Goal: Information Seeking & Learning: Find contact information

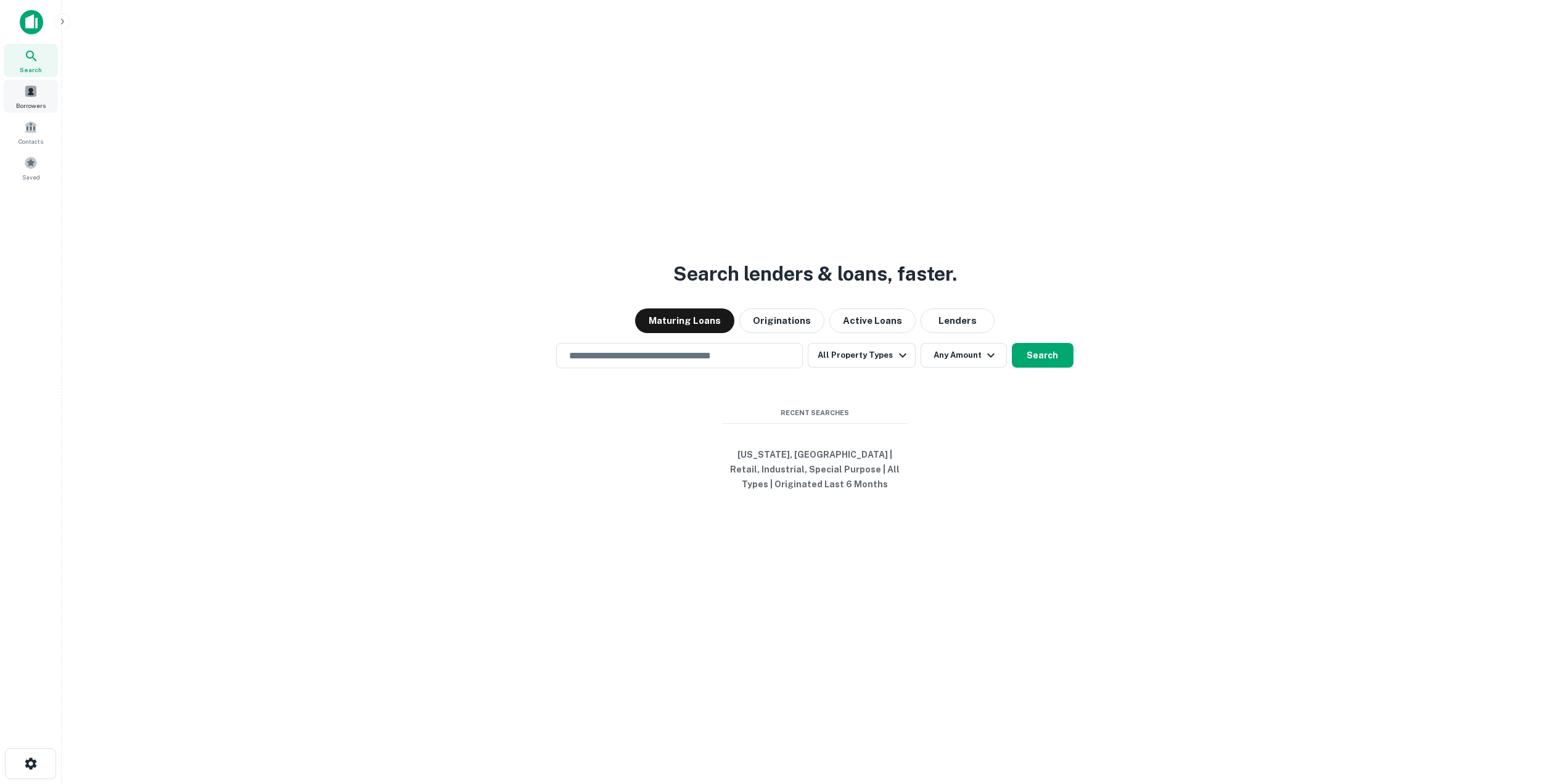
click at [36, 100] on div "Borrowers" at bounding box center [31, 96] width 54 height 33
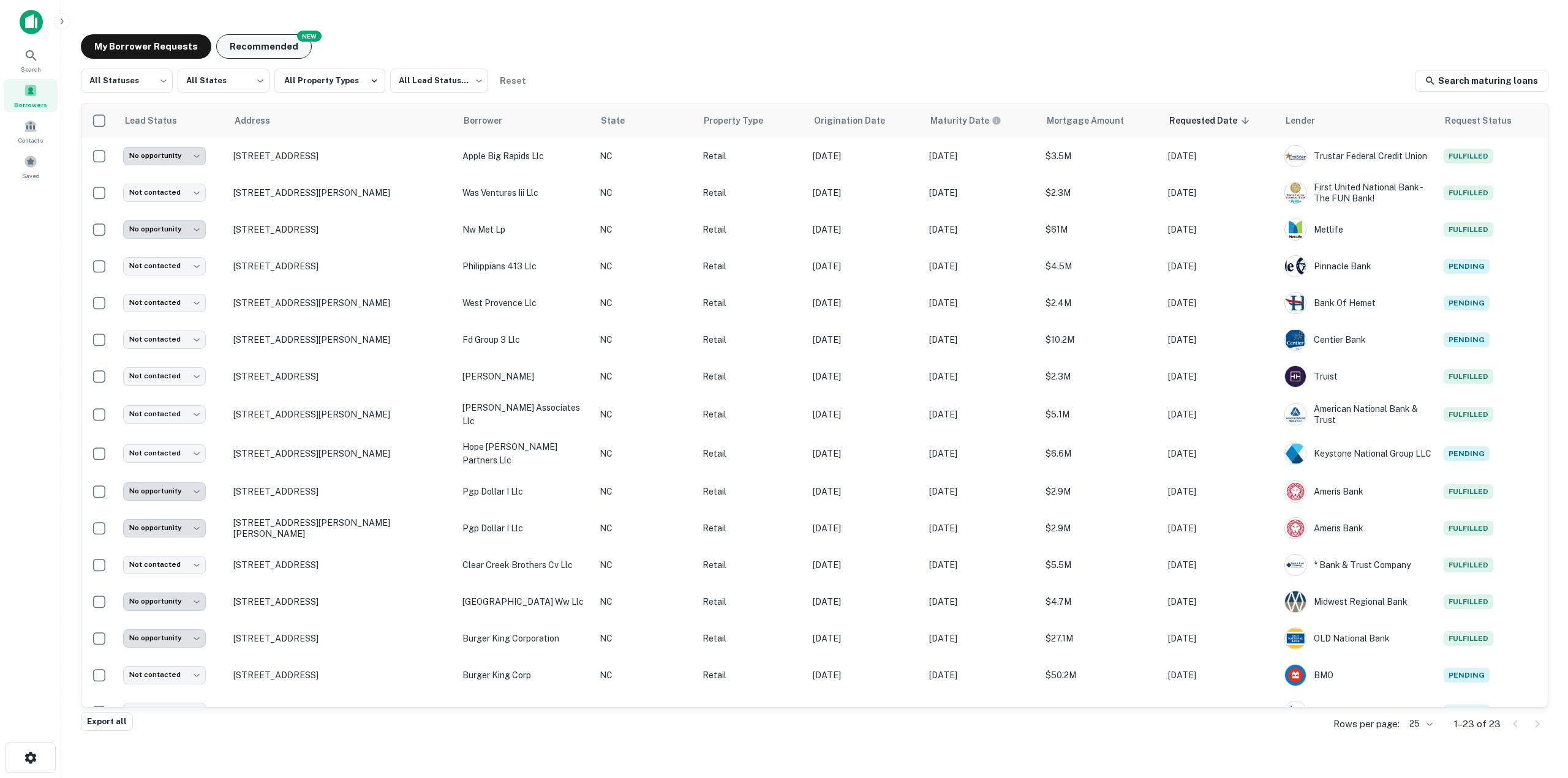
click at [256, 38] on button "Recommended" at bounding box center [264, 47] width 95 height 25
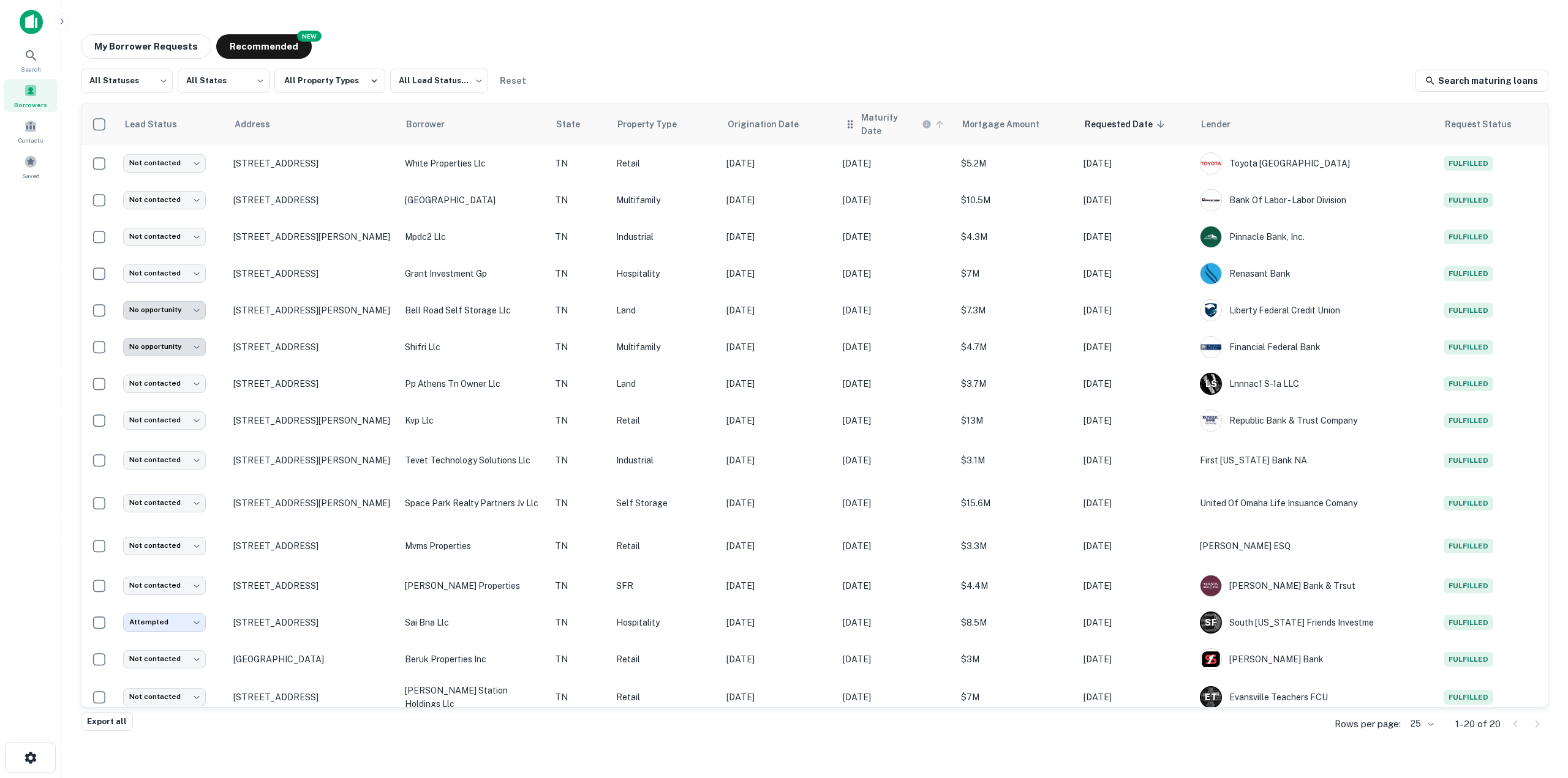
click at [912, 126] on h6 "Maturity Date" at bounding box center [890, 124] width 58 height 27
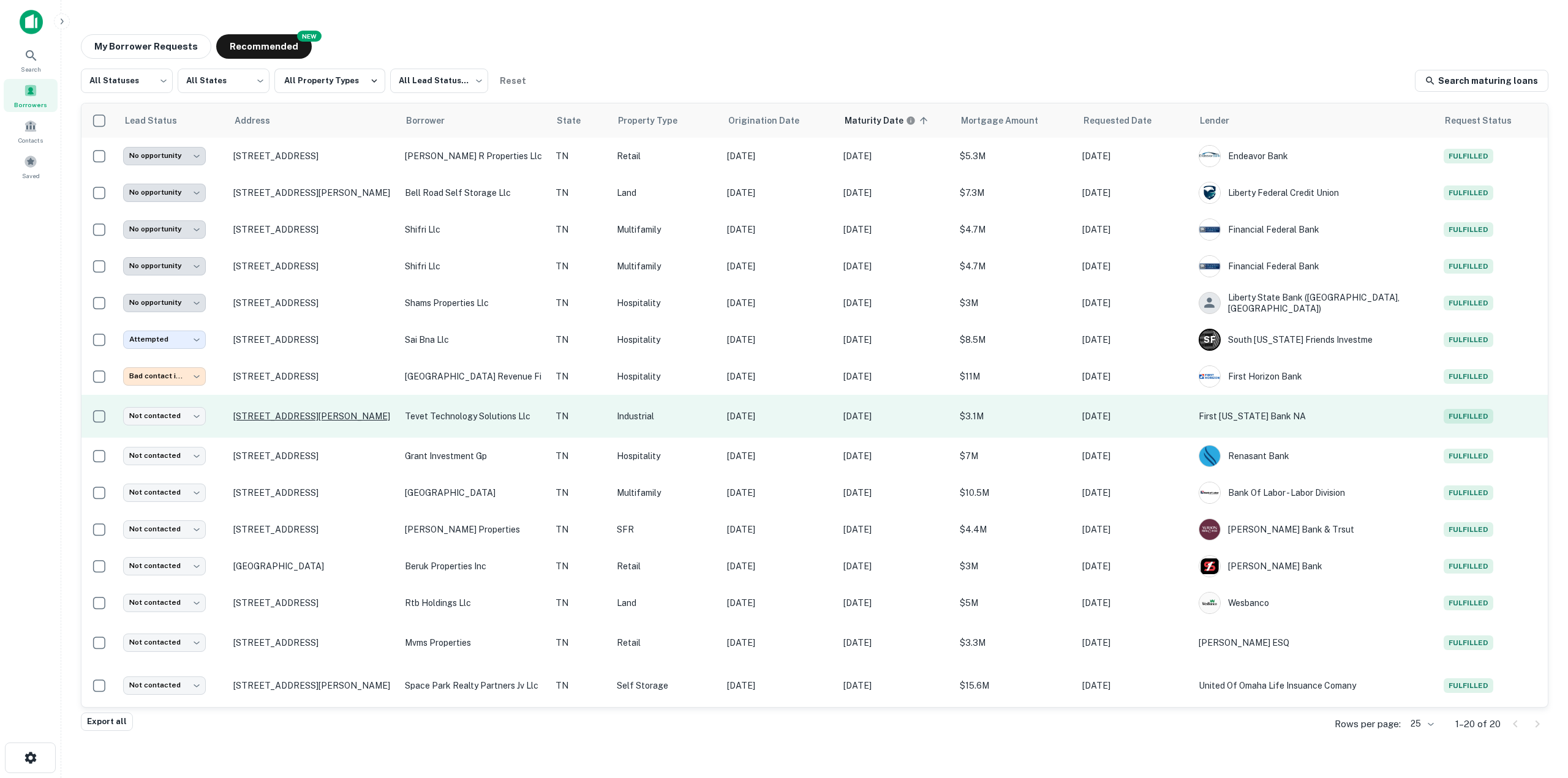
drag, startPoint x: 325, startPoint y: 416, endPoint x: 284, endPoint y: 416, distance: 41.0
click at [284, 416] on p "310 T Elmer Cox Rd Greeneville, TN37743" at bounding box center [313, 417] width 159 height 11
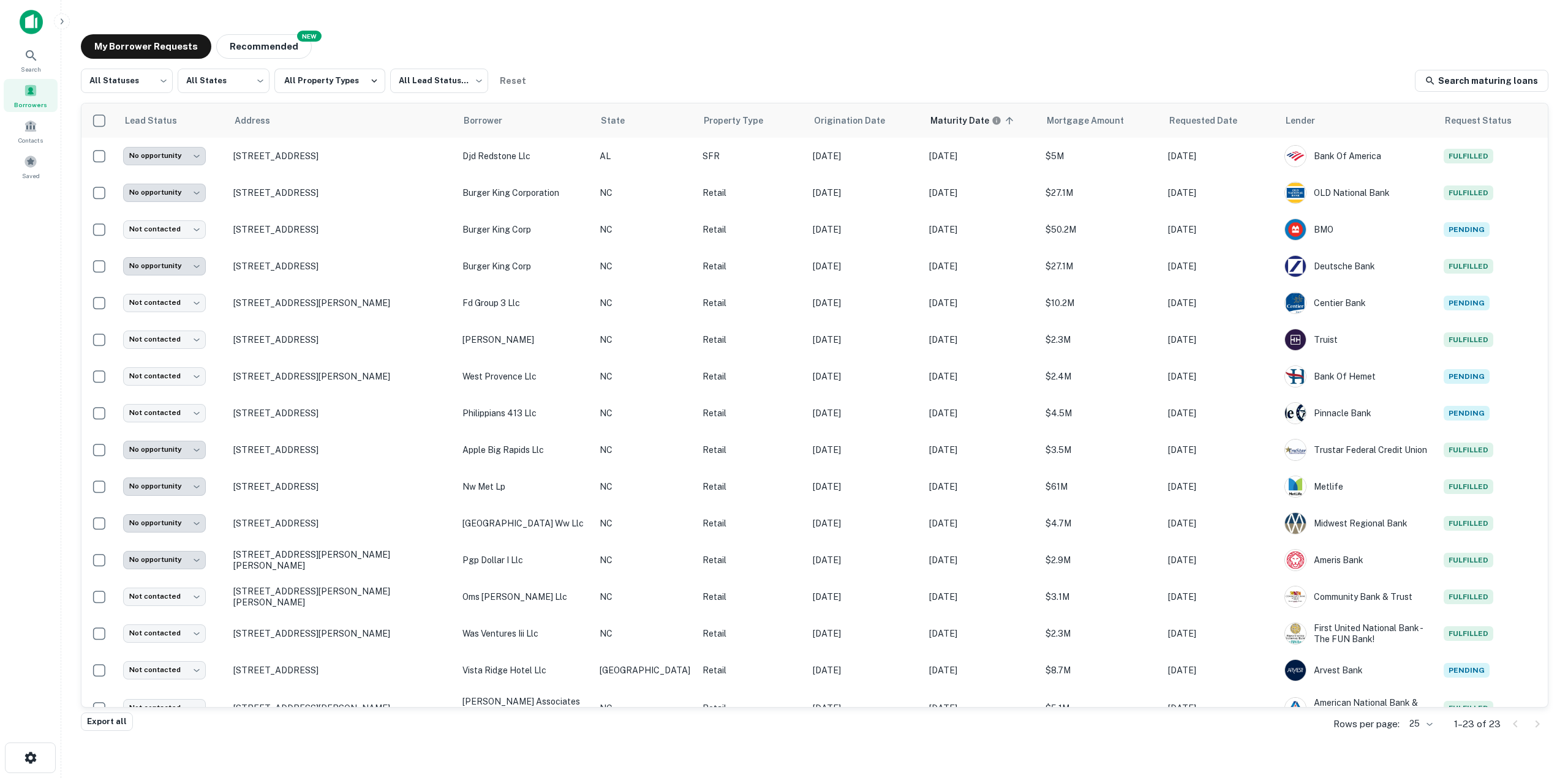
click at [249, 28] on div "**********" at bounding box center [814, 375] width 1487 height 700
click at [248, 43] on button "Recommended" at bounding box center [264, 47] width 95 height 25
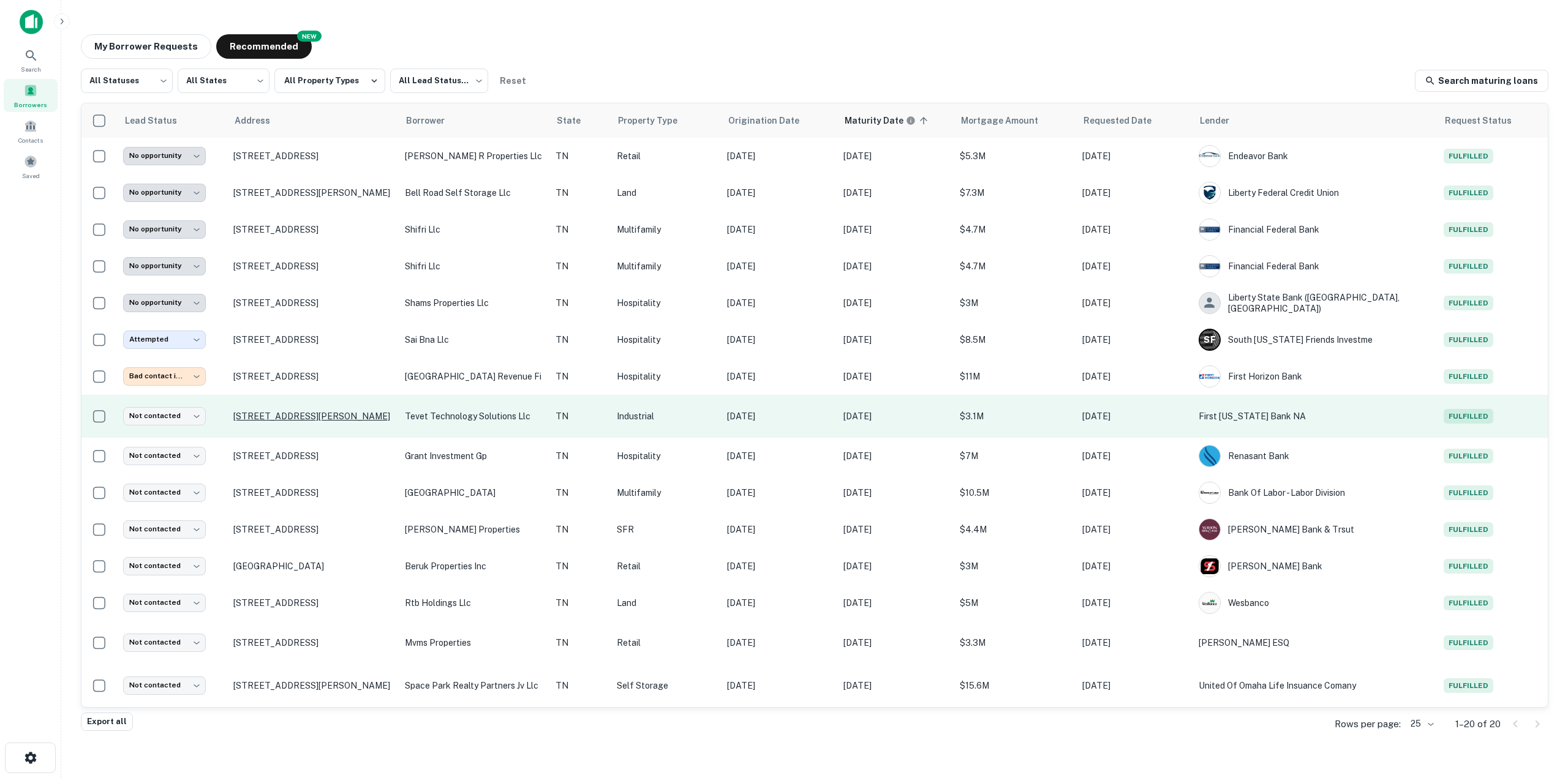
click at [302, 422] on p "310 T Elmer Cox Rd Greeneville, TN37743" at bounding box center [313, 417] width 159 height 11
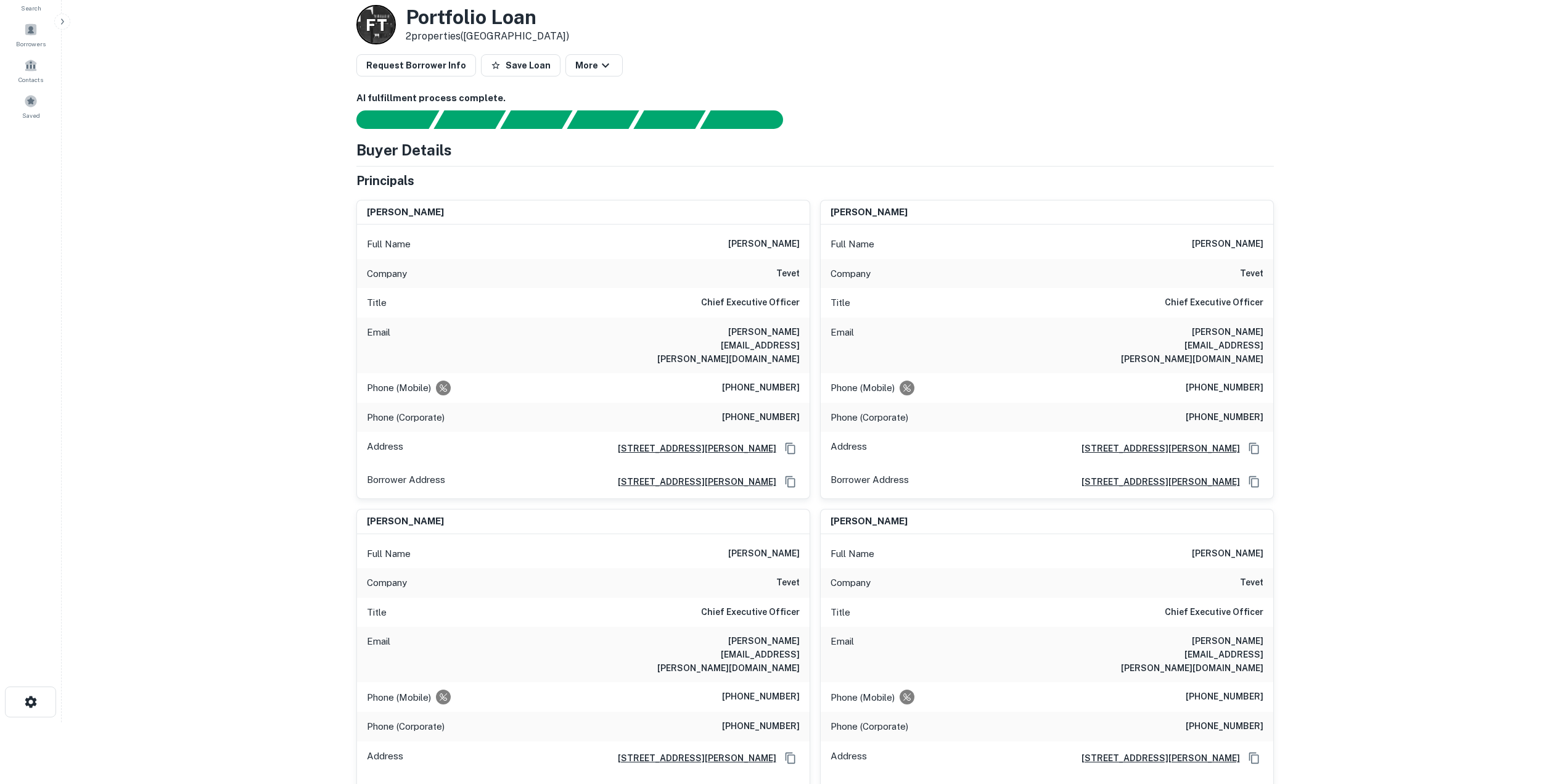
scroll to position [124, 0]
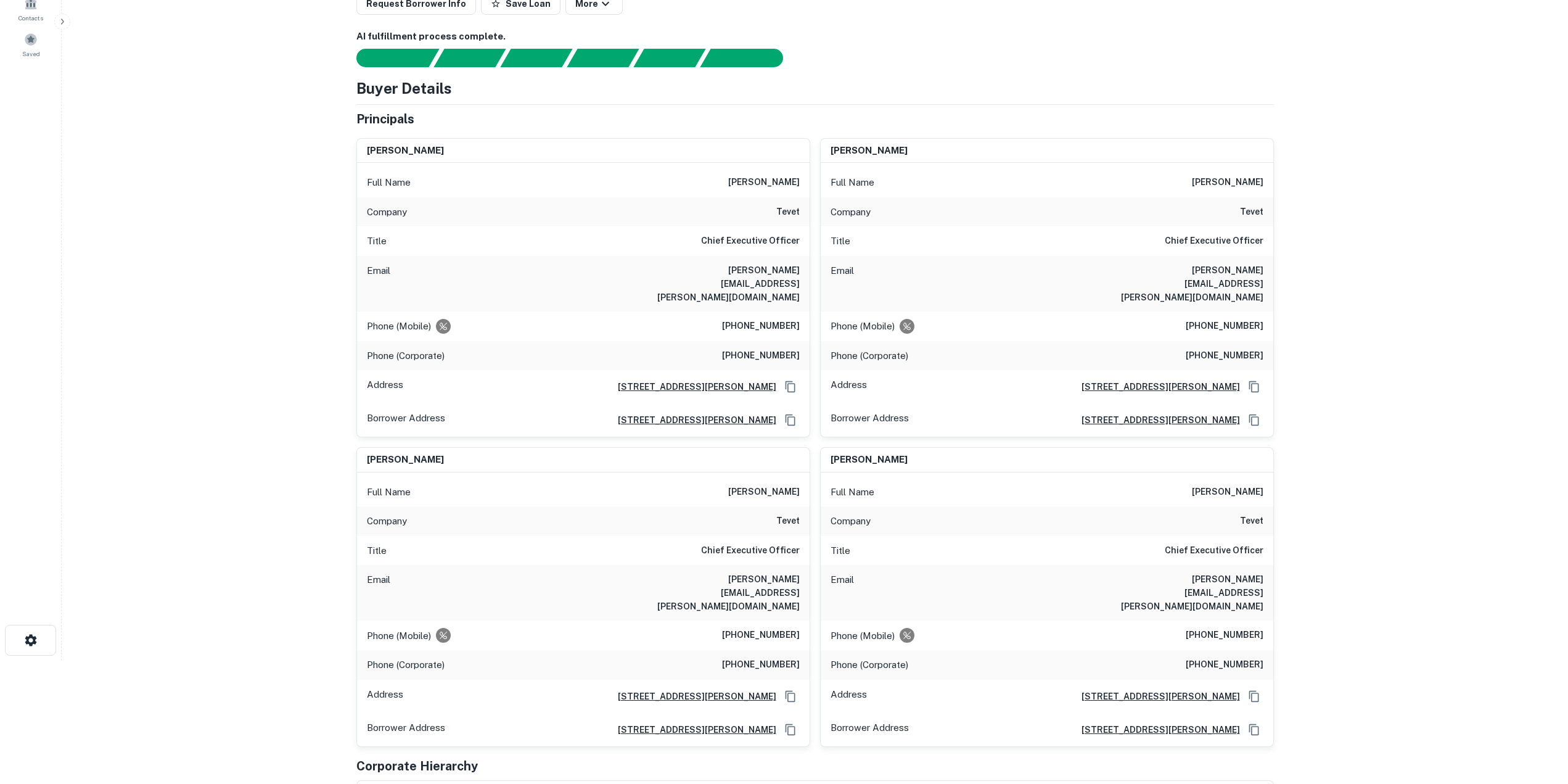
copy h6 "310 T Elmer Cox Rd, Greeneville, TN37745-4038"
drag, startPoint x: 551, startPoint y: 365, endPoint x: 777, endPoint y: 359, distance: 226.1
click at [777, 370] on div "Address 310 T Elmer Cox Rd, Greeneville, TN37745-4038" at bounding box center [583, 387] width 452 height 33
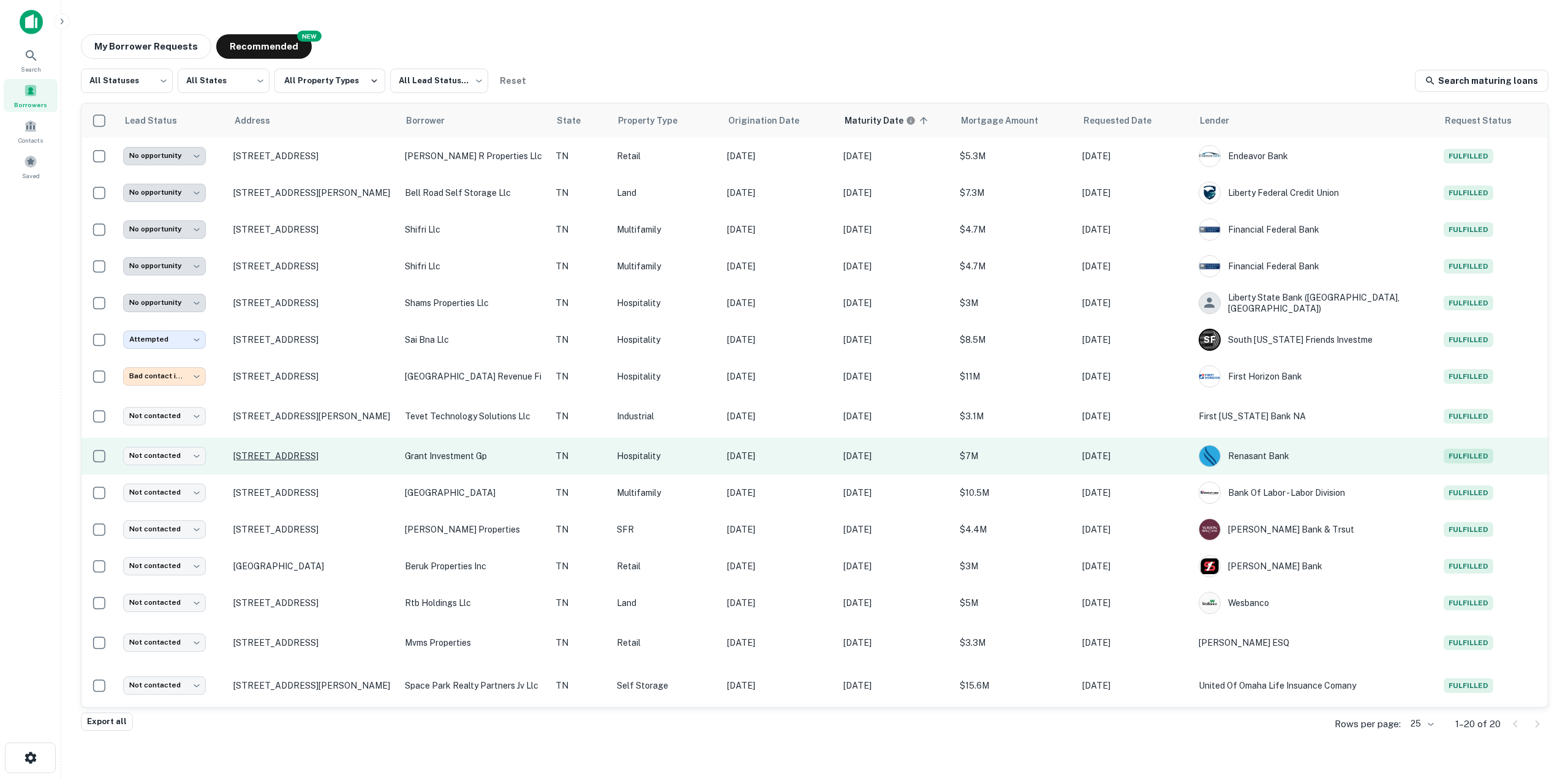
click at [272, 455] on p "4928 Fair Spings Cv Arlington, TN38002" at bounding box center [313, 456] width 159 height 11
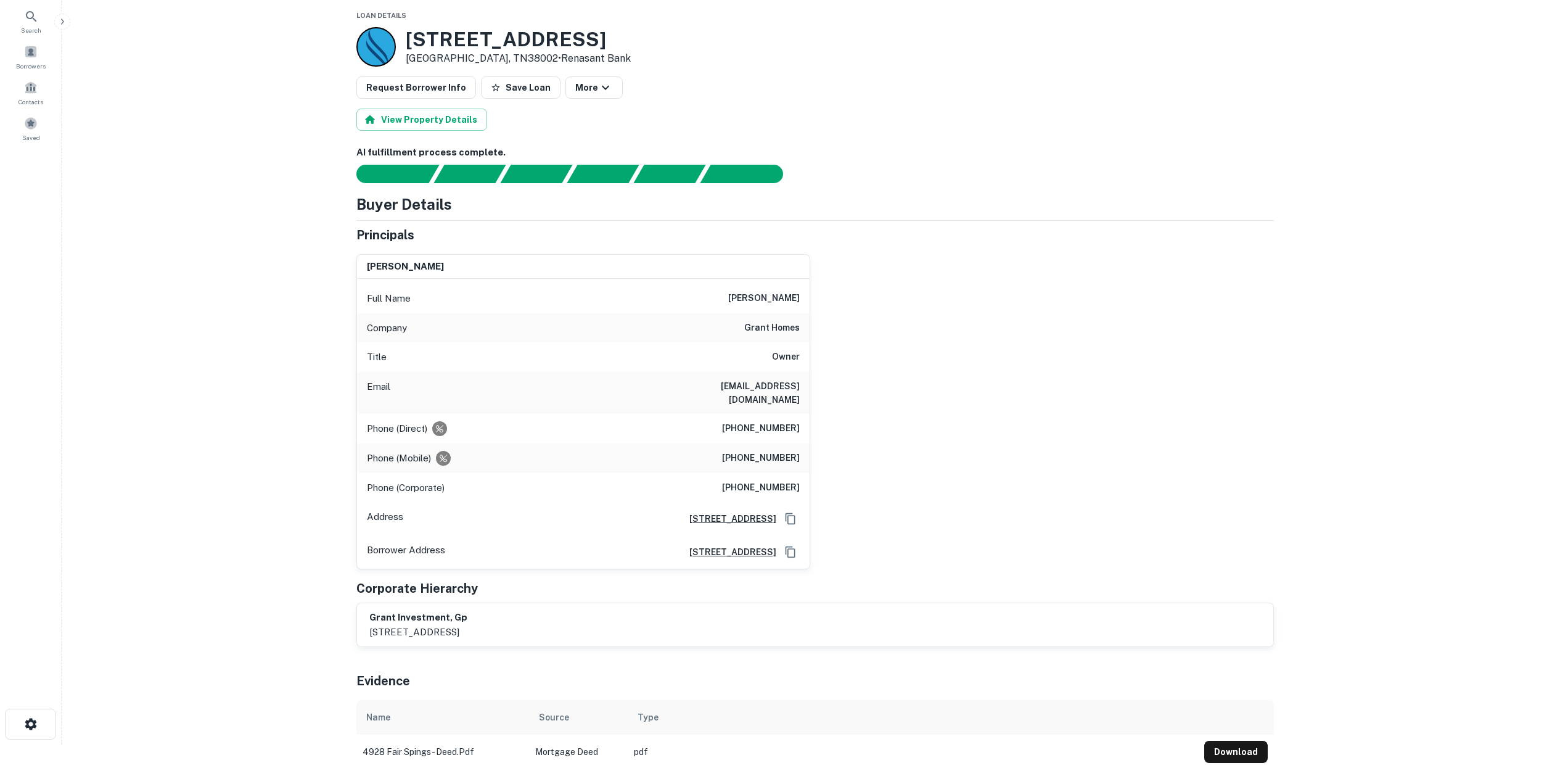
scroll to position [62, 0]
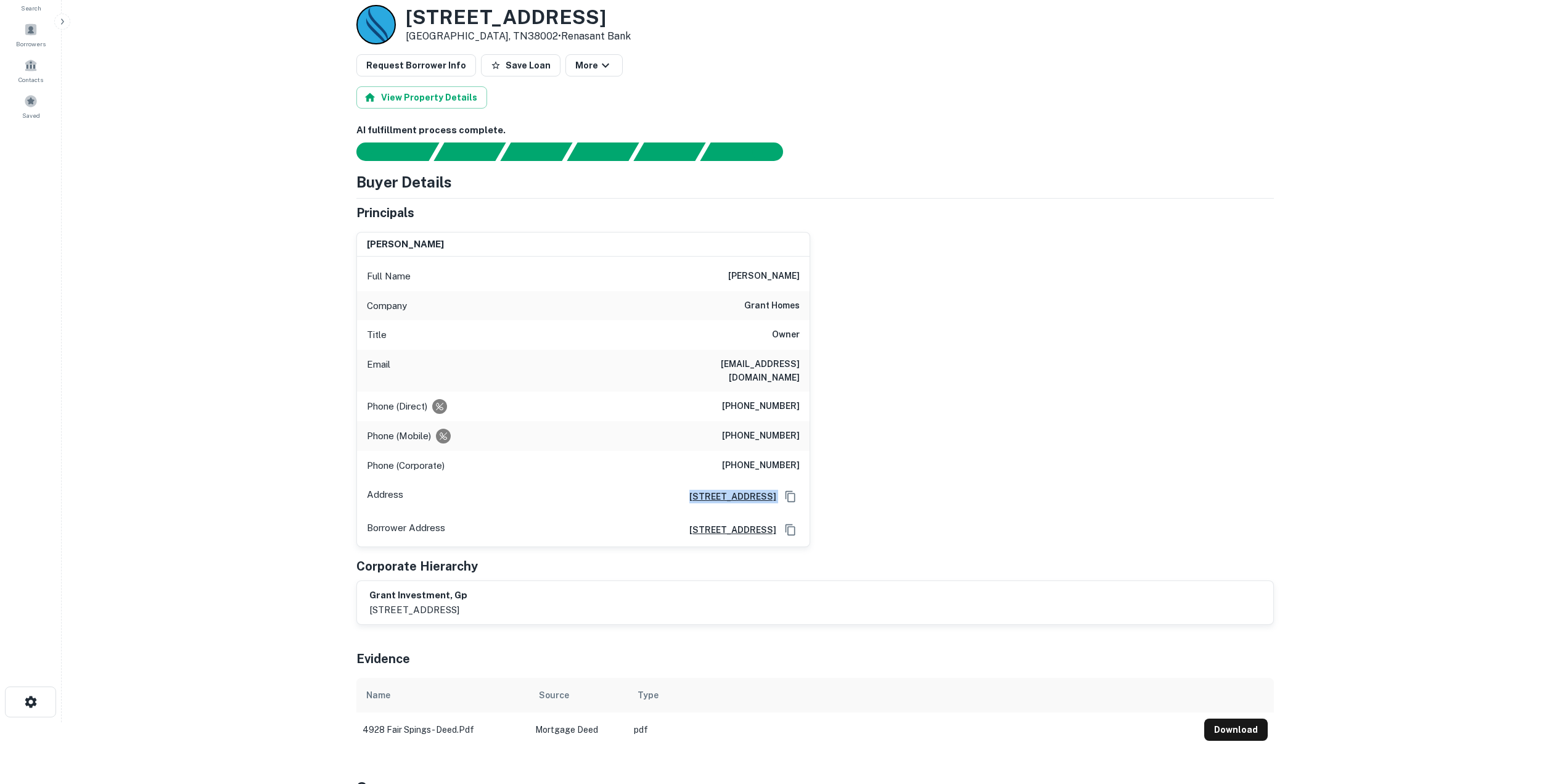
drag, startPoint x: 579, startPoint y: 491, endPoint x: 793, endPoint y: 489, distance: 214.0
click at [793, 489] on div "Address 9075 Forest Centre Drive, Germantown, TN38138" at bounding box center [583, 496] width 452 height 33
copy div "9075 Forest Centre Drive, Germantown, TN38138"
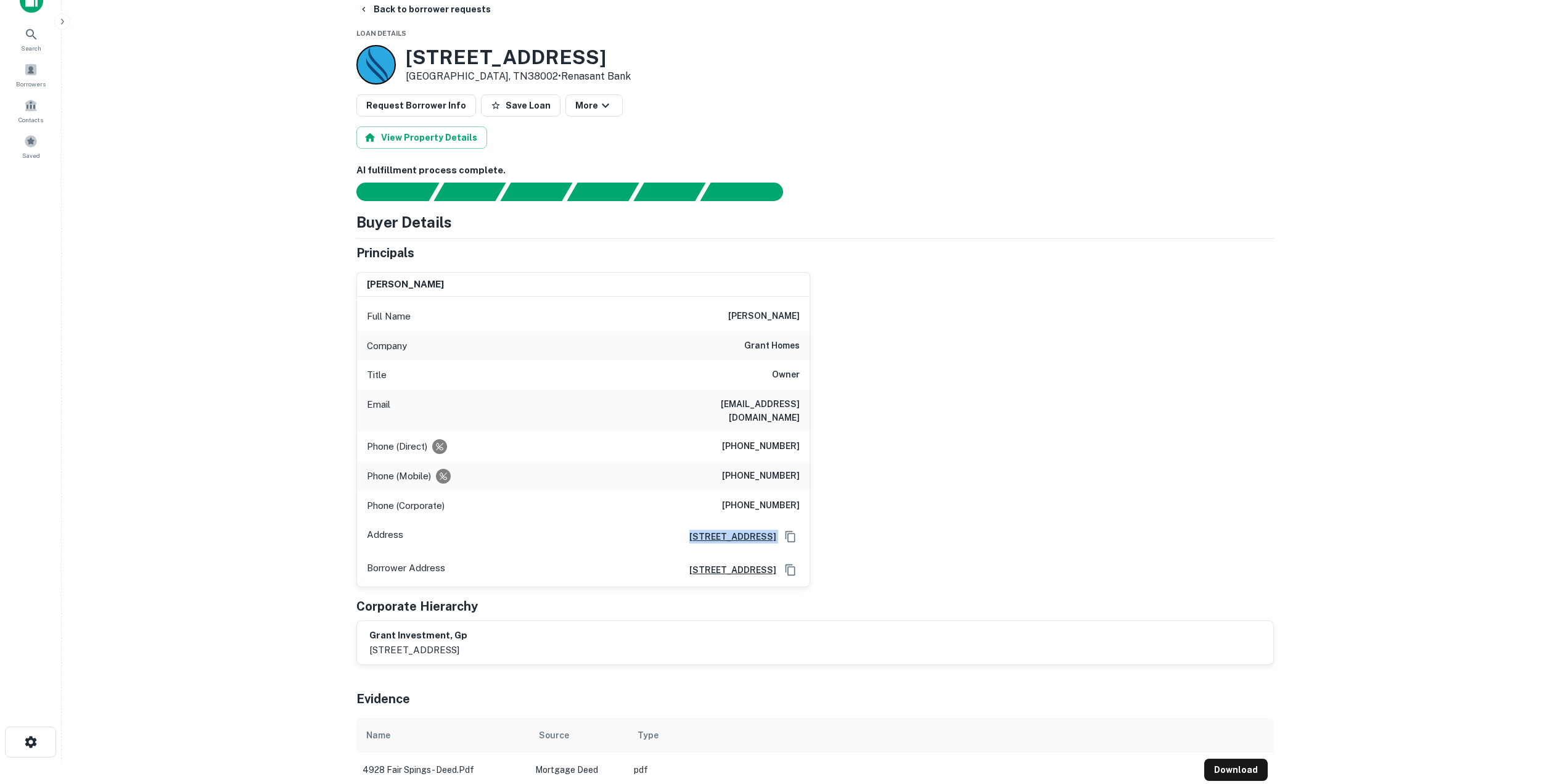
scroll to position [0, 0]
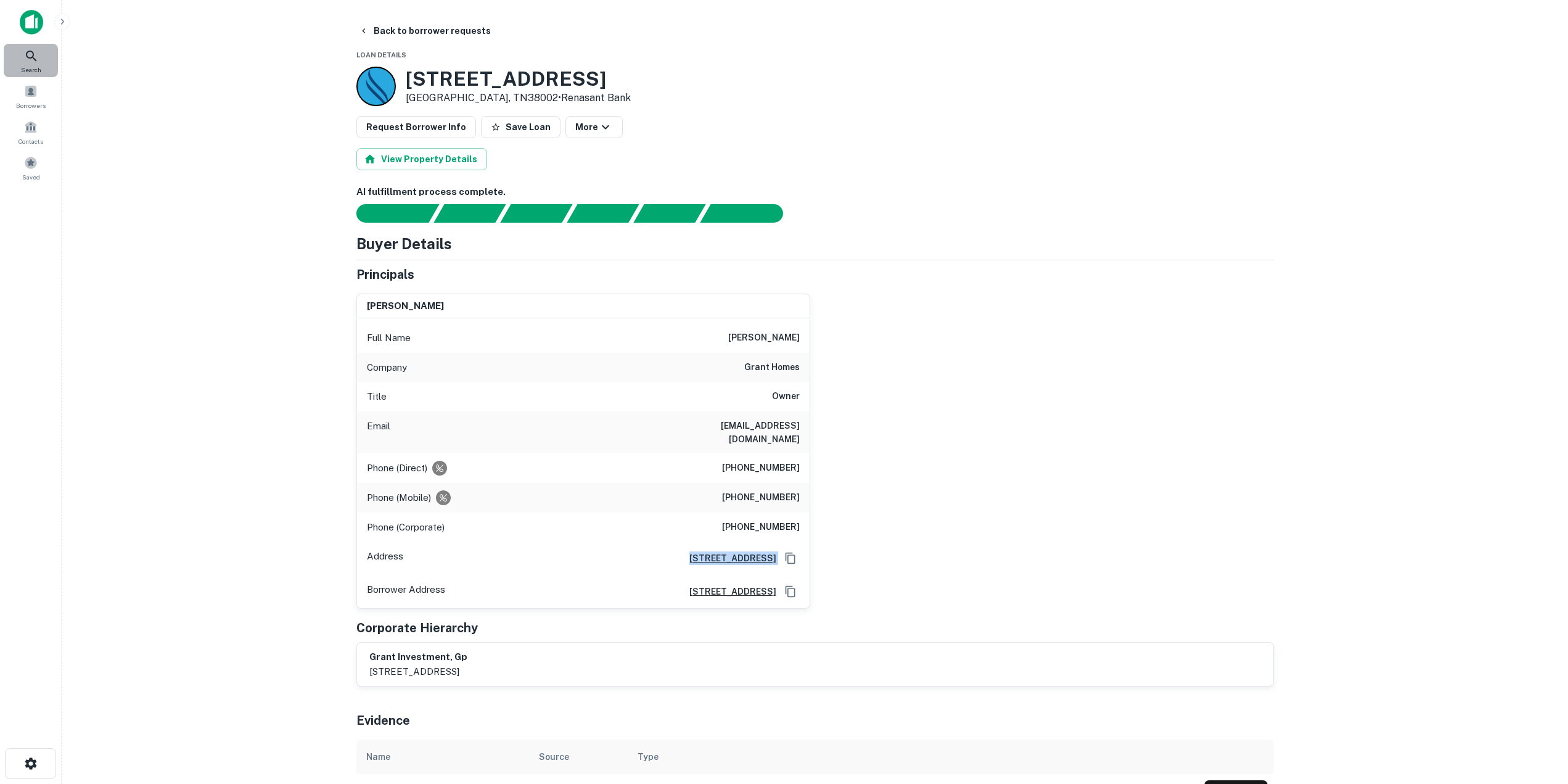
click at [35, 65] on span "Search" at bounding box center [31, 70] width 20 height 10
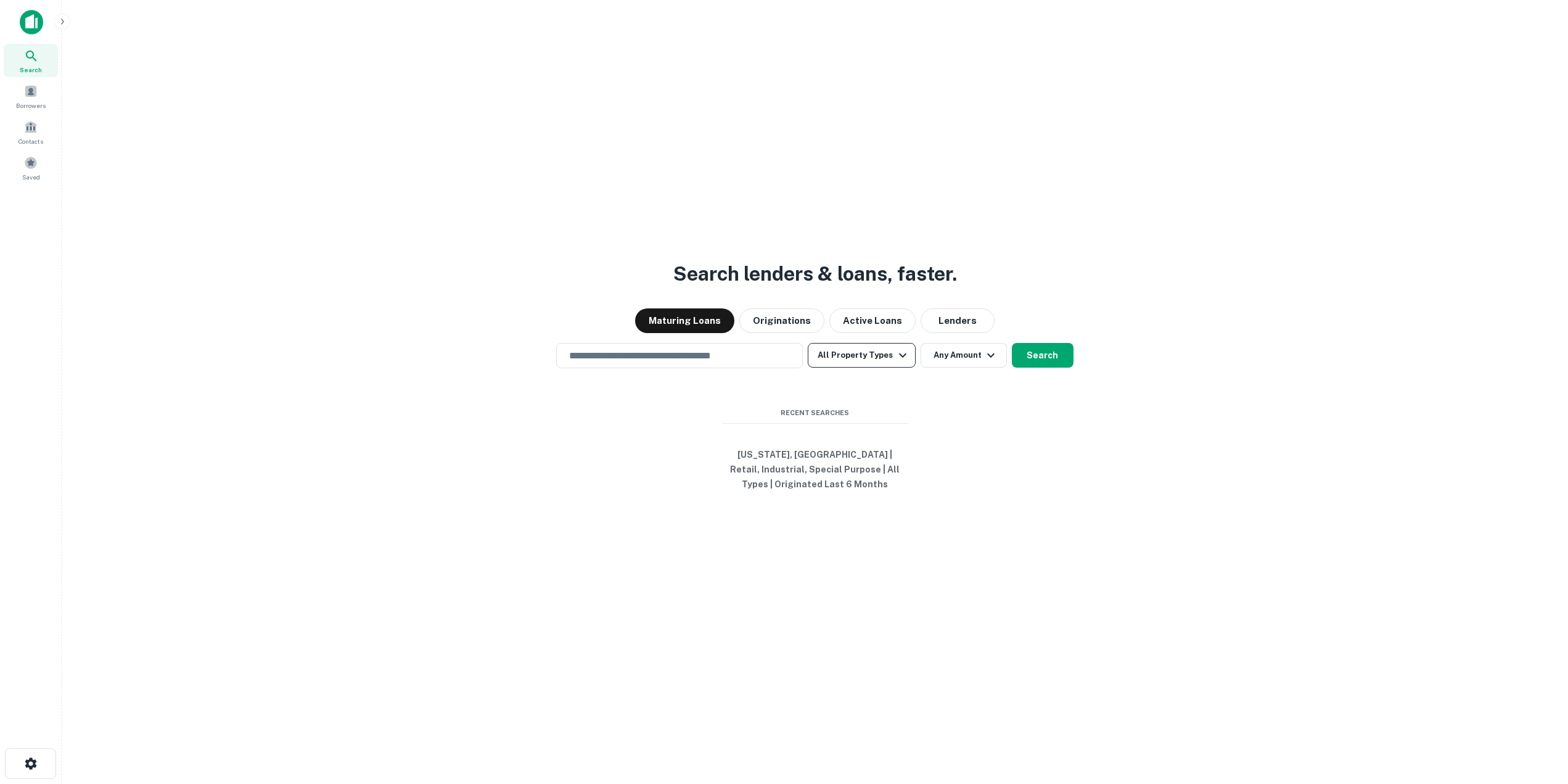
click at [848, 359] on button "All Property Types" at bounding box center [861, 355] width 107 height 25
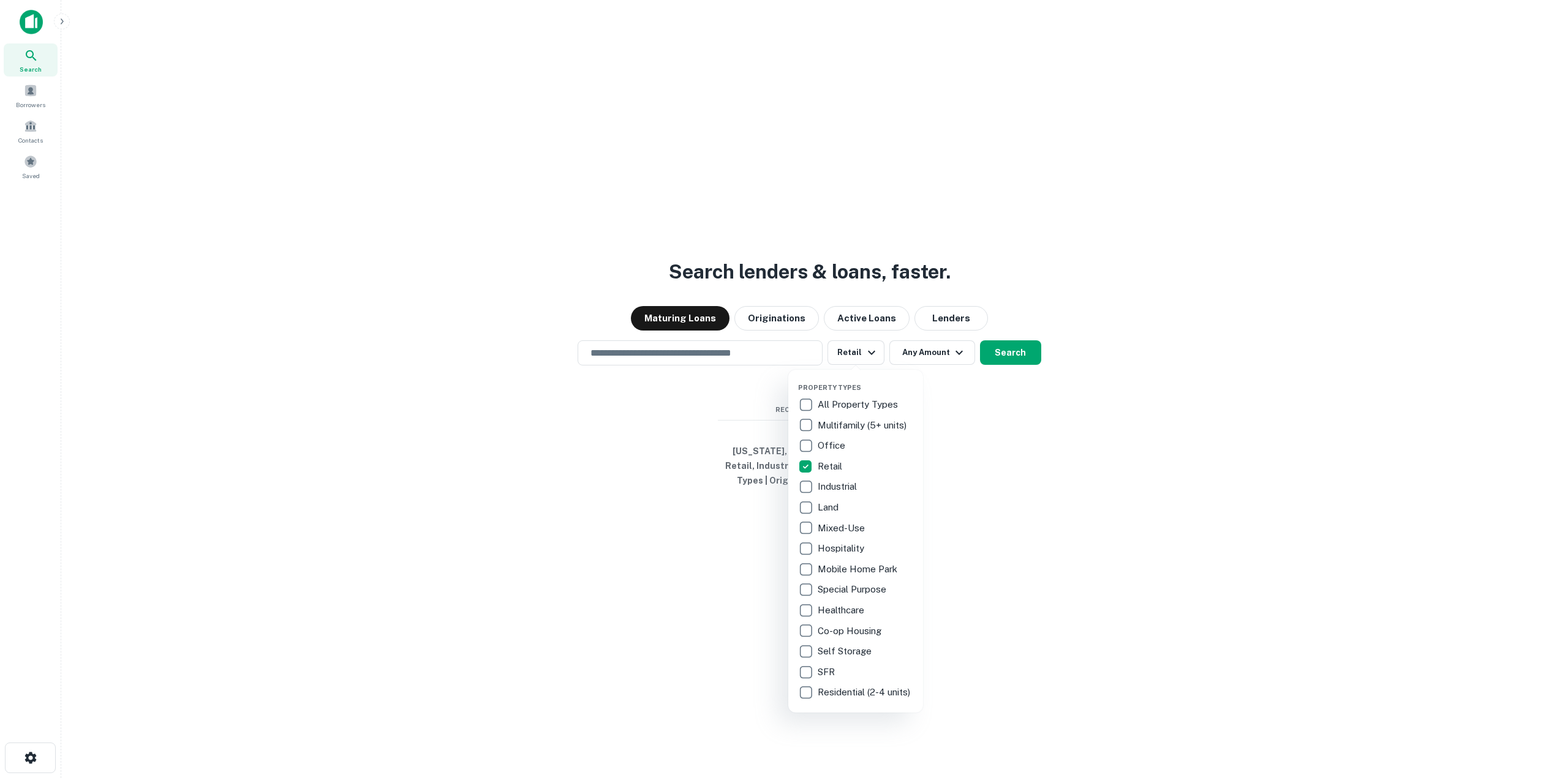
click at [910, 359] on div at bounding box center [784, 389] width 1568 height 778
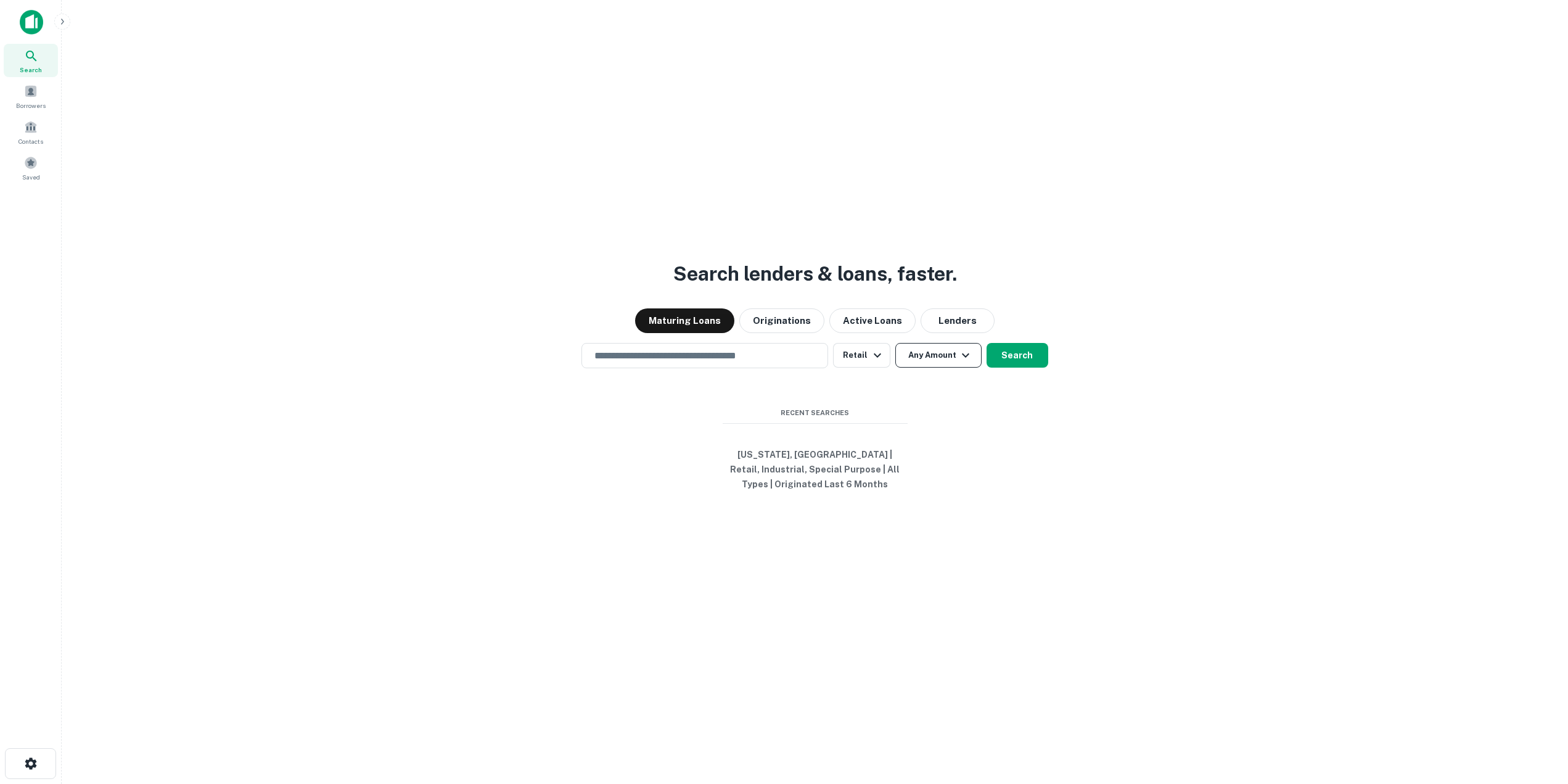
click at [948, 361] on button "Any Amount" at bounding box center [939, 355] width 86 height 25
type input "*******"
click at [632, 479] on div at bounding box center [789, 392] width 1578 height 784
click at [655, 353] on input "text" at bounding box center [704, 355] width 236 height 14
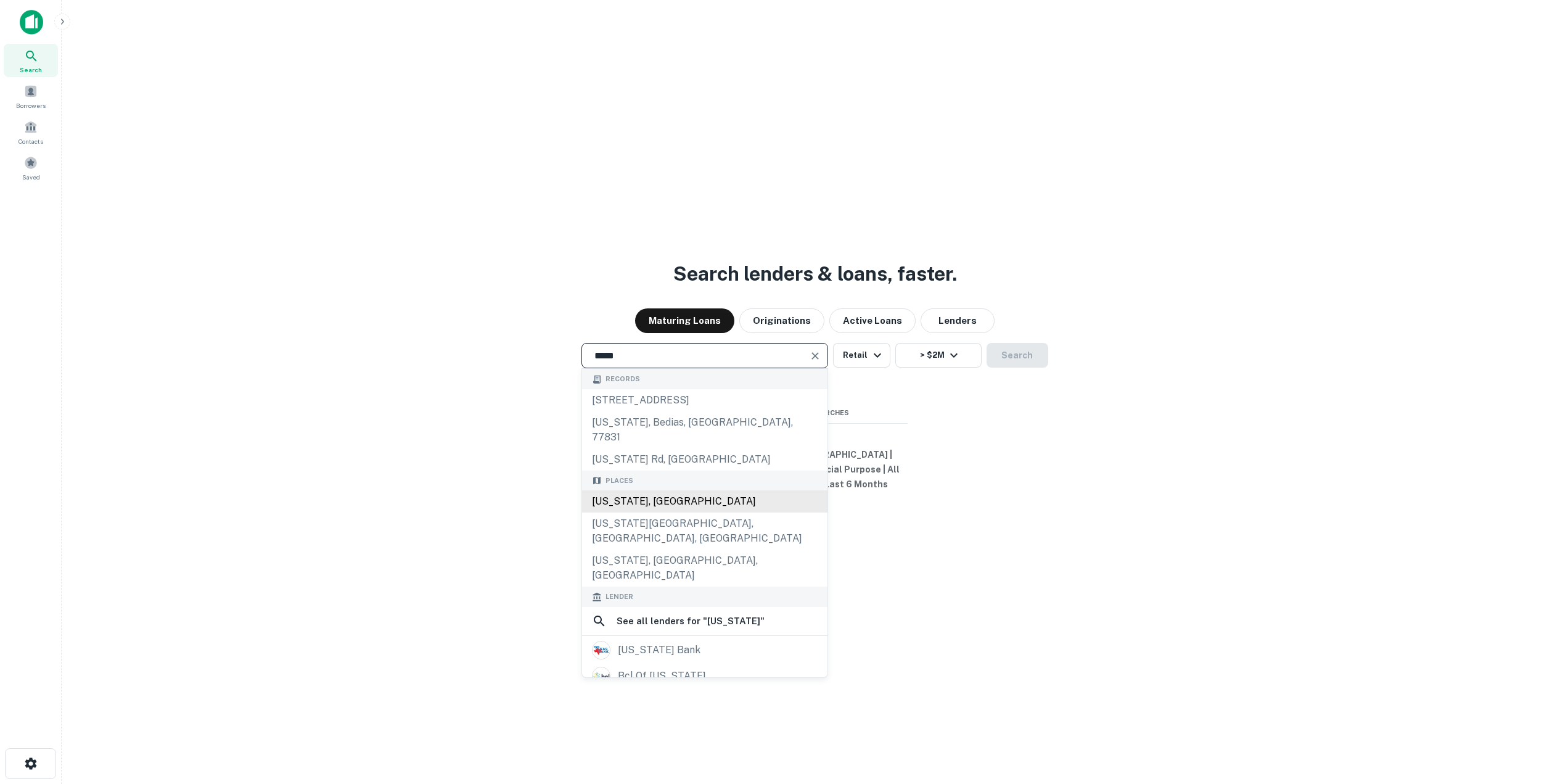
click at [629, 492] on div "[US_STATE], [GEOGRAPHIC_DATA]" at bounding box center [704, 502] width 245 height 22
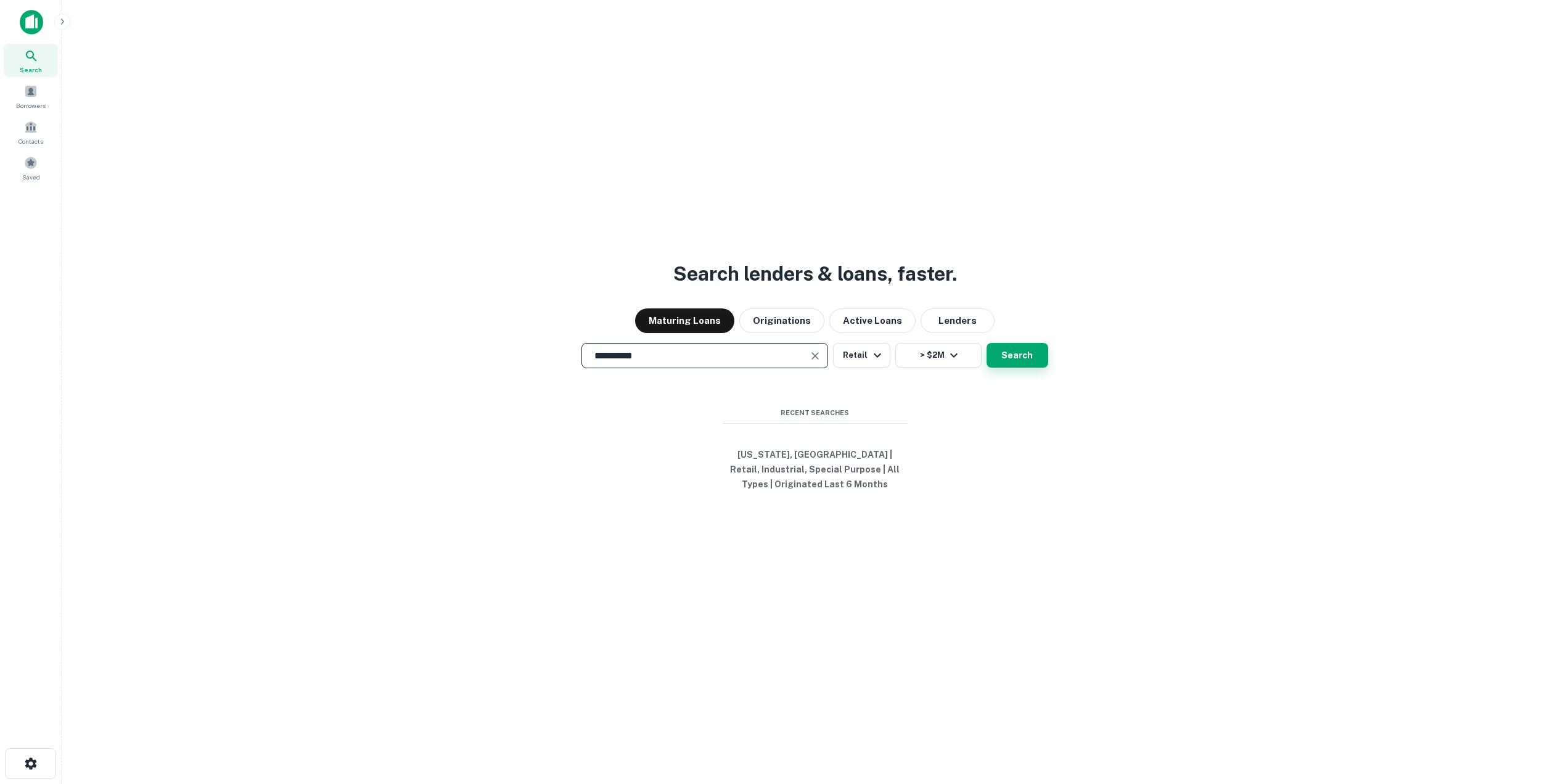
type input "**********"
click at [1017, 352] on button "Search" at bounding box center [1017, 355] width 62 height 25
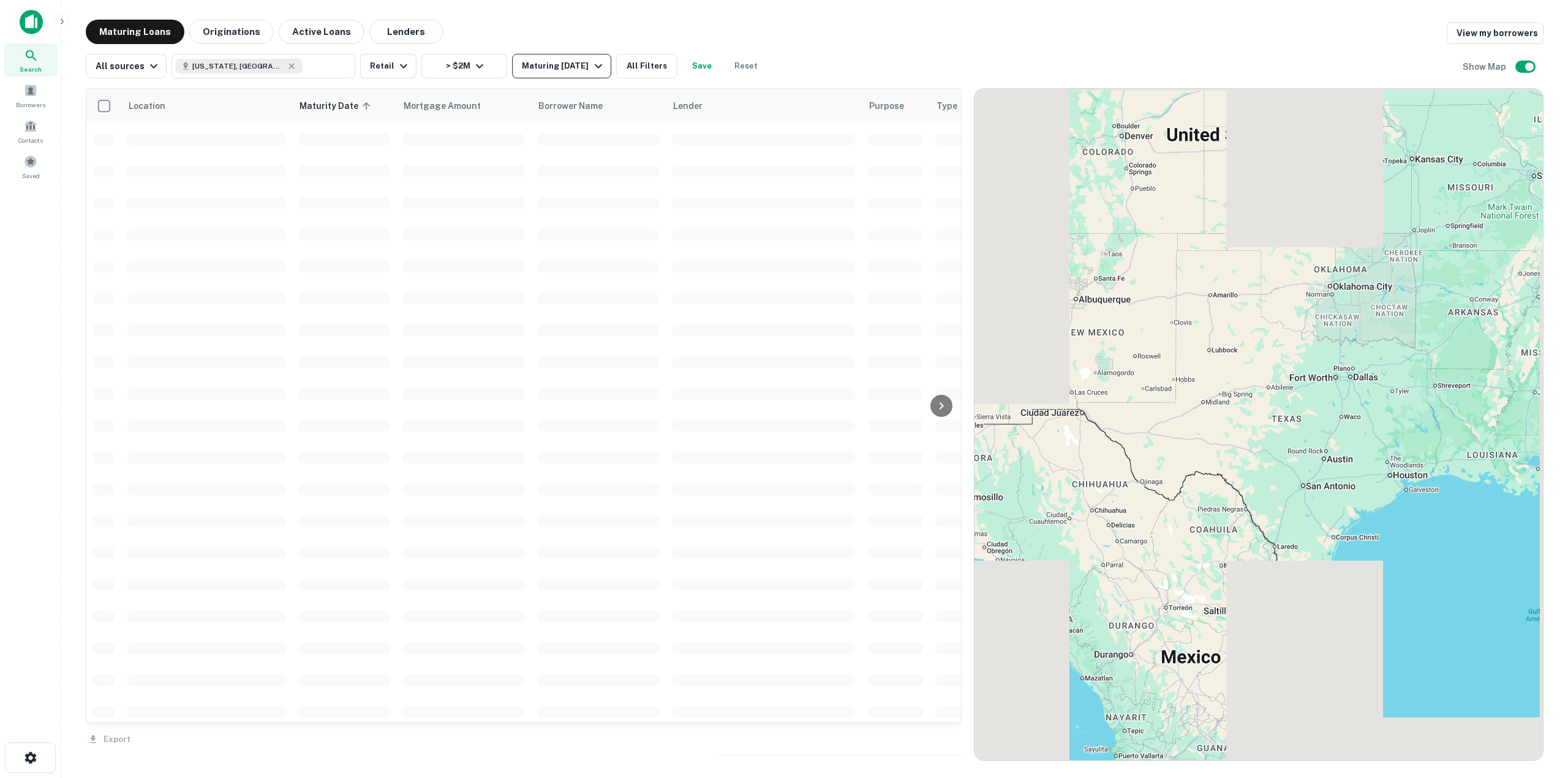
click at [565, 74] on button "Maturing In 1 Year" at bounding box center [561, 66] width 99 height 25
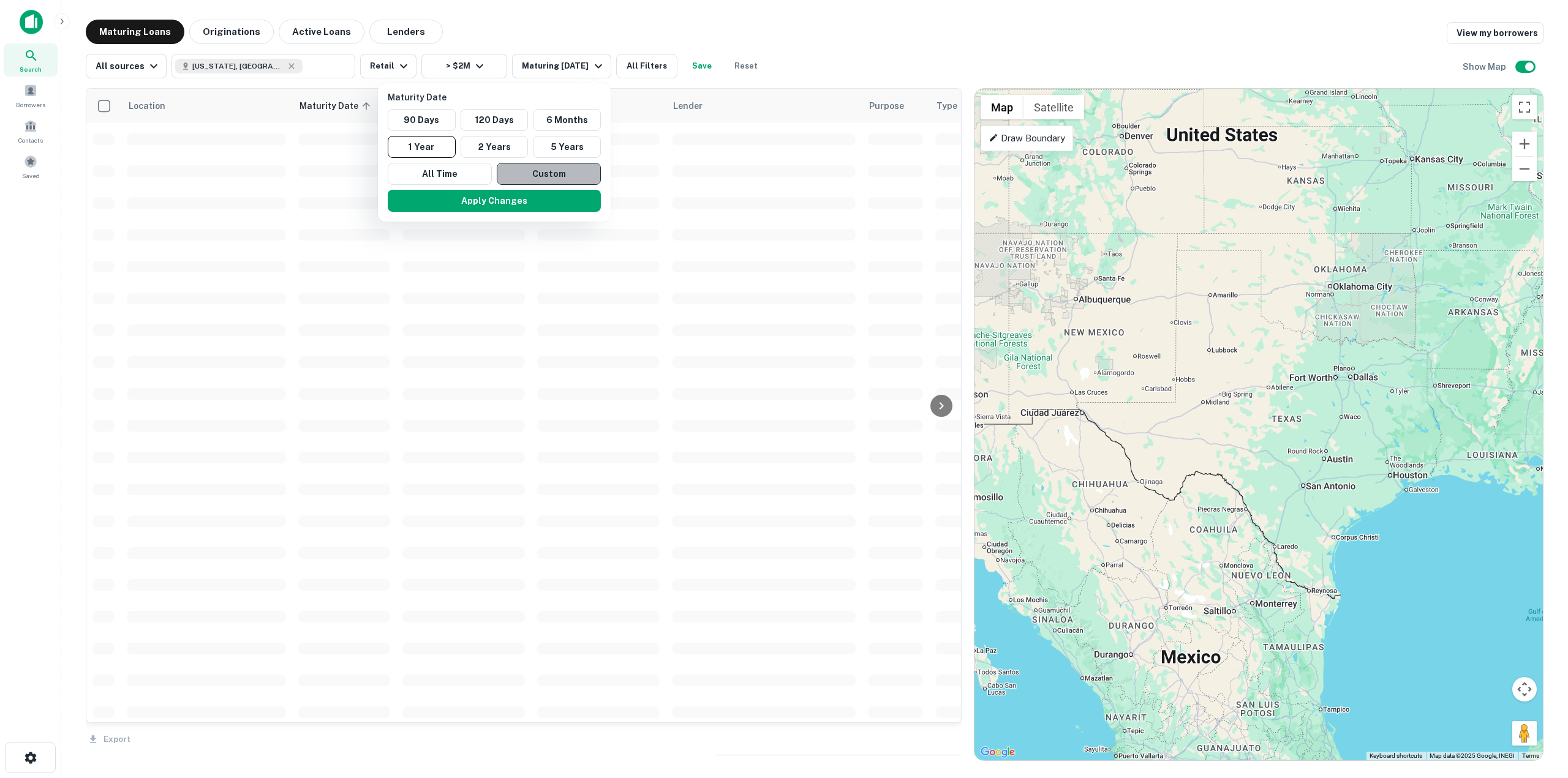
click at [551, 173] on button "Custom" at bounding box center [549, 174] width 104 height 22
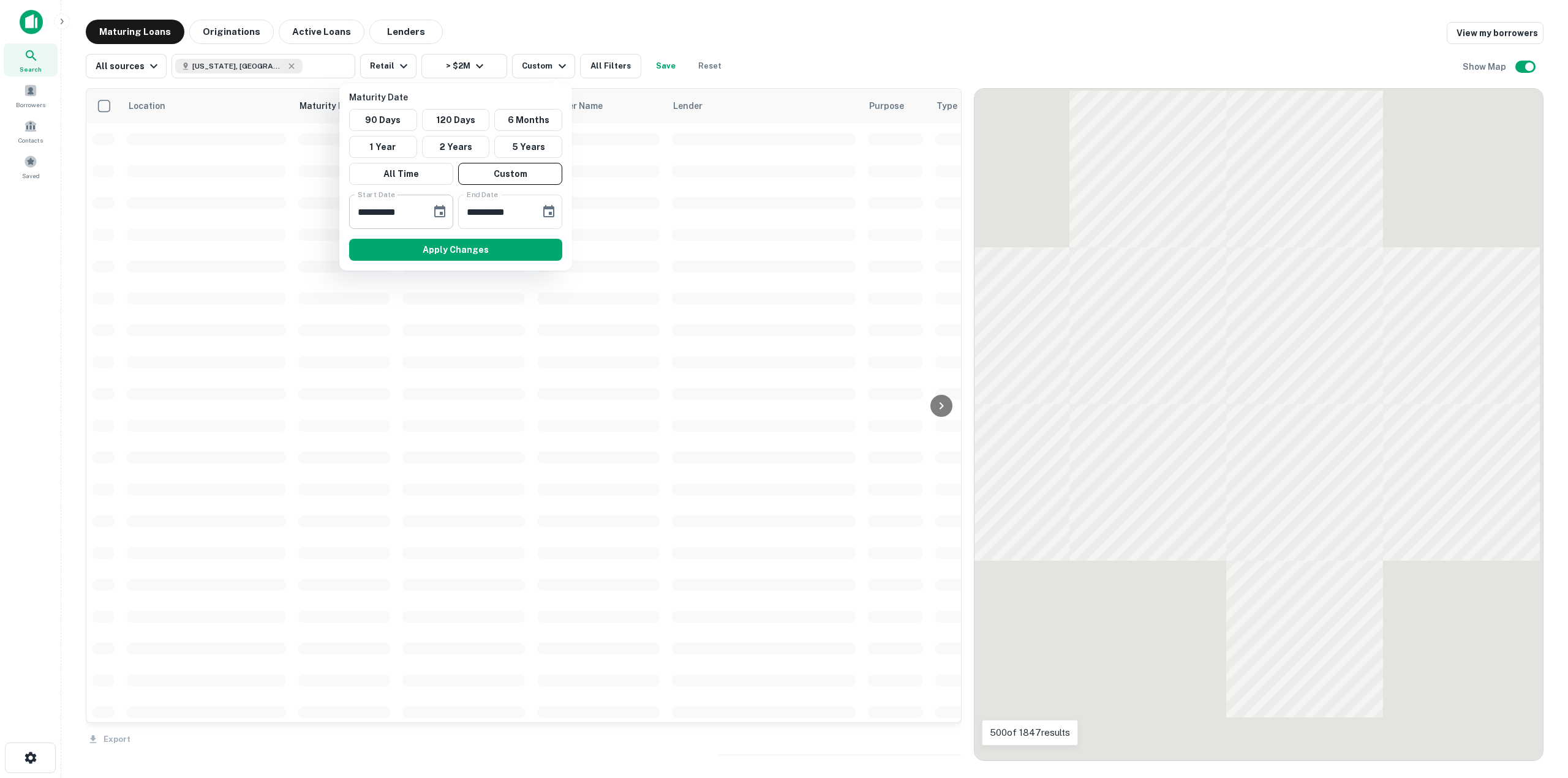
click at [439, 208] on icon "Choose date, selected date is Feb 14, 2025" at bounding box center [440, 211] width 11 height 12
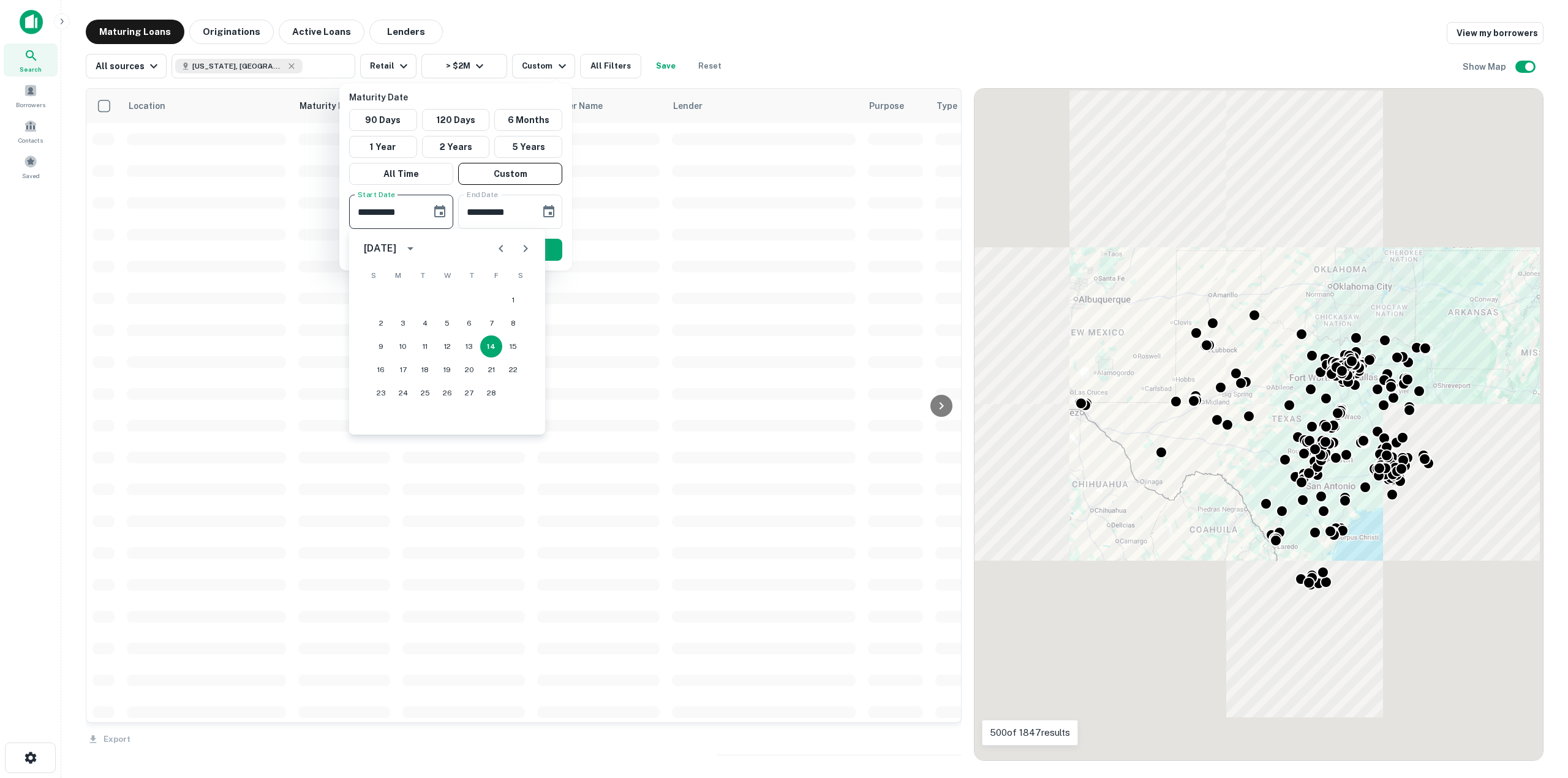
click at [520, 252] on icon "Next month" at bounding box center [525, 248] width 14 height 14
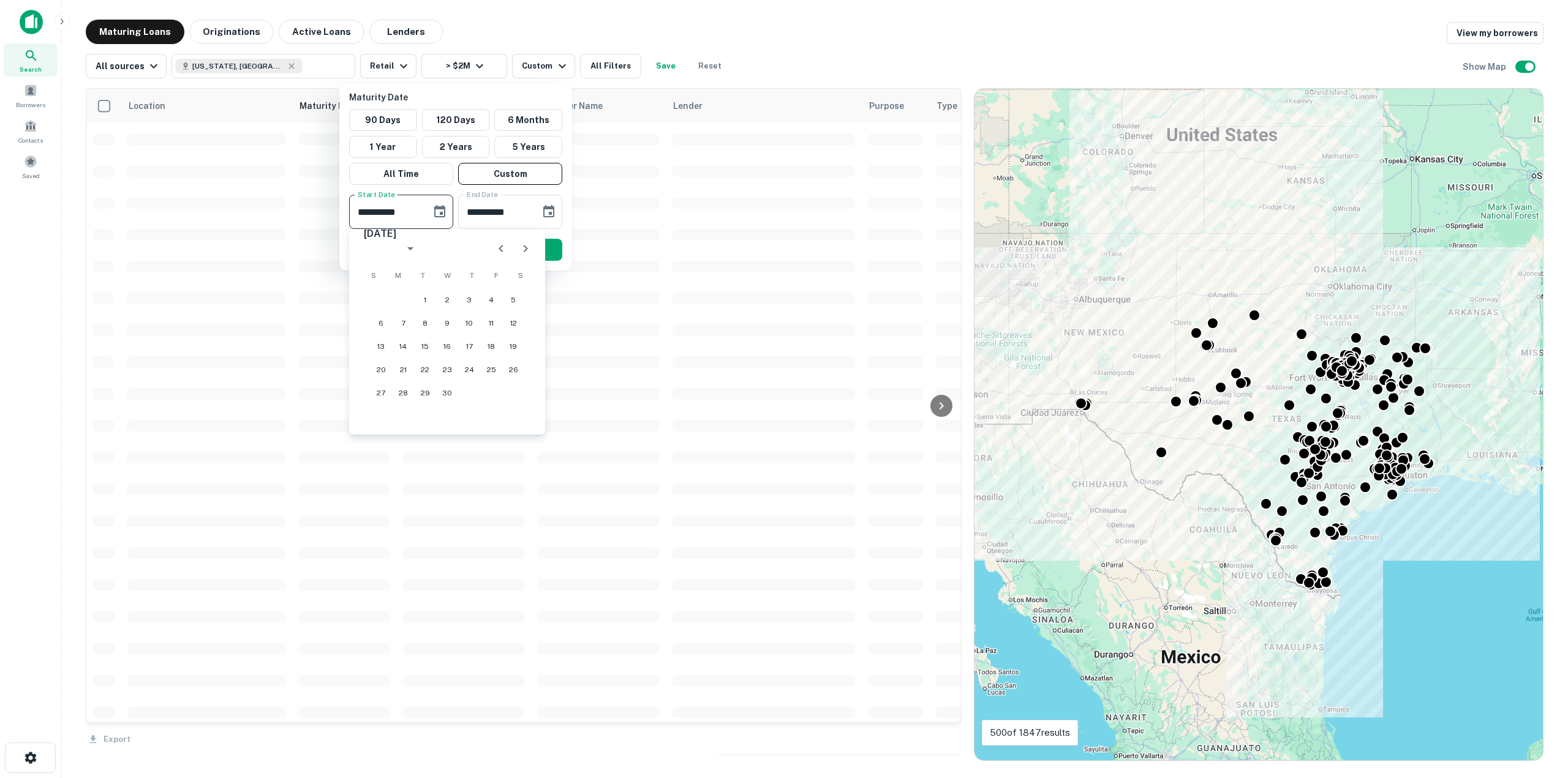
click at [520, 252] on icon "Next month" at bounding box center [525, 248] width 14 height 14
click at [521, 251] on icon "Next month" at bounding box center [525, 248] width 14 height 14
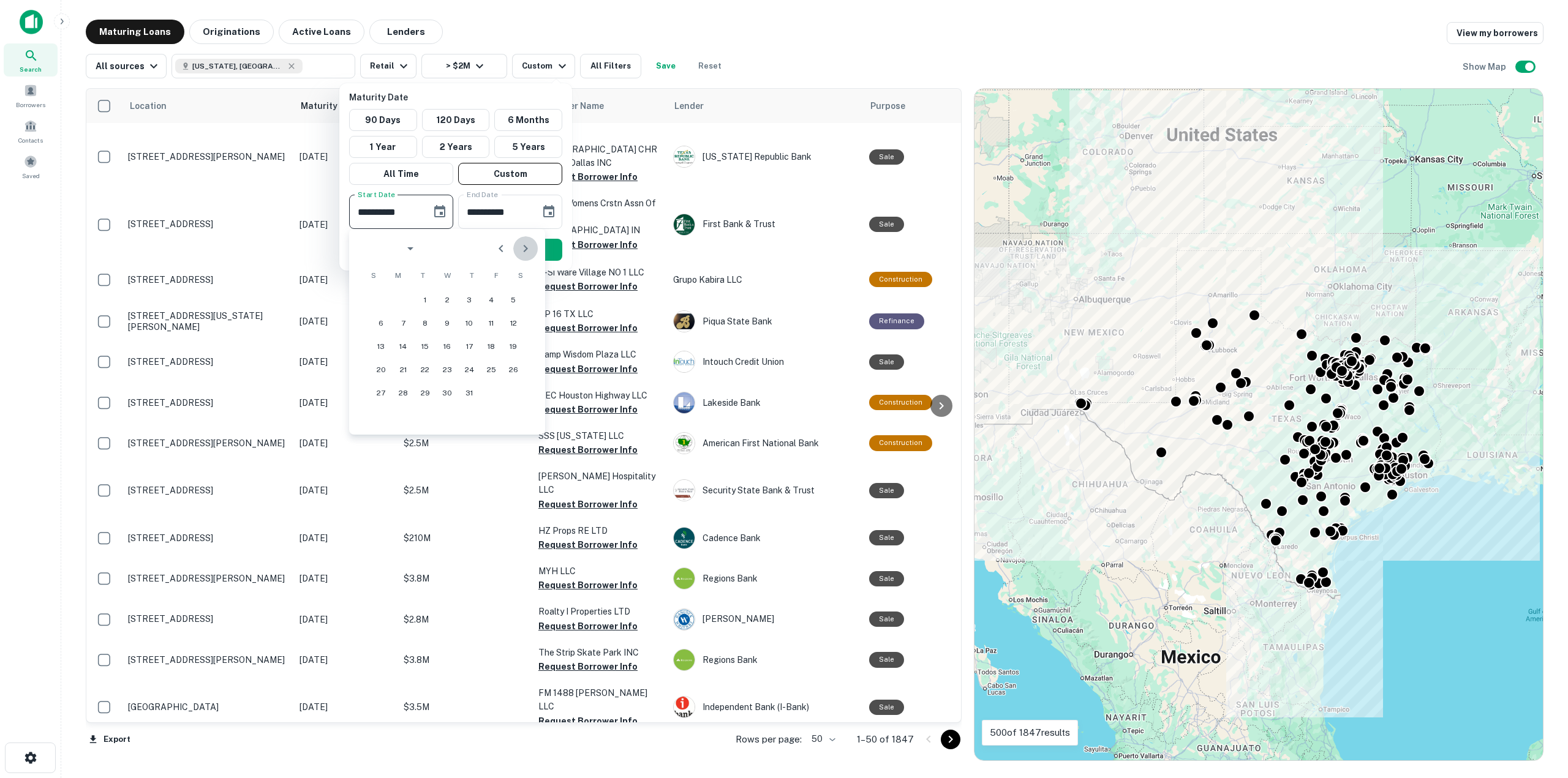
click at [521, 251] on icon "Next month" at bounding box center [525, 248] width 14 height 14
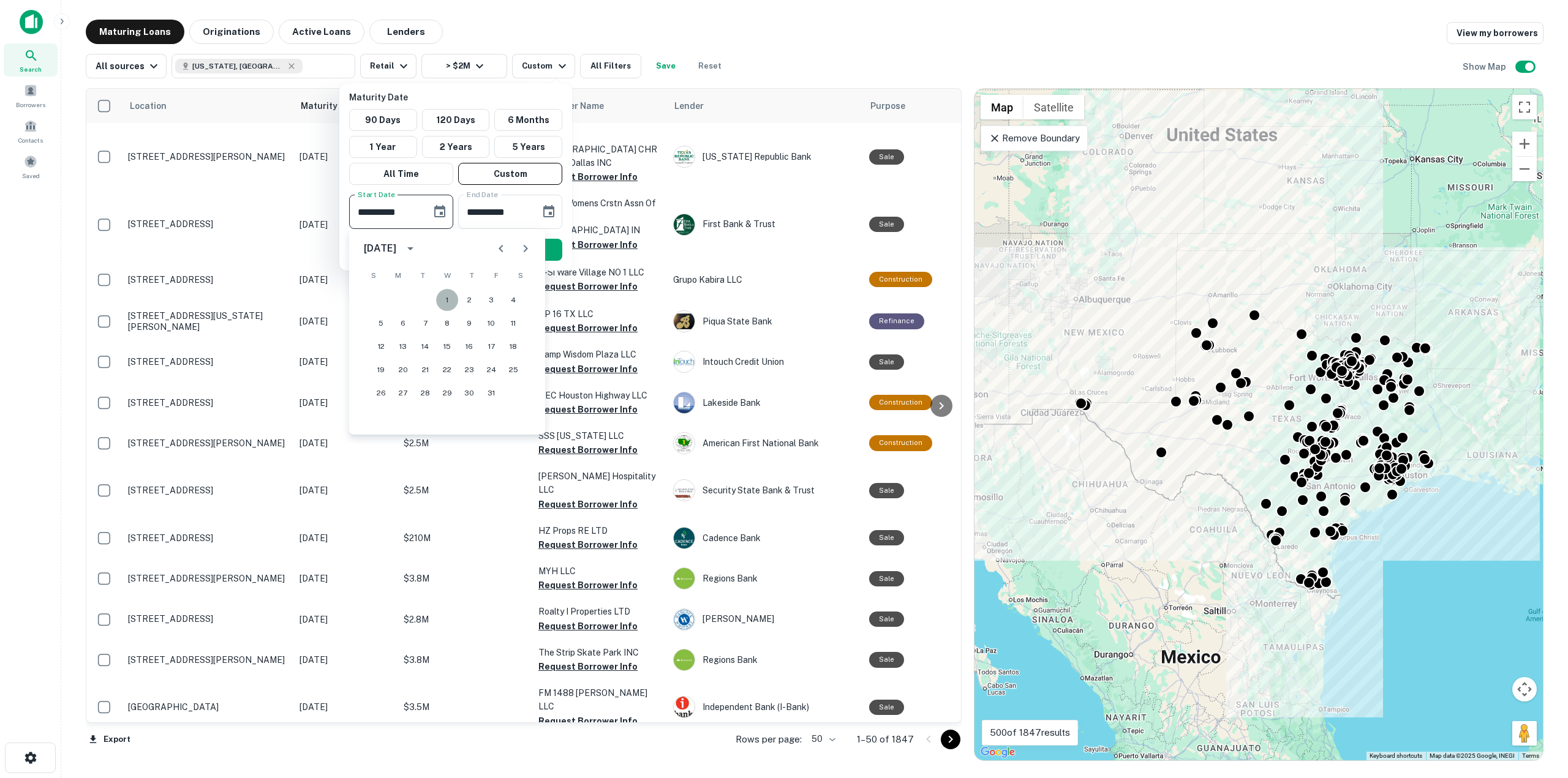
click at [444, 301] on button "1" at bounding box center [447, 300] width 22 height 22
type input "**********"
click at [556, 213] on icon "Choose date, selected date is Aug 13, 2025" at bounding box center [549, 211] width 14 height 14
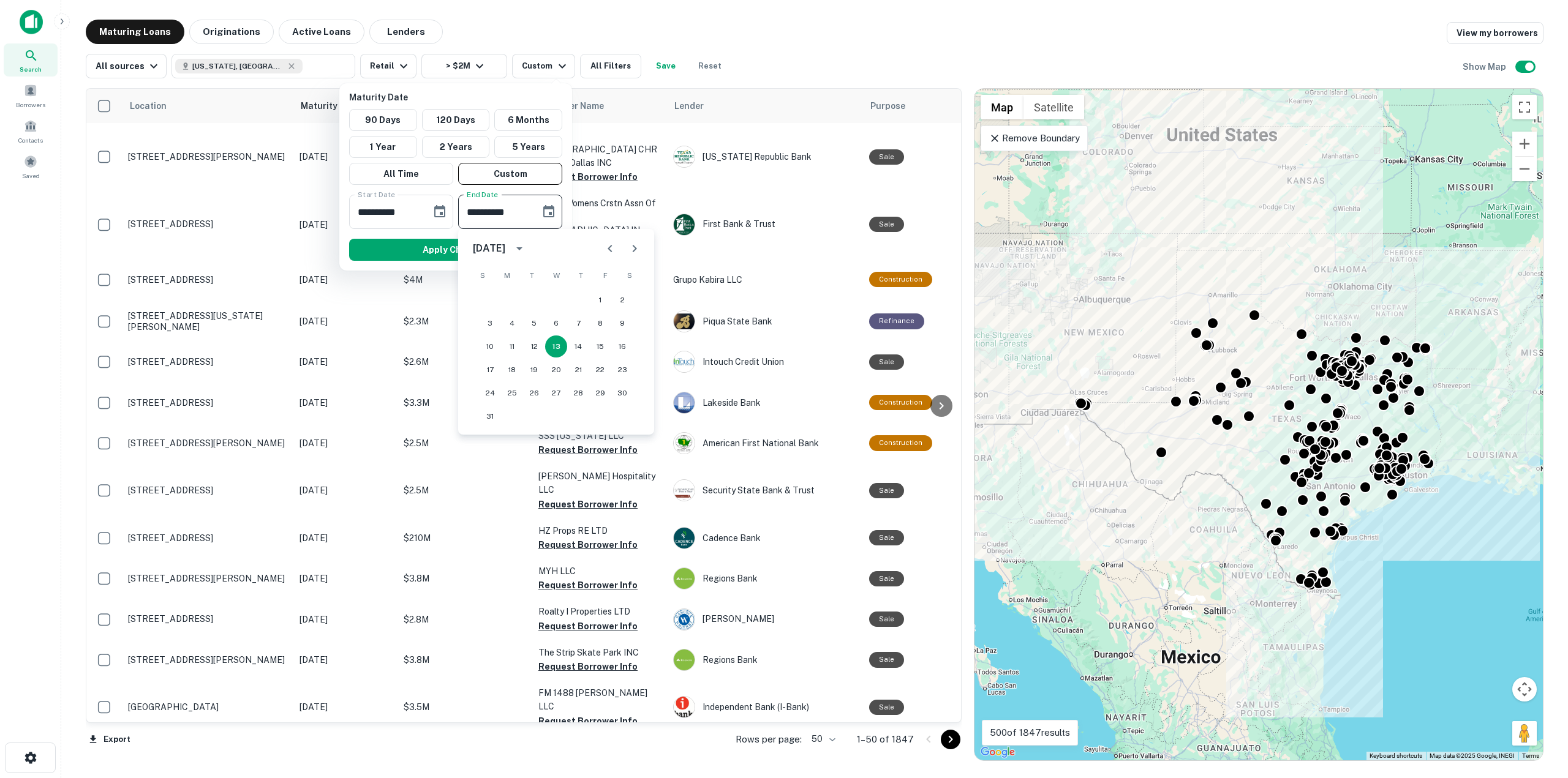
click at [527, 248] on icon "calendar view is open, switch to year view" at bounding box center [519, 248] width 14 height 14
click at [480, 375] on button "2026" at bounding box center [493, 379] width 44 height 22
click at [613, 253] on icon "Previous month" at bounding box center [609, 248] width 14 height 14
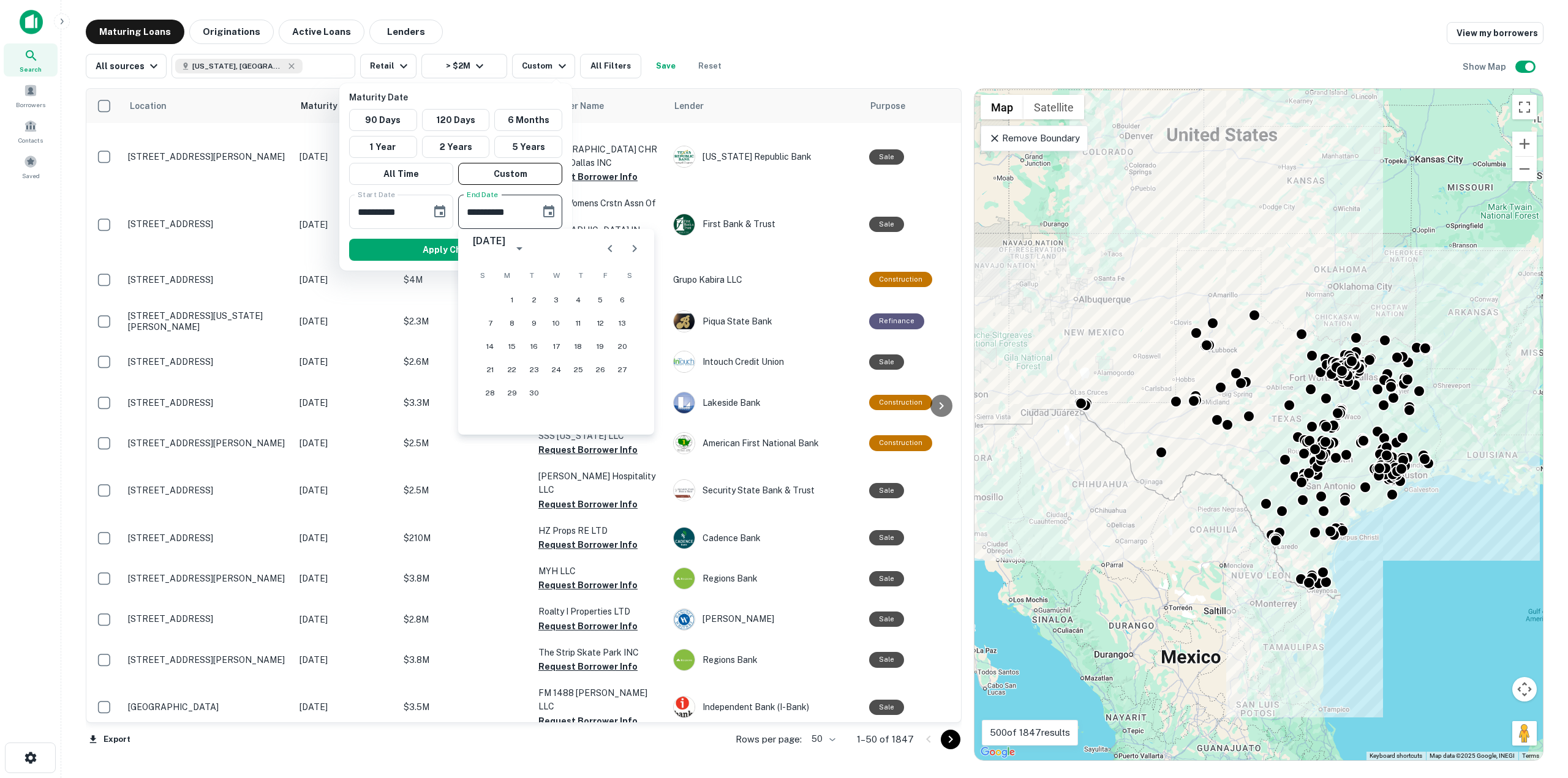
click at [613, 253] on icon "Previous month" at bounding box center [609, 248] width 14 height 14
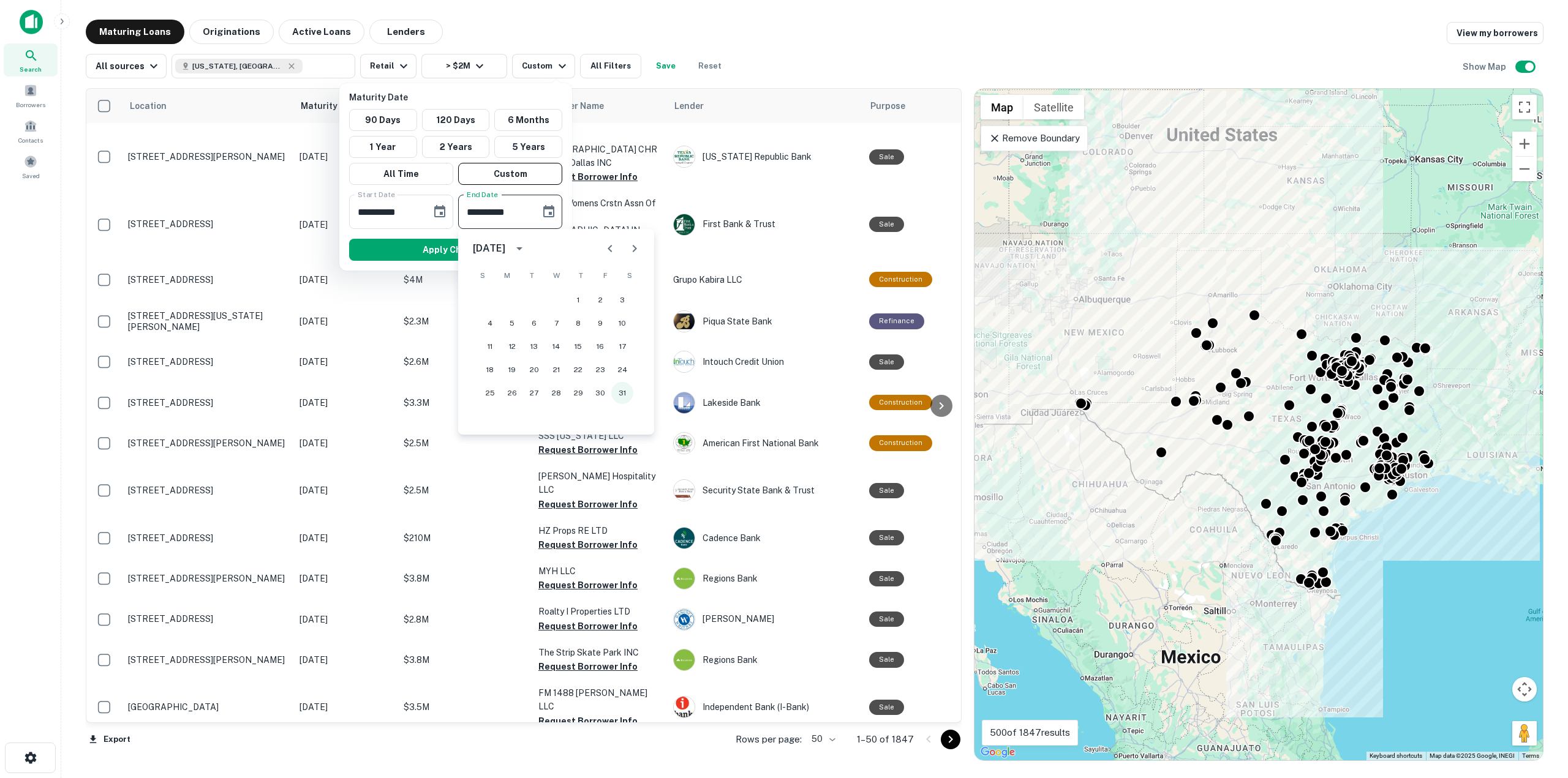
click at [616, 395] on button "31" at bounding box center [623, 393] width 22 height 22
type input "**********"
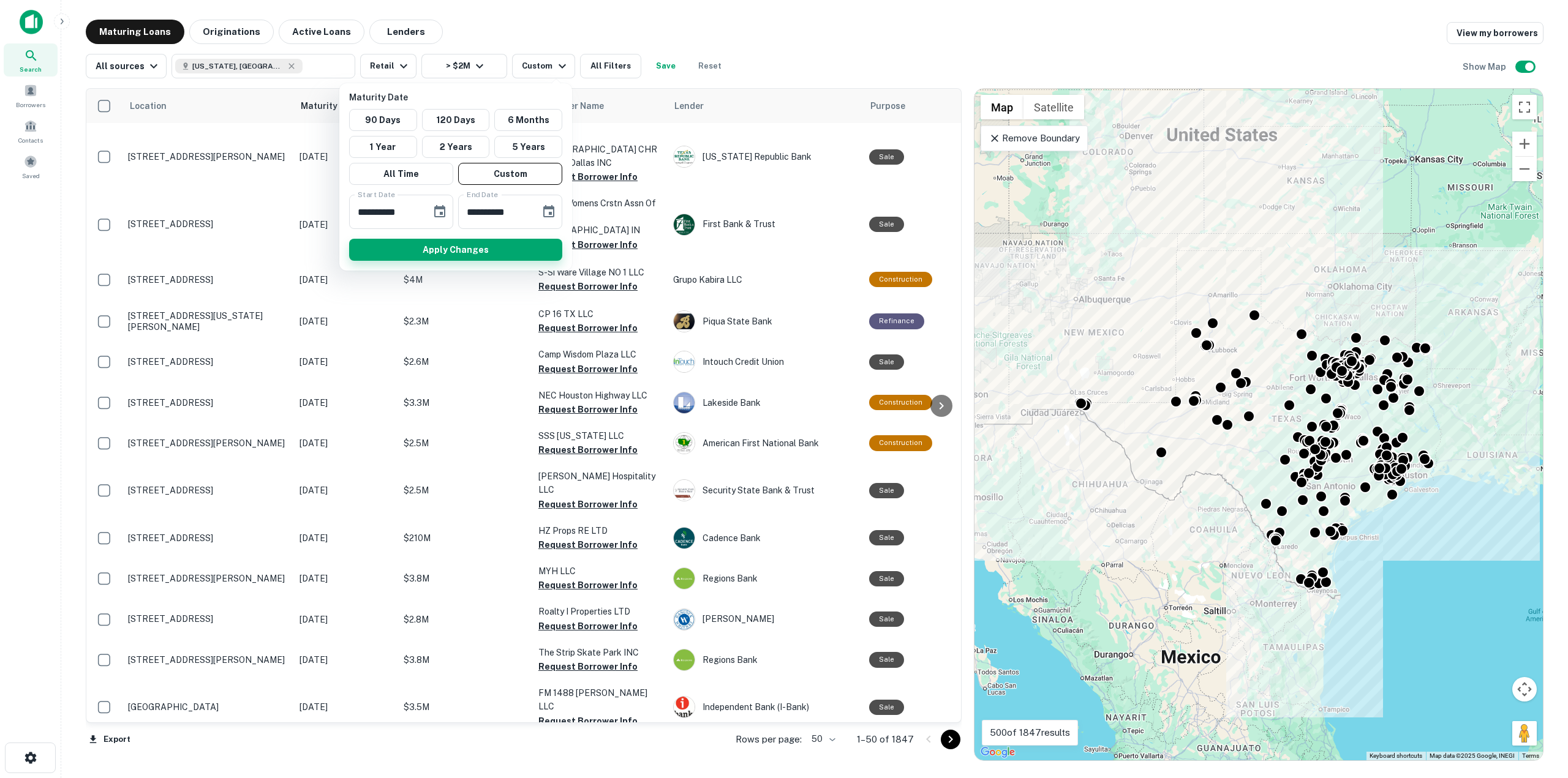
click at [444, 248] on button "Apply Changes" at bounding box center [455, 250] width 213 height 22
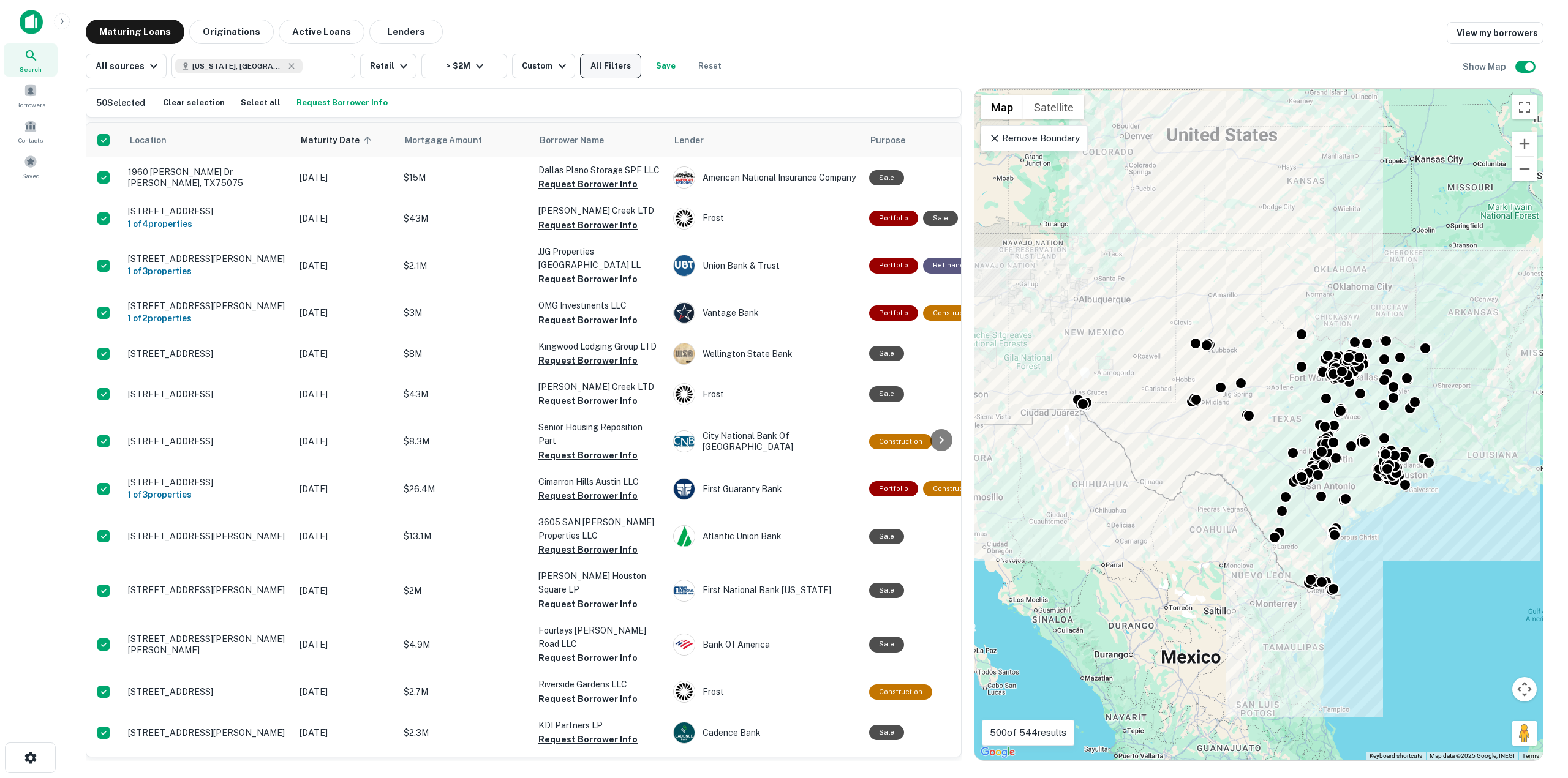
click at [596, 71] on button "All Filters" at bounding box center [610, 66] width 61 height 25
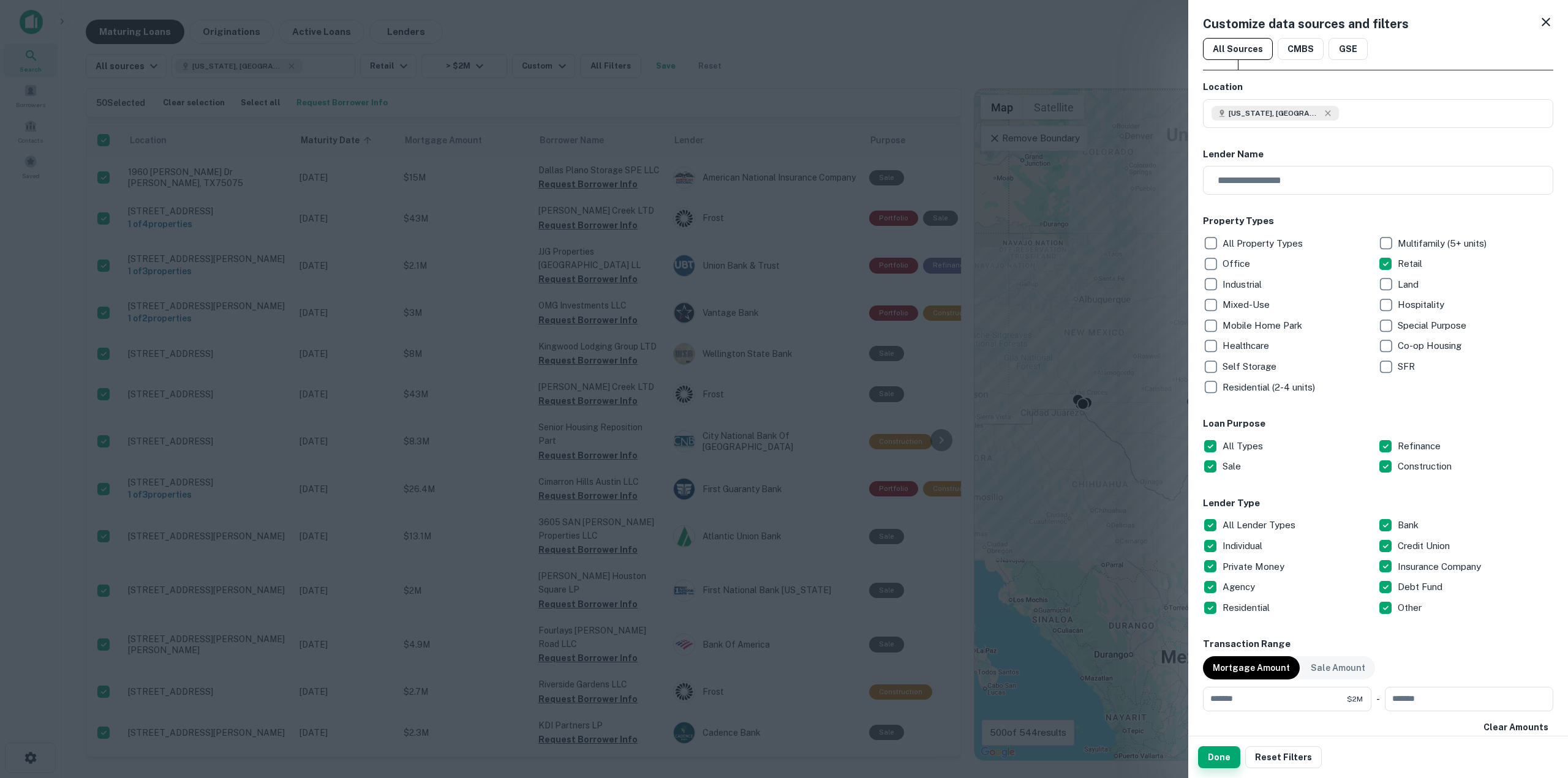
click at [1224, 766] on button "Done" at bounding box center [1219, 757] width 42 height 22
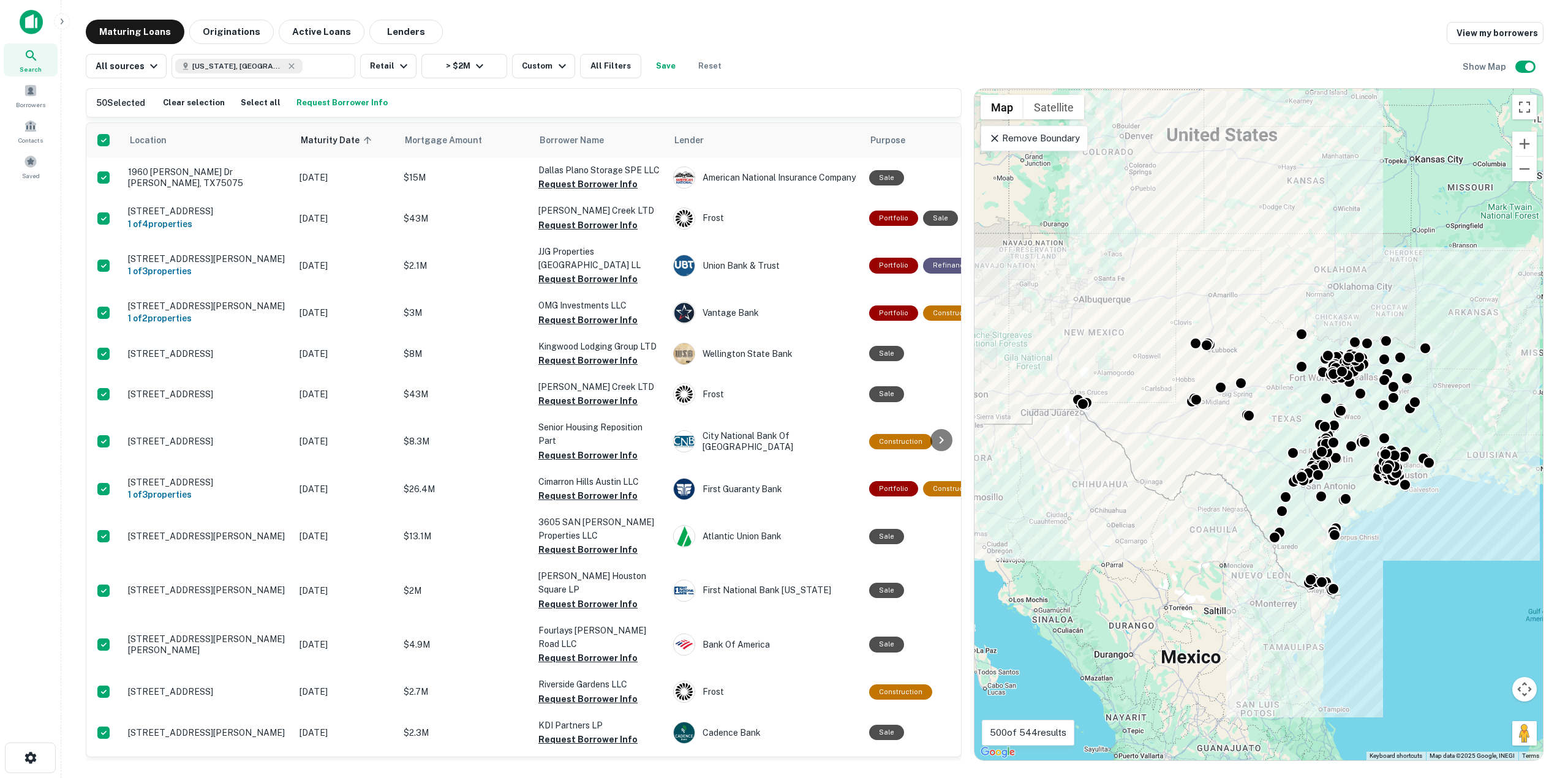
click at [327, 112] on div "50 Selected Clear selection Select all Request Borrower Info" at bounding box center [523, 103] width 874 height 28
click at [340, 109] on button "Request Borrower Info" at bounding box center [342, 103] width 97 height 19
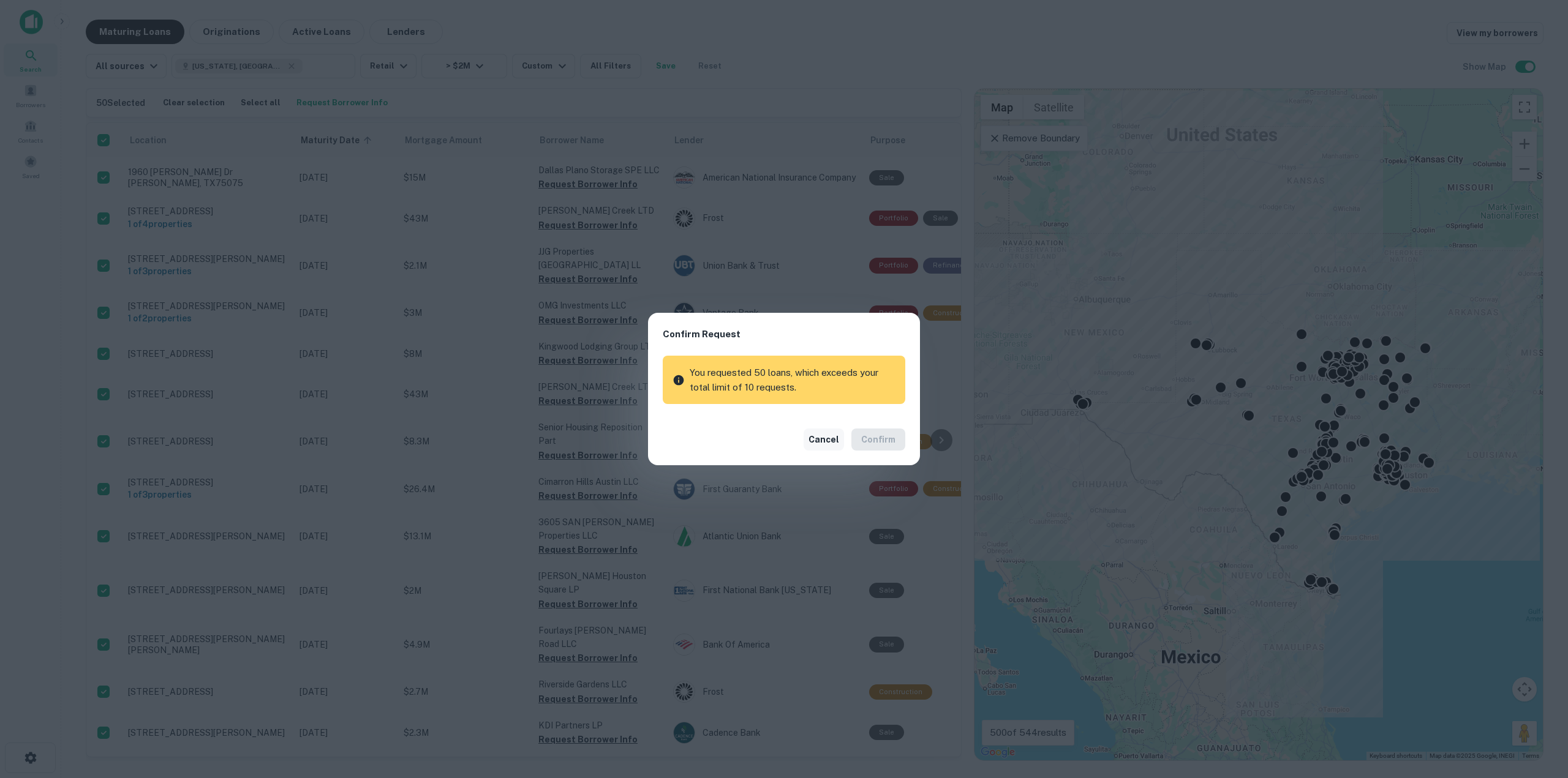
click at [823, 441] on button "Cancel" at bounding box center [823, 439] width 41 height 22
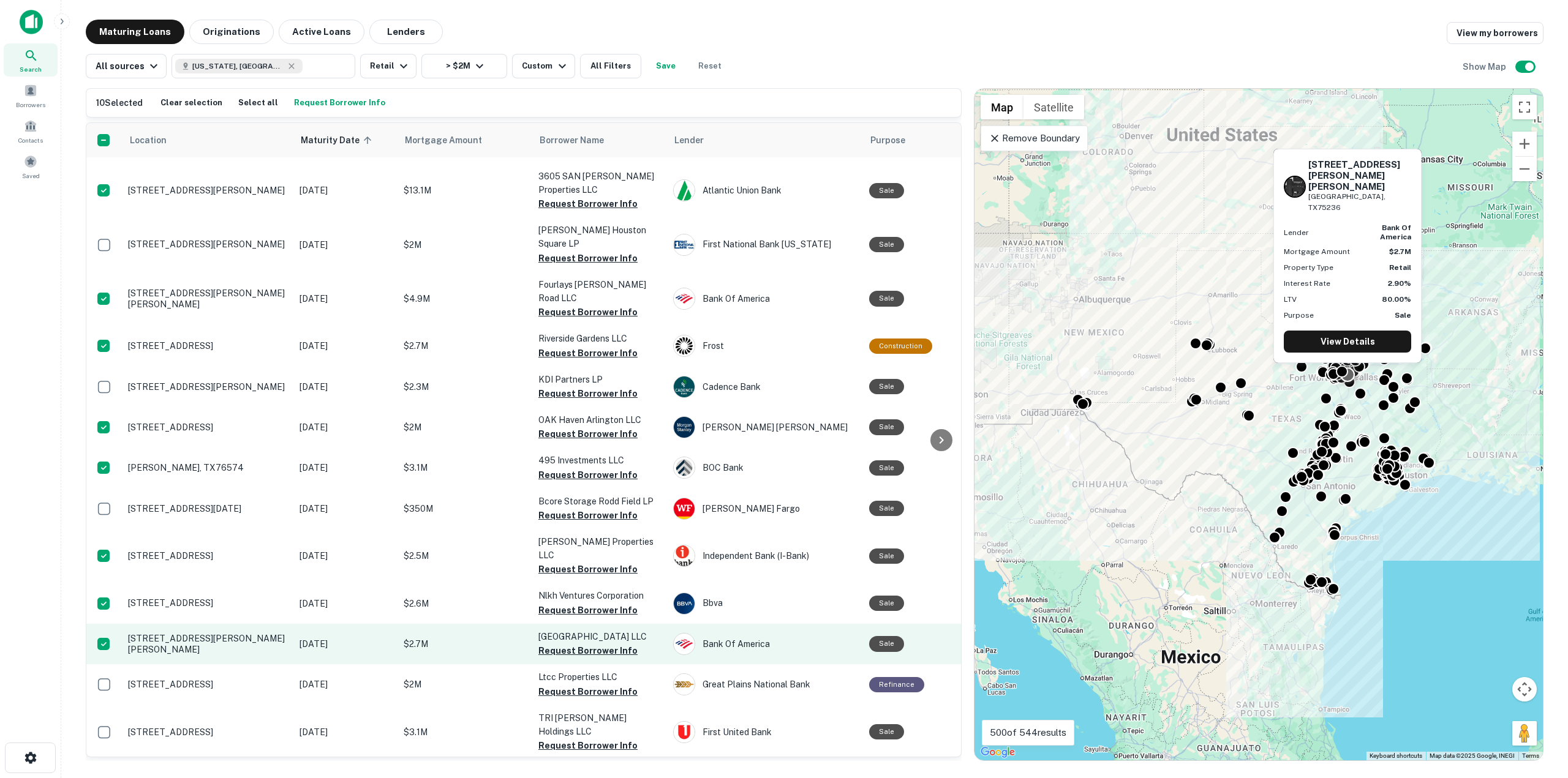
scroll to position [368, 0]
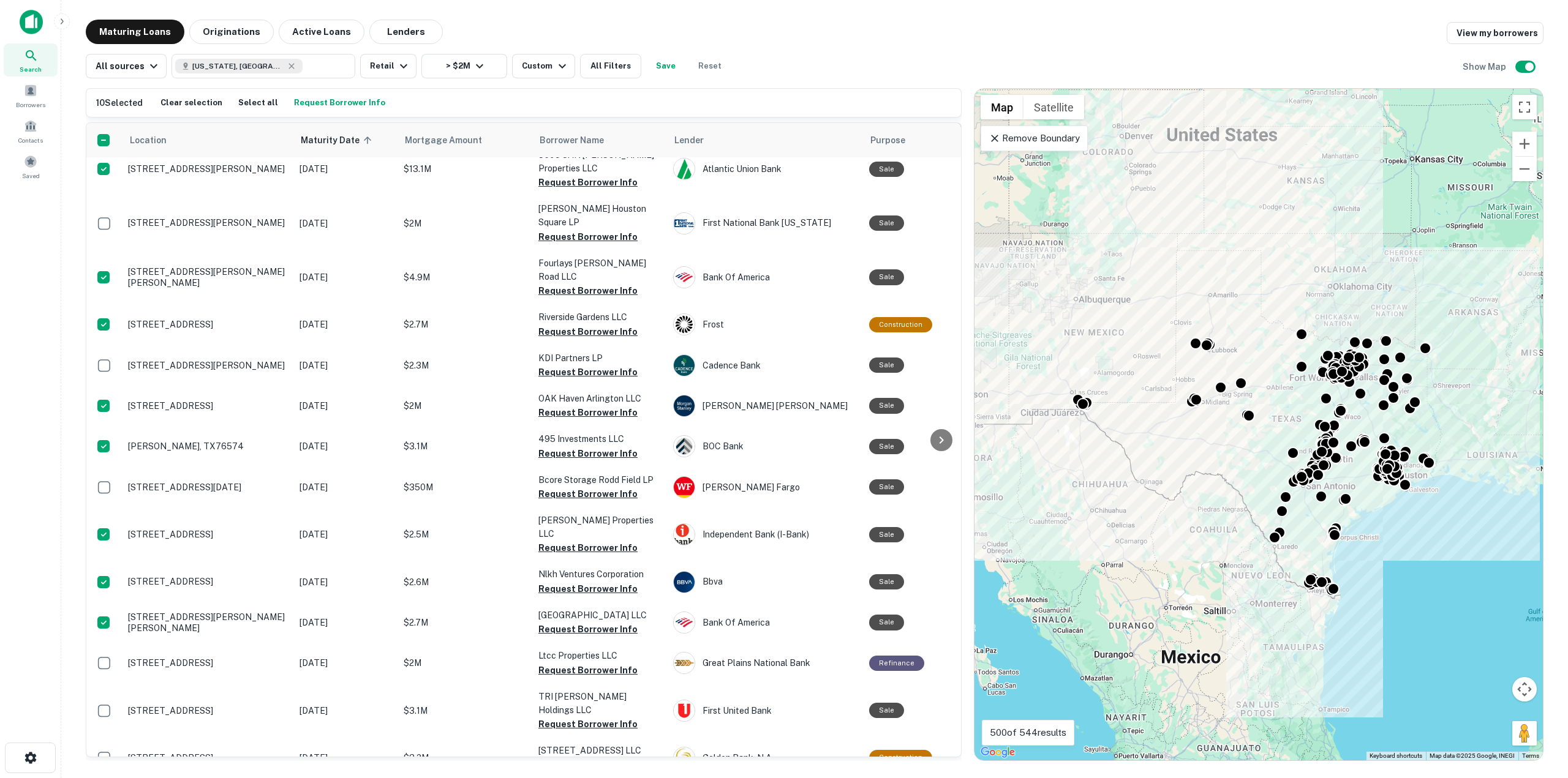
click at [300, 99] on button "Request Borrower Info" at bounding box center [340, 103] width 97 height 19
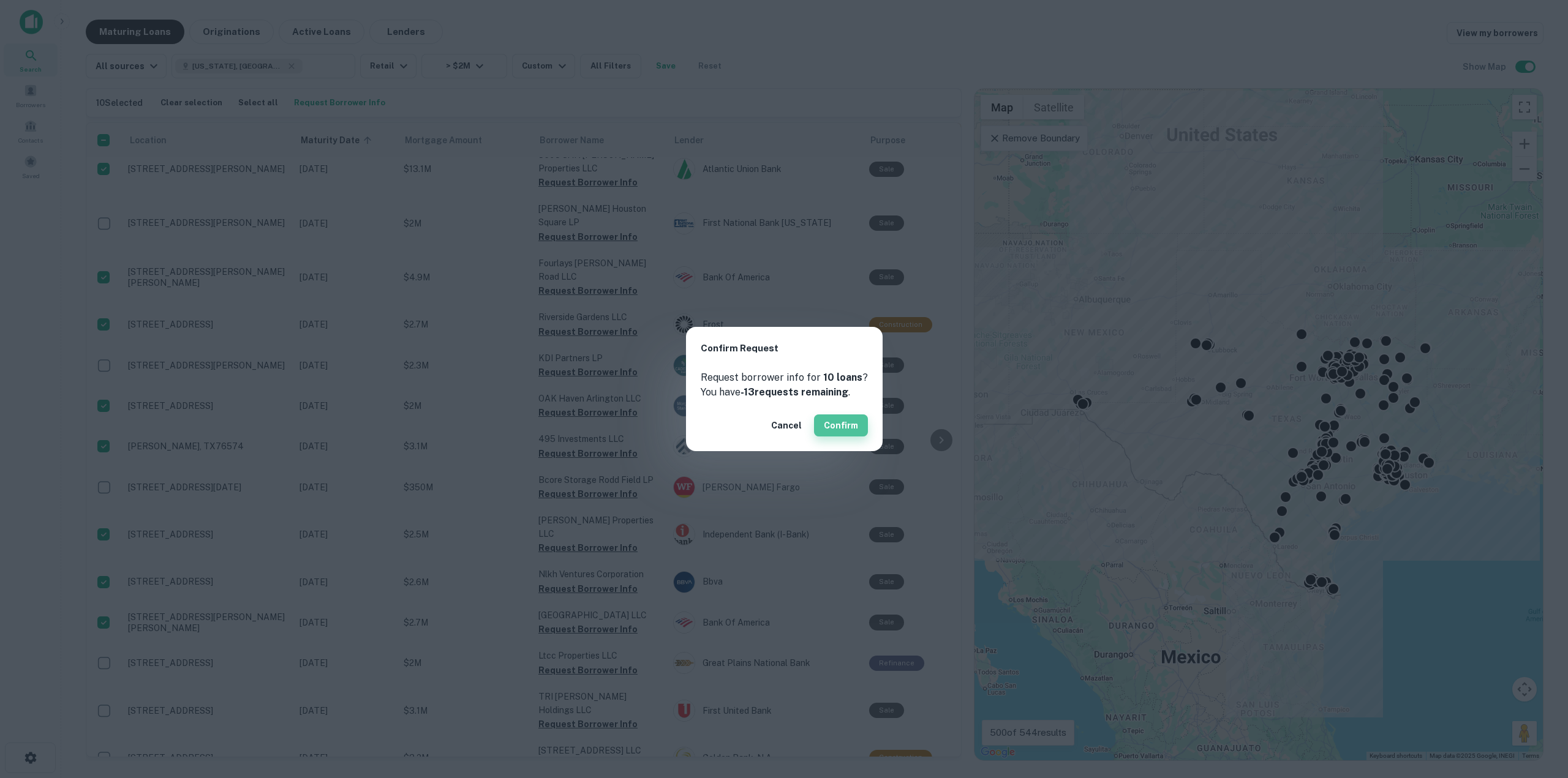
click at [850, 422] on button "Confirm" at bounding box center [841, 426] width 54 height 22
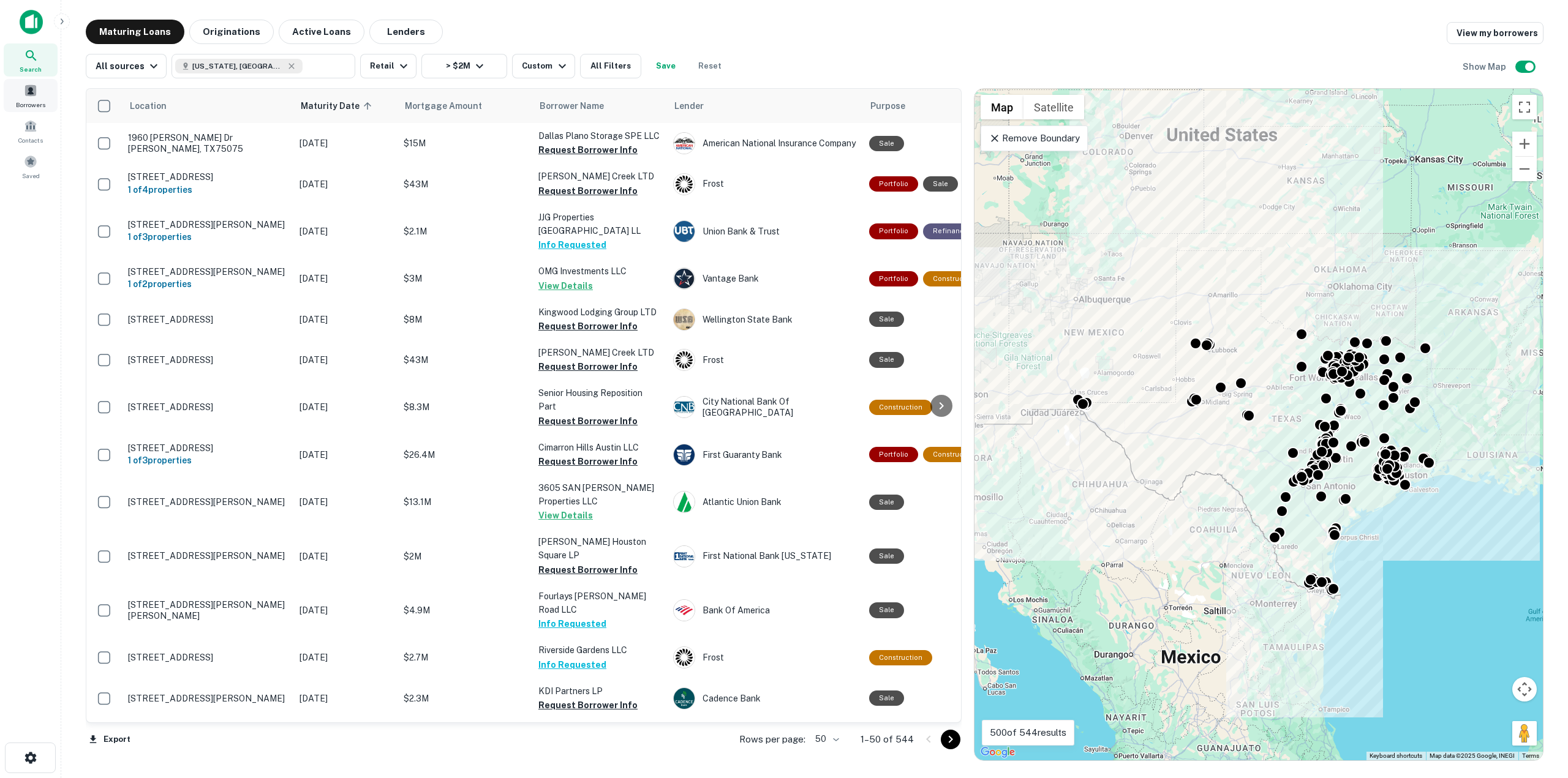
click at [27, 108] on span "Borrowers" at bounding box center [30, 105] width 30 height 10
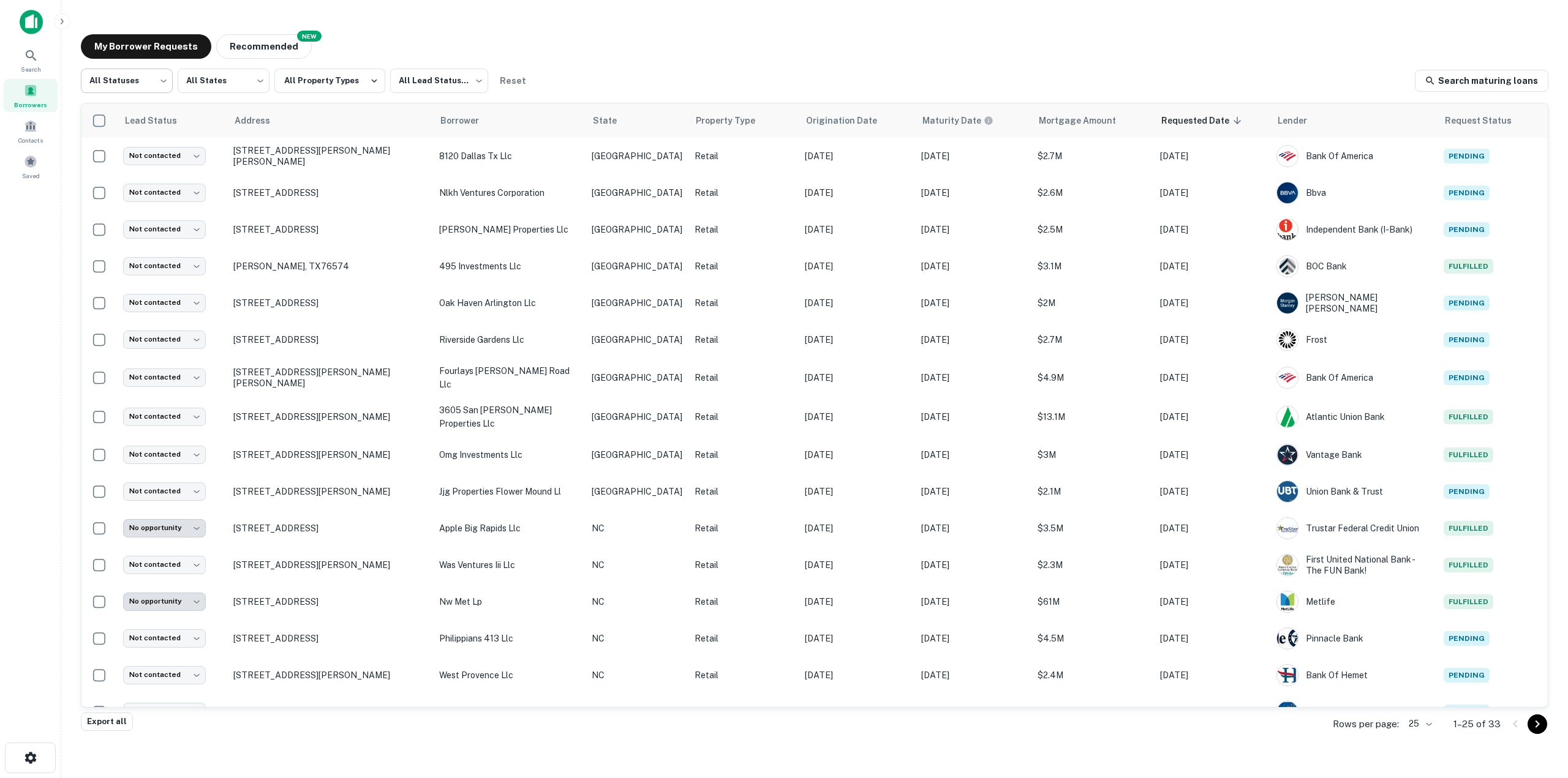
click at [134, 87] on body "Search Borrowers Contacts Saved My Borrower Requests NEW Recommended All Status…" at bounding box center [784, 389] width 1568 height 778
click at [130, 157] on li "Fulfilled" at bounding box center [126, 157] width 92 height 22
type input "*********"
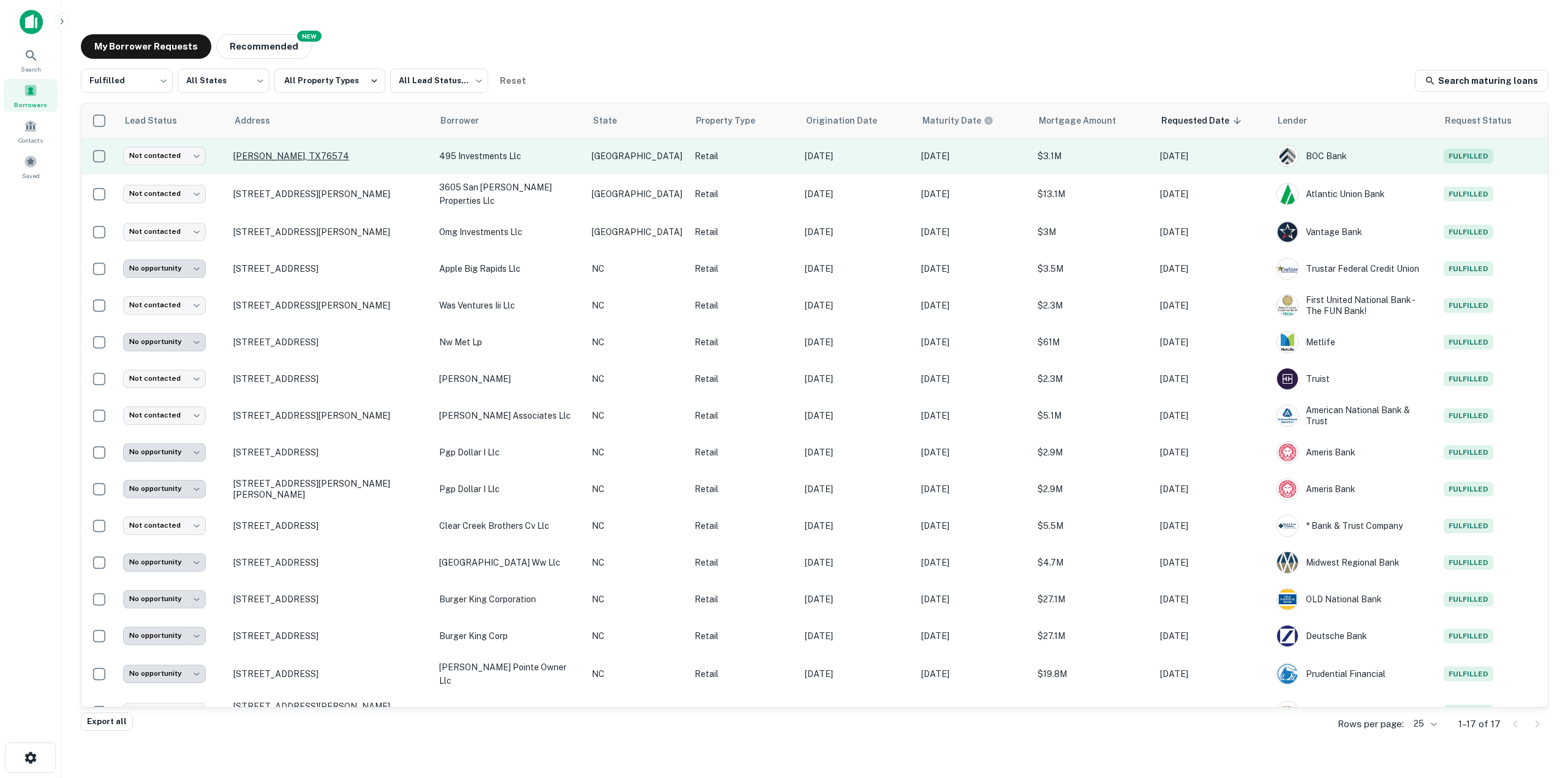
drag, startPoint x: 255, startPoint y: 152, endPoint x: 248, endPoint y: 157, distance: 8.6
click at [248, 157] on p "[PERSON_NAME], TX76574" at bounding box center [330, 156] width 193 height 11
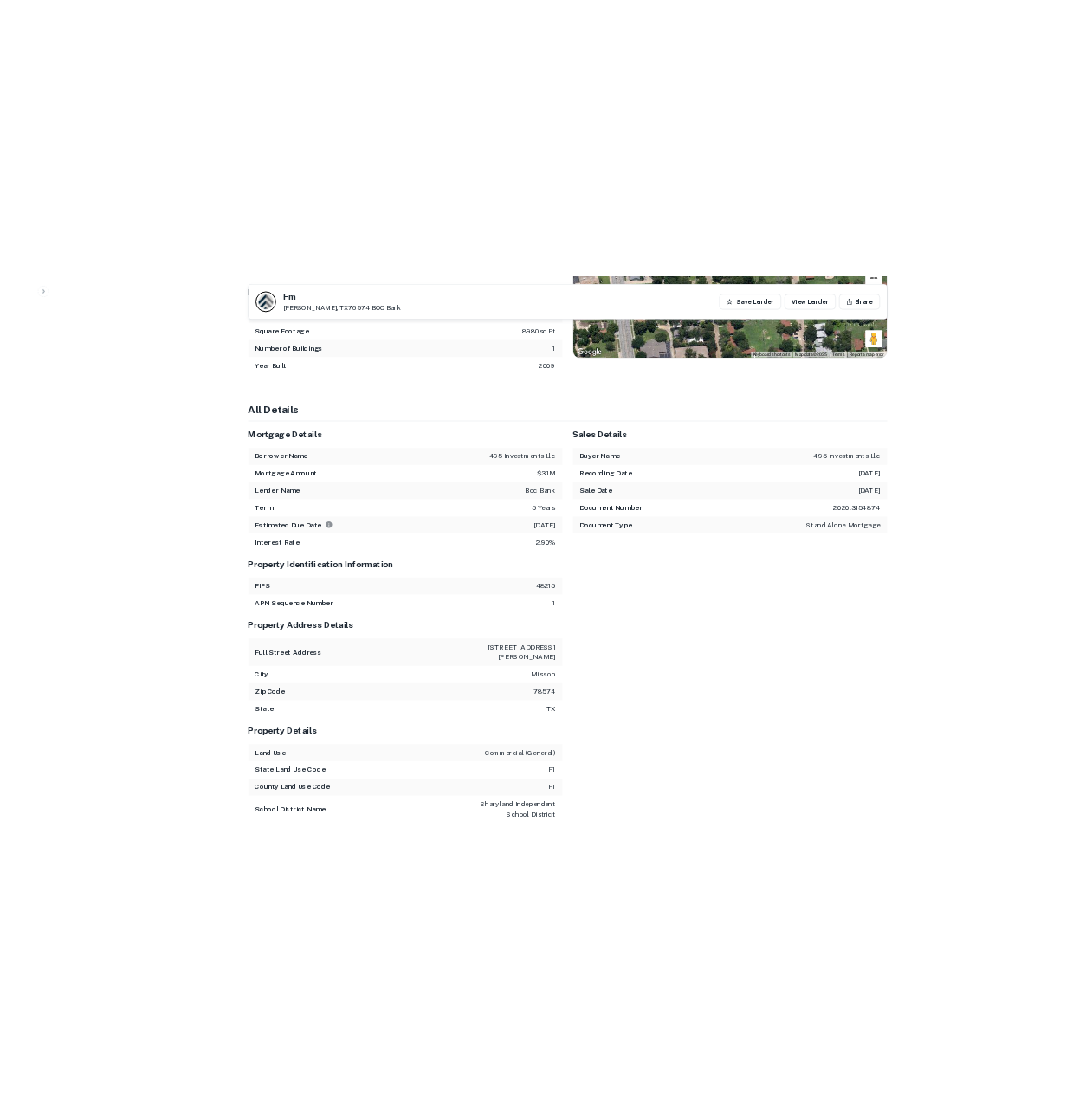
scroll to position [1992, 0]
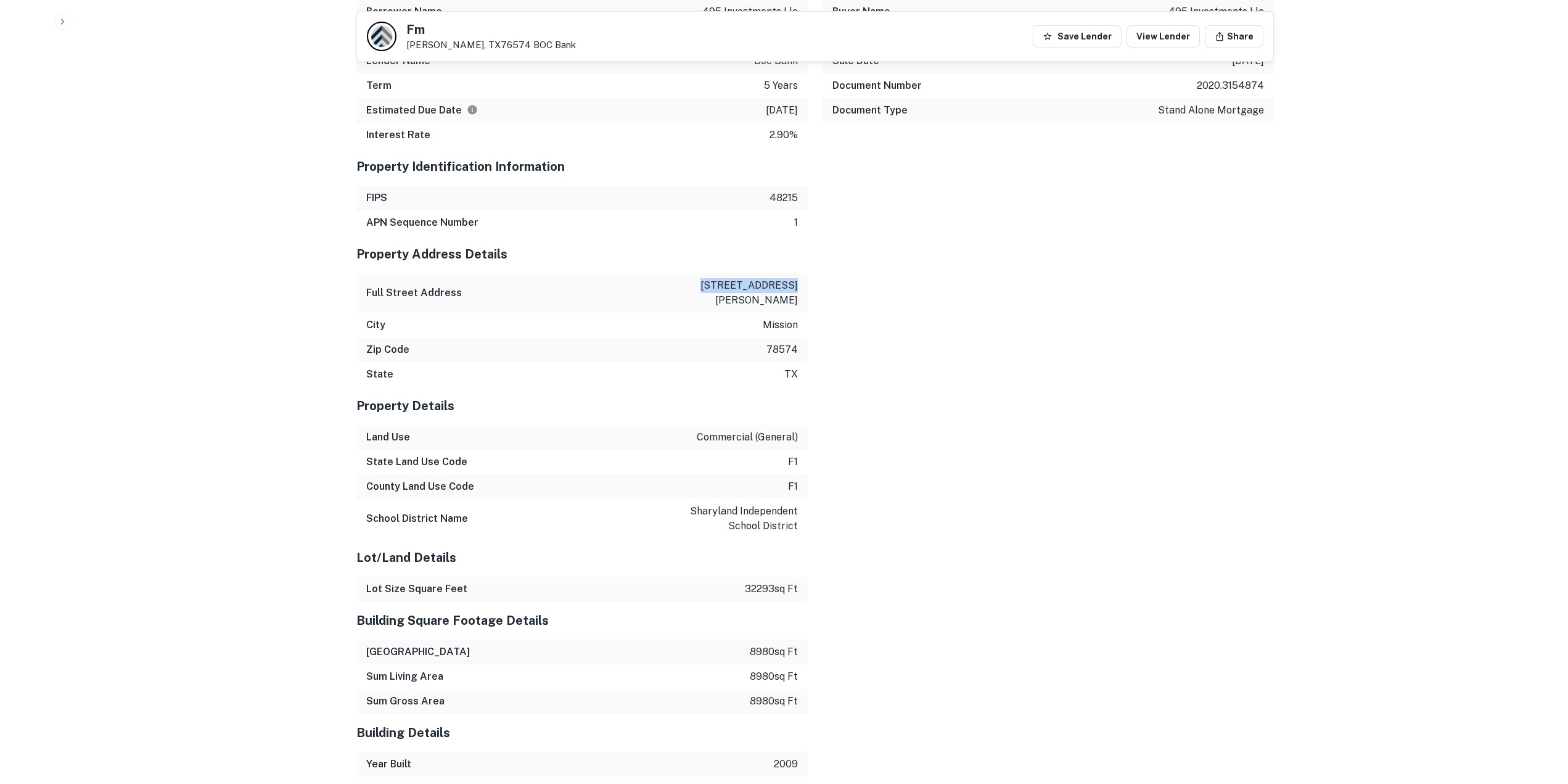
drag, startPoint x: 704, startPoint y: 256, endPoint x: 800, endPoint y: 264, distance: 96.3
click at [812, 264] on div "Mortgage Details Borrower Name 495 investments llc Mortgage Amount $3.1m Lender…" at bounding box center [808, 544] width 932 height 1165
copy p "[STREET_ADDRESS][PERSON_NAME]"
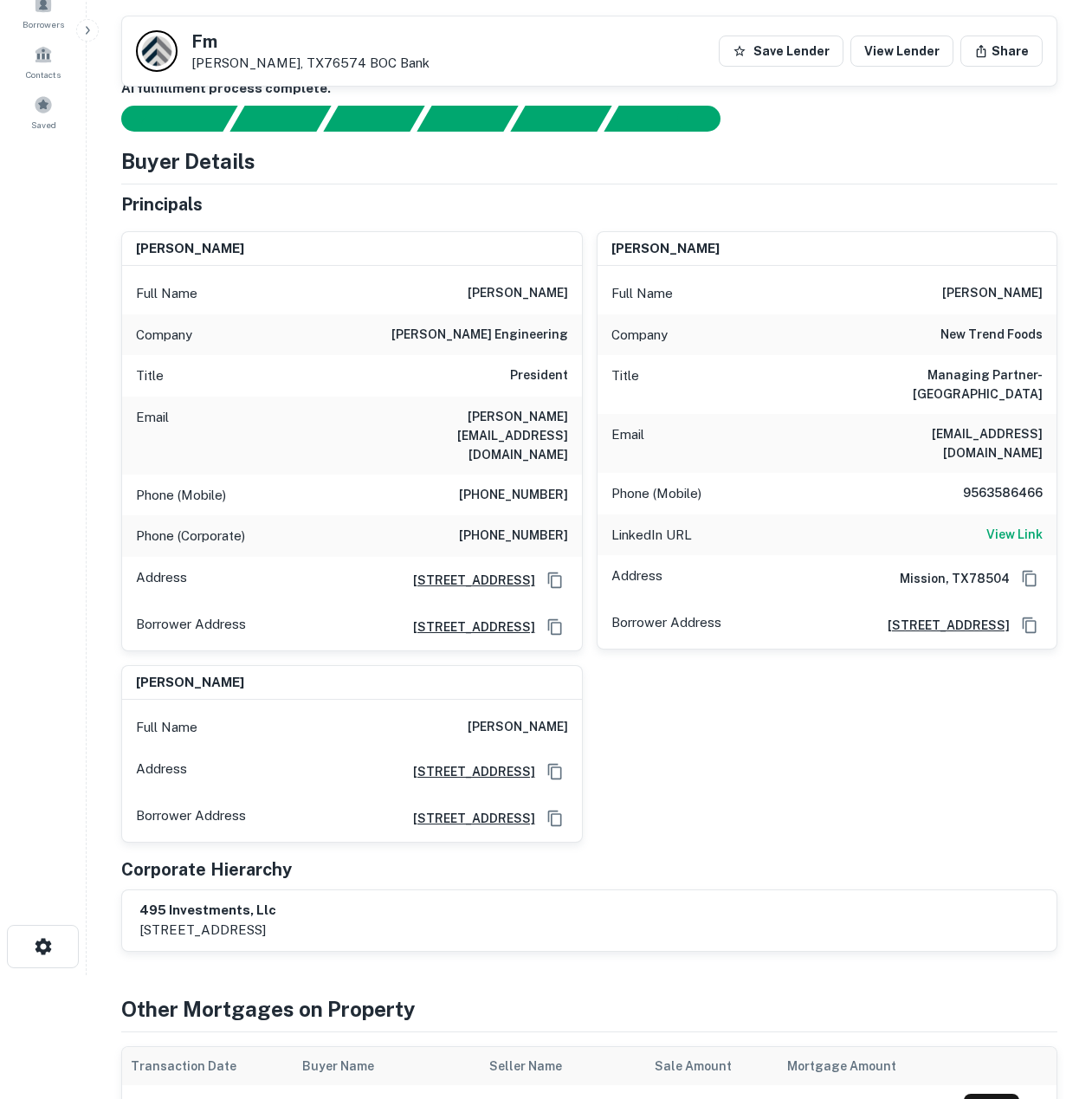
scroll to position [87, 0]
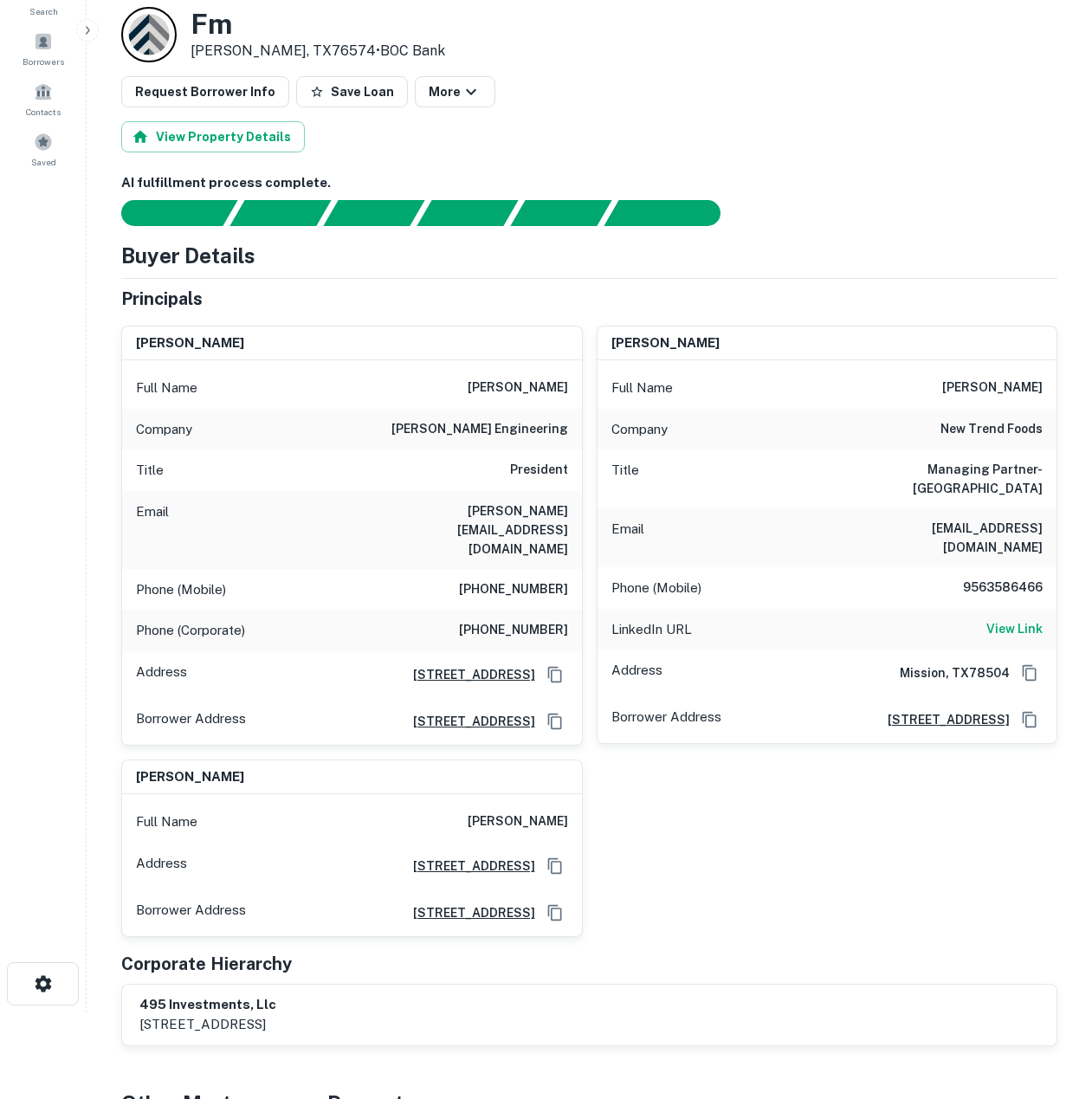
drag, startPoint x: 958, startPoint y: 807, endPoint x: 738, endPoint y: 889, distance: 234.8
click at [738, 889] on div "miguel chanin Full Name miguel chanin Company chanin engineering Title Presiden…" at bounding box center [583, 625] width 950 height 626
click at [58, 51] on div "Borrowers" at bounding box center [43, 49] width 76 height 47
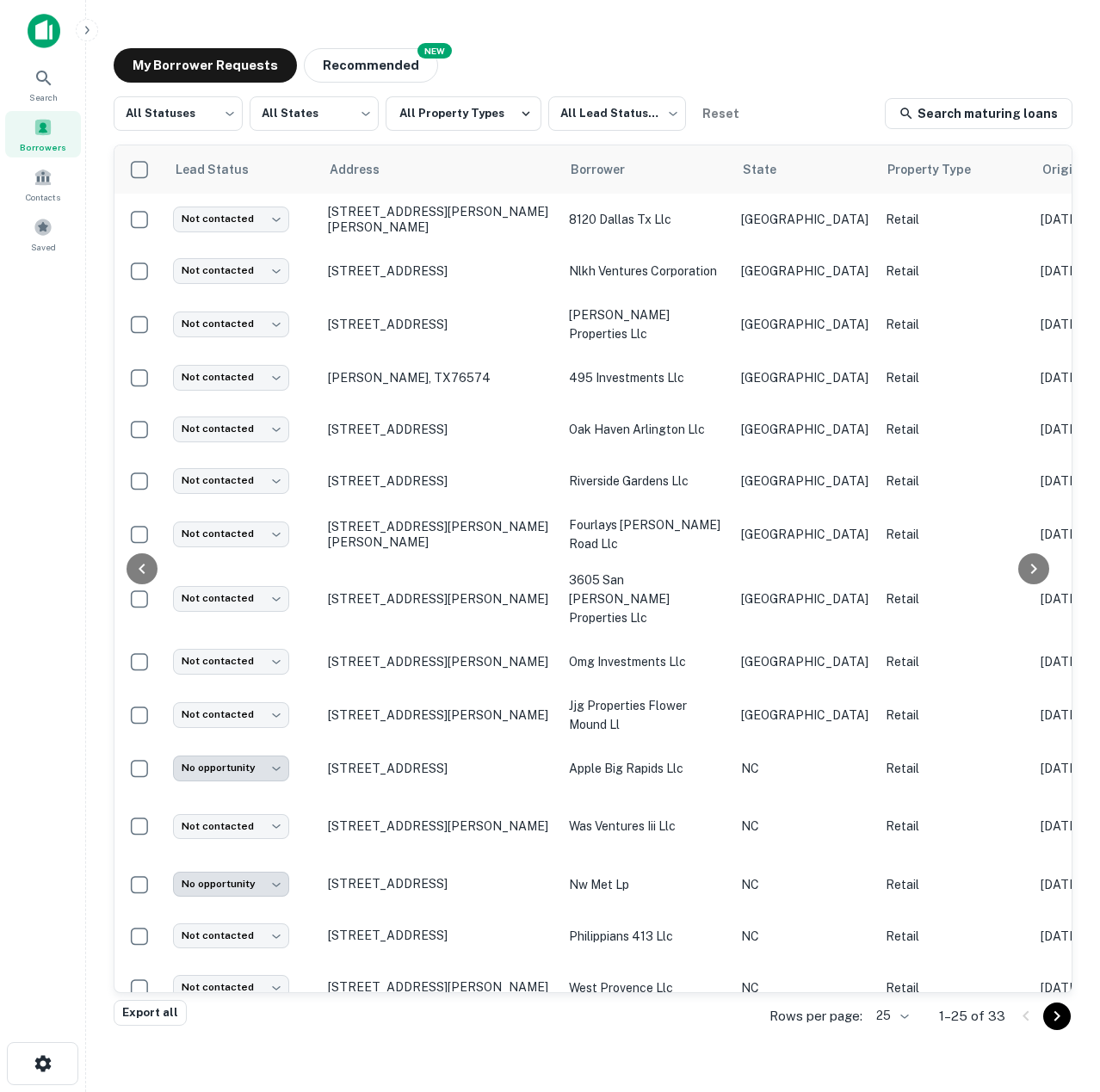
scroll to position [0, 604]
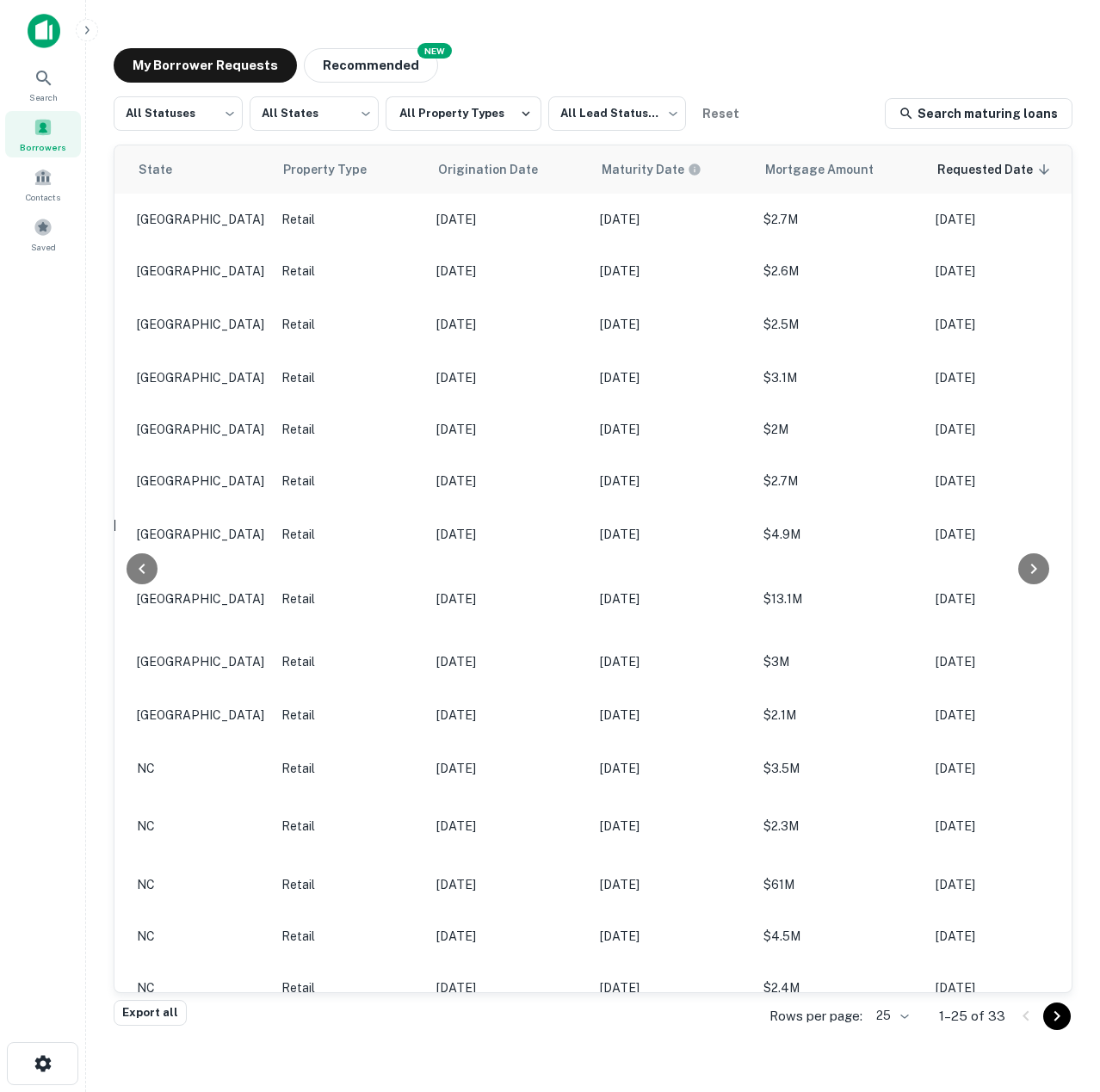
drag, startPoint x: 676, startPoint y: 169, endPoint x: 827, endPoint y: 89, distance: 170.9
click at [827, 89] on div "My Borrower Requests NEW Recommended All Statuses *** ​ All States *** ​ All Pr…" at bounding box center [593, 527] width 987 height 983
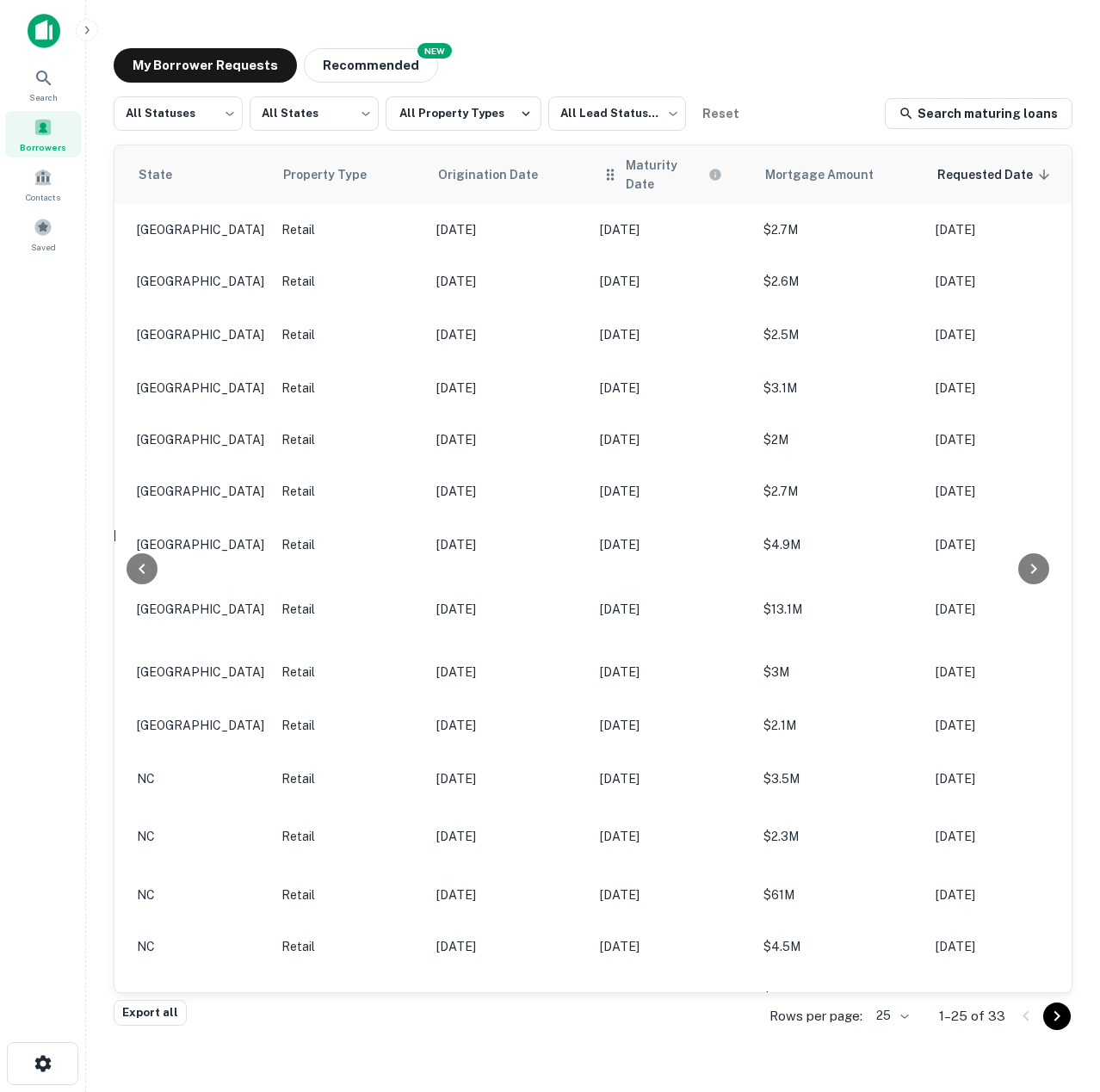
drag, startPoint x: 640, startPoint y: 478, endPoint x: 665, endPoint y: 179, distance: 300.0
click at [665, 179] on th "Maturity Date" at bounding box center [673, 175] width 164 height 58
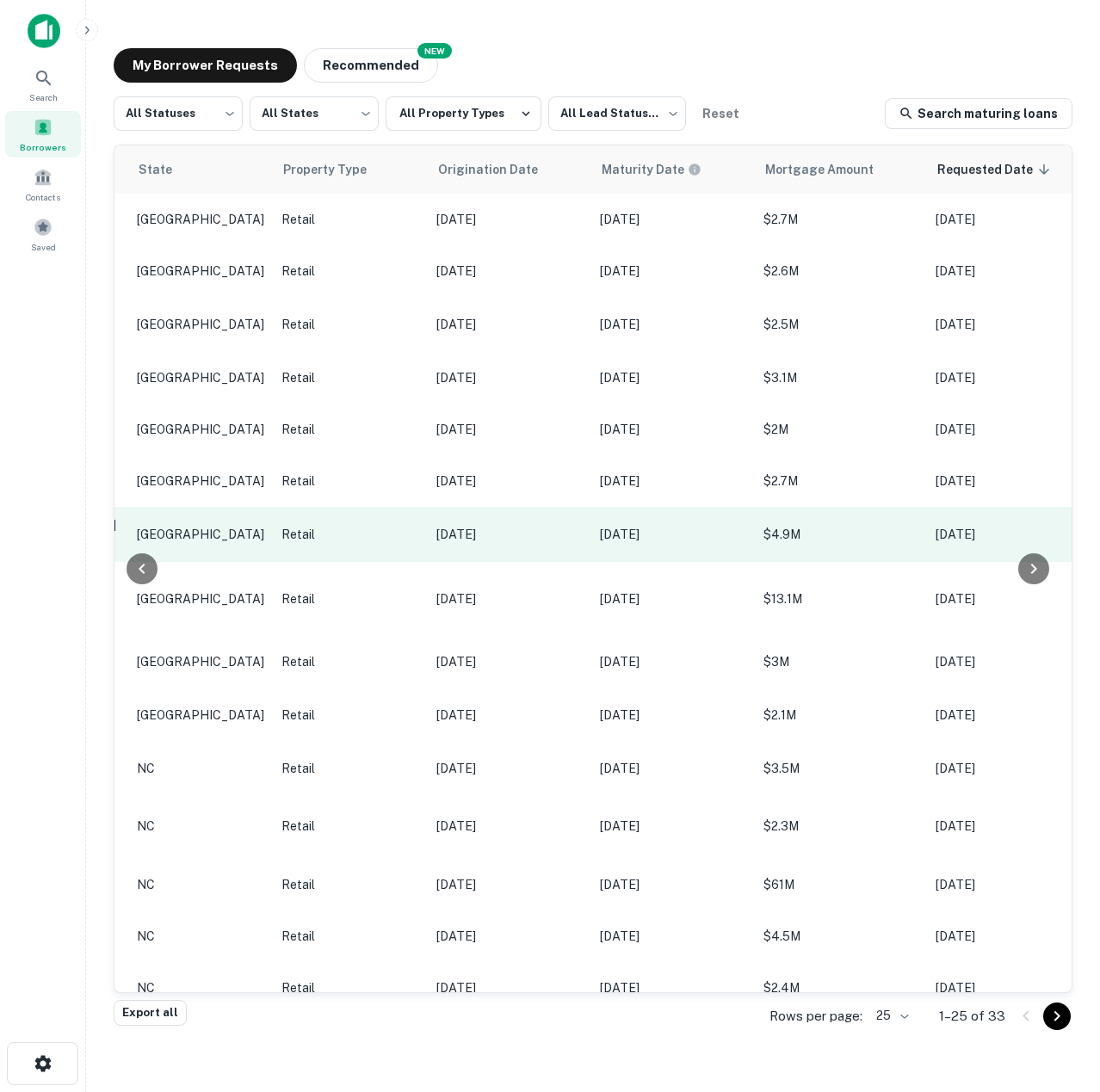
click at [658, 532] on p "[DATE]" at bounding box center [673, 534] width 146 height 19
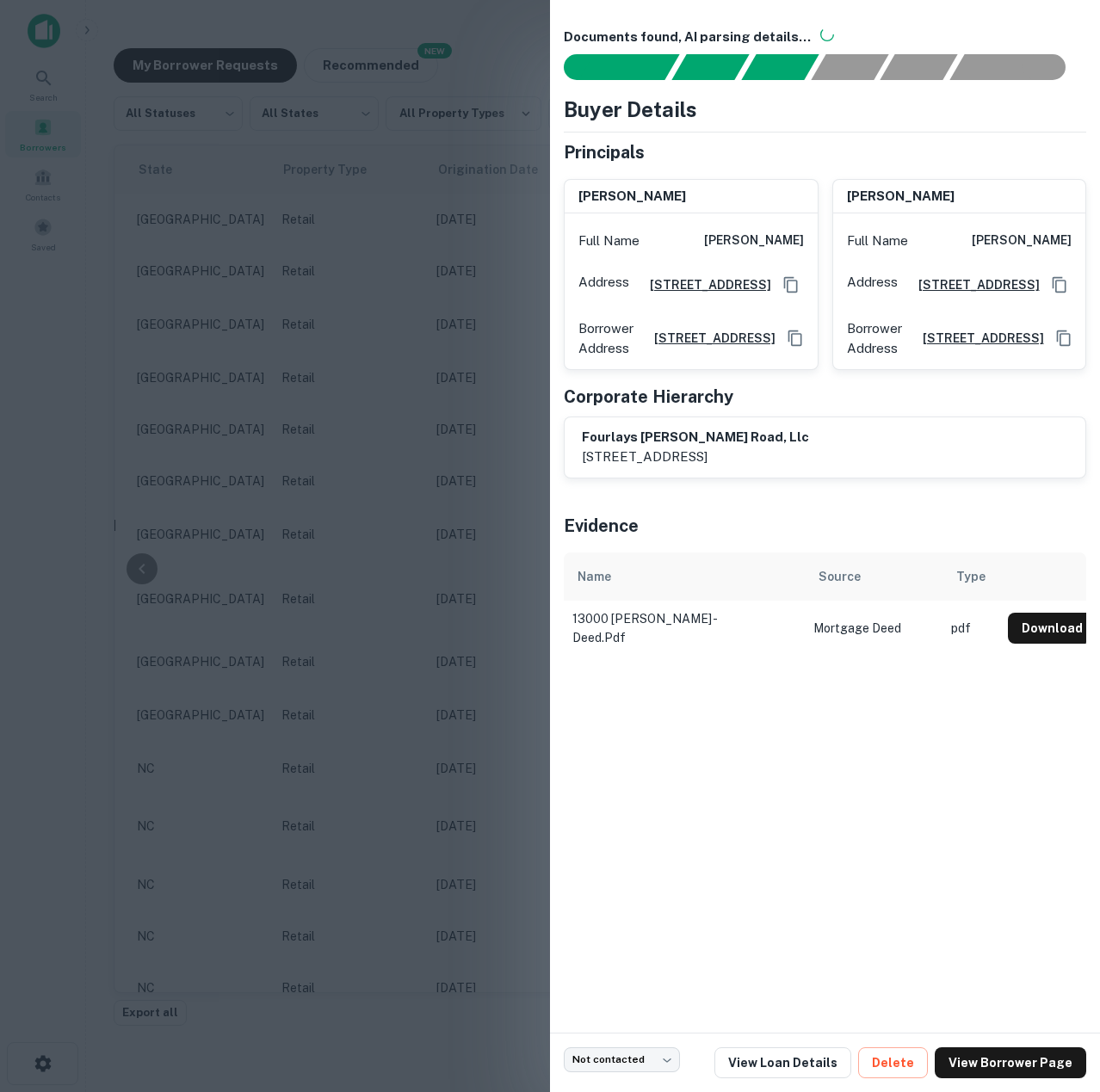
click at [447, 1048] on div at bounding box center [550, 546] width 1100 height 1092
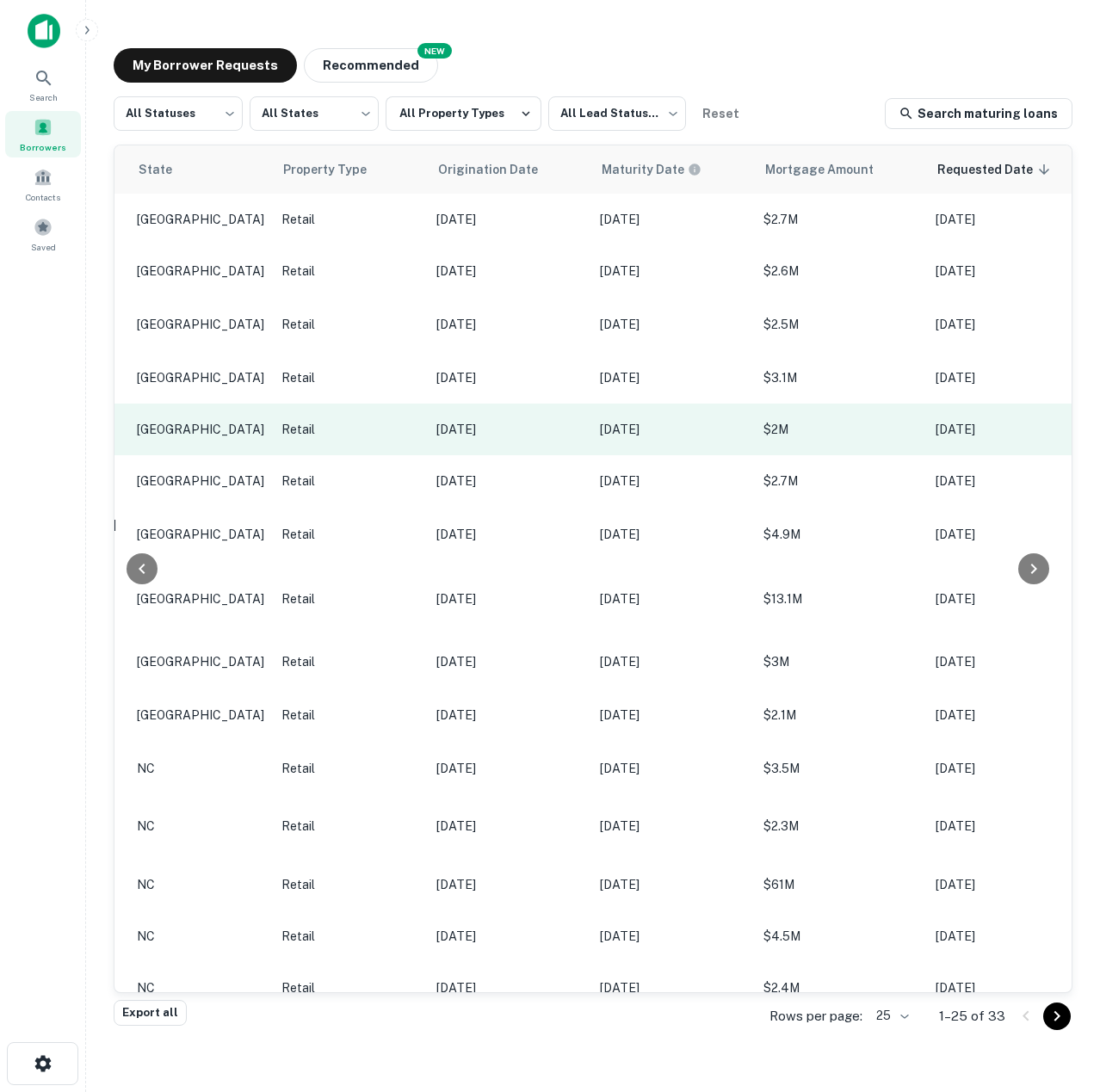
click at [815, 430] on p "$2M" at bounding box center [841, 430] width 155 height 19
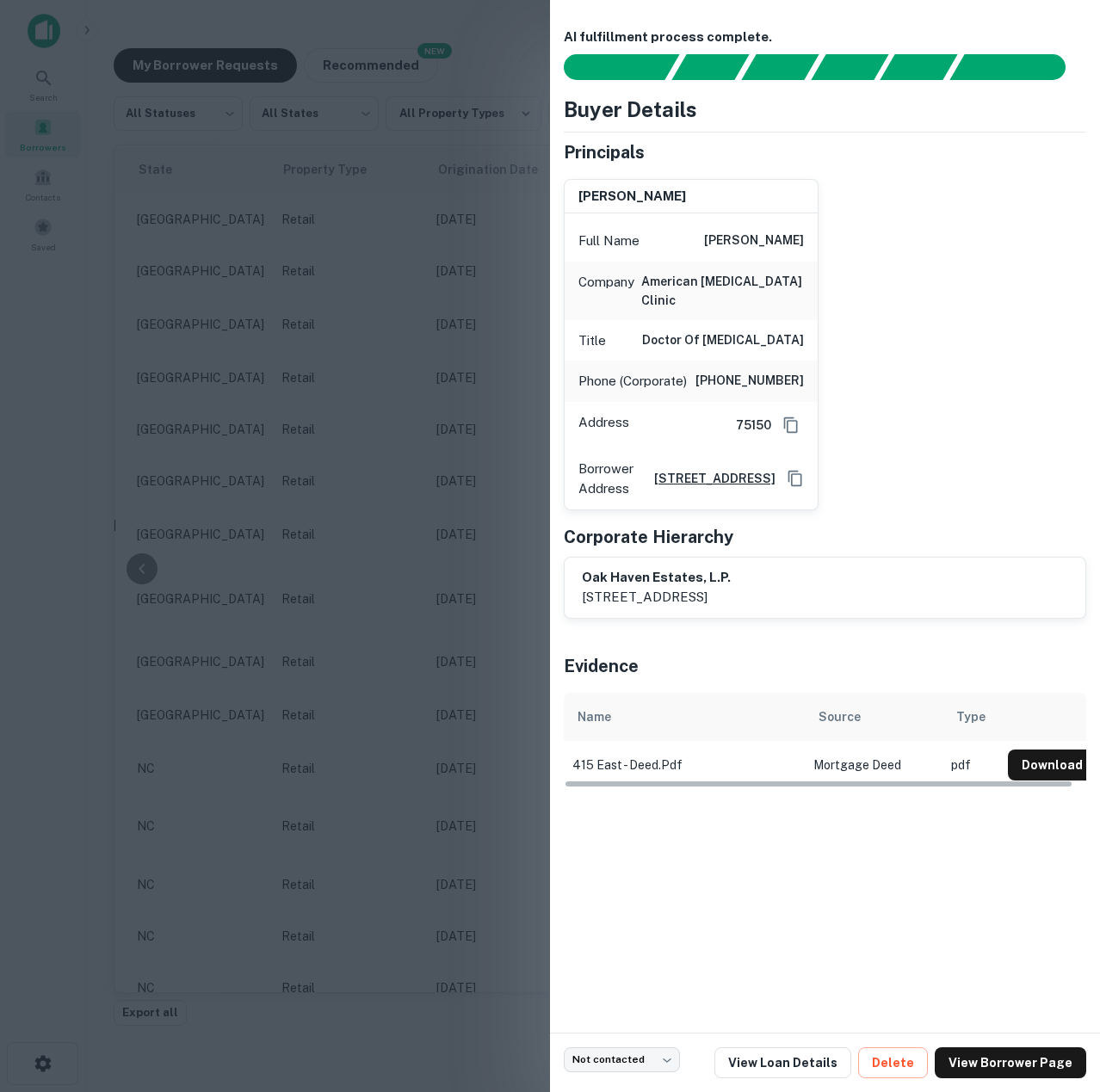
click at [492, 838] on div at bounding box center [550, 546] width 1100 height 1092
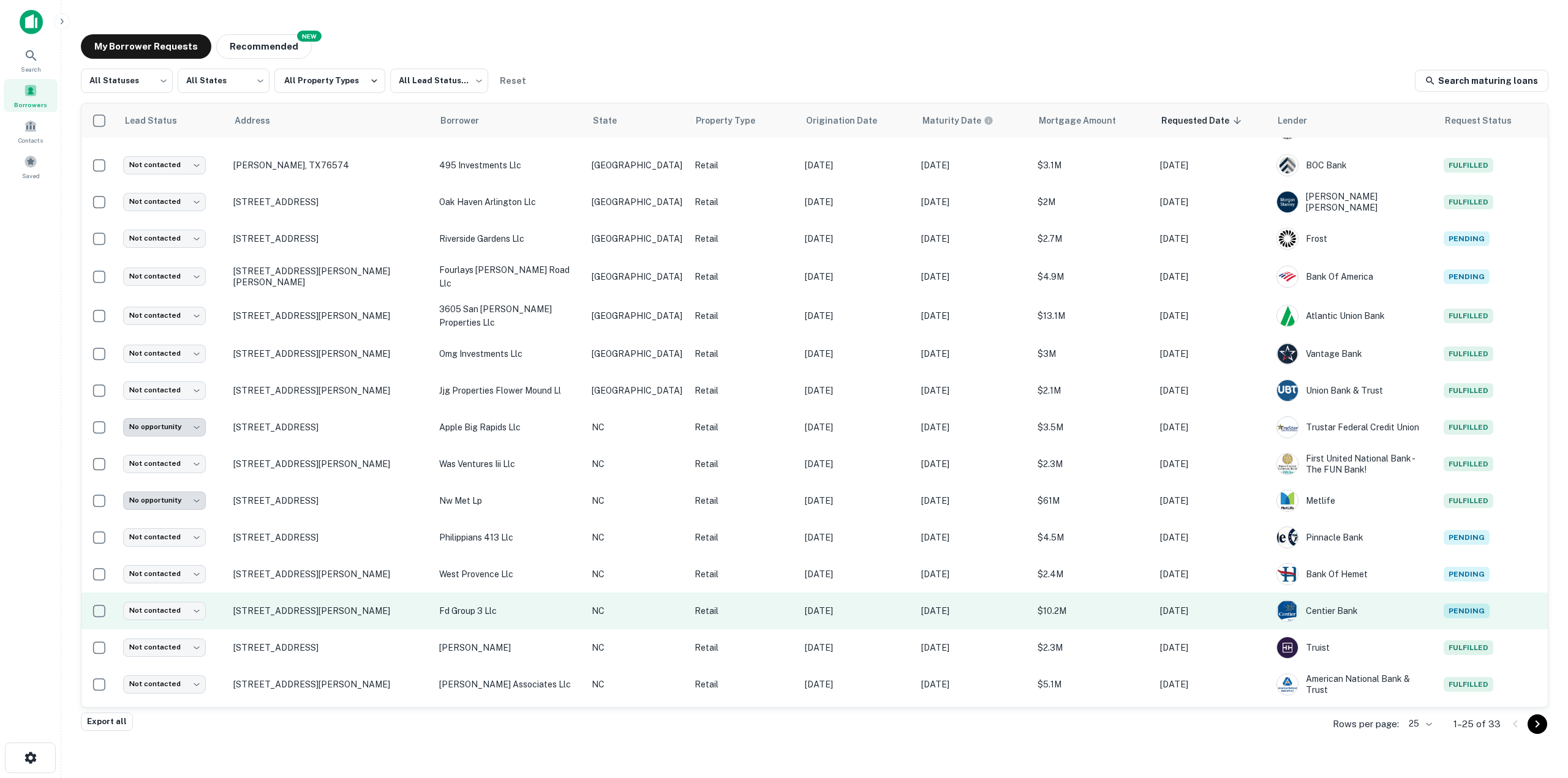
scroll to position [0, 0]
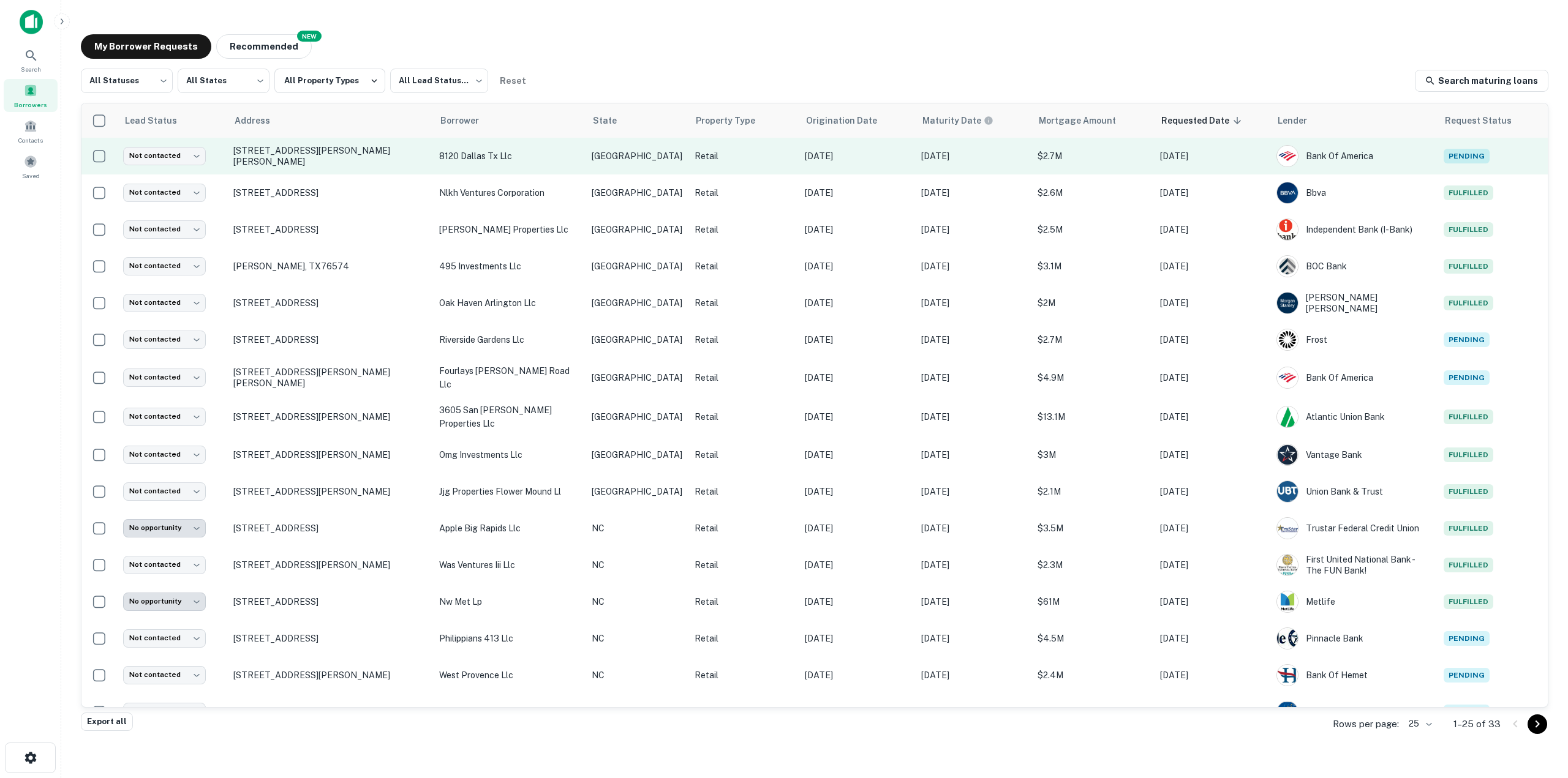
drag, startPoint x: 544, startPoint y: 157, endPoint x: 422, endPoint y: 159, distance: 122.0
drag, startPoint x: 422, startPoint y: 159, endPoint x: 952, endPoint y: 163, distance: 530.0
drag, startPoint x: 952, startPoint y: 163, endPoint x: 953, endPoint y: 157, distance: 6.1
drag, startPoint x: 953, startPoint y: 157, endPoint x: 700, endPoint y: 157, distance: 253.0
click at [700, 157] on p "Retail" at bounding box center [743, 157] width 98 height 14
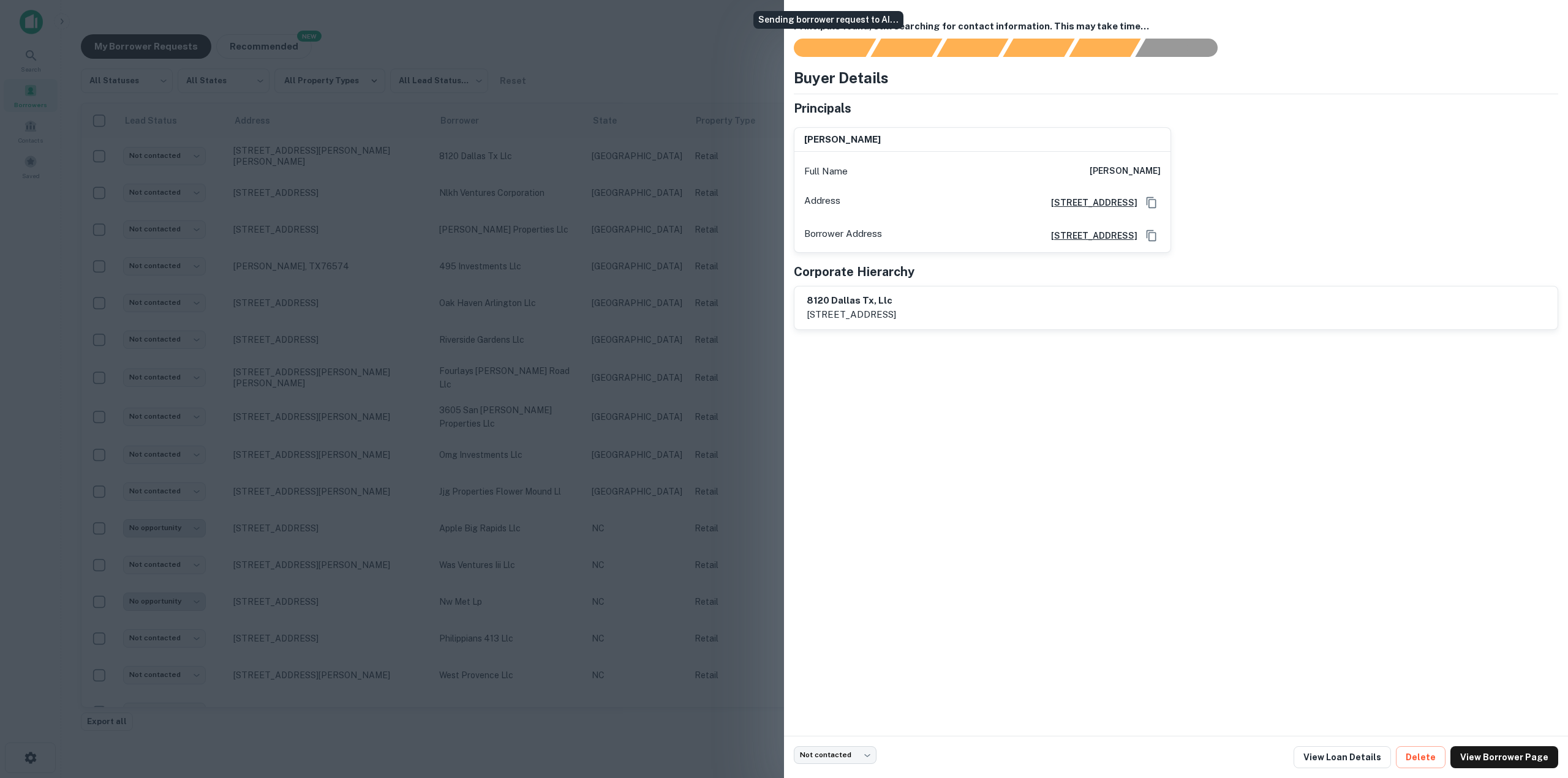
click at [743, 26] on div at bounding box center [784, 389] width 1568 height 778
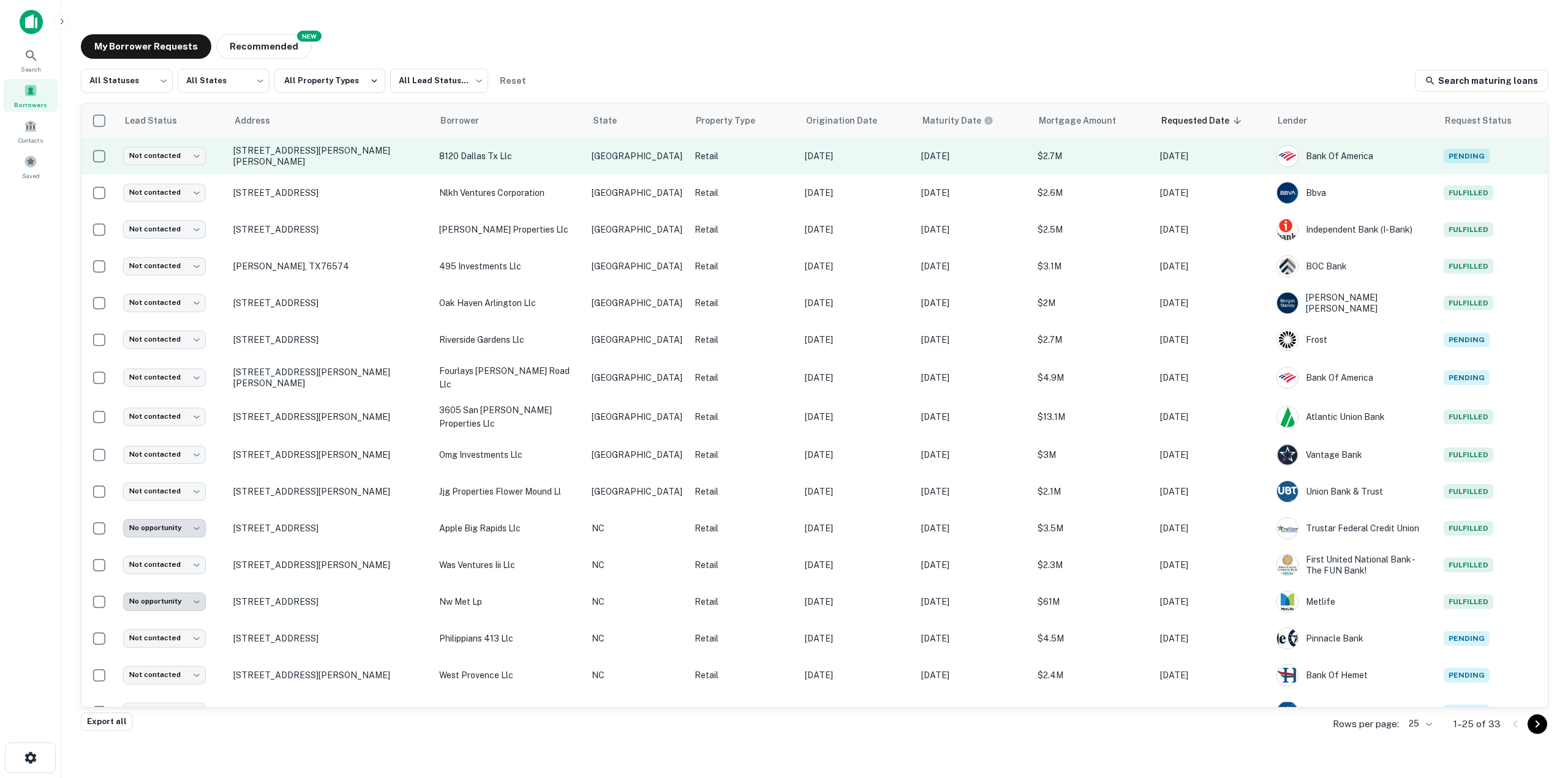
click at [712, 158] on p "Retail" at bounding box center [743, 157] width 98 height 14
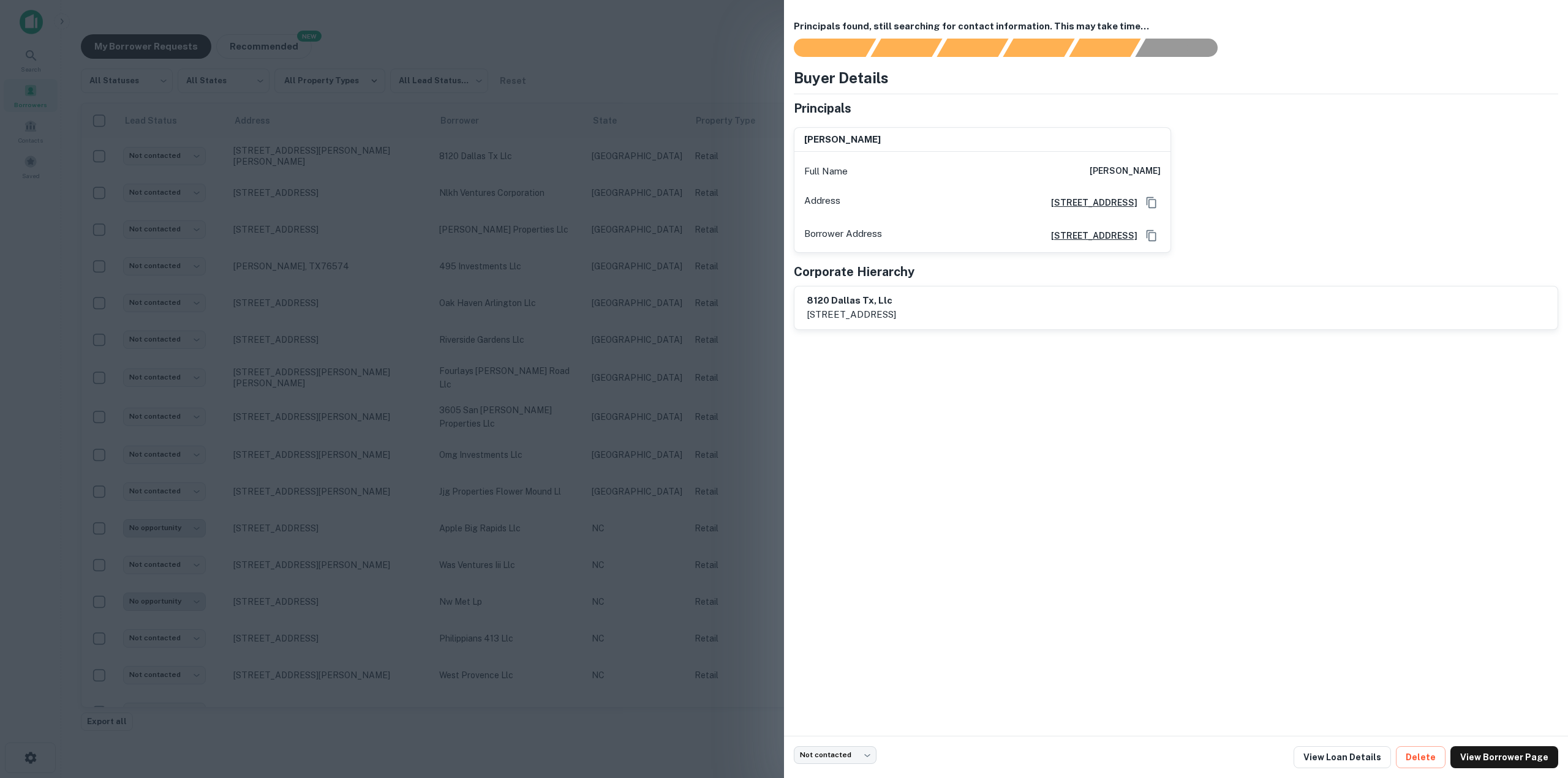
click at [701, 50] on div at bounding box center [784, 389] width 1568 height 778
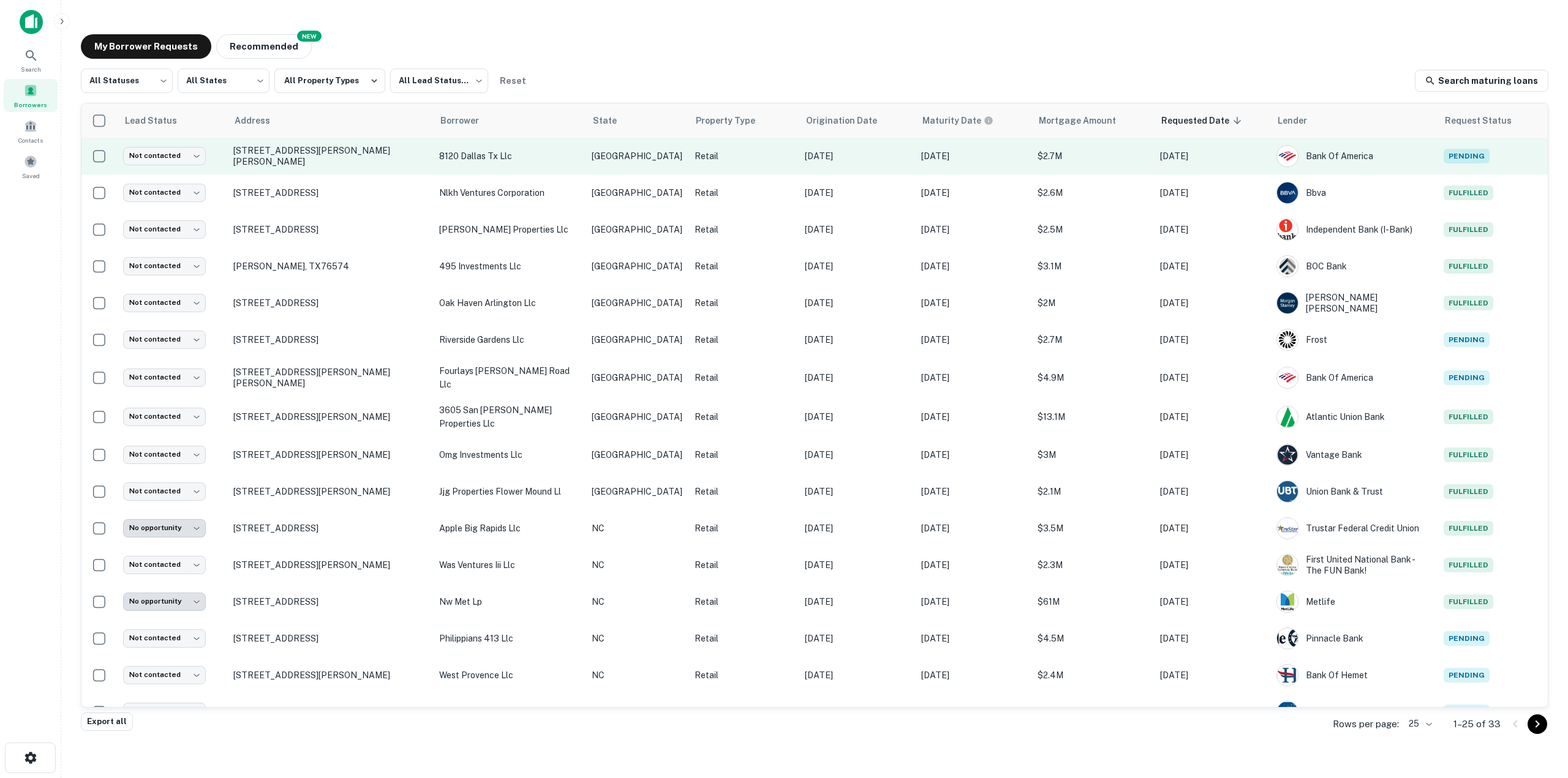
click at [782, 157] on p "[DATE]" at bounding box center [973, 157] width 104 height 14
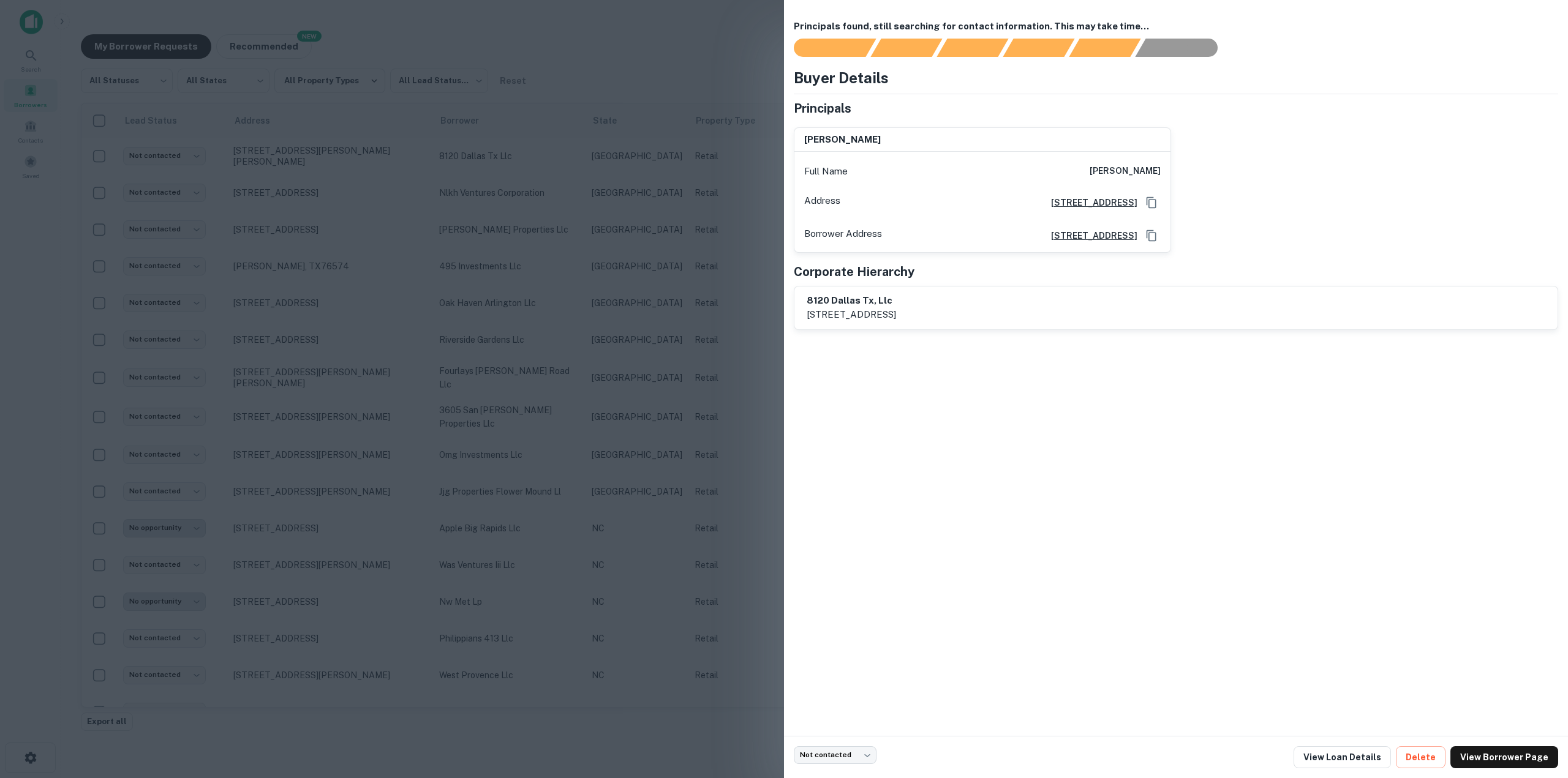
click at [677, 75] on div at bounding box center [784, 389] width 1568 height 778
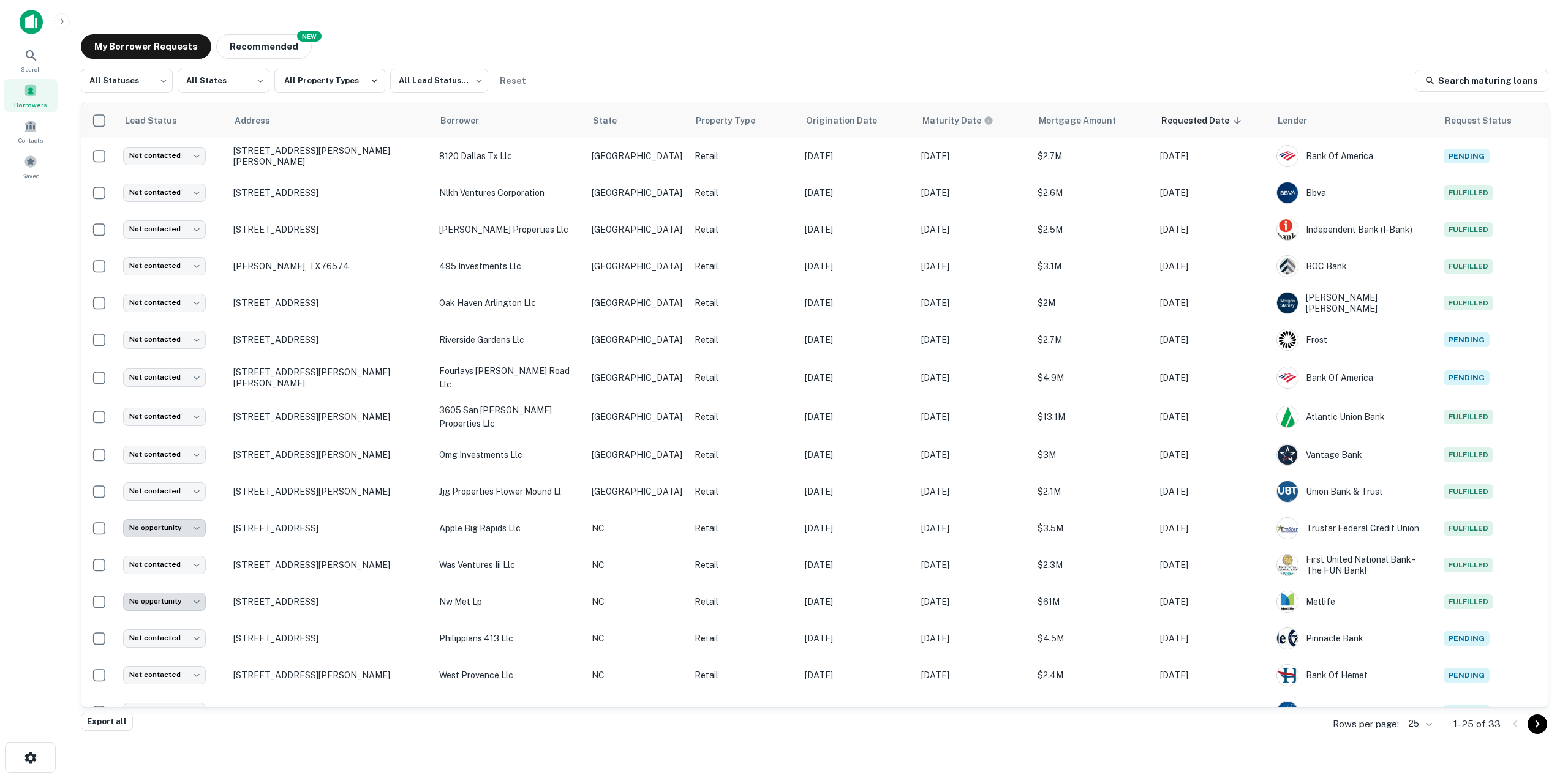
click at [33, 30] on img at bounding box center [31, 22] width 23 height 25
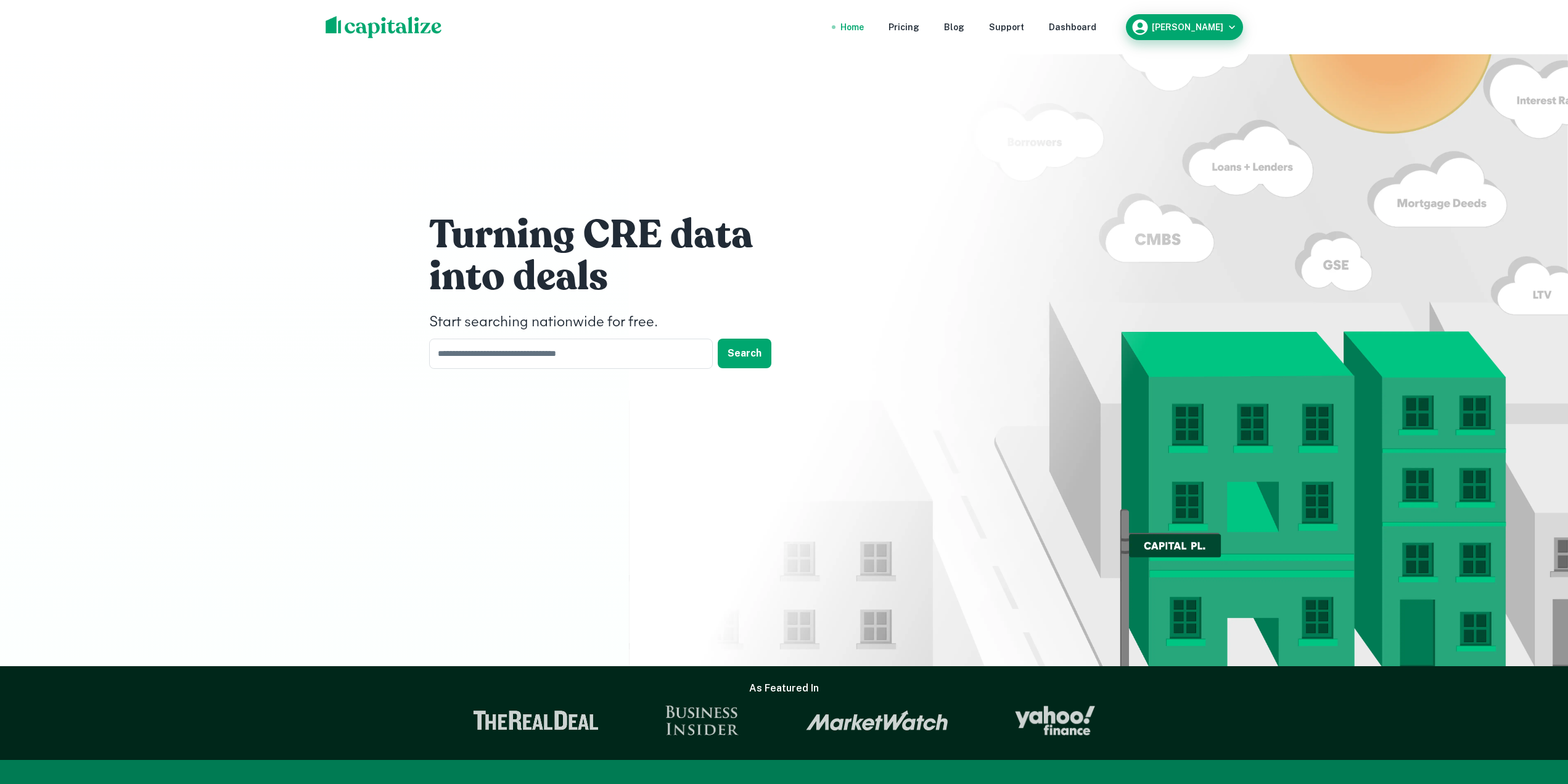
click at [787, 23] on icon "button" at bounding box center [1232, 27] width 13 height 13
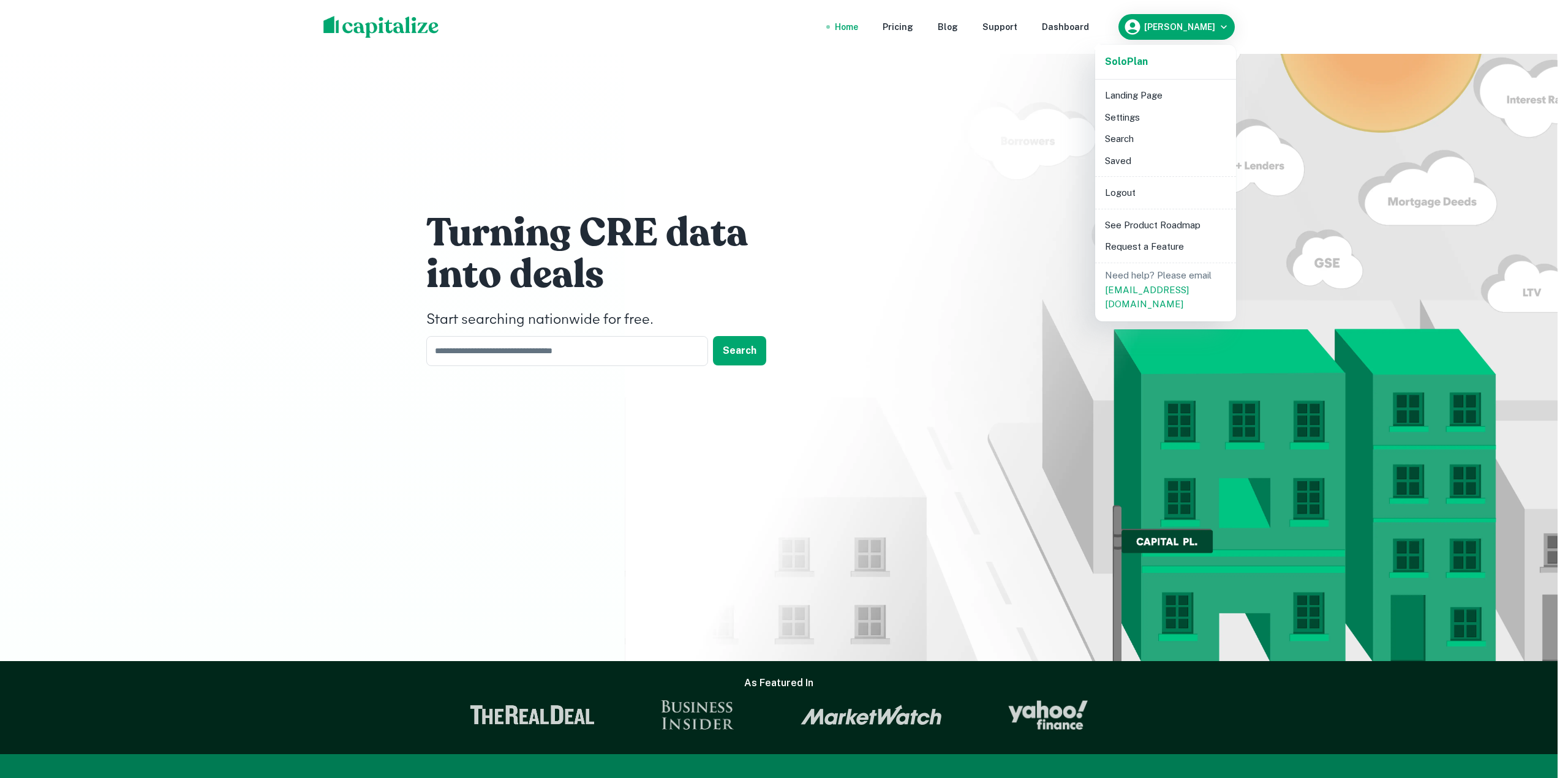
click at [782, 188] on li "Logout" at bounding box center [1166, 193] width 131 height 22
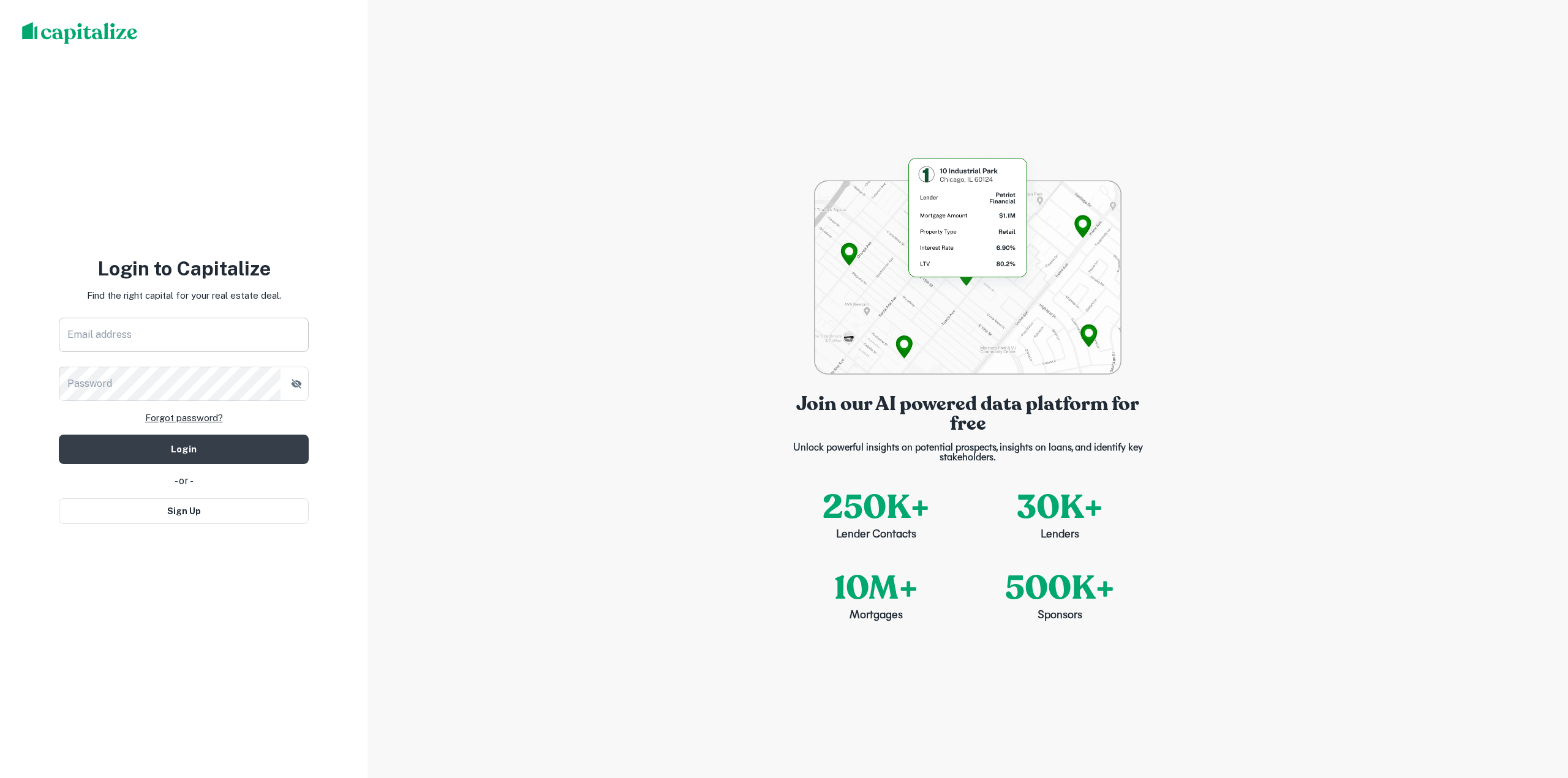
click at [184, 333] on input "Email address" at bounding box center [184, 335] width 250 height 34
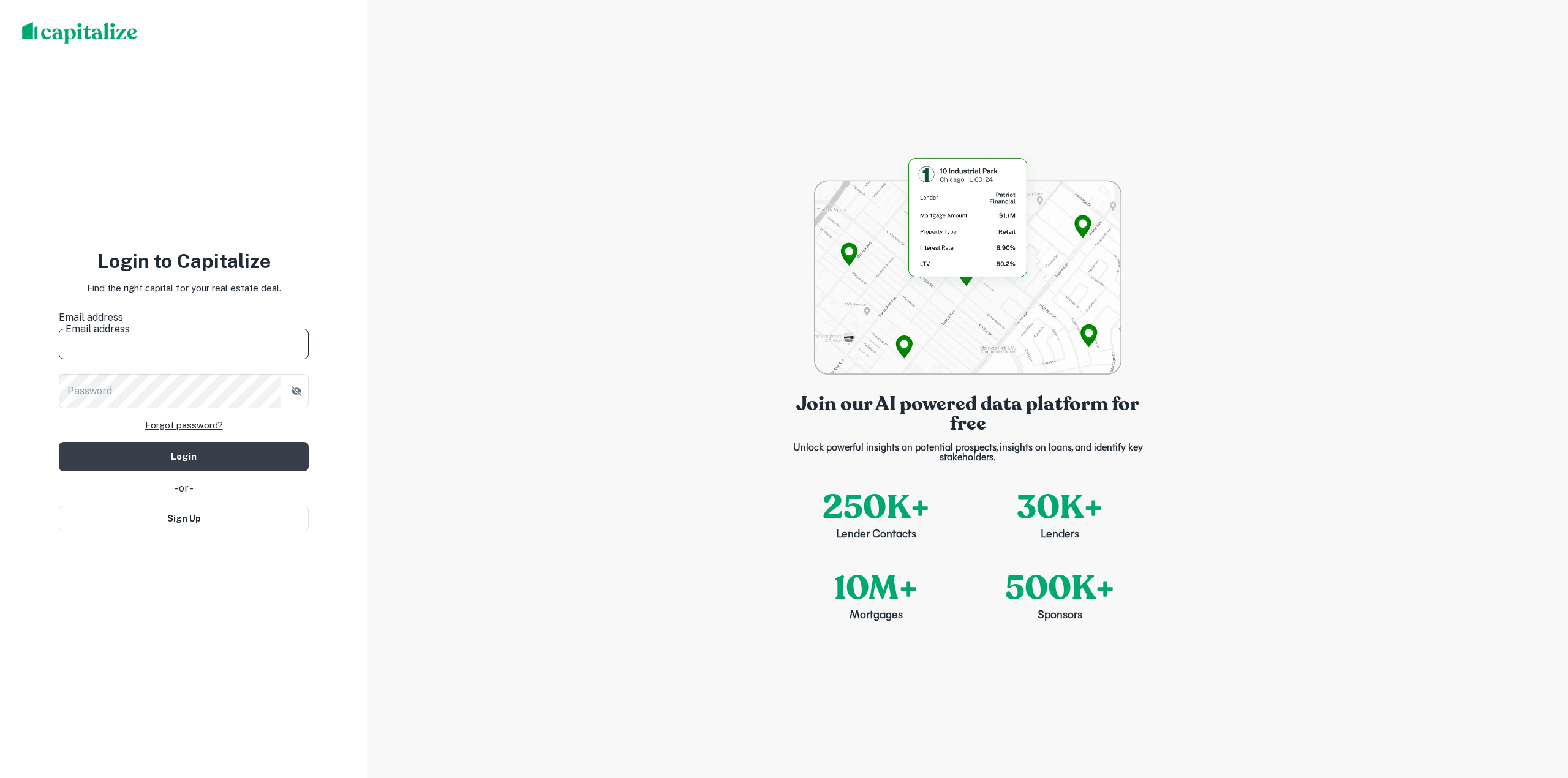
click at [59, 442] on button "Login" at bounding box center [184, 457] width 250 height 30
type input "**********"
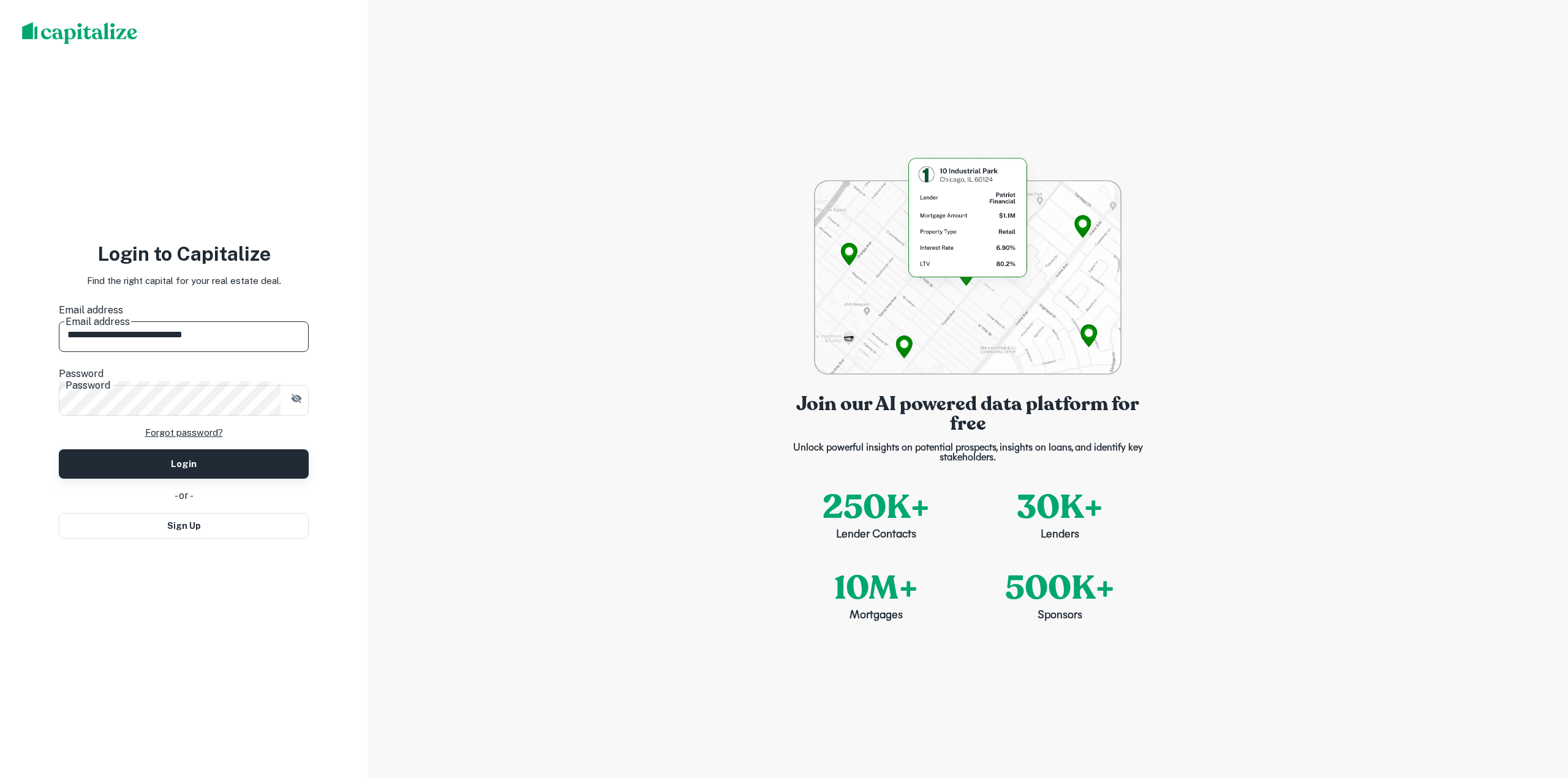
click at [202, 449] on button "Login" at bounding box center [184, 463] width 250 height 30
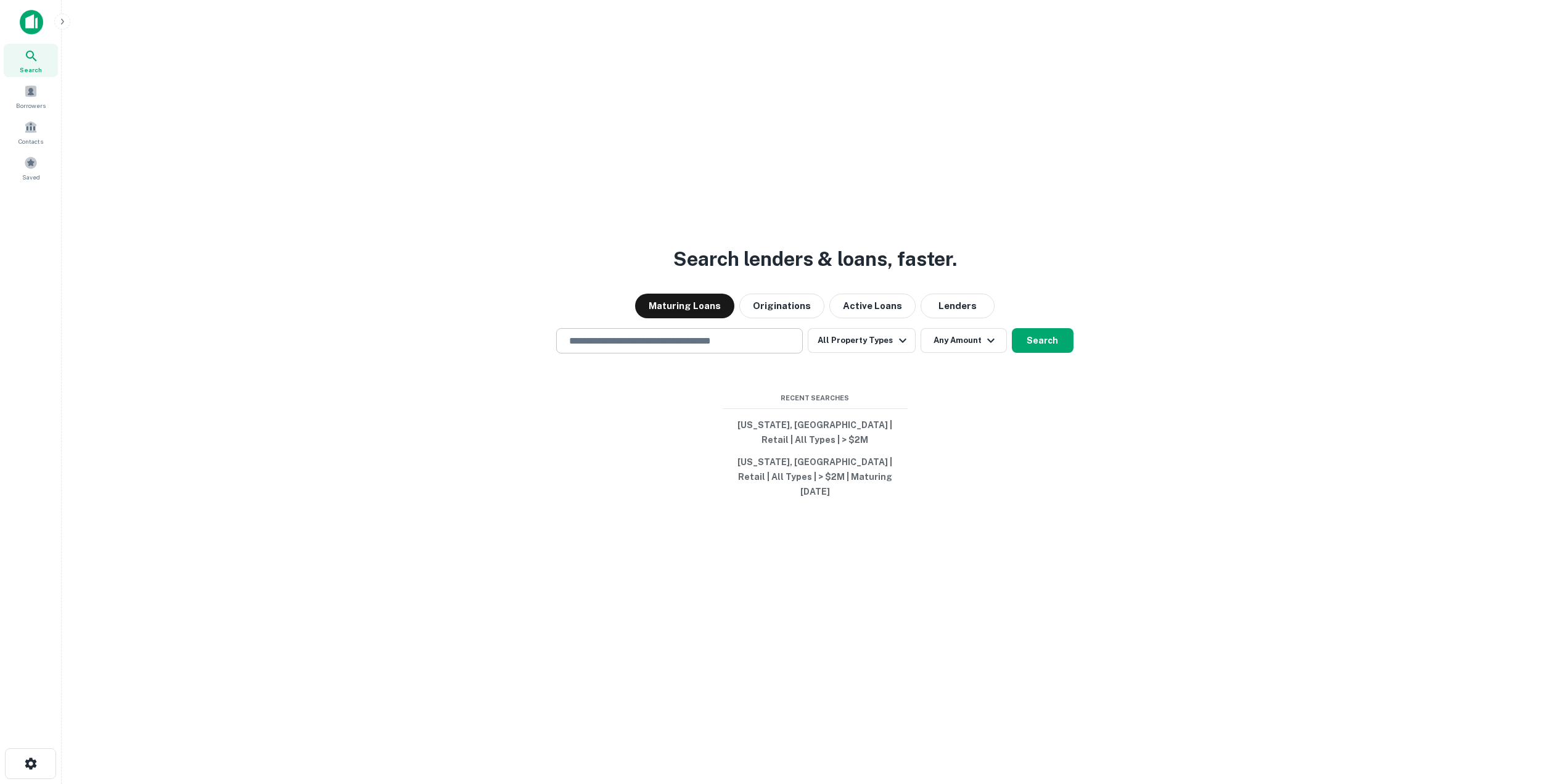
click at [698, 354] on div "​" at bounding box center [679, 341] width 247 height 25
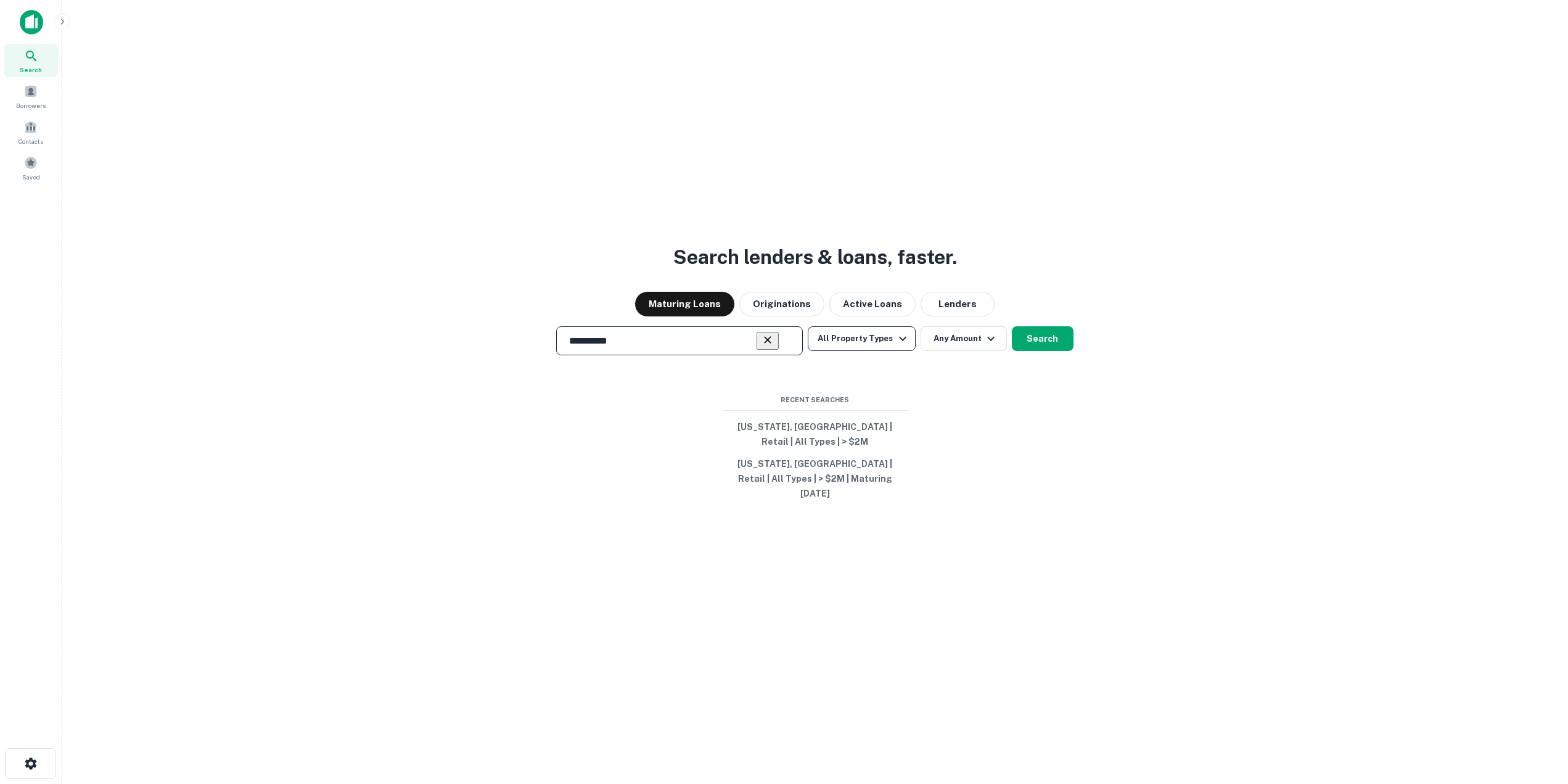
type input "**********"
click at [787, 351] on button "All Property Types" at bounding box center [861, 339] width 107 height 25
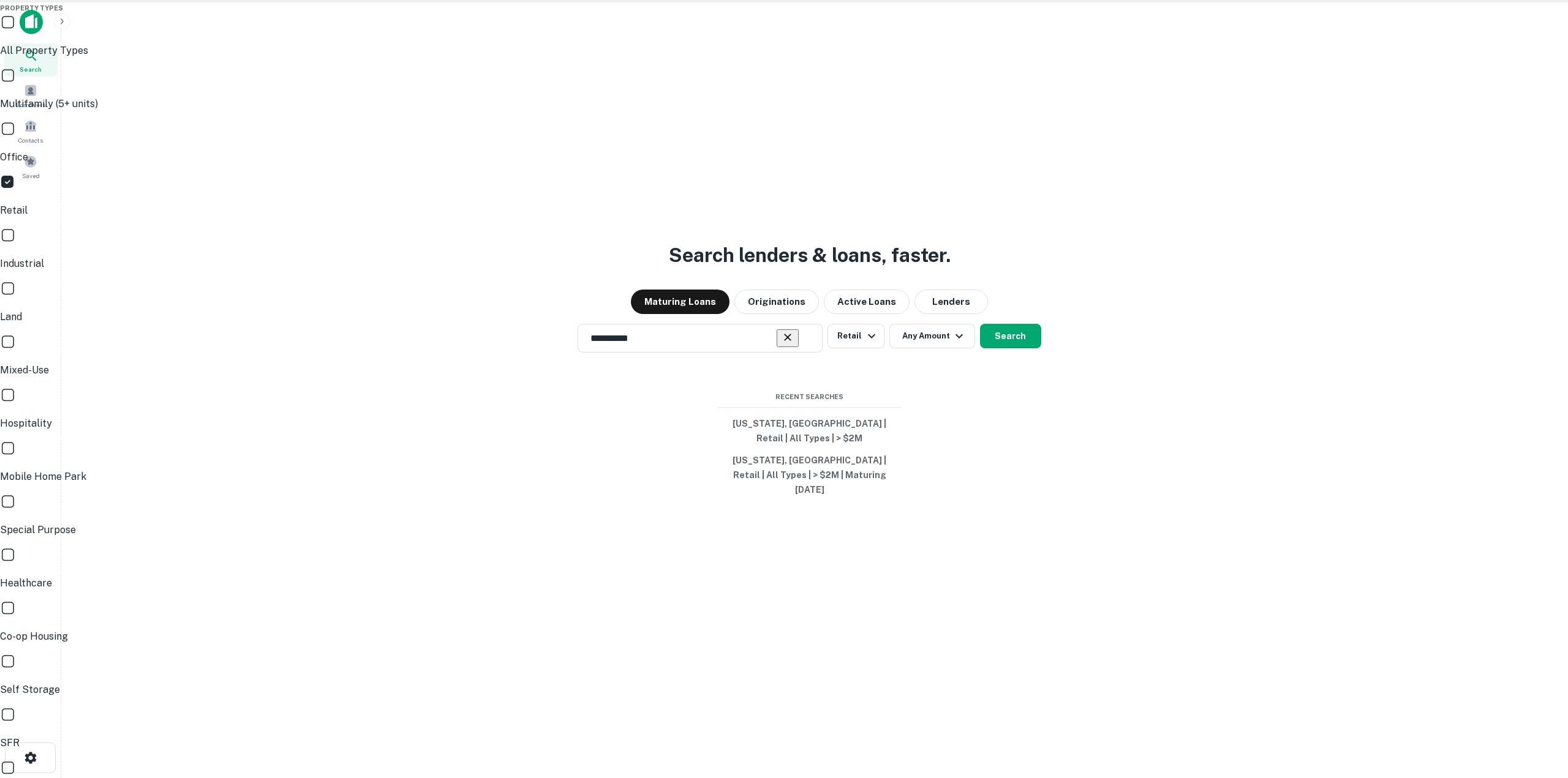
click at [782, 357] on div at bounding box center [784, 389] width 1568 height 778
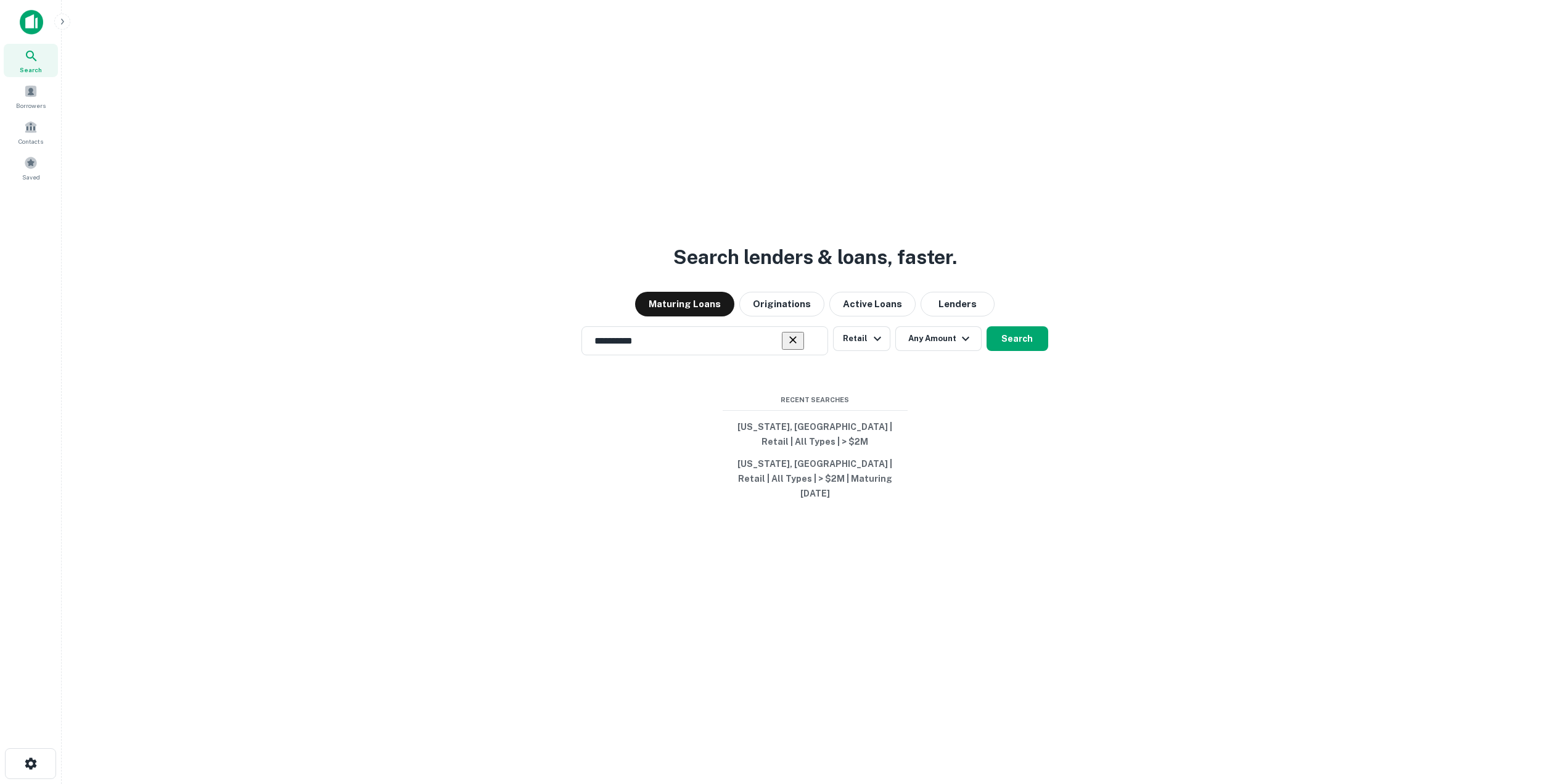
click at [787, 359] on div "Property Types All Property Types Multifamily (5+ units) Office Retail Industri…" at bounding box center [784, 392] width 1568 height 784
click at [787, 351] on button "Any Amount" at bounding box center [939, 339] width 86 height 25
type input "*******"
click at [787, 351] on div at bounding box center [789, 392] width 1578 height 784
click at [787, 351] on button "Search" at bounding box center [1017, 339] width 62 height 25
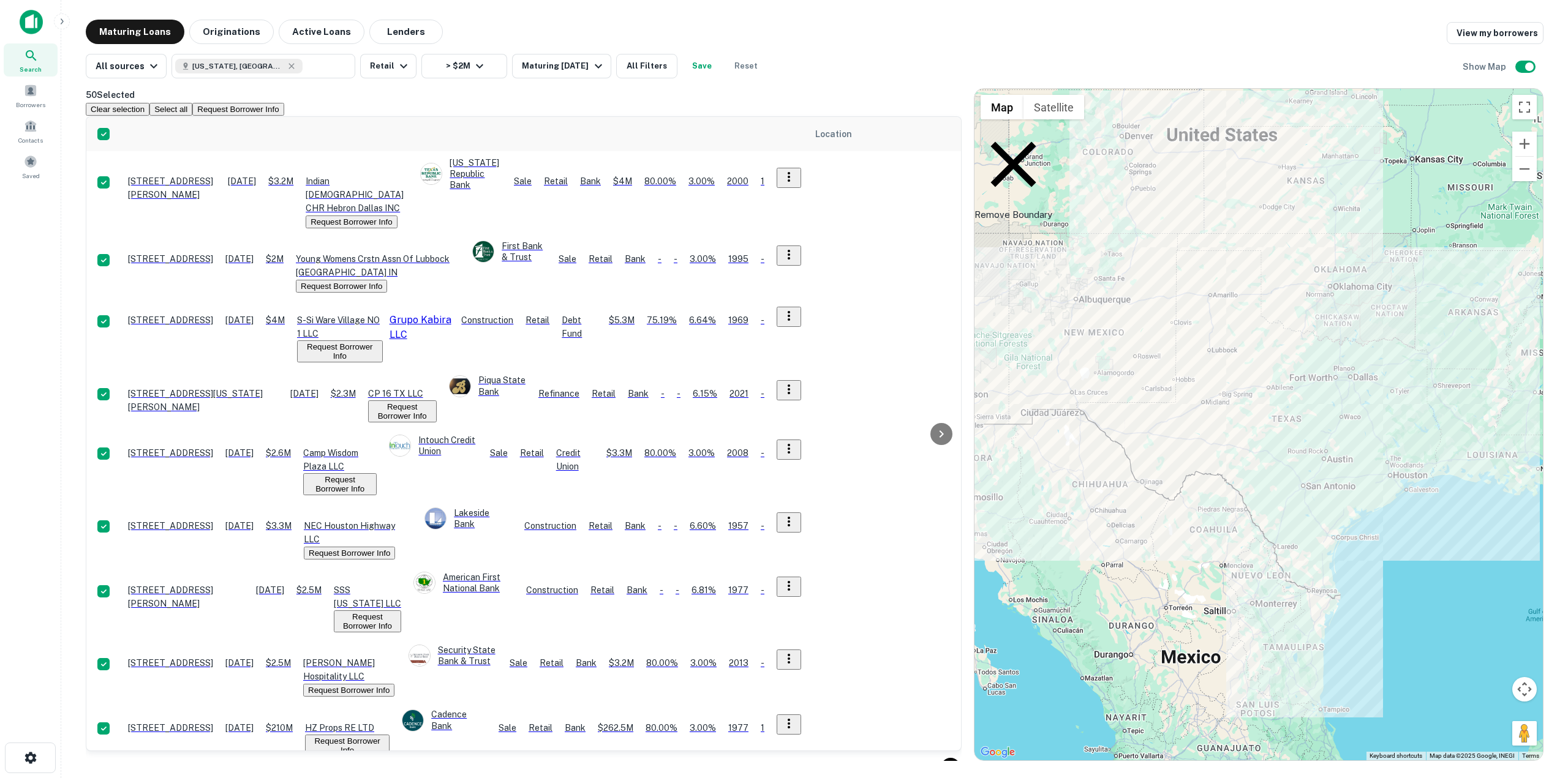
click at [284, 106] on button "Request Borrower Info" at bounding box center [238, 109] width 91 height 13
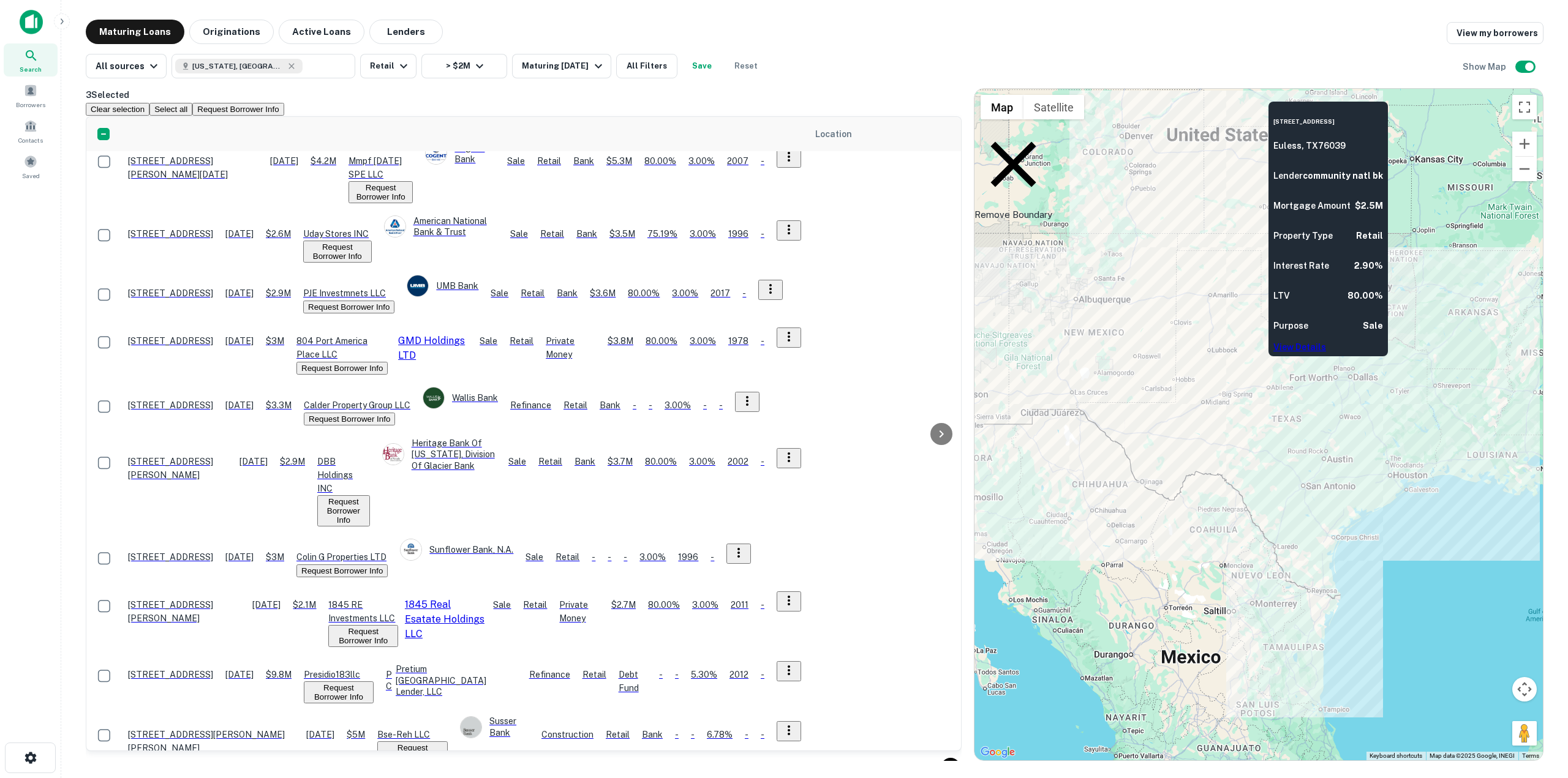
scroll to position [1347, 0]
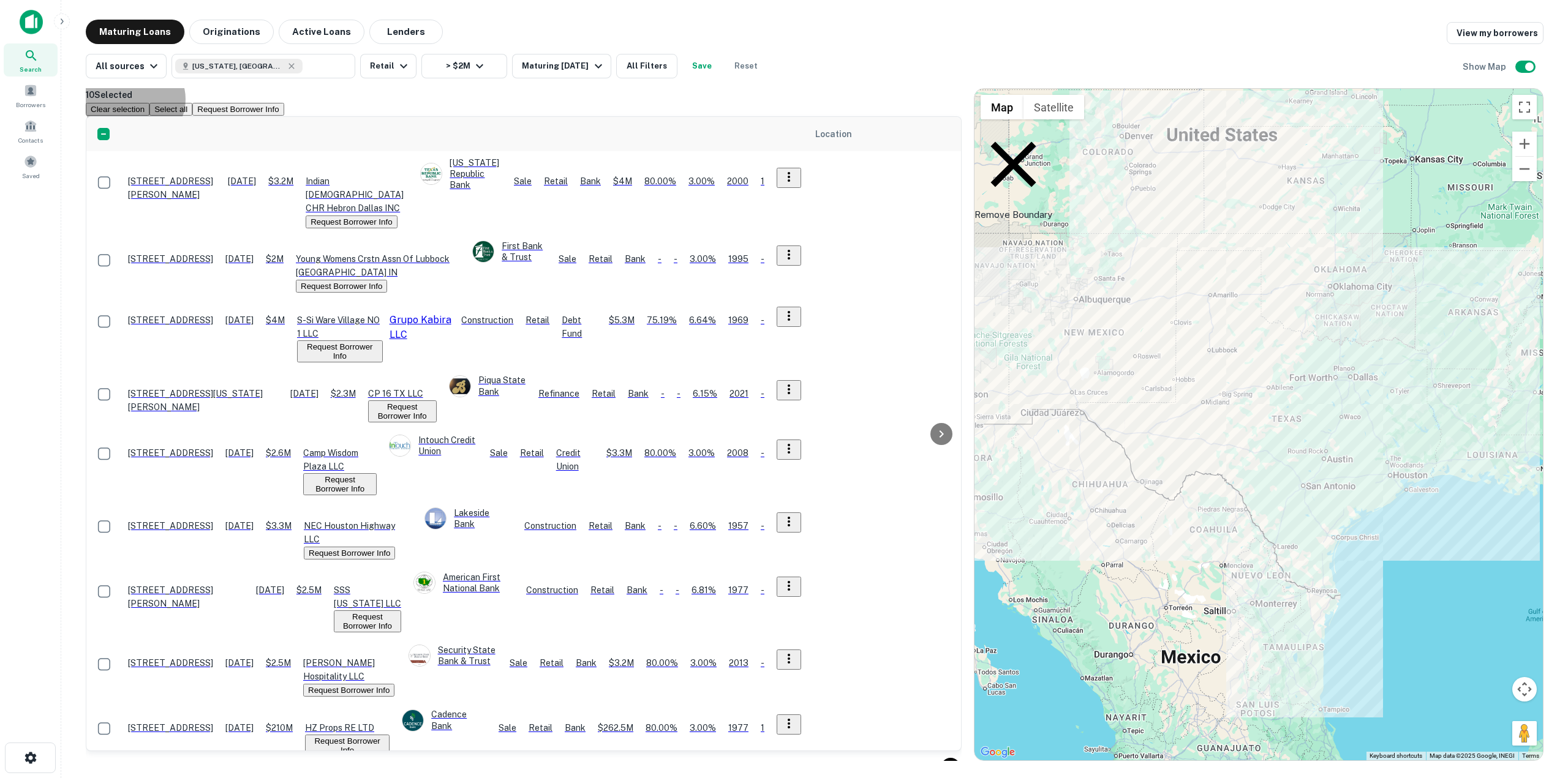
click at [284, 105] on button "Request Borrower Info" at bounding box center [238, 109] width 91 height 13
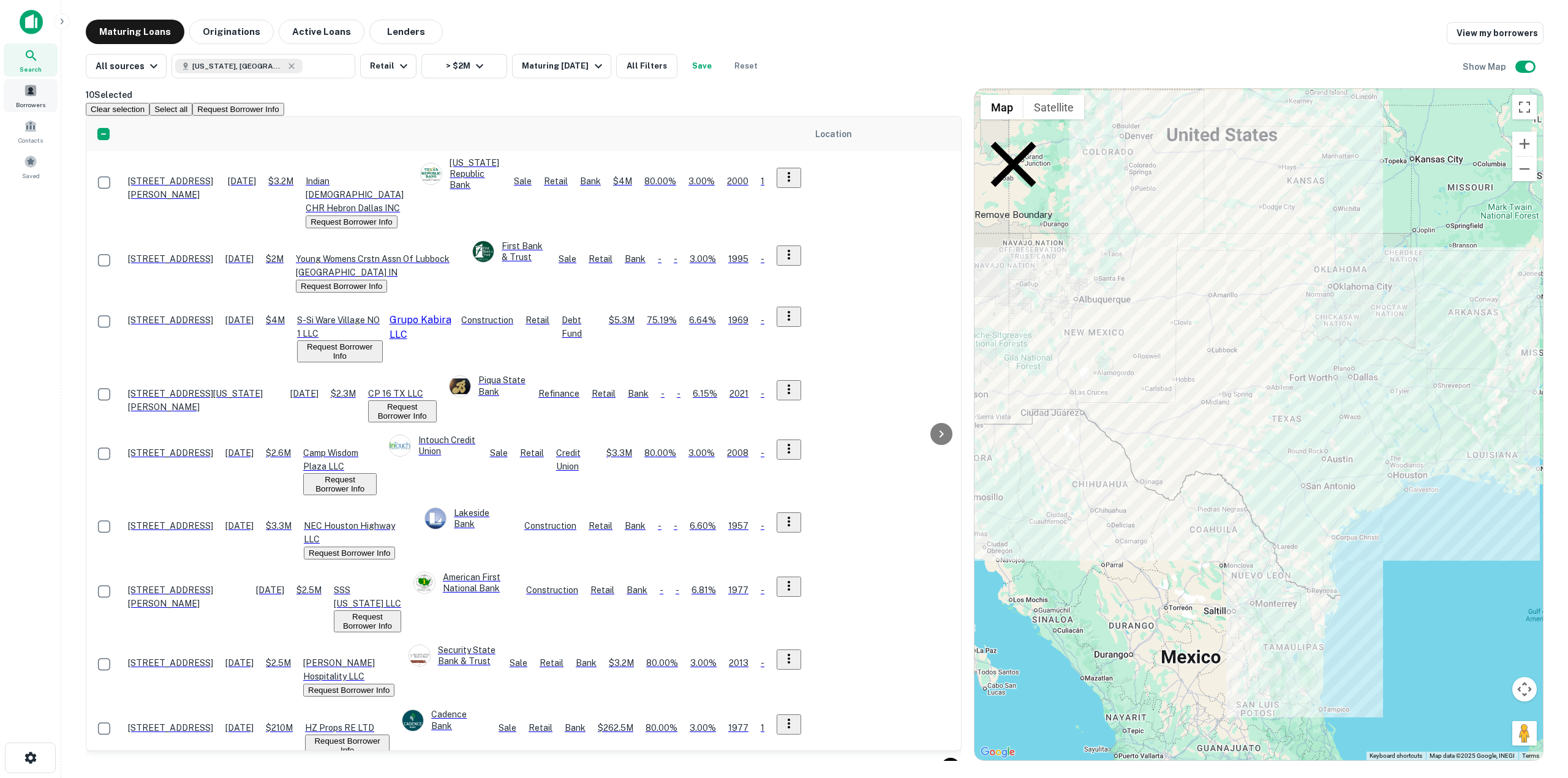
click at [28, 93] on span at bounding box center [31, 91] width 14 height 14
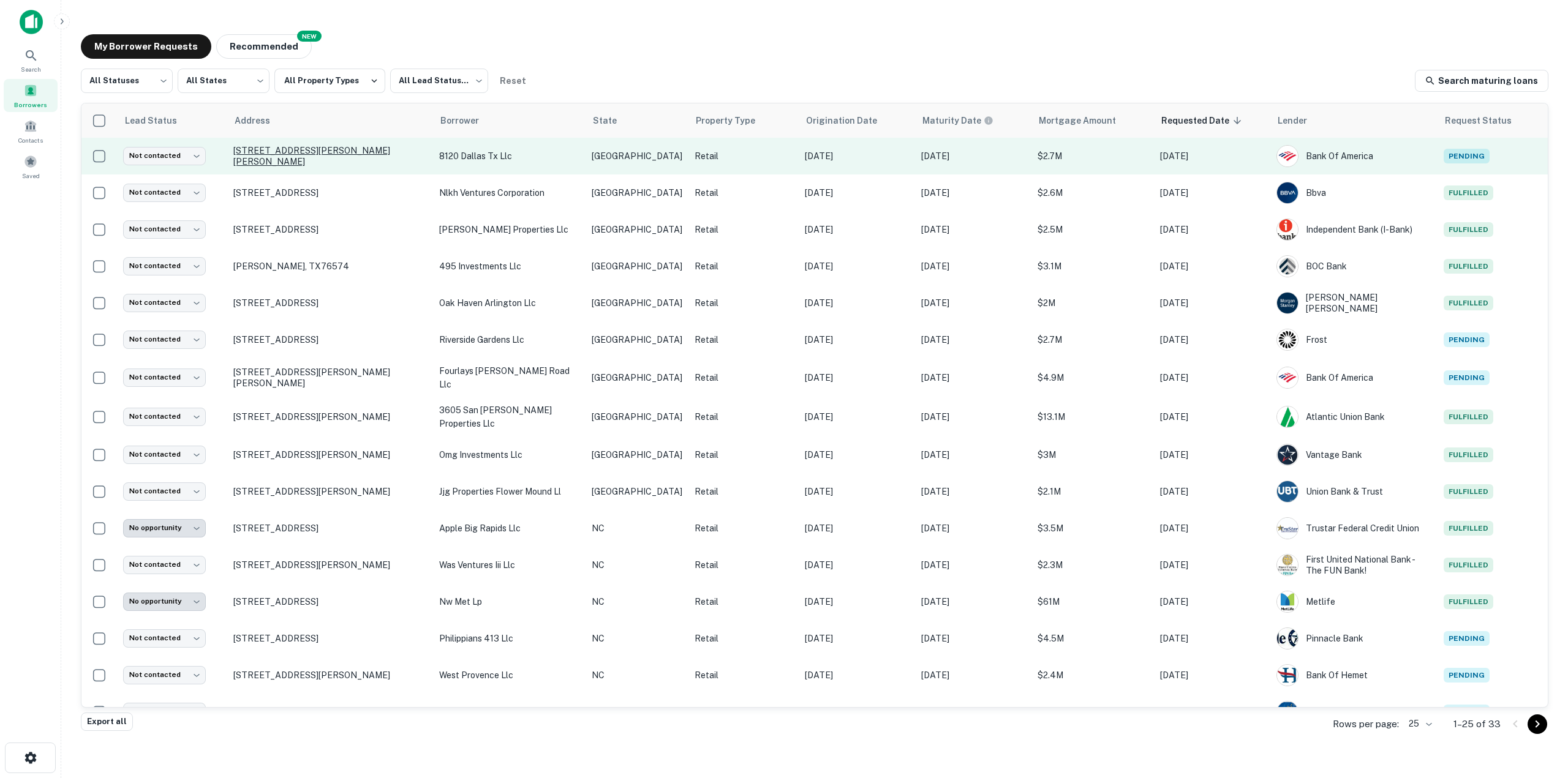
click at [416, 156] on p "[STREET_ADDRESS][PERSON_NAME][PERSON_NAME]" at bounding box center [330, 156] width 193 height 22
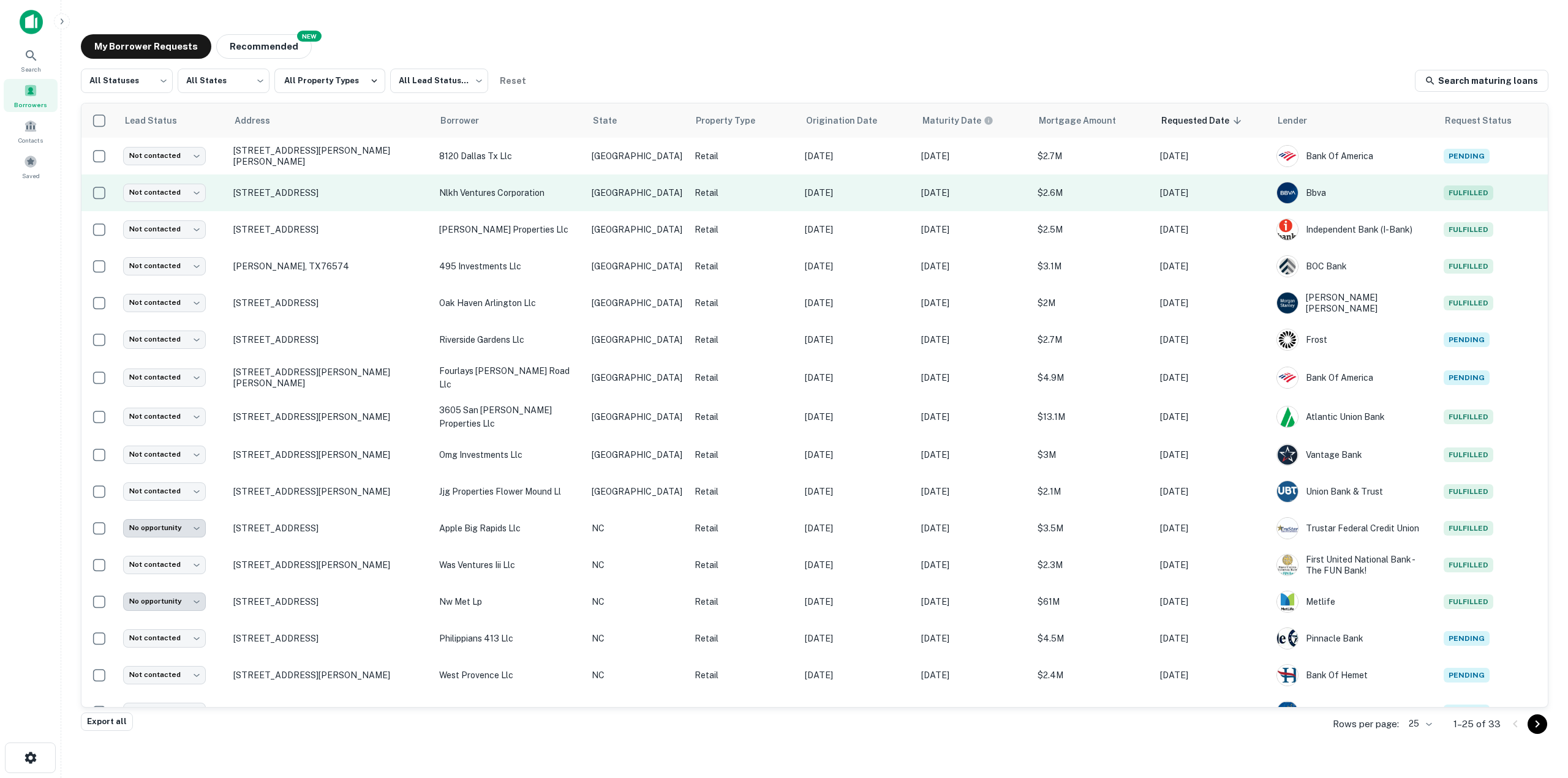
click at [1076, 191] on p "$2.6M" at bounding box center [1092, 193] width 110 height 14
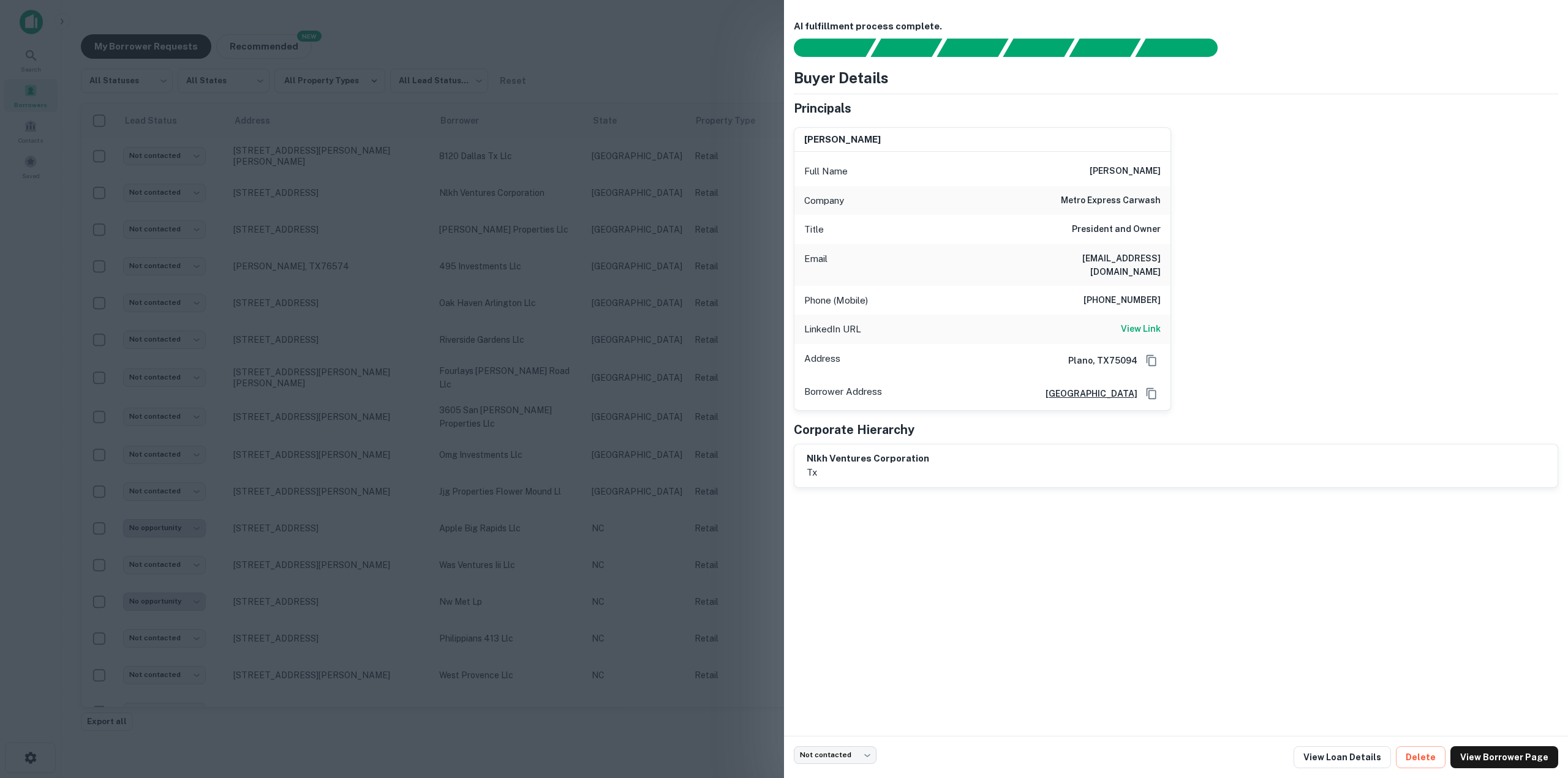
click at [587, 40] on div at bounding box center [784, 389] width 1568 height 778
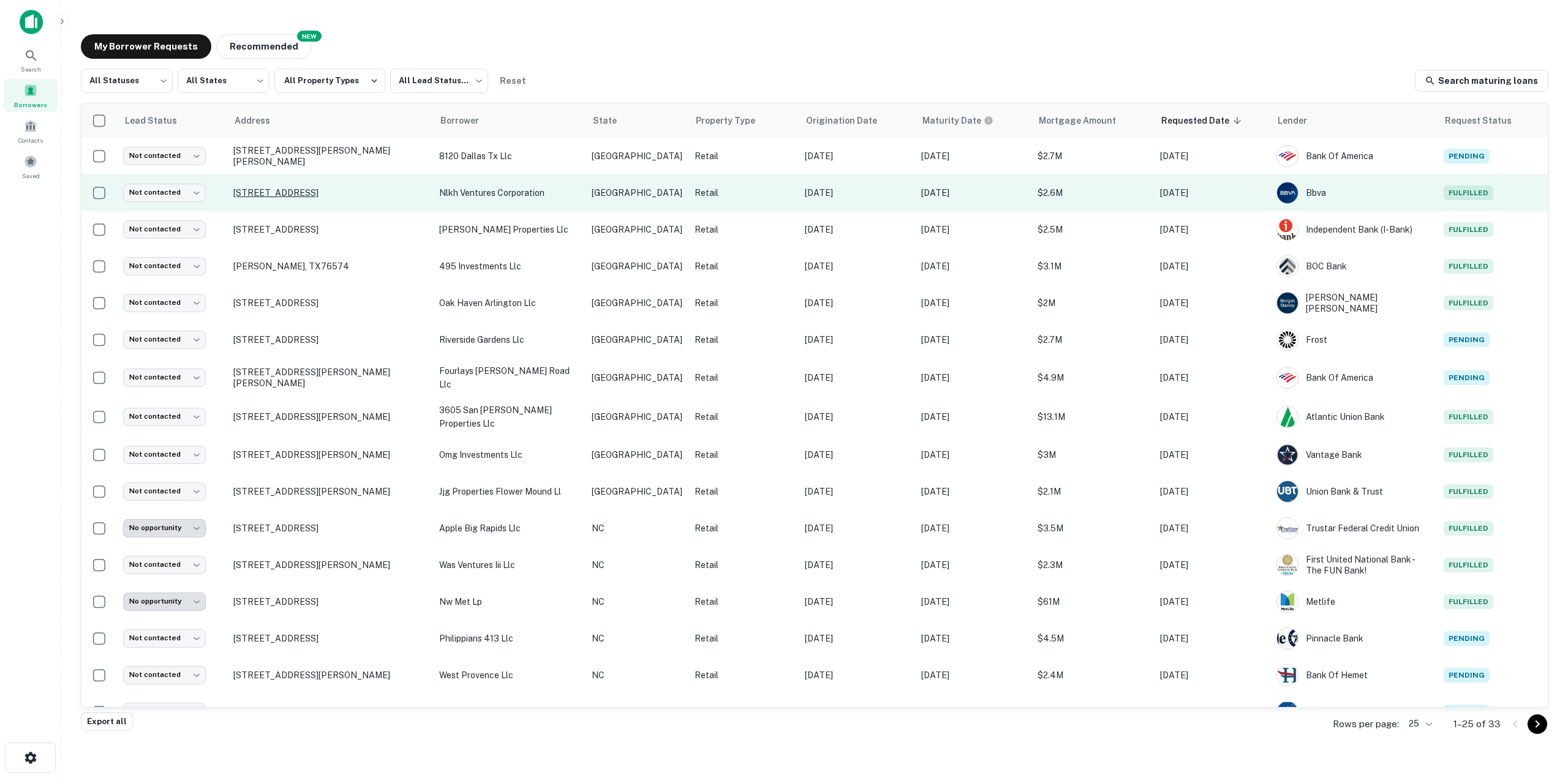
click at [343, 188] on p "[STREET_ADDRESS]" at bounding box center [330, 193] width 193 height 11
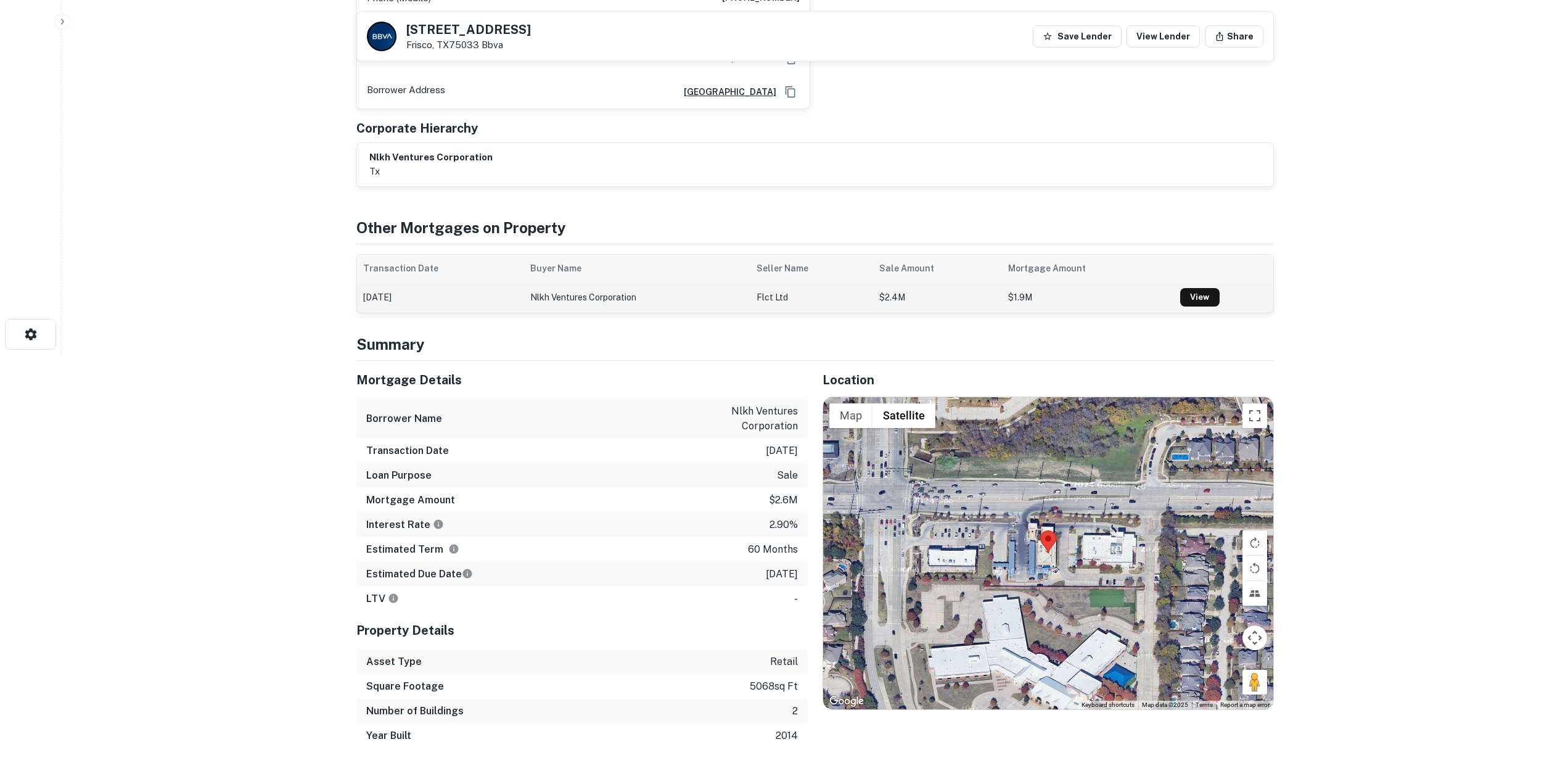
scroll to position [438, 0]
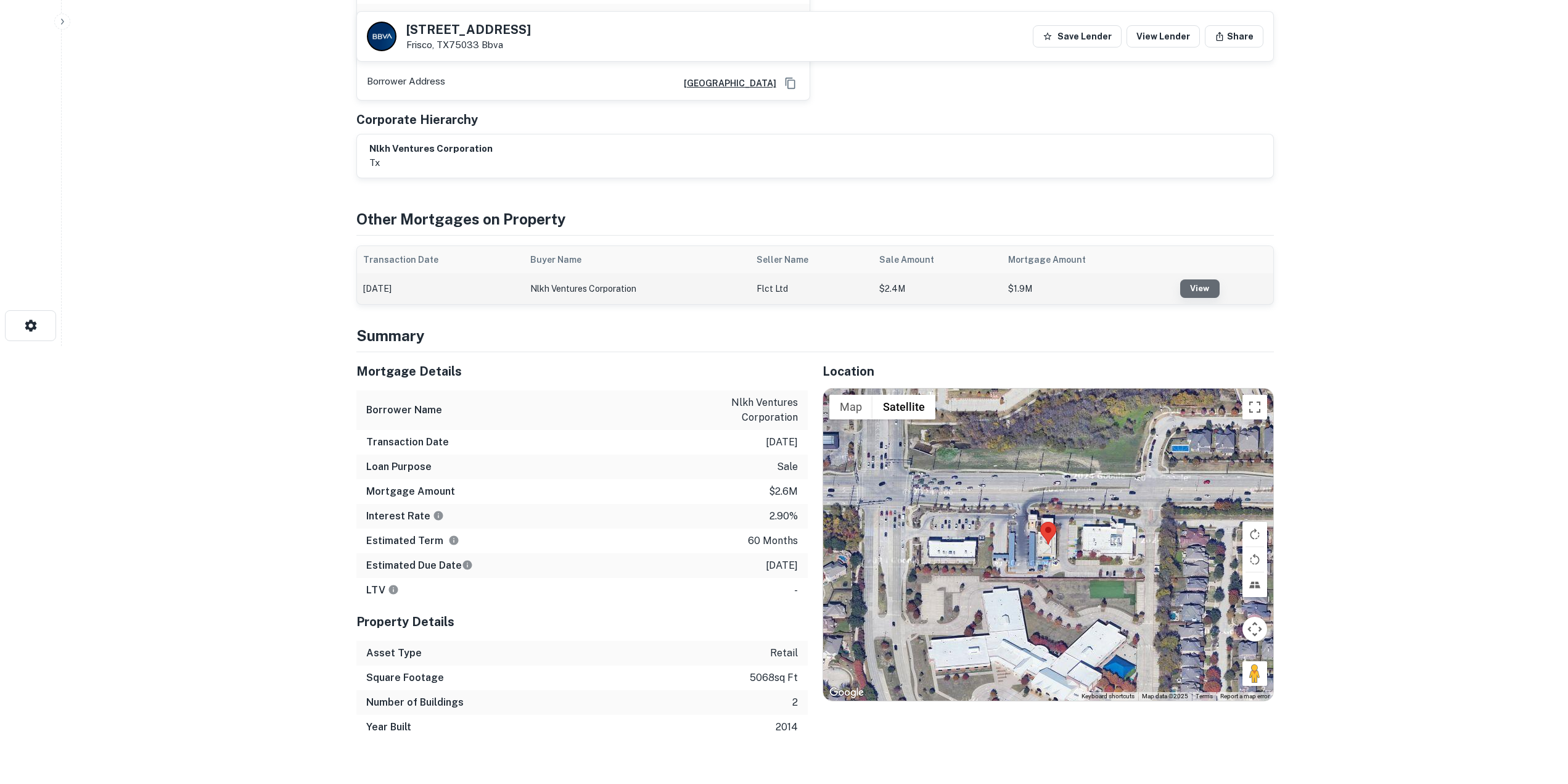
click at [1198, 279] on link "View" at bounding box center [1200, 288] width 40 height 19
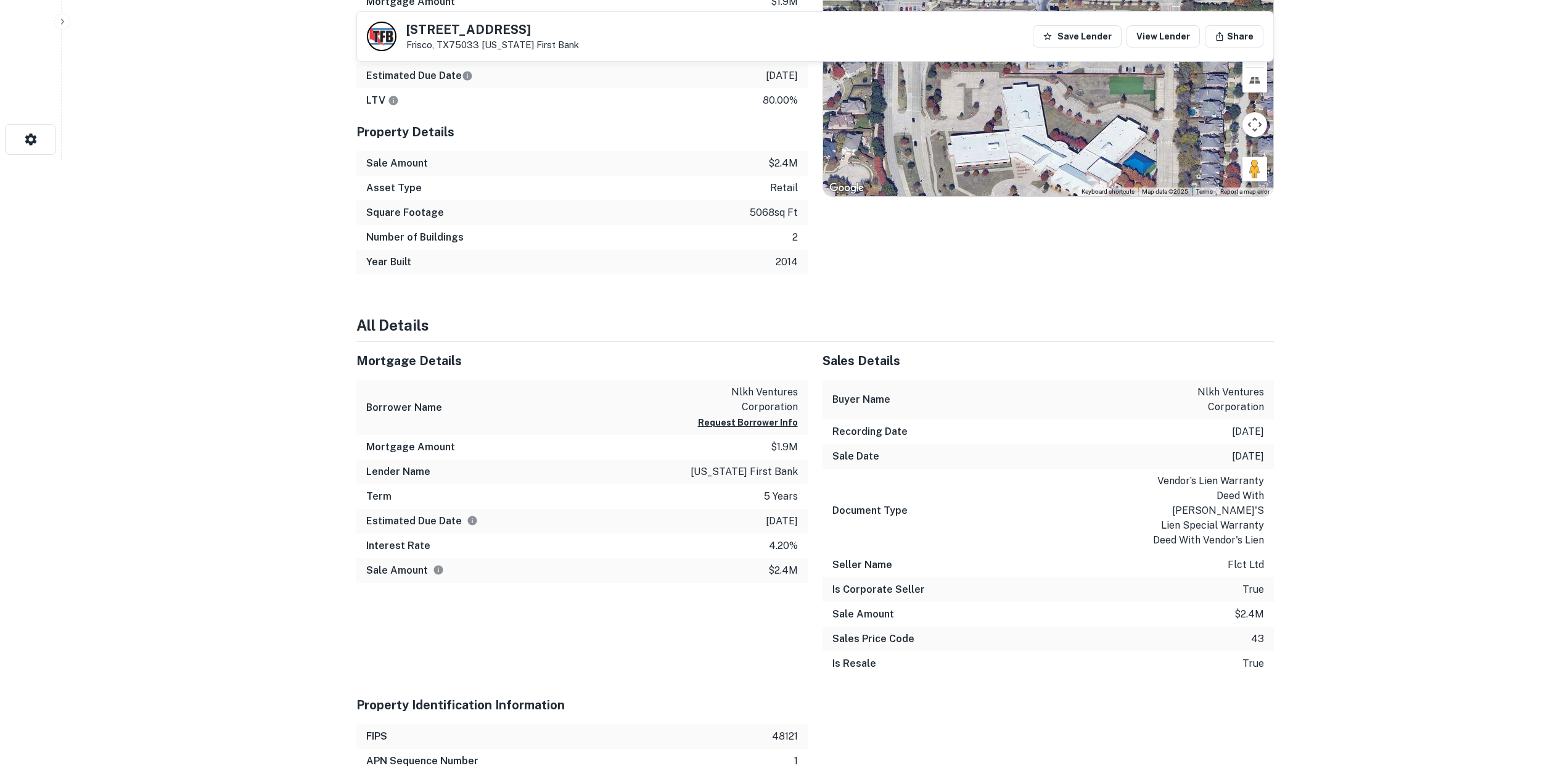
scroll to position [617, 0]
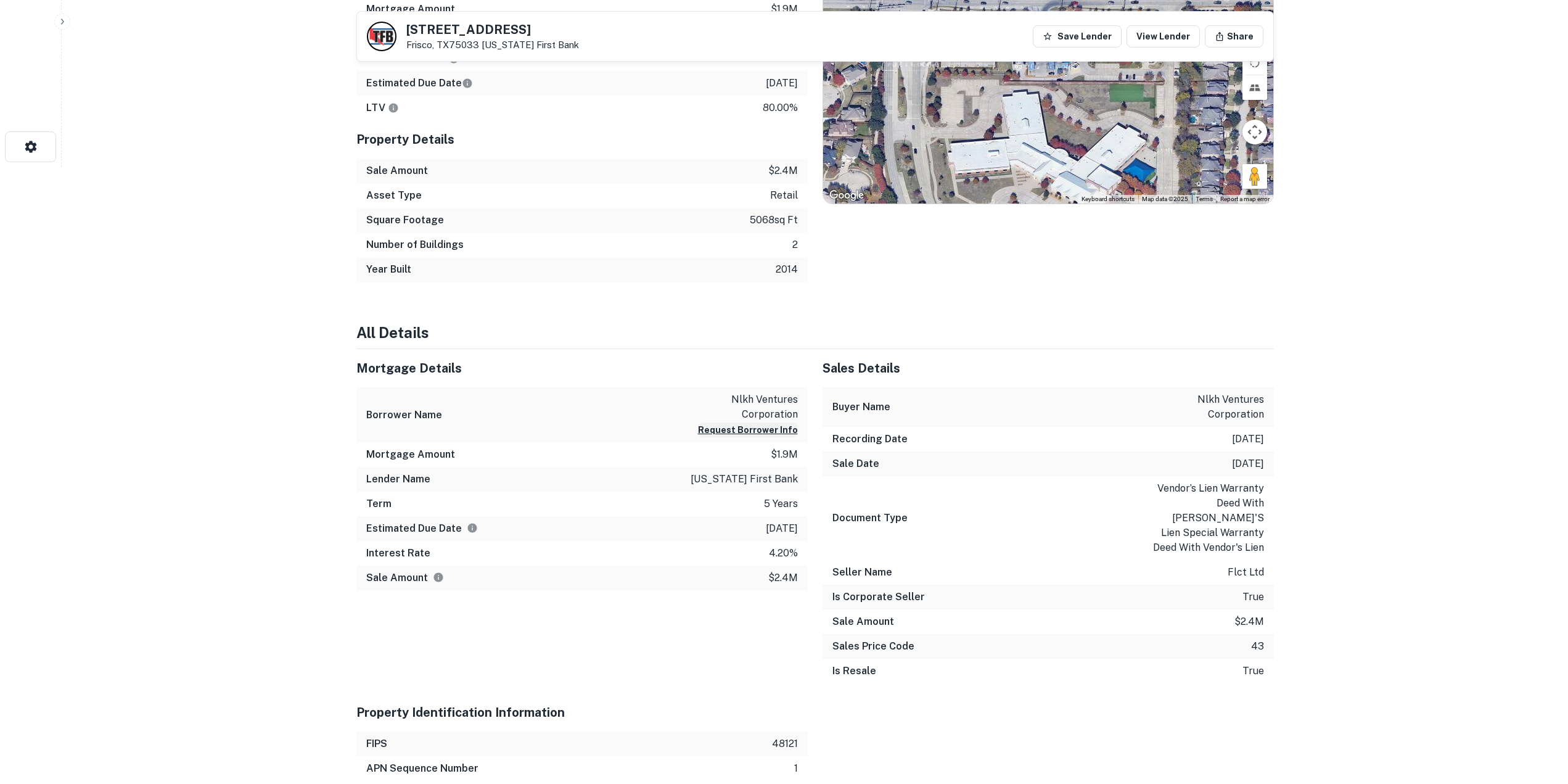
click at [766, 427] on button "Request Borrower Info" at bounding box center [748, 430] width 100 height 15
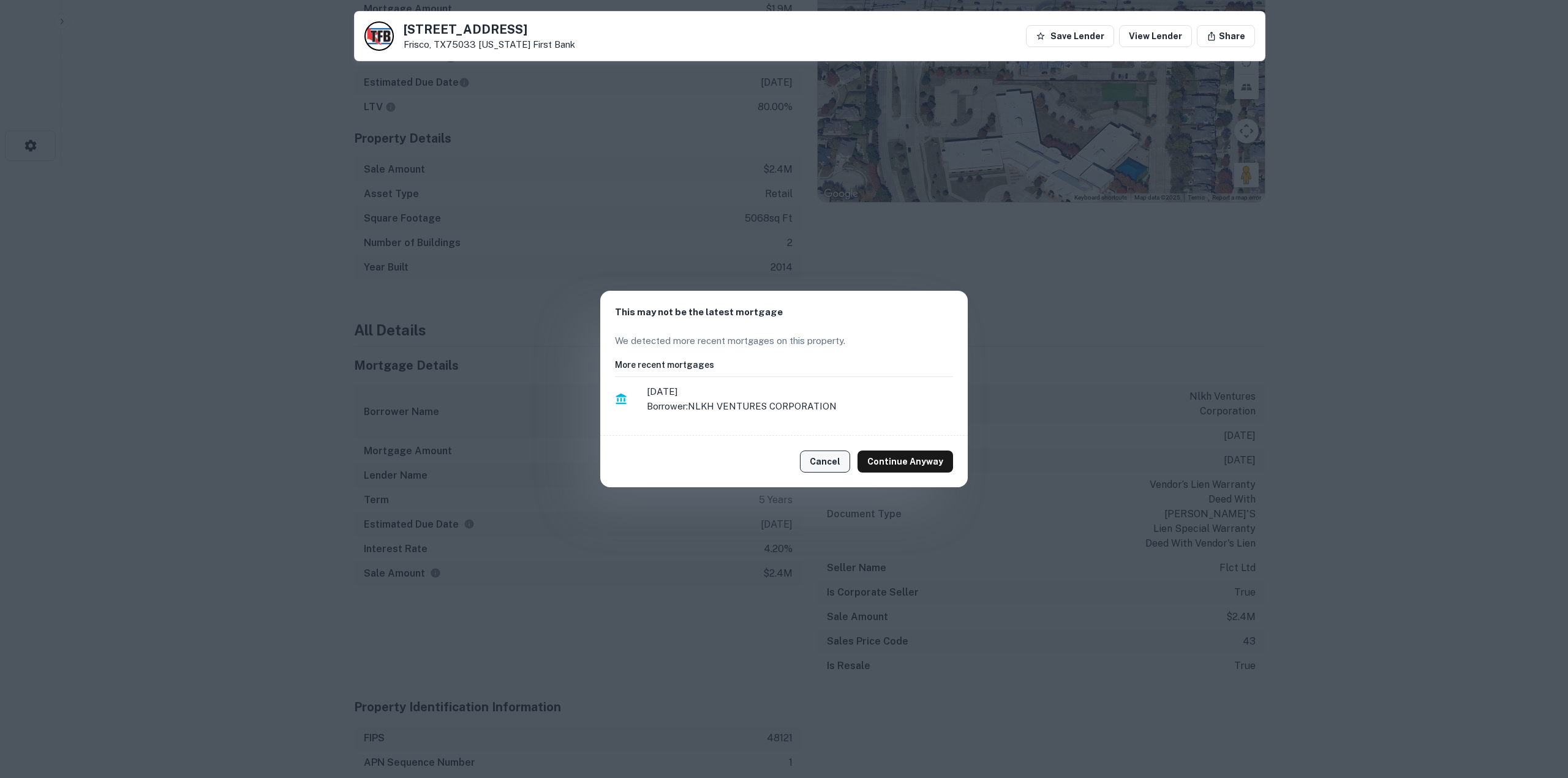
click at [820, 465] on button "Cancel" at bounding box center [825, 461] width 50 height 22
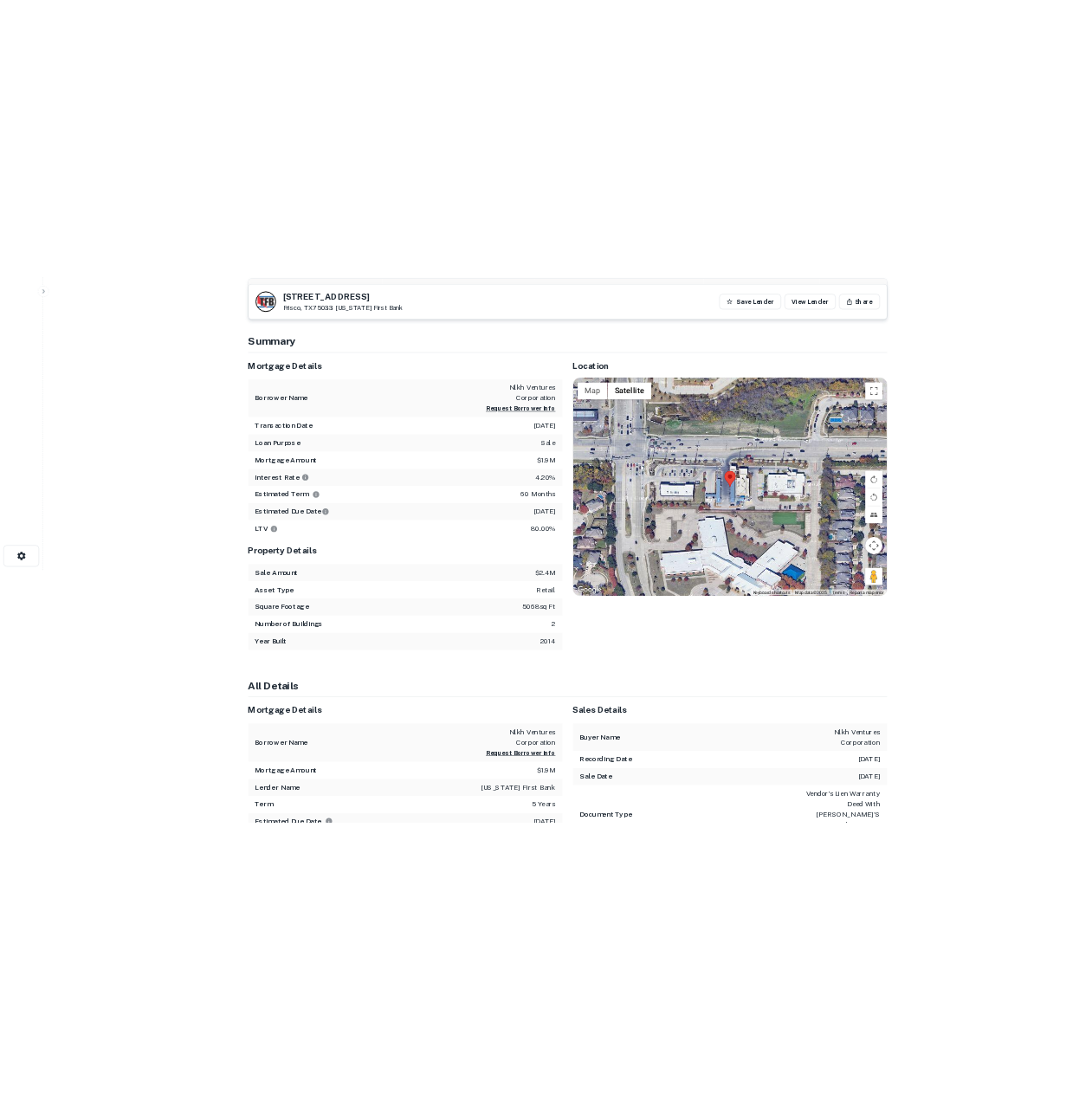
scroll to position [0, 0]
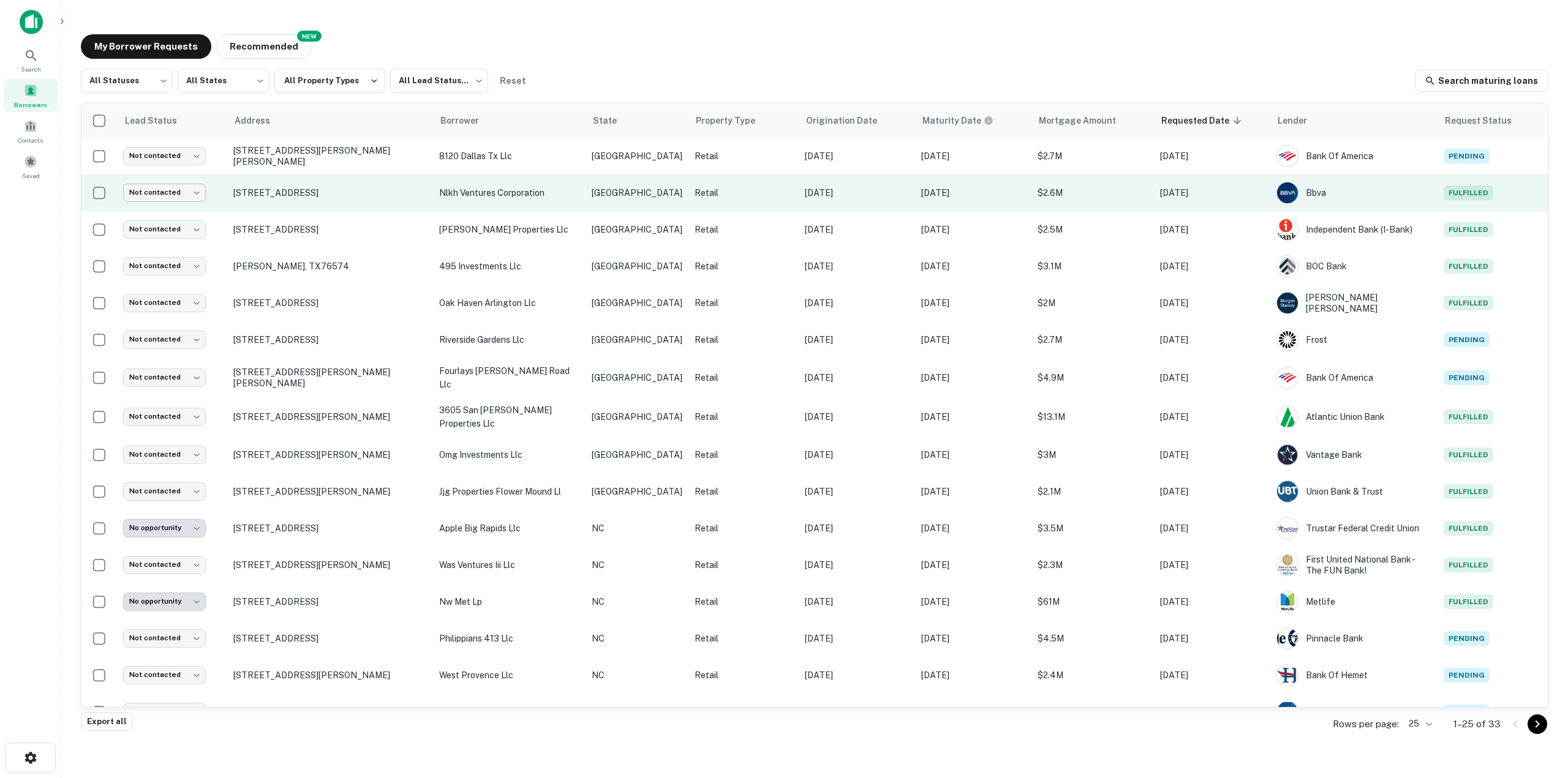
click at [190, 191] on body "Search Borrowers Contacts Saved My Borrower Requests NEW Recommended All Status…" at bounding box center [784, 389] width 1568 height 778
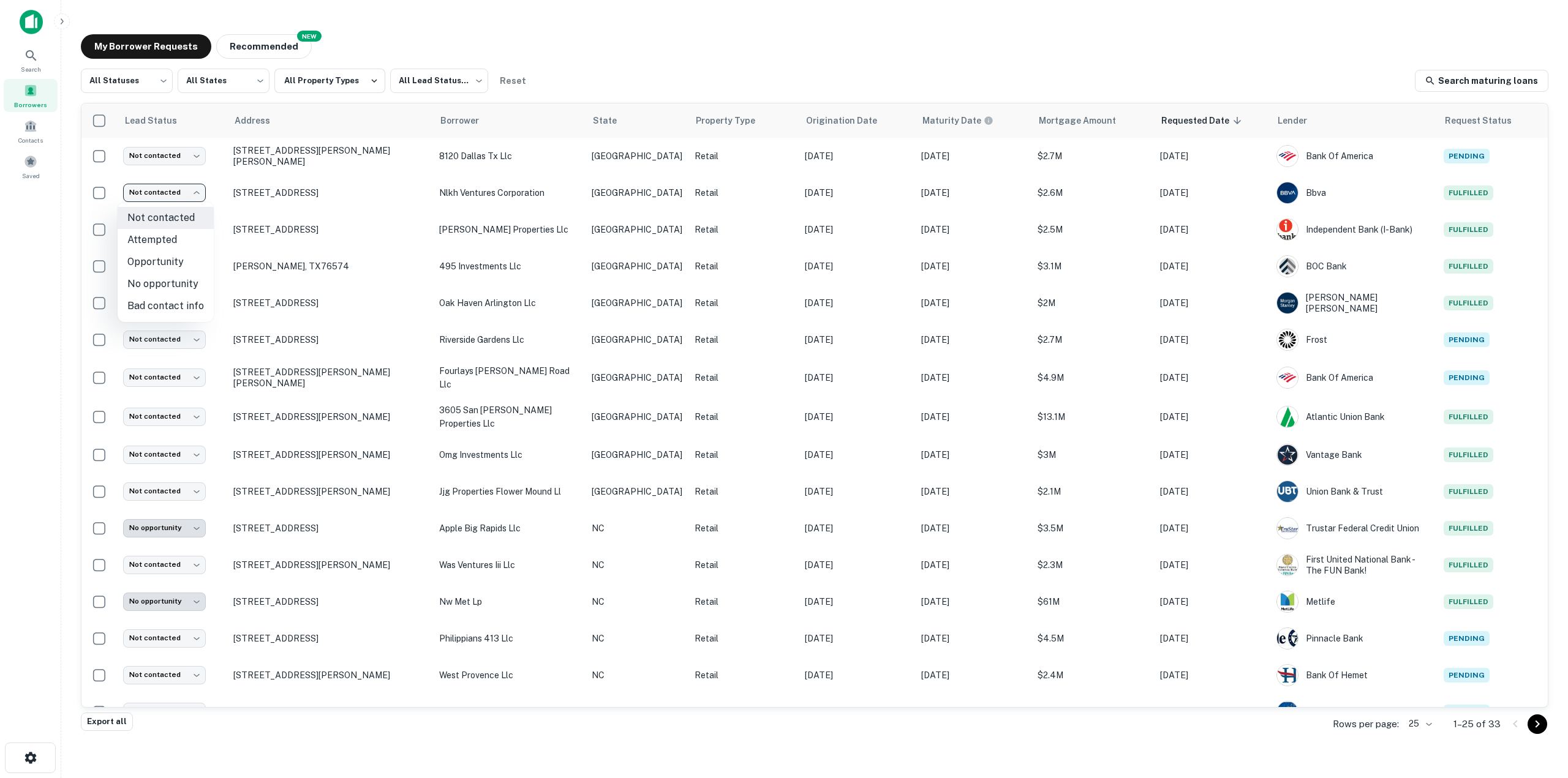
click at [179, 303] on li "Bad contact info" at bounding box center [165, 306] width 96 height 22
type input "**********"
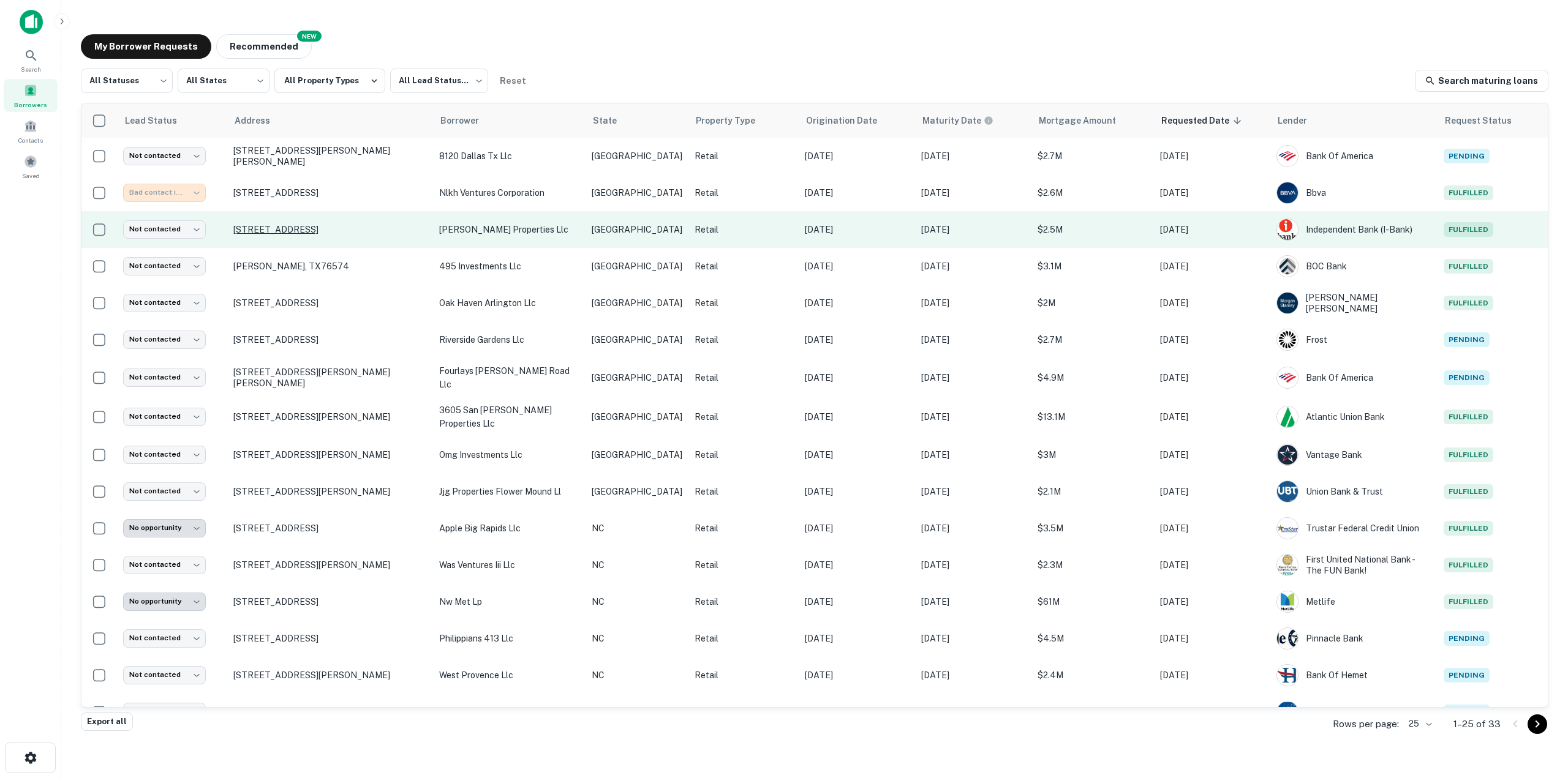
click at [378, 228] on p "[STREET_ADDRESS]" at bounding box center [330, 230] width 193 height 11
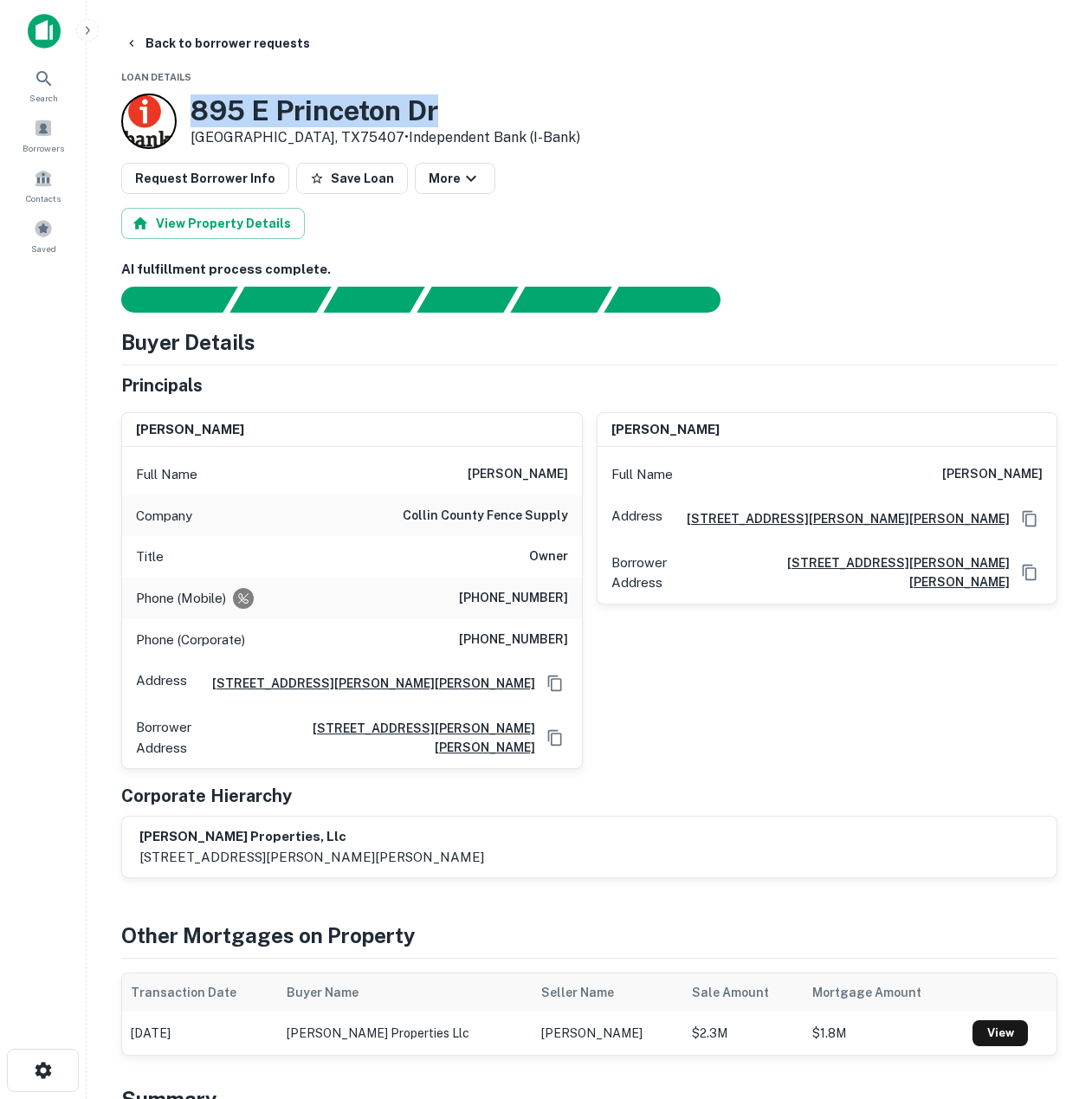
drag, startPoint x: 457, startPoint y: 101, endPoint x: 194, endPoint y: 107, distance: 263.1
click at [194, 107] on h3 "895 E Princeton Dr" at bounding box center [384, 111] width 389 height 33
copy h3 "895 E Princeton Dr"
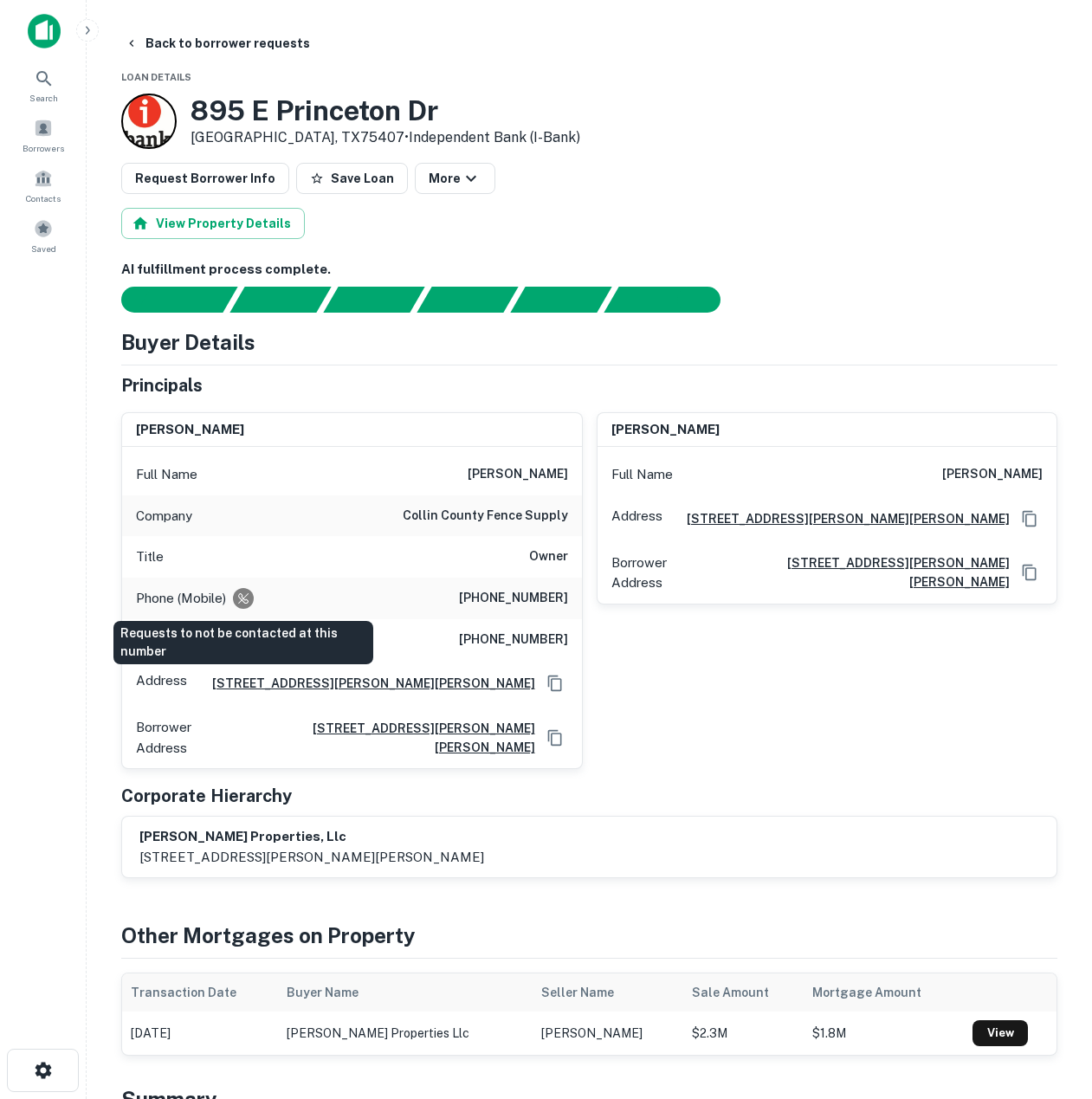
click at [241, 596] on icon "Requests to not be contacted at this number" at bounding box center [243, 598] width 11 height 11
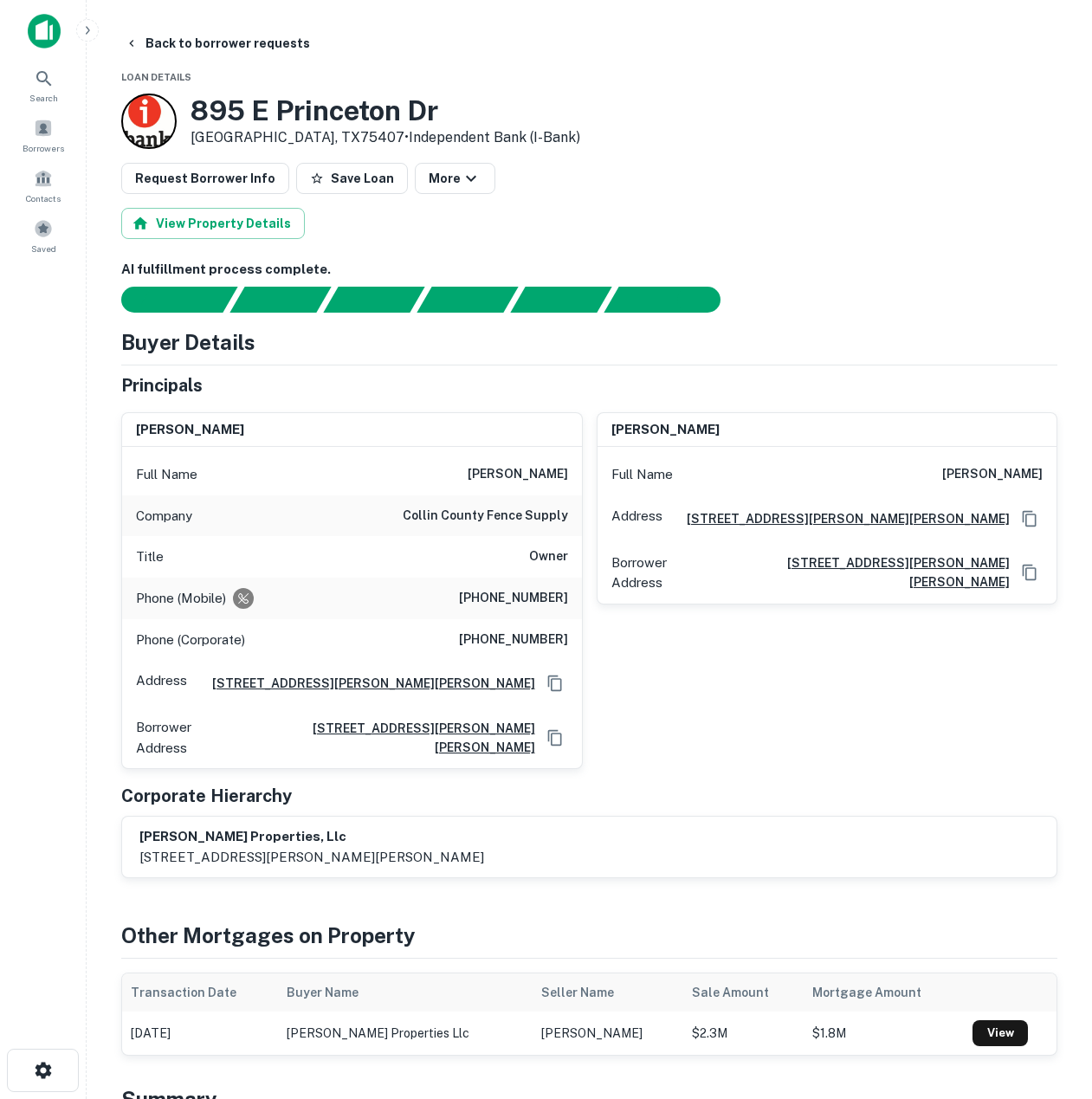
click at [856, 705] on div "[PERSON_NAME] Full Name [PERSON_NAME] Address [STREET_ADDRESS][GEOGRAPHIC_DATA]…" at bounding box center [820, 584] width 475 height 372
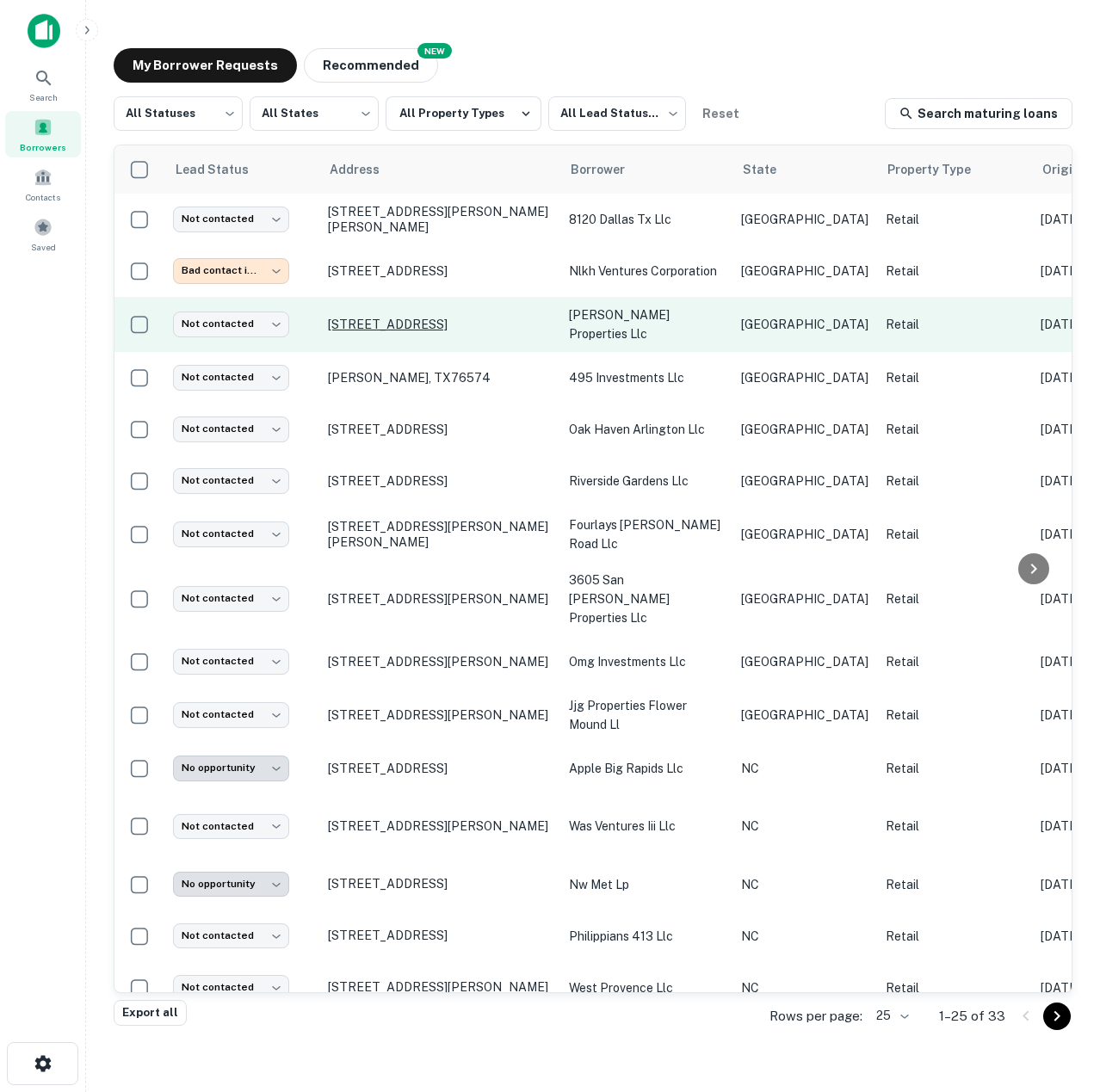
click at [428, 321] on p "[STREET_ADDRESS]" at bounding box center [439, 325] width 224 height 16
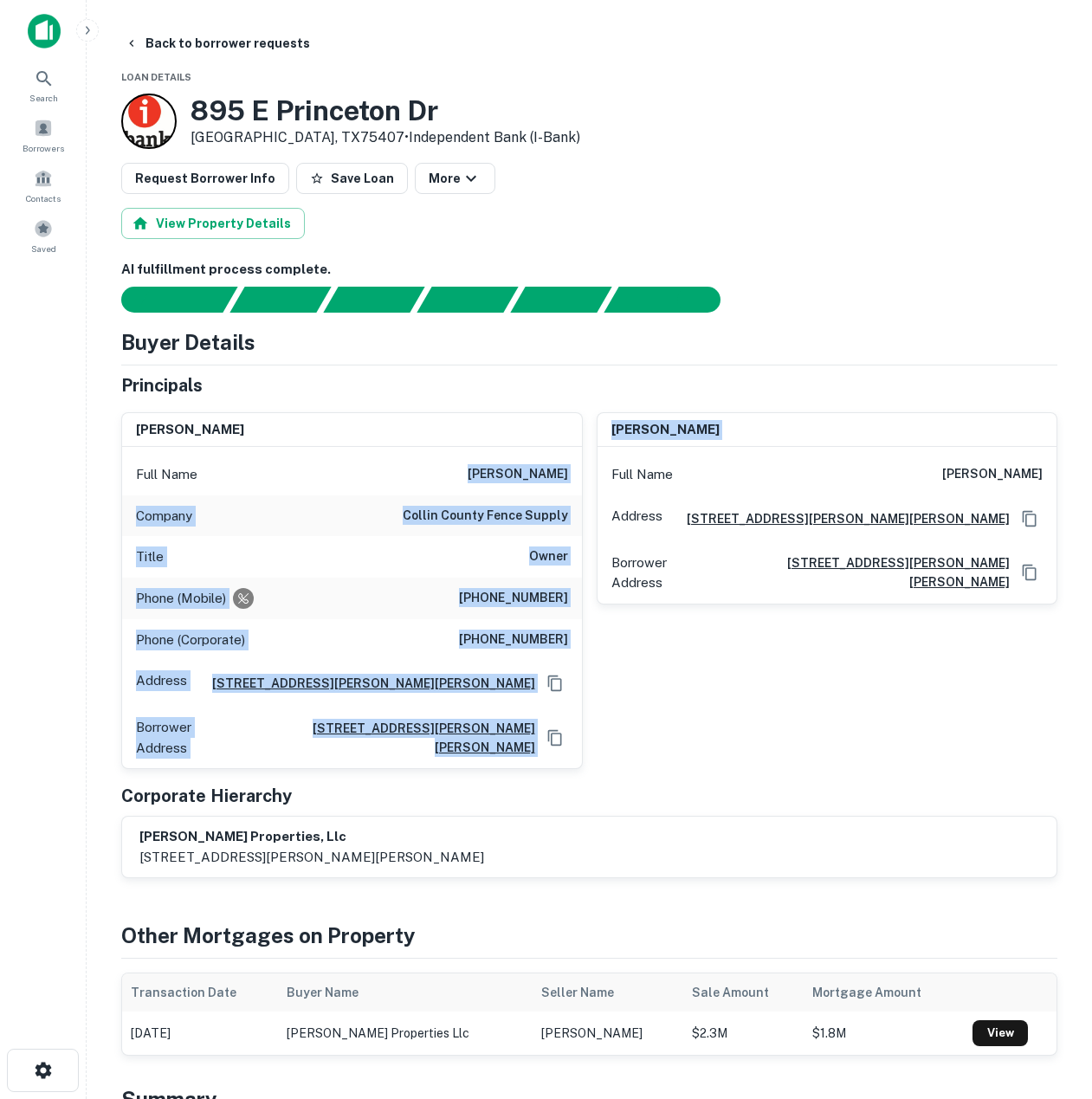
drag, startPoint x: 489, startPoint y: 470, endPoint x: 607, endPoint y: 487, distance: 119.2
click at [607, 487] on div "[PERSON_NAME] Full Name [PERSON_NAME] Company collin county fence supply Title …" at bounding box center [583, 584] width 950 height 372
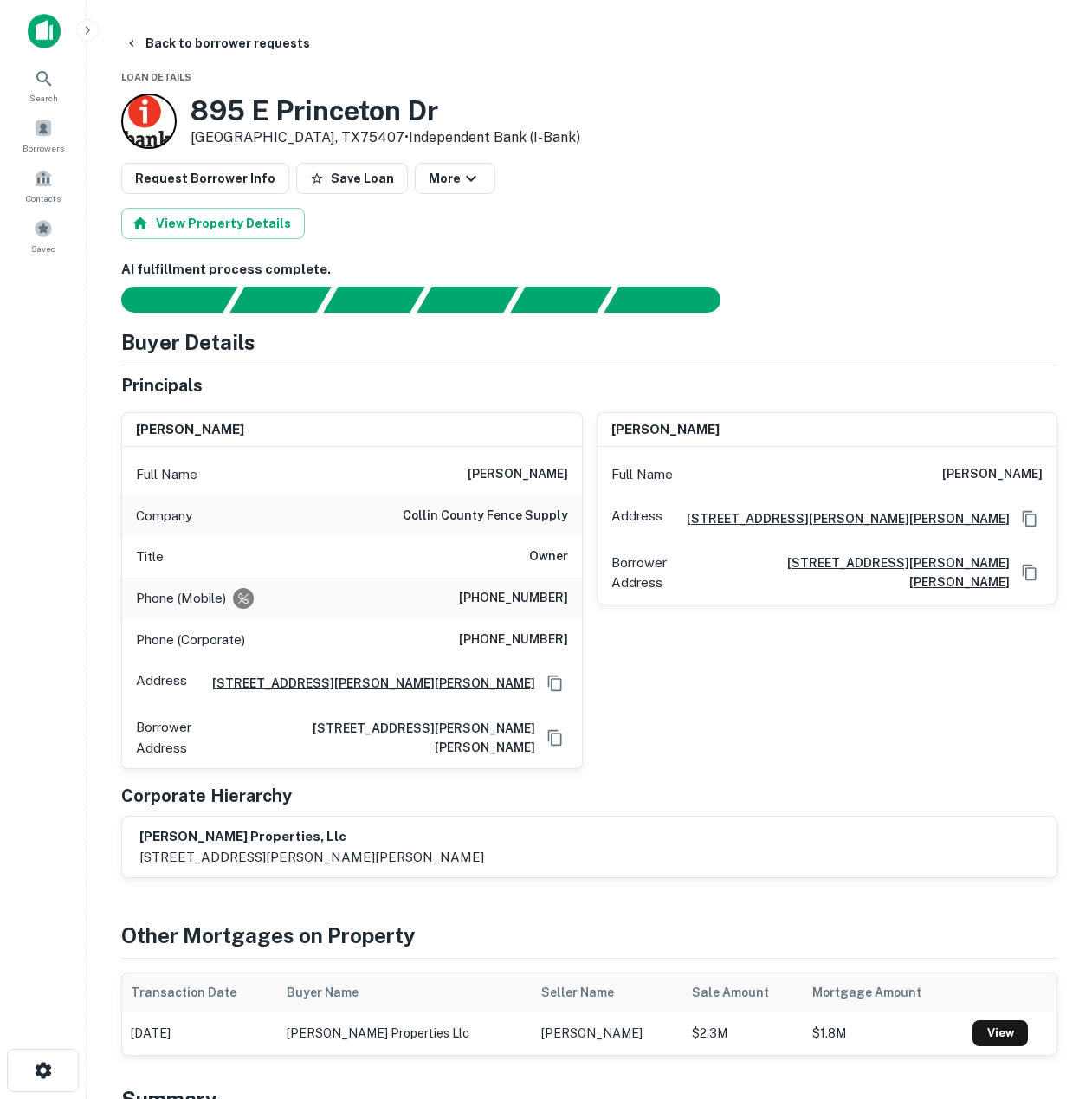
click at [673, 641] on div "[PERSON_NAME] Full Name [PERSON_NAME] Address [STREET_ADDRESS][GEOGRAPHIC_DATA]…" at bounding box center [820, 584] width 475 height 372
drag, startPoint x: 480, startPoint y: 601, endPoint x: 583, endPoint y: 607, distance: 103.2
click at [523, 601] on h6 "[PHONE_NUMBER]" at bounding box center [513, 598] width 109 height 20
click at [574, 605] on div "Phone (Mobile) [PHONE_NUMBER]" at bounding box center [351, 598] width 460 height 42
drag, startPoint x: 574, startPoint y: 604, endPoint x: 450, endPoint y: 586, distance: 125.3
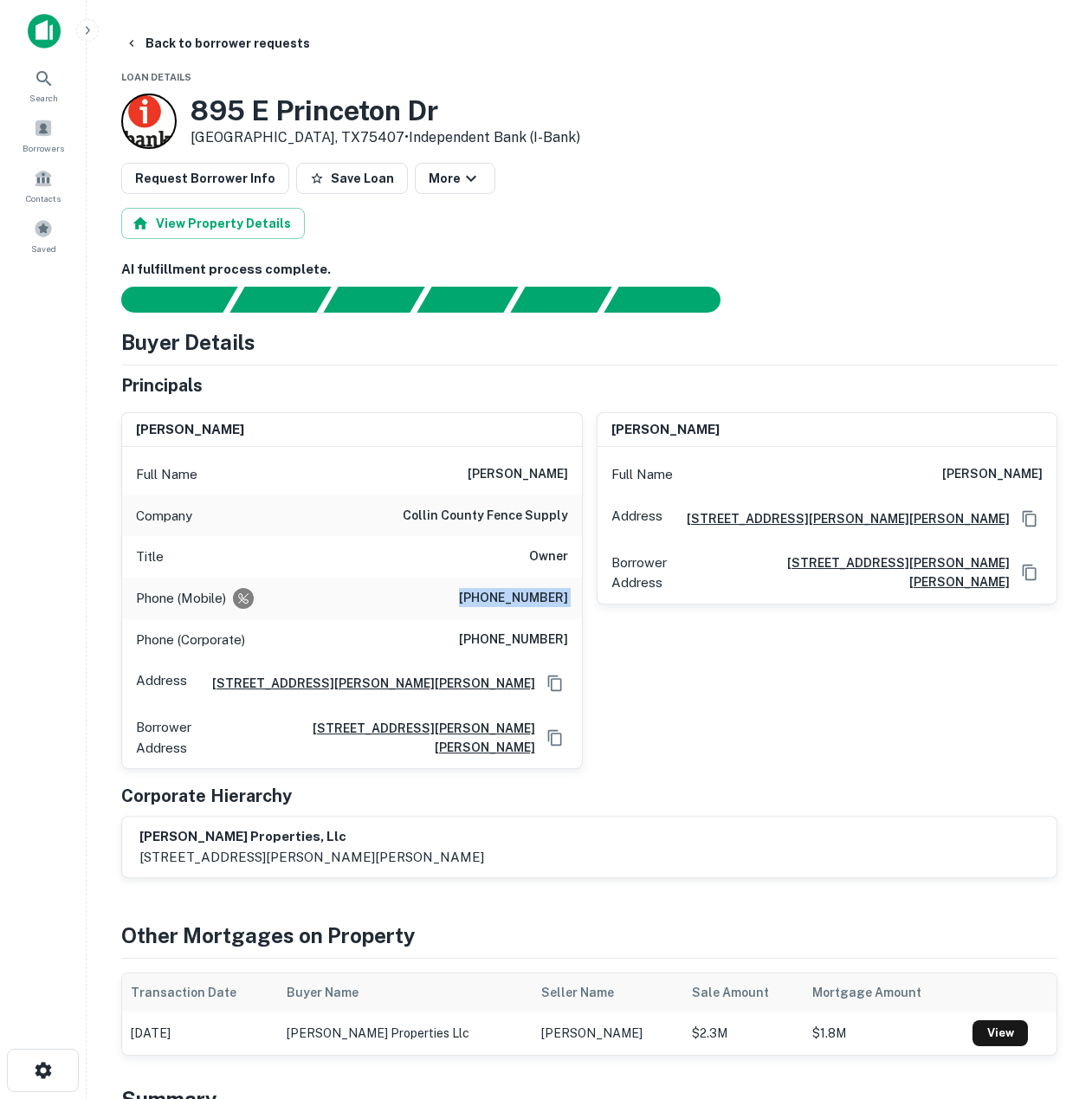
click at [450, 586] on div "Phone (Mobile) [PHONE_NUMBER]" at bounding box center [351, 598] width 460 height 42
click at [789, 689] on div "[PERSON_NAME] Full Name [PERSON_NAME] Address [STREET_ADDRESS][GEOGRAPHIC_DATA]…" at bounding box center [820, 584] width 475 height 372
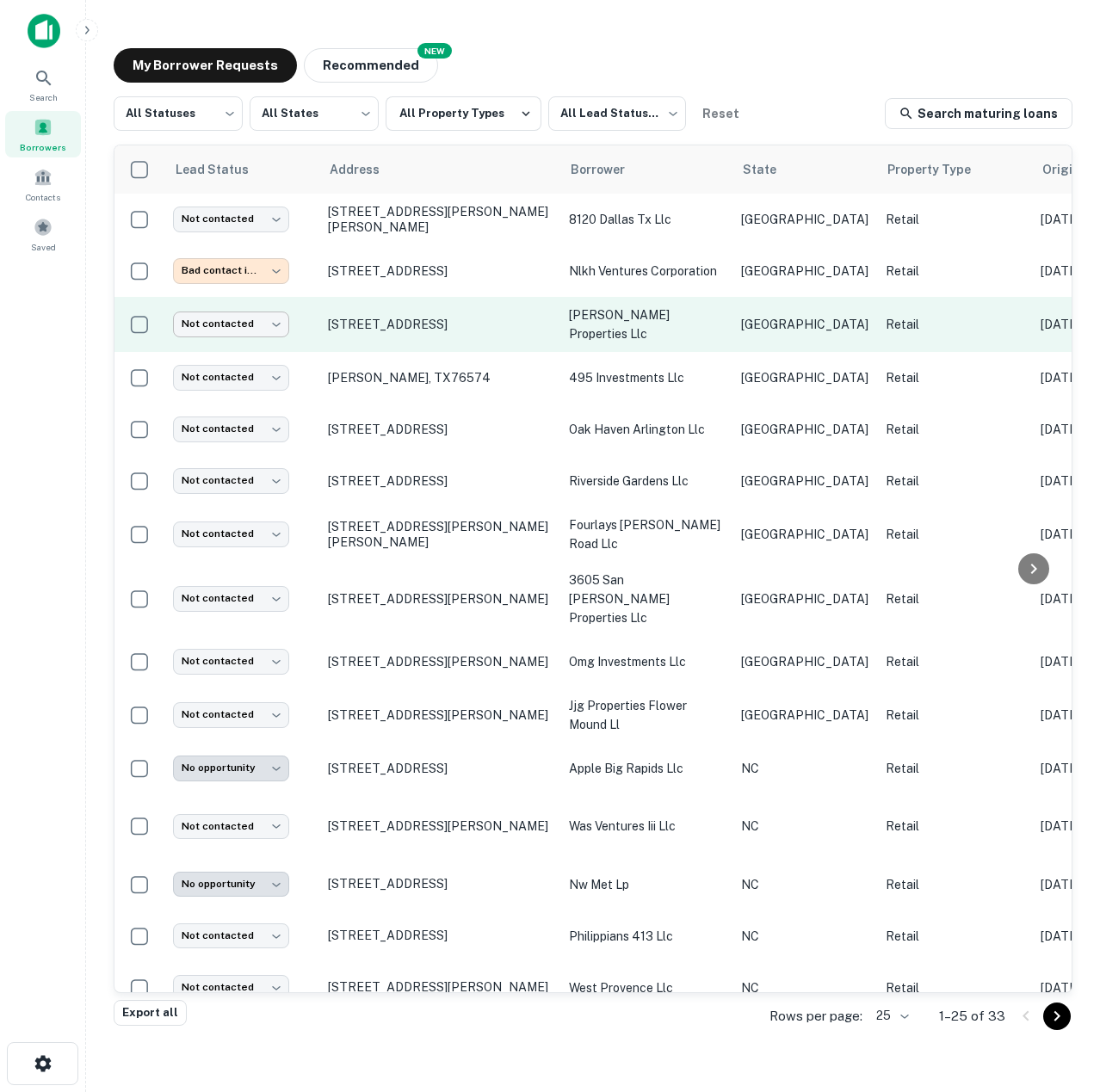
click at [276, 326] on body "**********" at bounding box center [550, 546] width 1100 height 1092
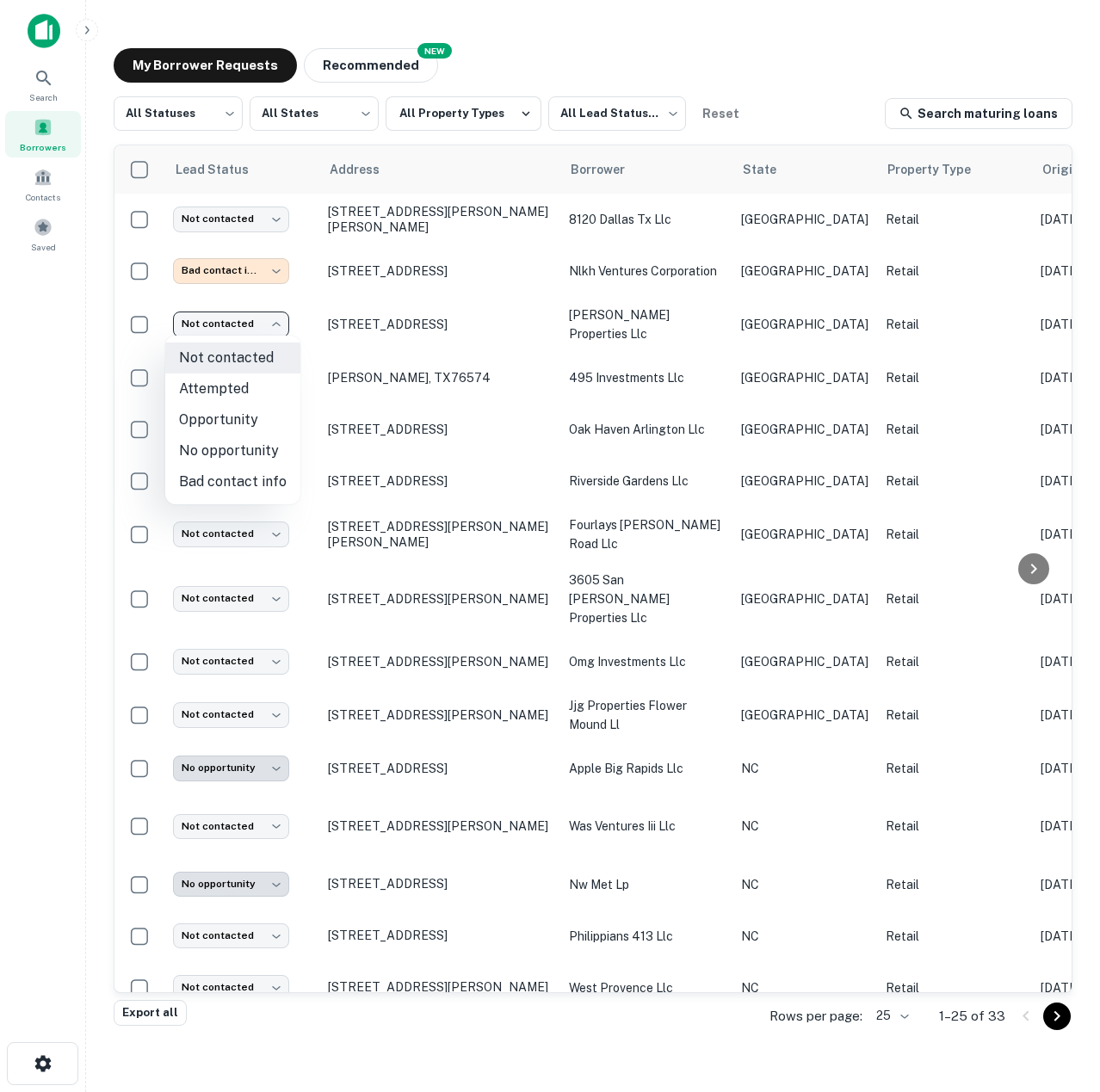
click at [256, 394] on li "Attempted" at bounding box center [232, 389] width 135 height 31
type input "*********"
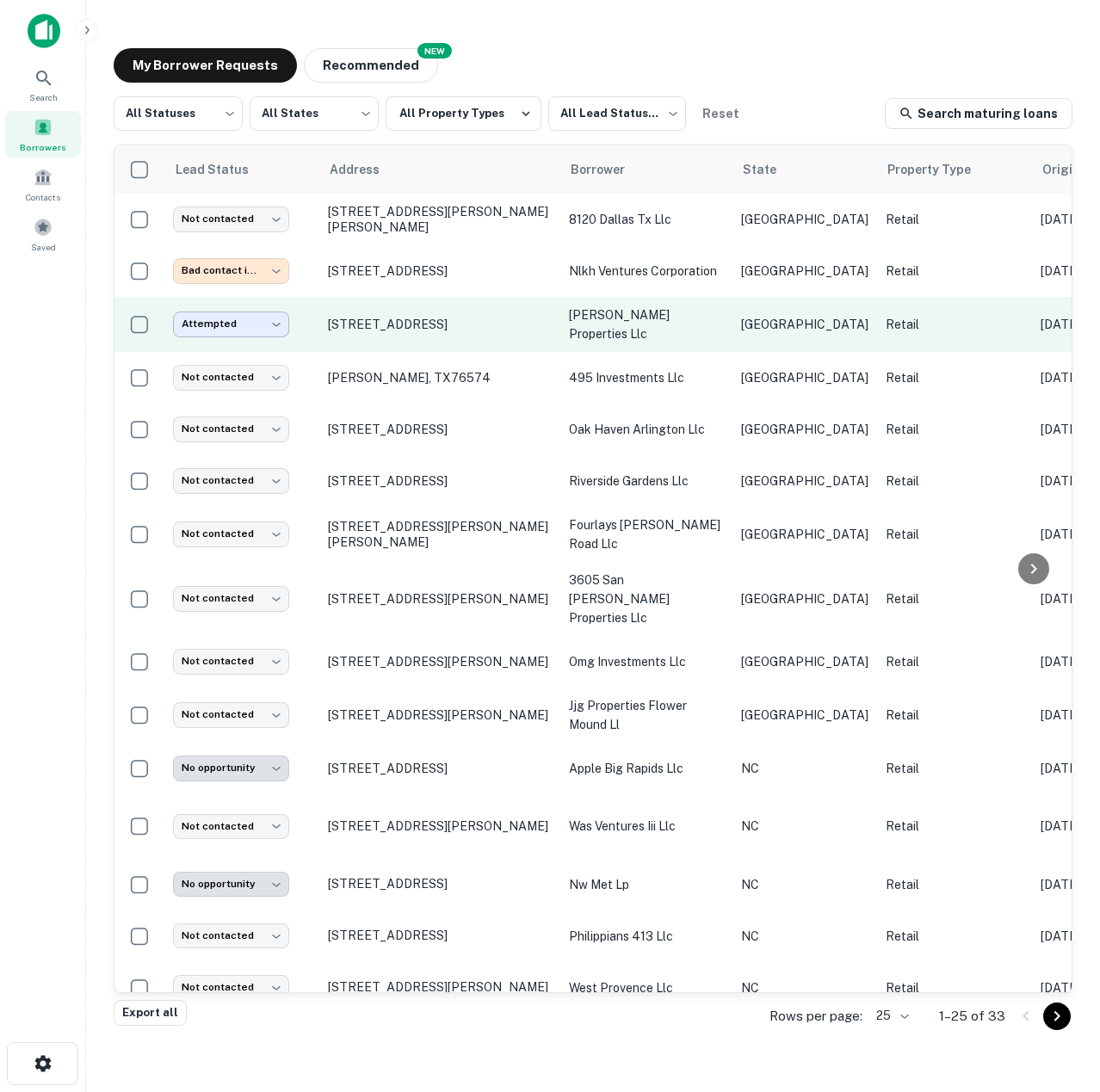
click at [275, 329] on body "**********" at bounding box center [550, 546] width 1100 height 1092
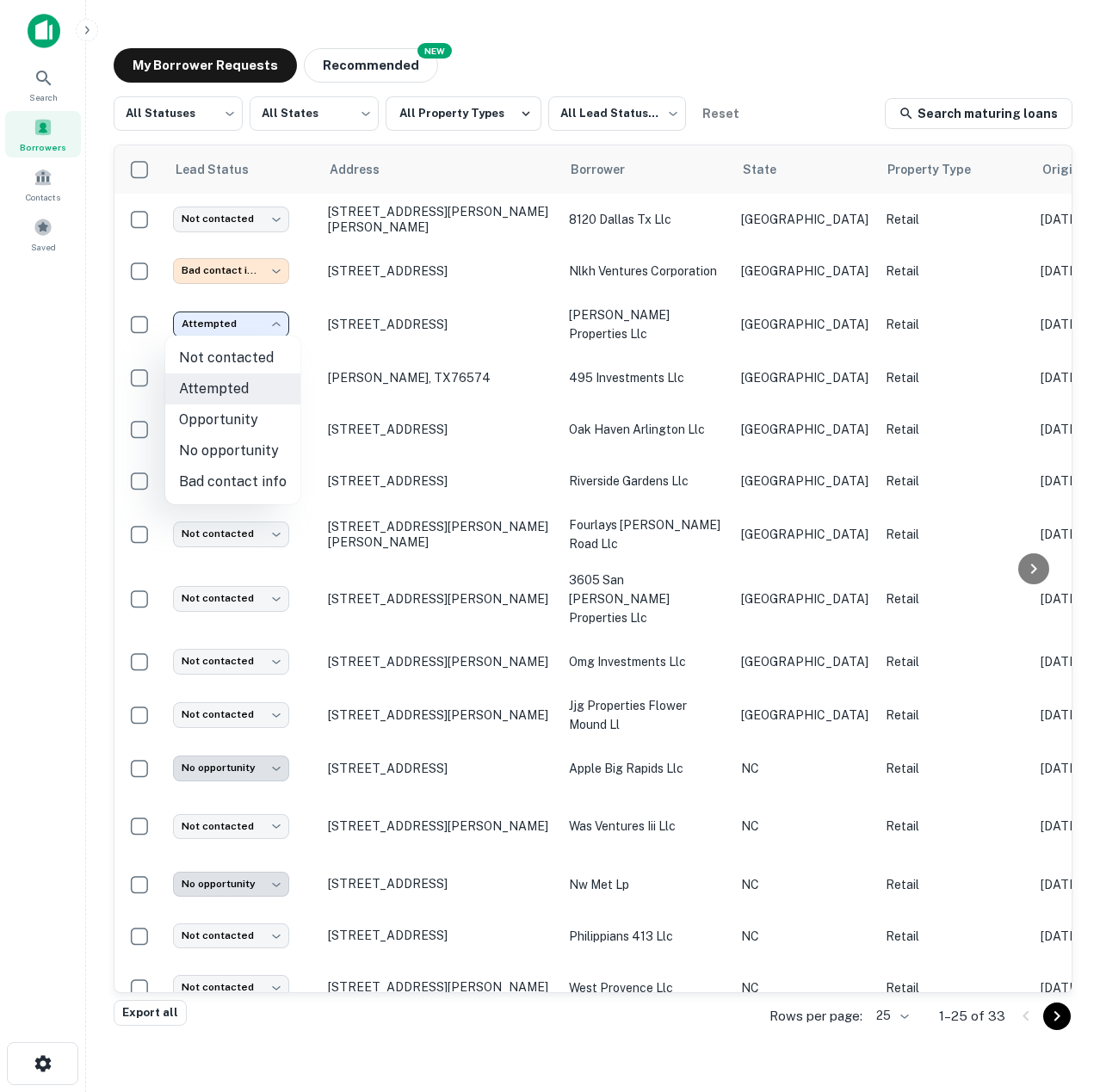
click at [276, 322] on div at bounding box center [550, 546] width 1100 height 1092
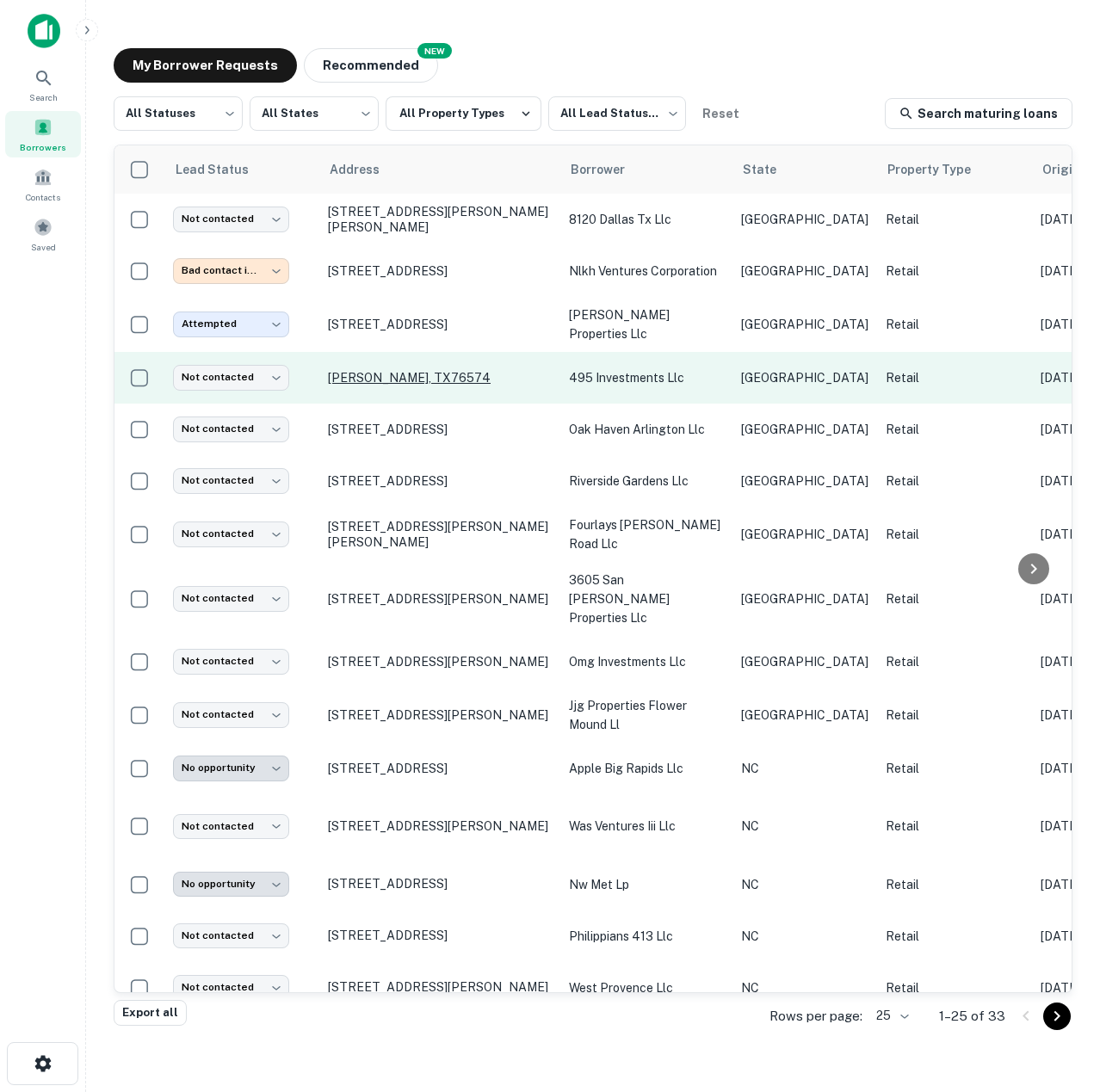
click at [372, 373] on p "[PERSON_NAME], TX76574" at bounding box center [439, 378] width 224 height 16
click at [269, 371] on body "**********" at bounding box center [550, 546] width 1100 height 1092
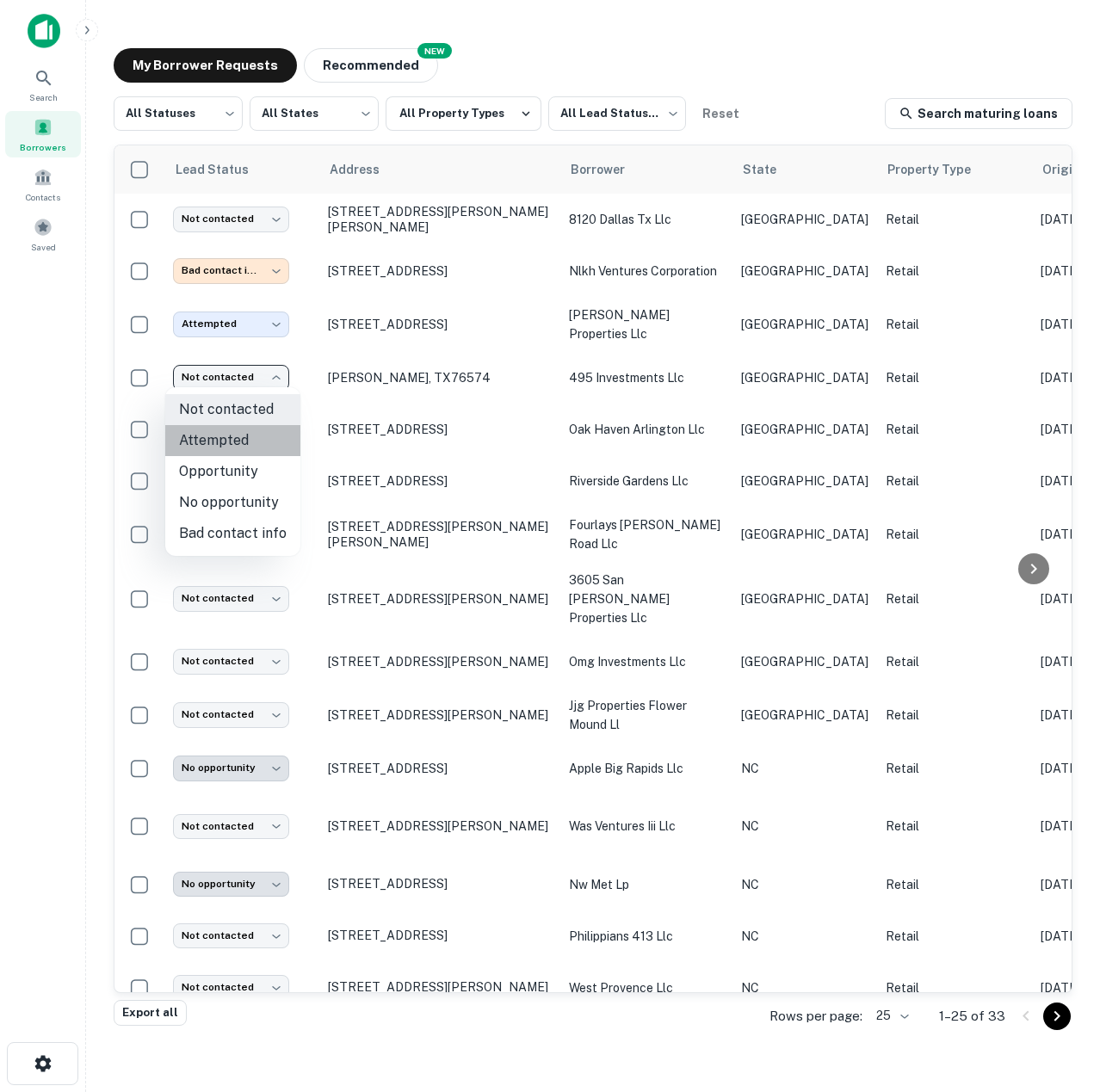
click at [242, 435] on li "Attempted" at bounding box center [232, 440] width 135 height 31
type input "*********"
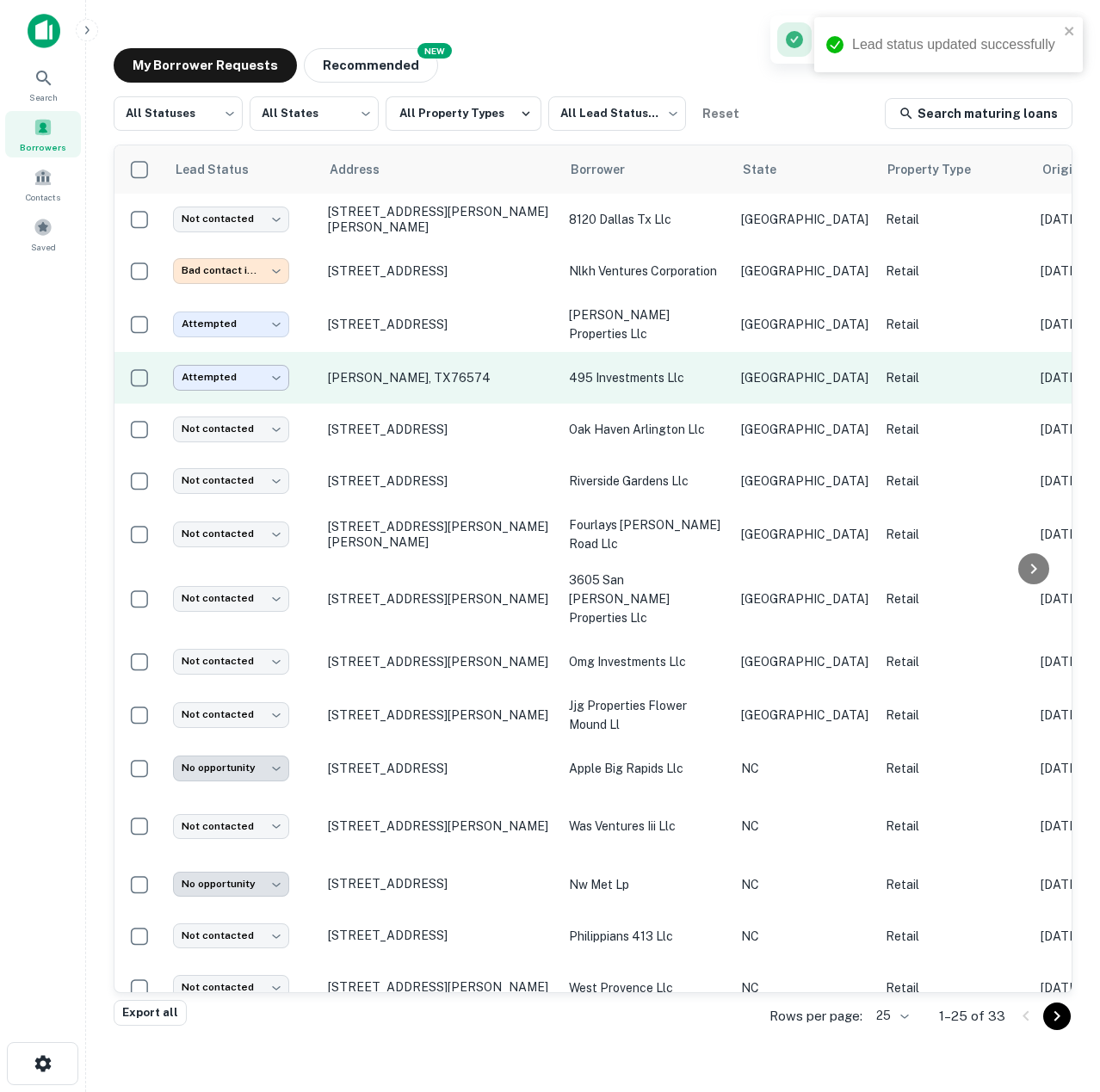
click at [267, 379] on body "**********" at bounding box center [550, 546] width 1100 height 1092
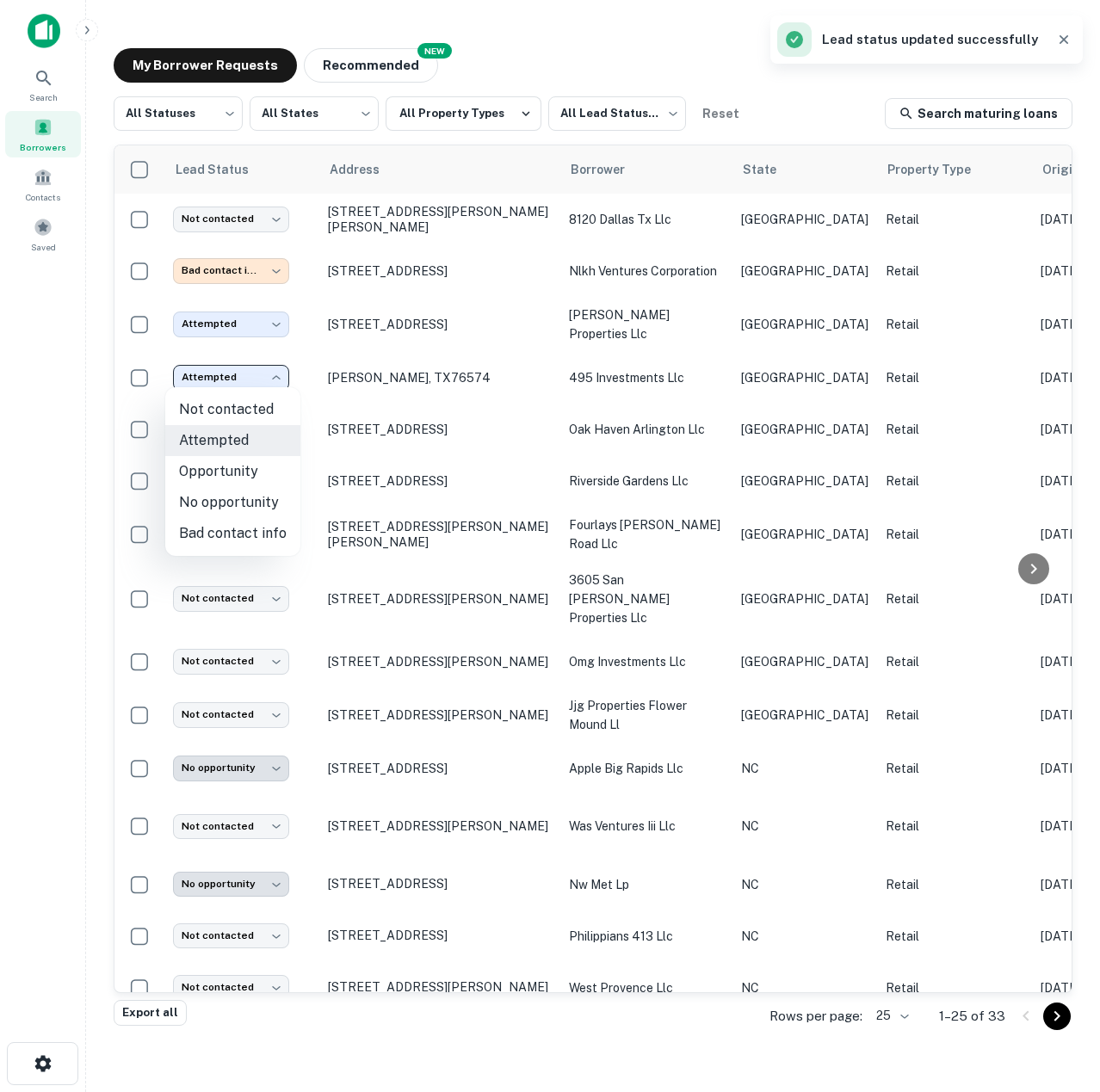
click at [248, 413] on li "Not contacted" at bounding box center [232, 409] width 135 height 31
type input "****"
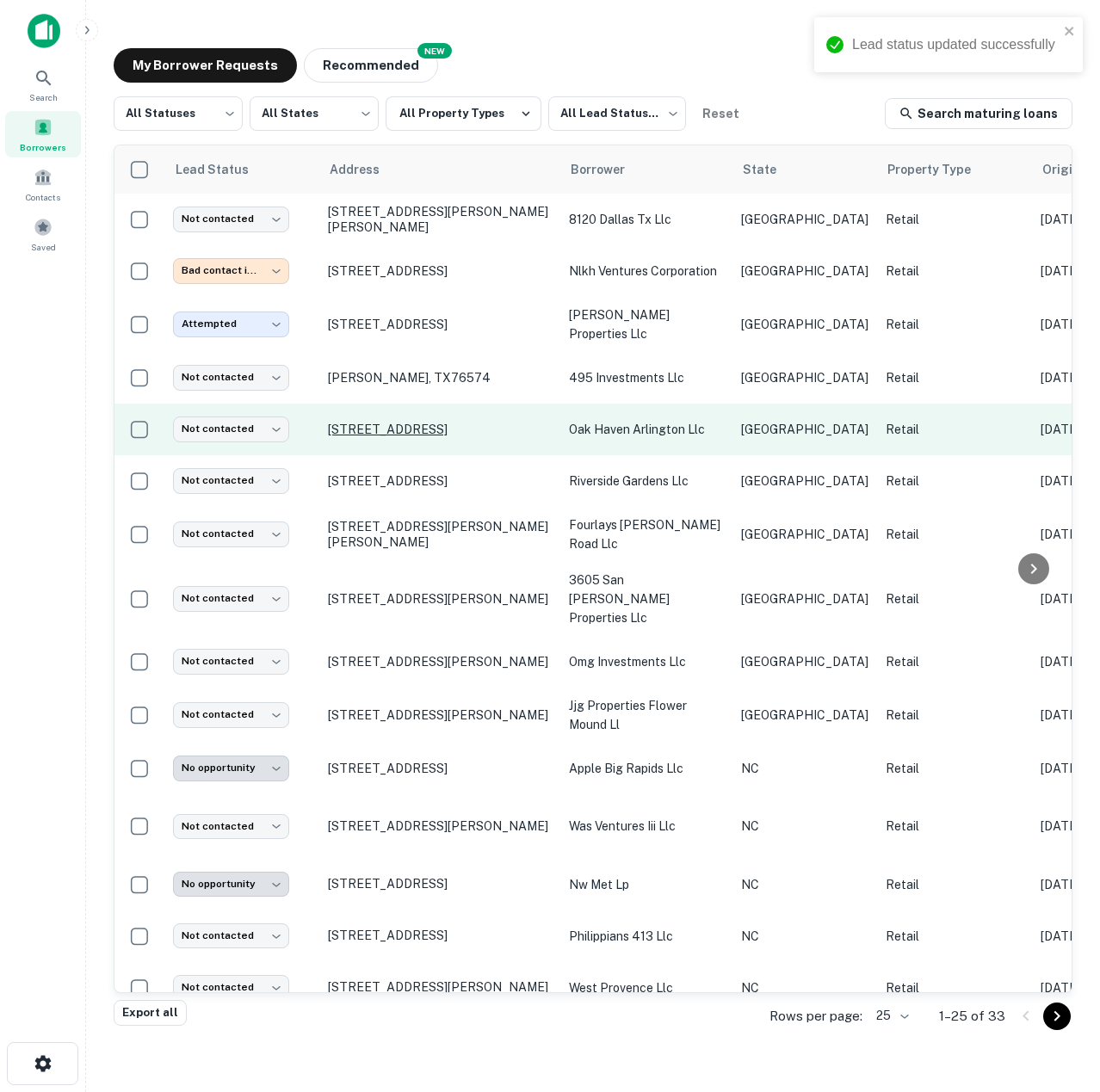
click at [357, 425] on p "[STREET_ADDRESS]" at bounding box center [439, 430] width 224 height 16
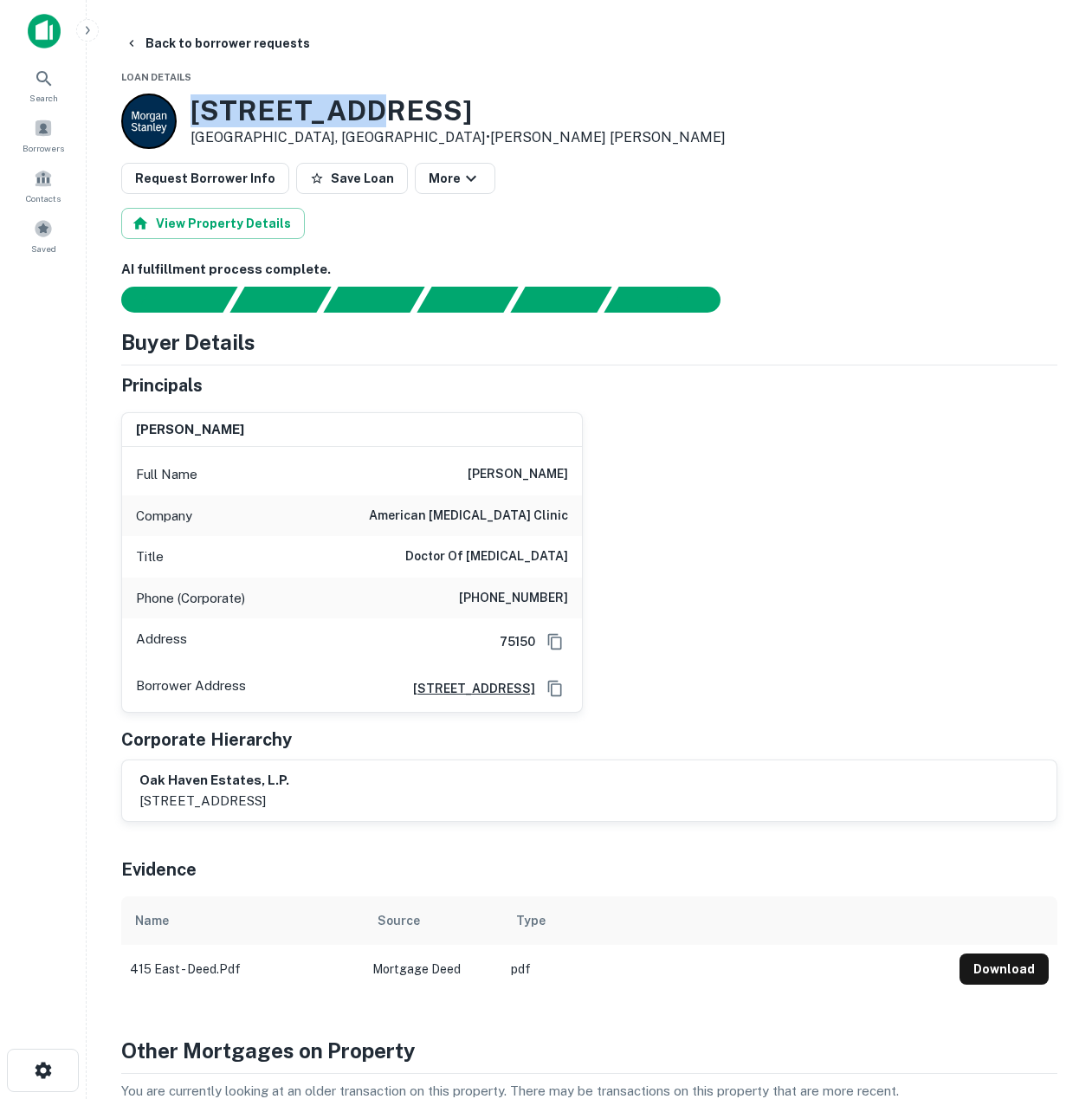
drag, startPoint x: 190, startPoint y: 106, endPoint x: 377, endPoint y: 122, distance: 187.7
click at [377, 122] on h3 "[STREET_ADDRESS]" at bounding box center [458, 111] width 535 height 33
copy h3 "[STREET_ADDRESS]"
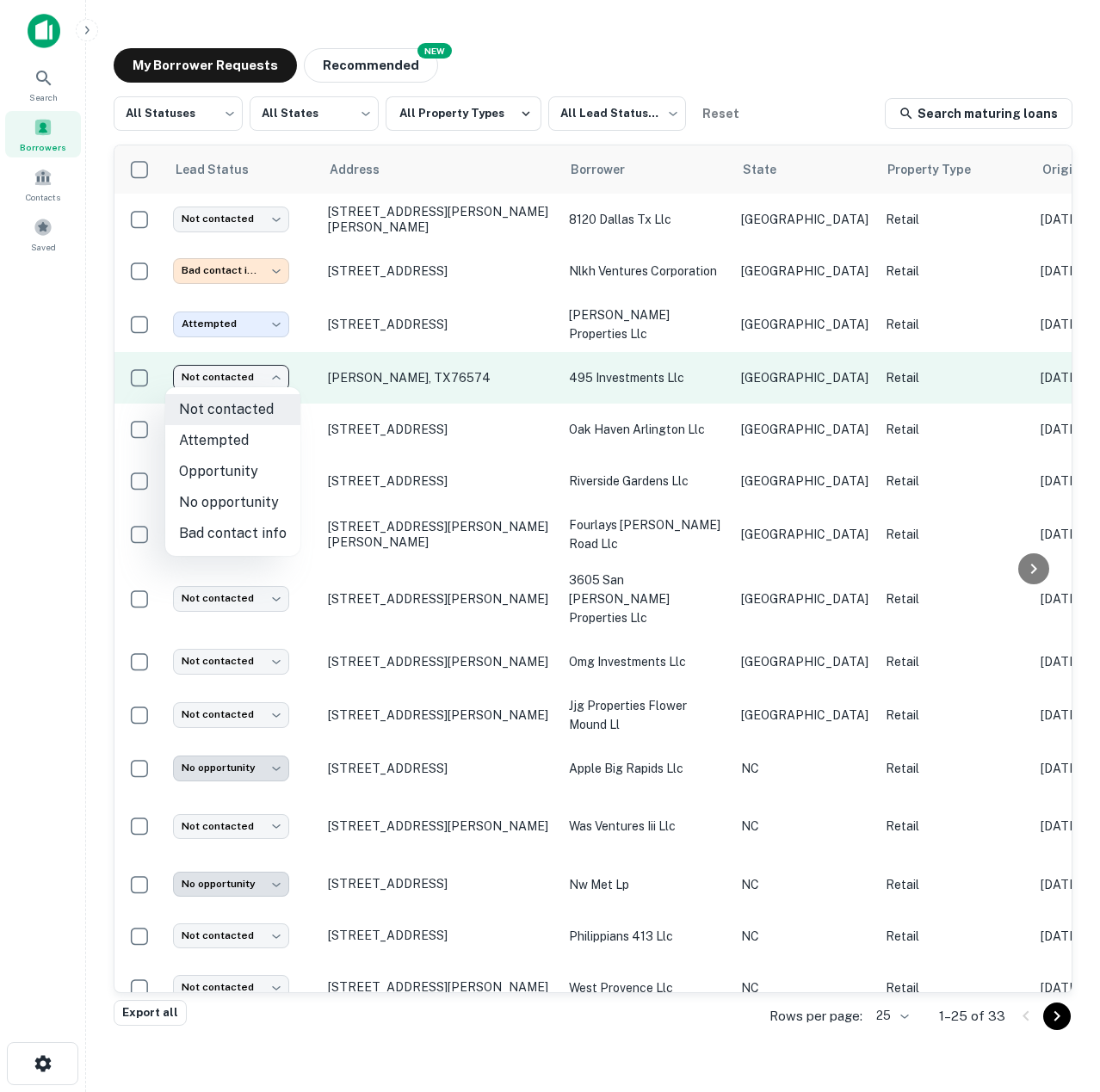
click at [275, 378] on body "**********" at bounding box center [550, 546] width 1100 height 1092
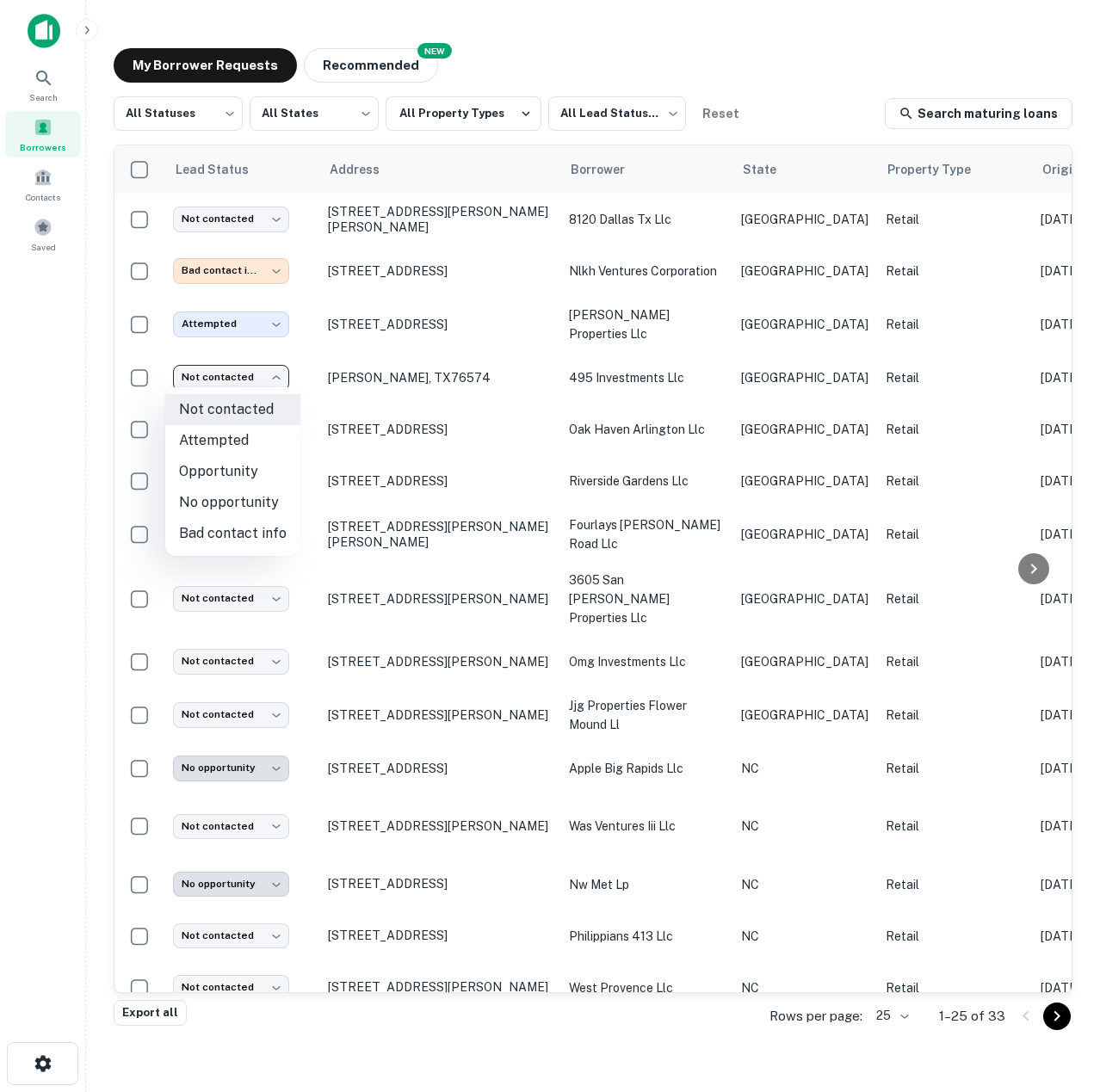
click at [241, 496] on li "No opportunity" at bounding box center [232, 502] width 135 height 31
type input "**********"
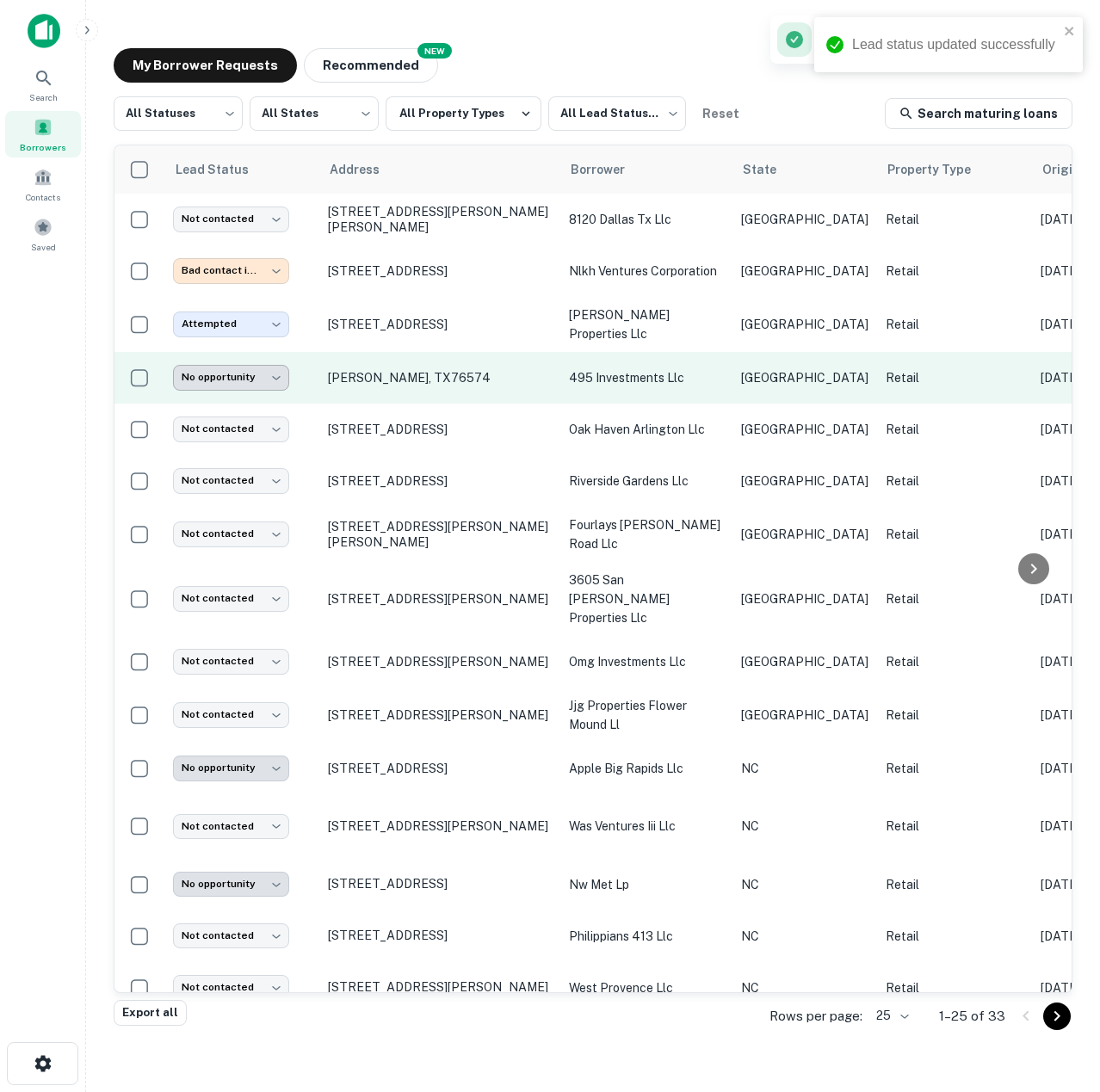
click at [273, 381] on body "**********" at bounding box center [550, 546] width 1100 height 1092
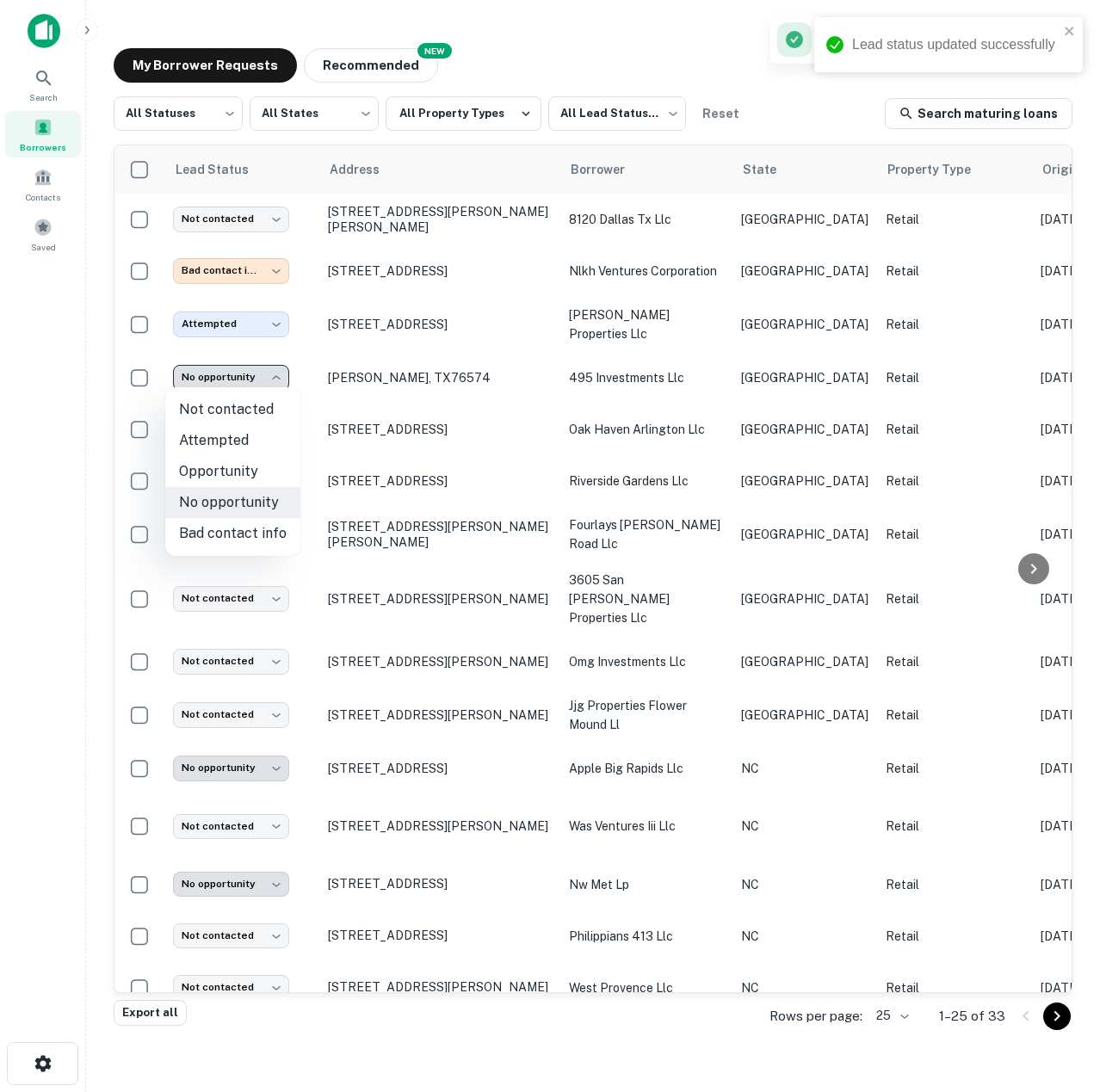
click at [248, 448] on li "Attempted" at bounding box center [232, 440] width 135 height 31
type input "*********"
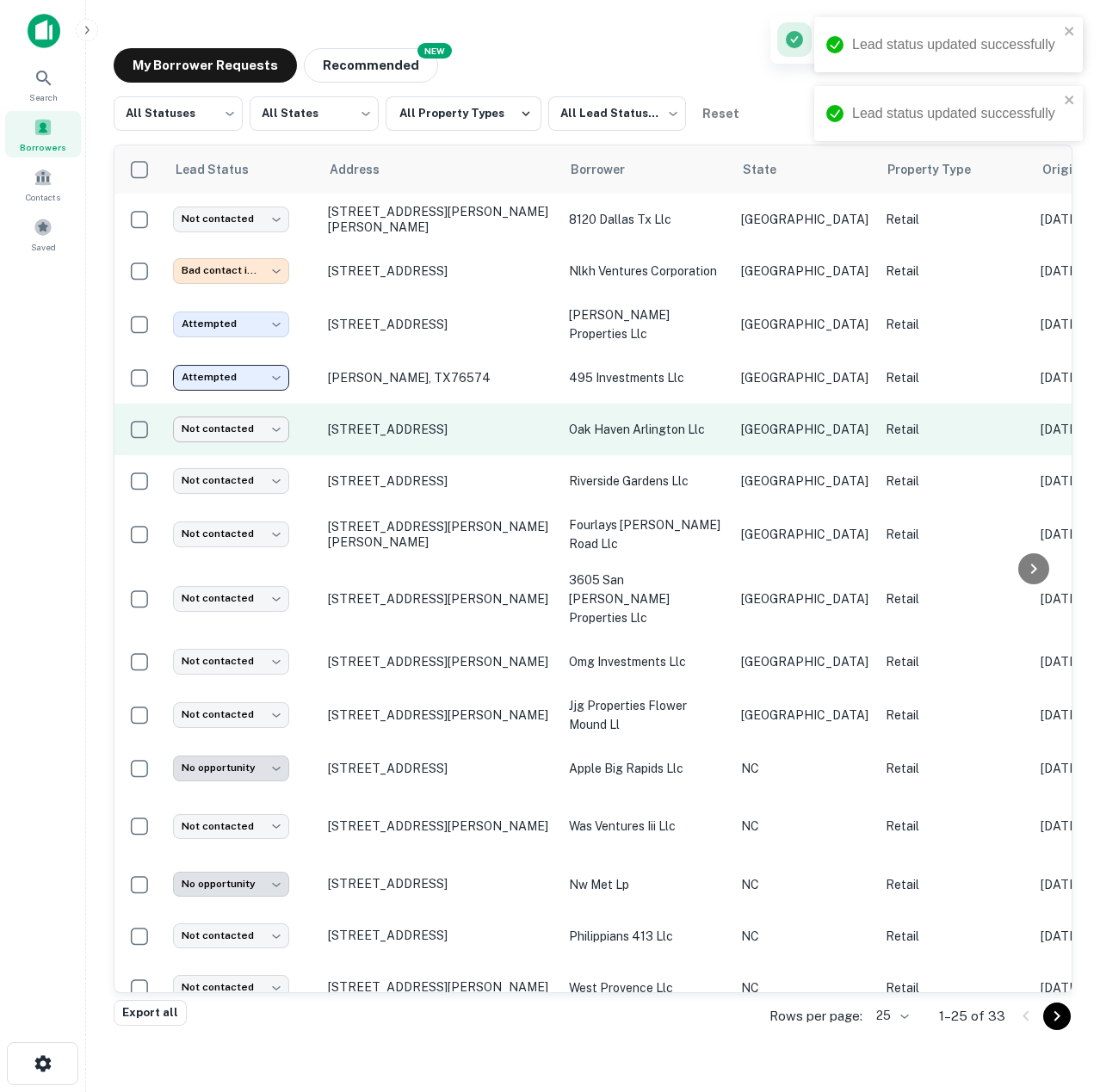
click at [272, 432] on body "**********" at bounding box center [550, 546] width 1100 height 1092
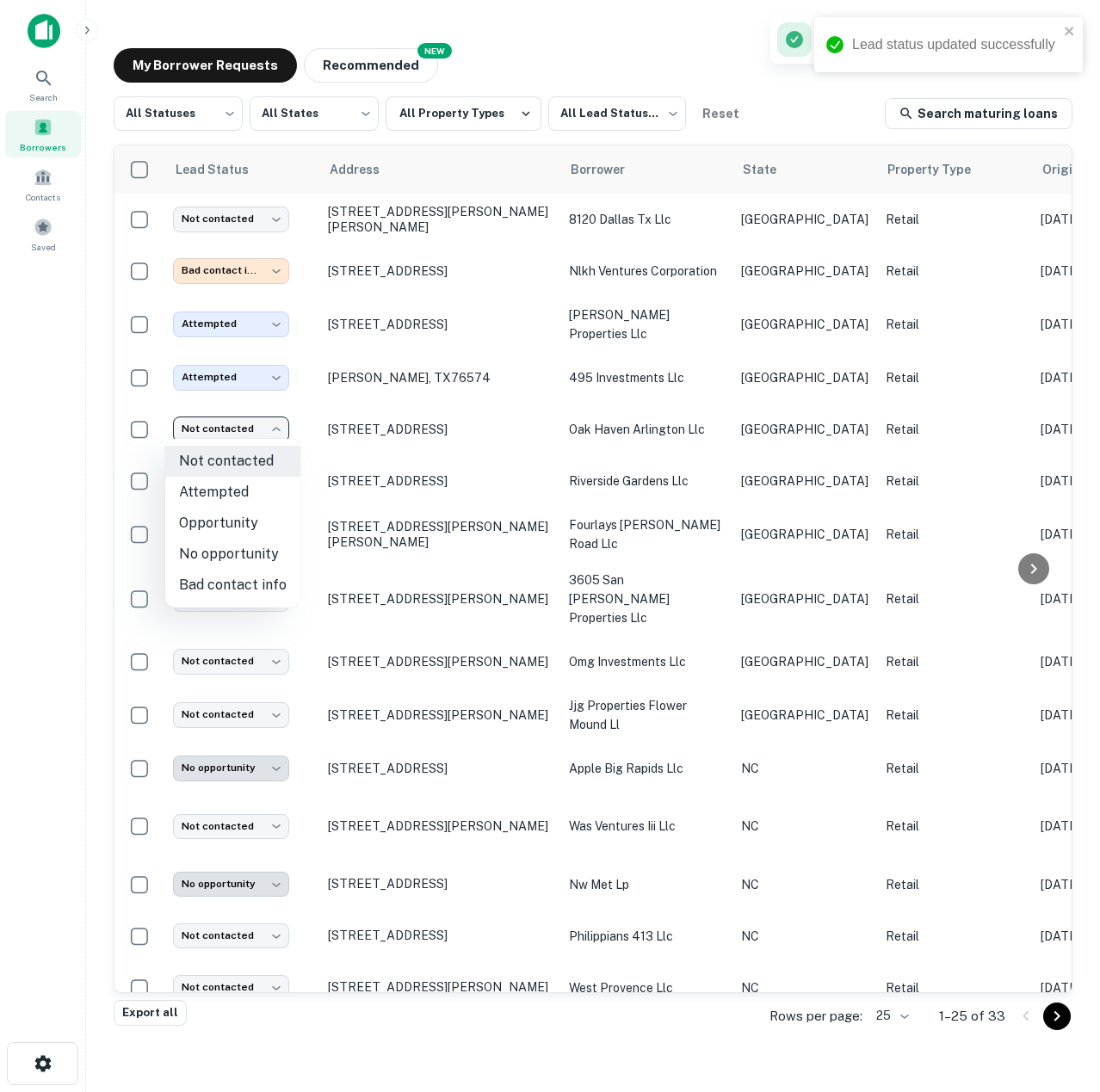
click at [237, 547] on li "No opportunity" at bounding box center [232, 555] width 135 height 31
type input "**********"
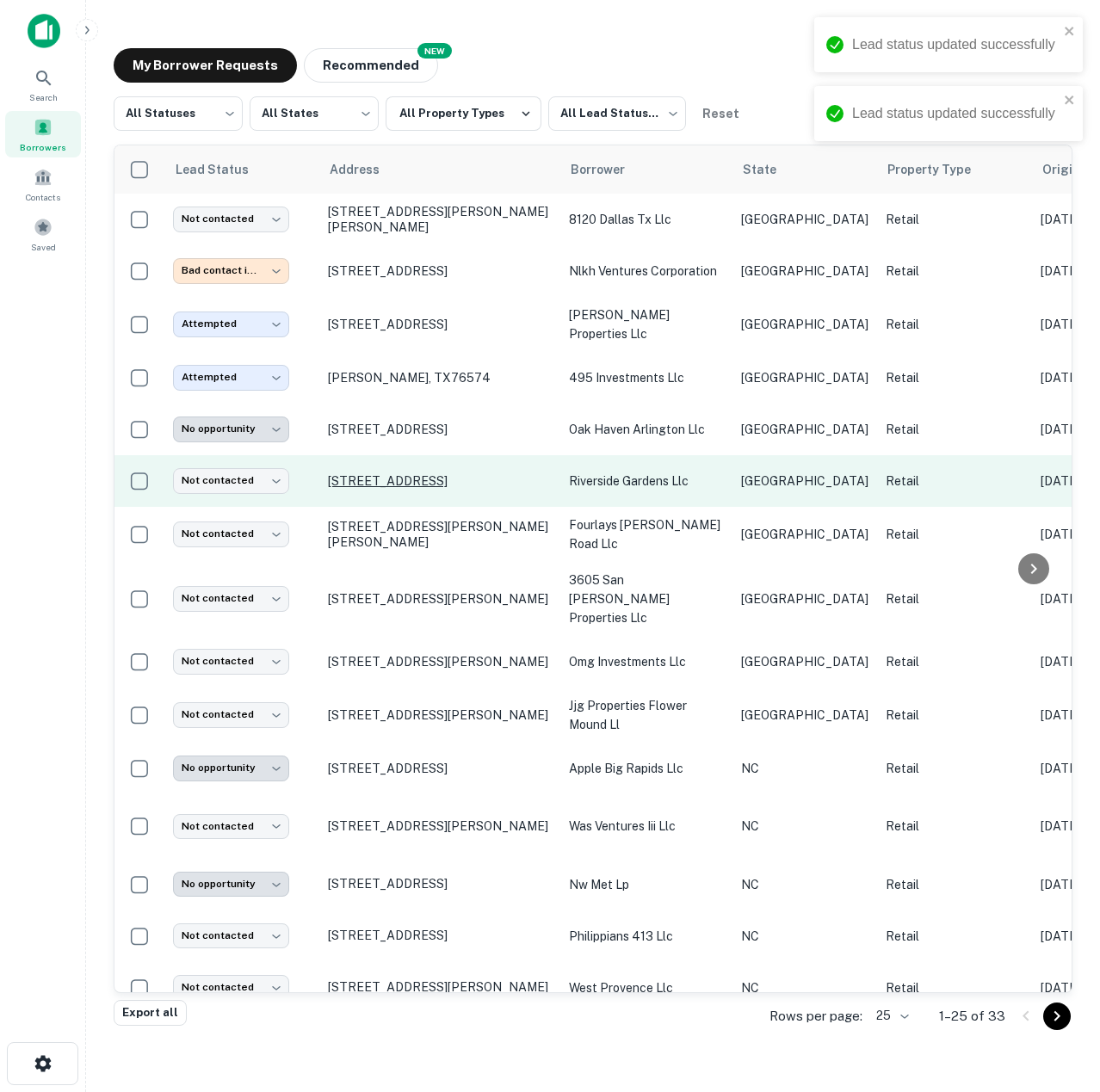
click at [443, 478] on p "[STREET_ADDRESS]" at bounding box center [439, 481] width 224 height 16
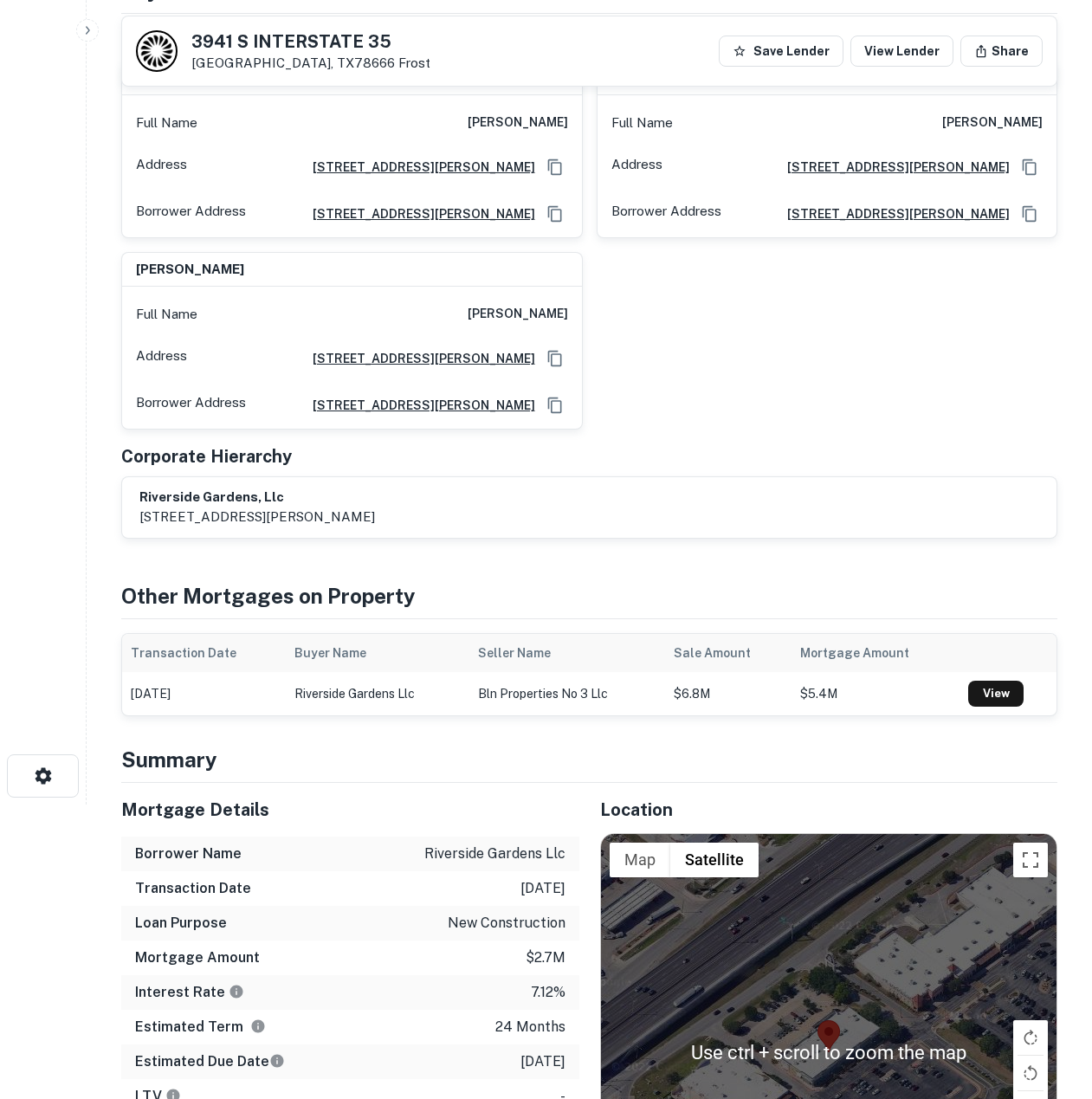
scroll to position [87, 0]
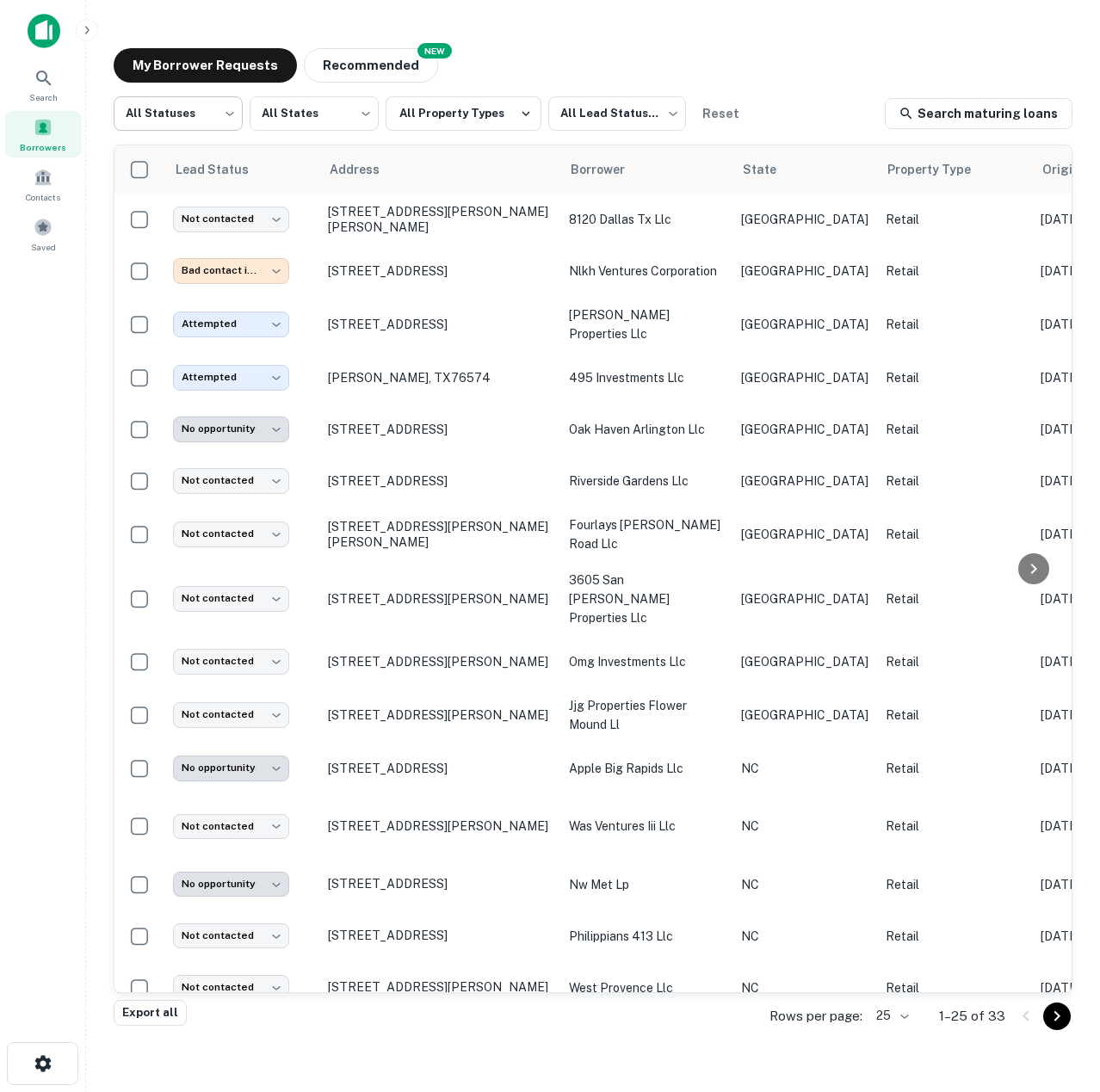
click at [199, 112] on body "**********" at bounding box center [550, 546] width 1100 height 1092
click at [167, 212] on li "Fulfilled" at bounding box center [178, 220] width 129 height 31
type input "*********"
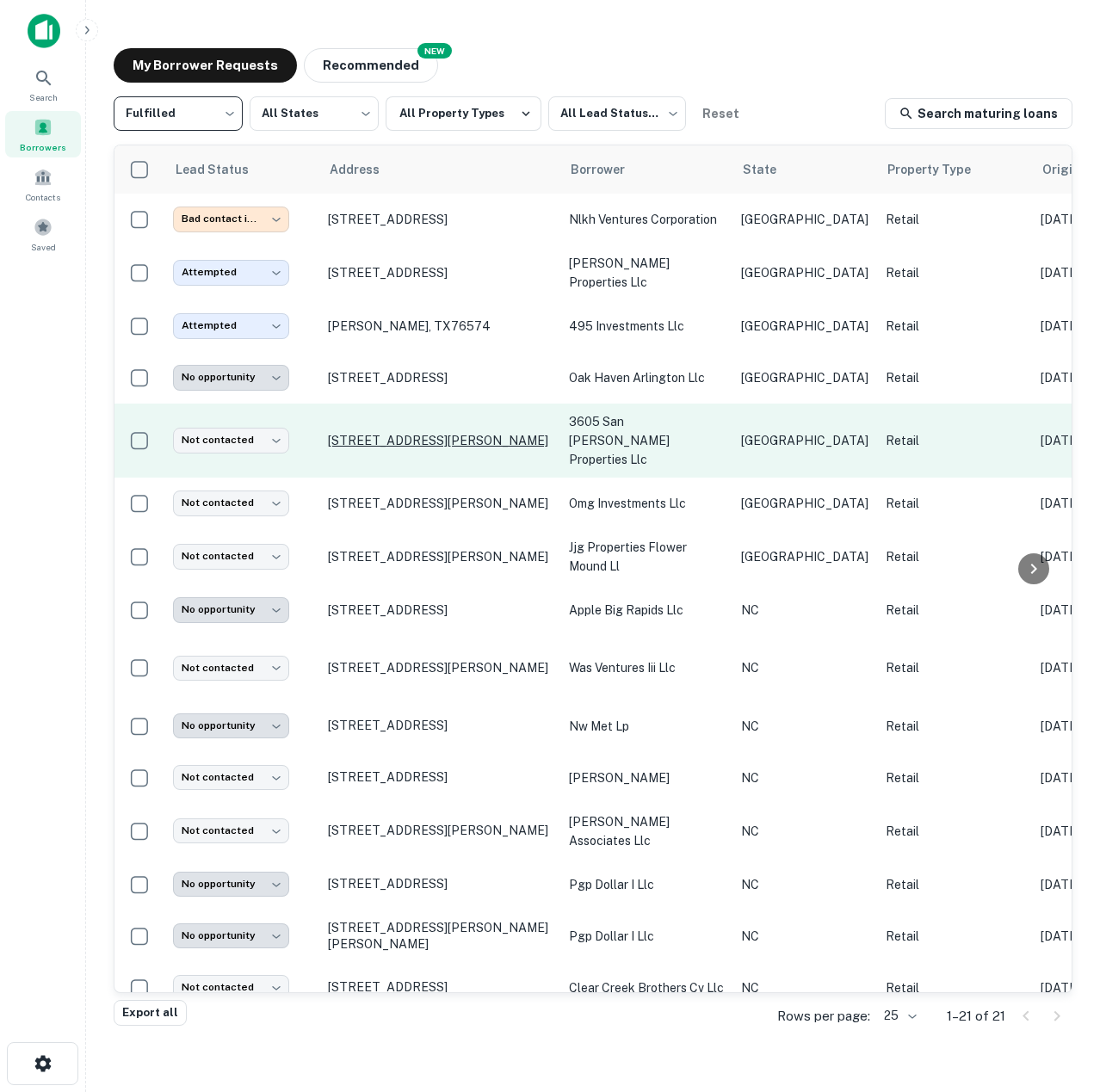
click at [442, 433] on p "[STREET_ADDRESS][PERSON_NAME]" at bounding box center [439, 440] width 224 height 16
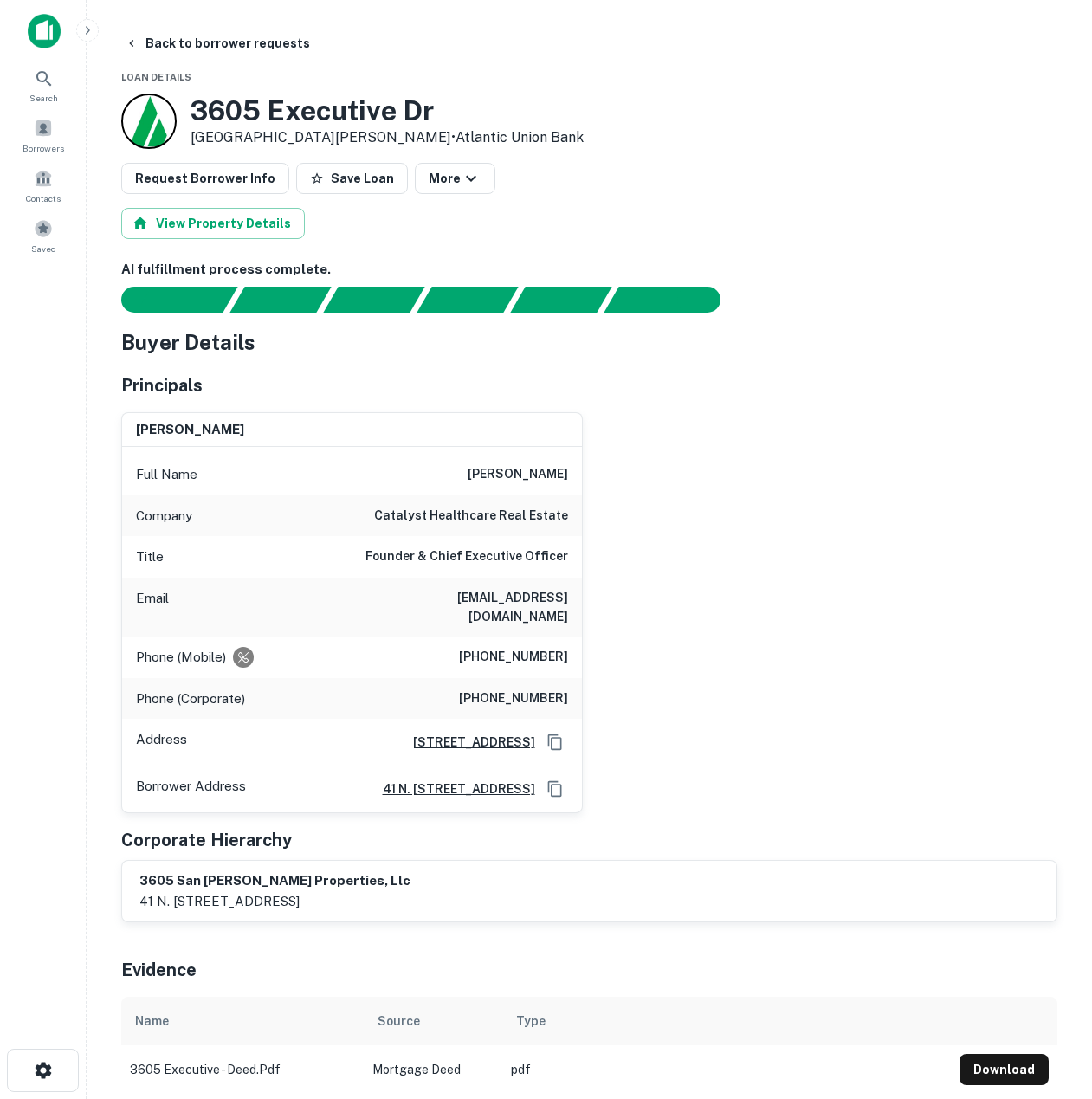
copy h6 "[PERSON_NAME]"
drag, startPoint x: 460, startPoint y: 476, endPoint x: 577, endPoint y: 468, distance: 117.3
click at [577, 468] on div "Full Name [PERSON_NAME]" at bounding box center [351, 474] width 460 height 42
drag, startPoint x: 524, startPoint y: 632, endPoint x: 588, endPoint y: 629, distance: 64.1
click at [588, 629] on div "[PERSON_NAME] Full Name [PERSON_NAME] Company catalyst healthcare real estate T…" at bounding box center [583, 606] width 950 height 416
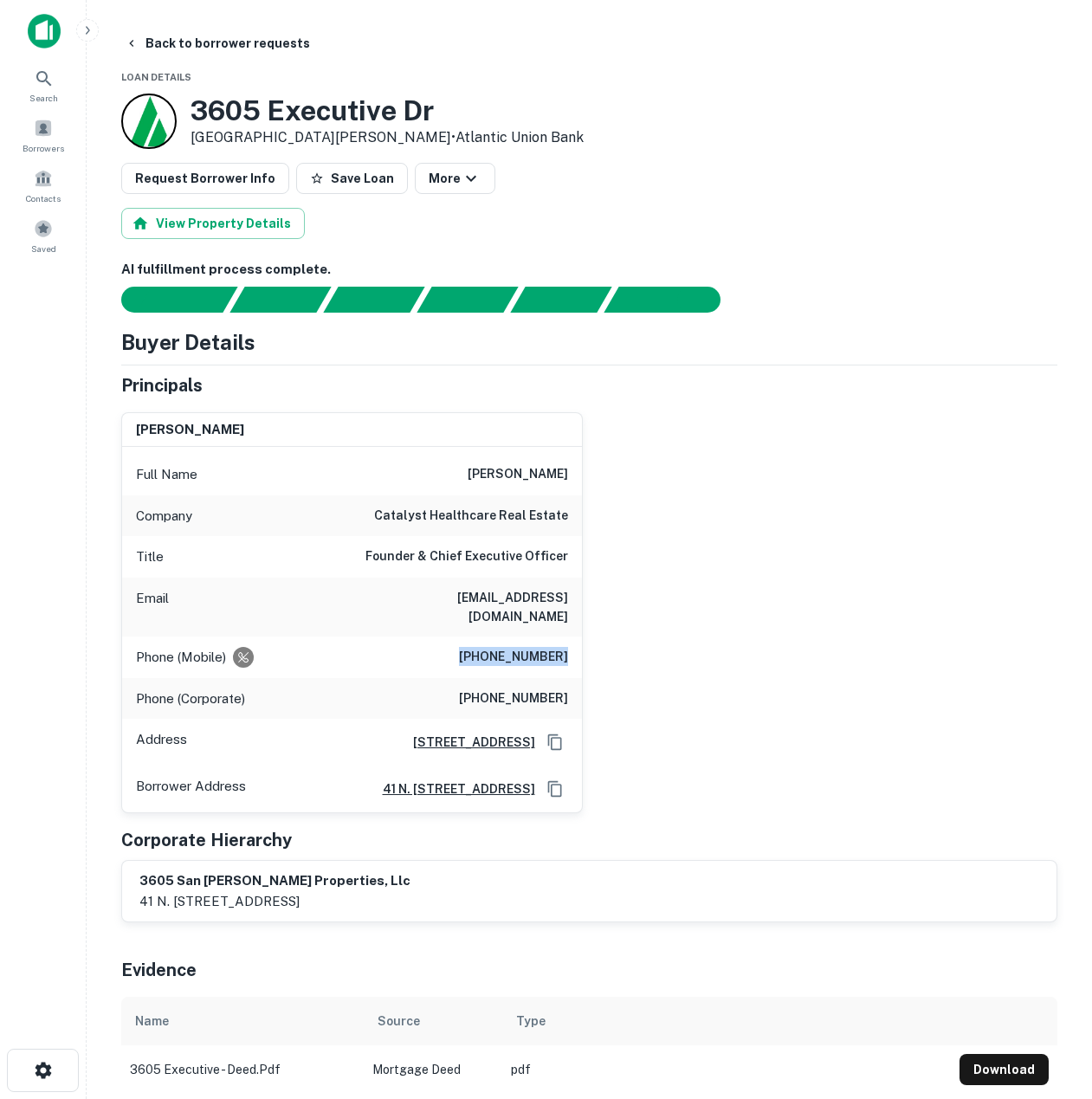
copy h6 "[PHONE_NUMBER]"
copy h6 "[EMAIL_ADDRESS][DOMAIN_NAME]"
drag, startPoint x: 398, startPoint y: 597, endPoint x: 570, endPoint y: 594, distance: 172.0
click at [570, 594] on div "Email [EMAIL_ADDRESS][DOMAIN_NAME]" at bounding box center [351, 607] width 460 height 59
click at [911, 568] on div "[PERSON_NAME] Full Name [PERSON_NAME] Company catalyst healthcare real estate T…" at bounding box center [583, 606] width 950 height 416
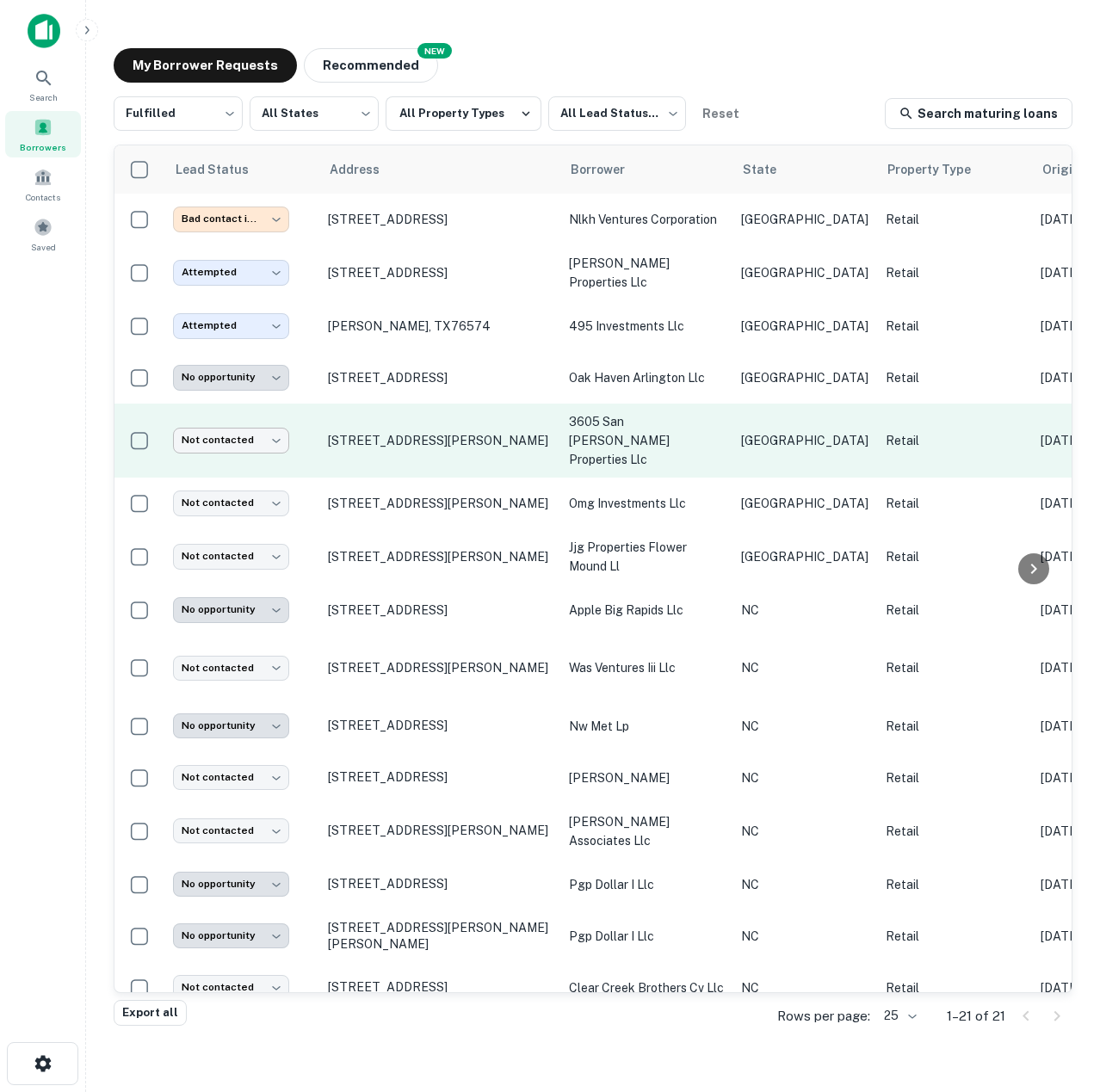
click at [261, 423] on body "**********" at bounding box center [550, 546] width 1100 height 1092
click at [261, 423] on div at bounding box center [550, 546] width 1100 height 1092
click at [260, 427] on body "**********" at bounding box center [550, 546] width 1100 height 1092
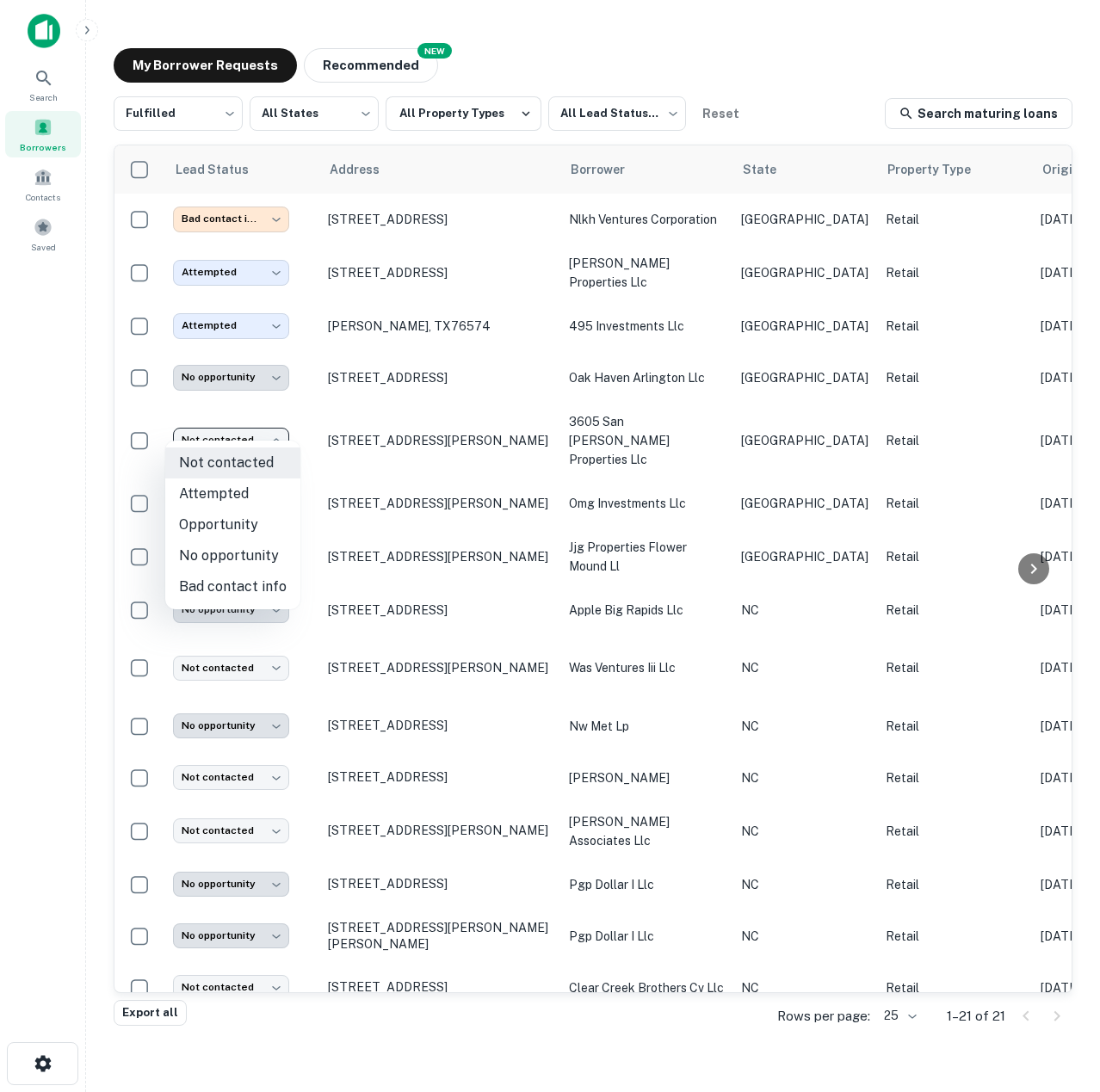
click at [257, 487] on li "Attempted" at bounding box center [232, 494] width 135 height 31
type input "*********"
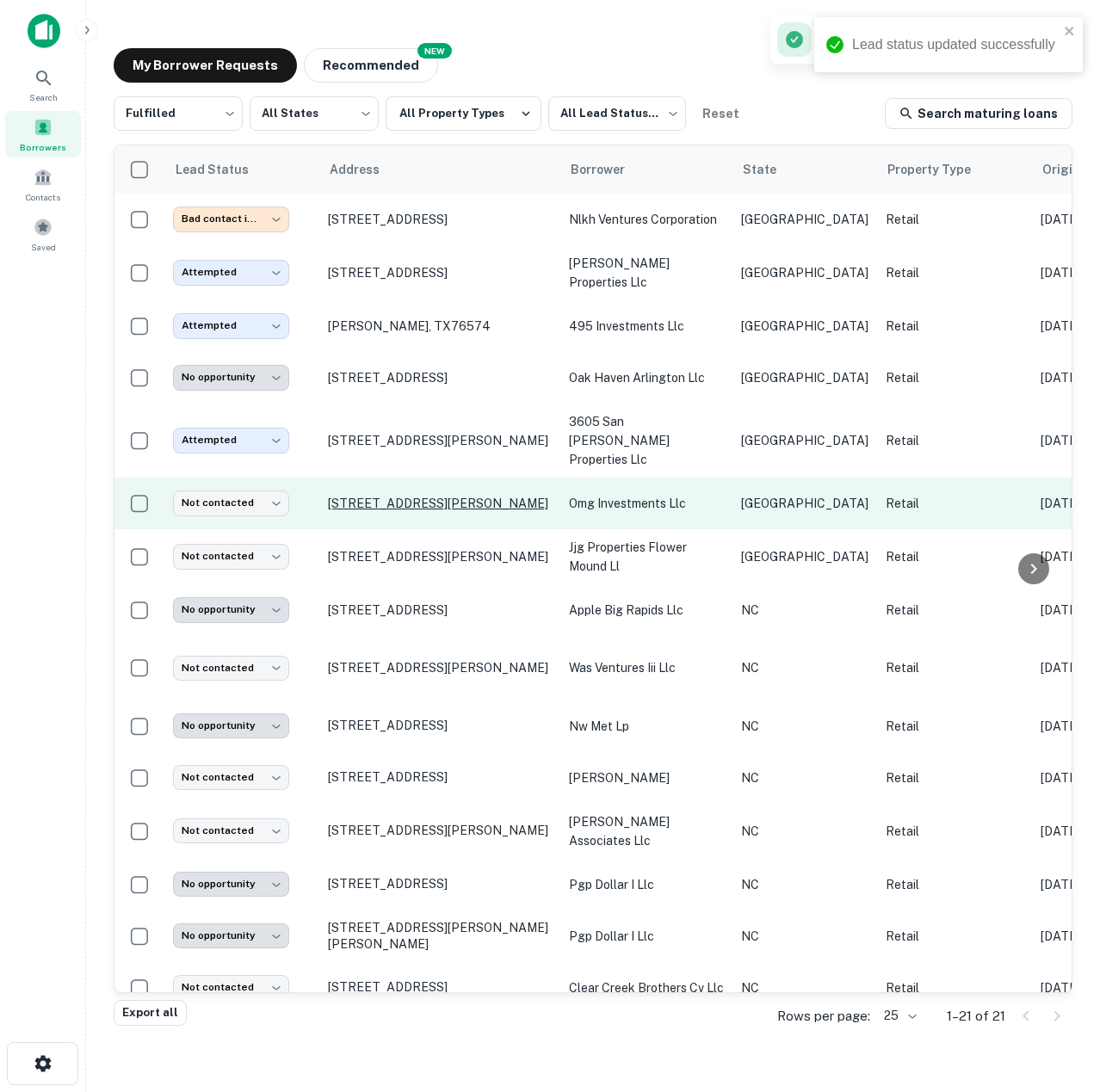
click at [495, 496] on p "[STREET_ADDRESS][PERSON_NAME]" at bounding box center [439, 503] width 224 height 16
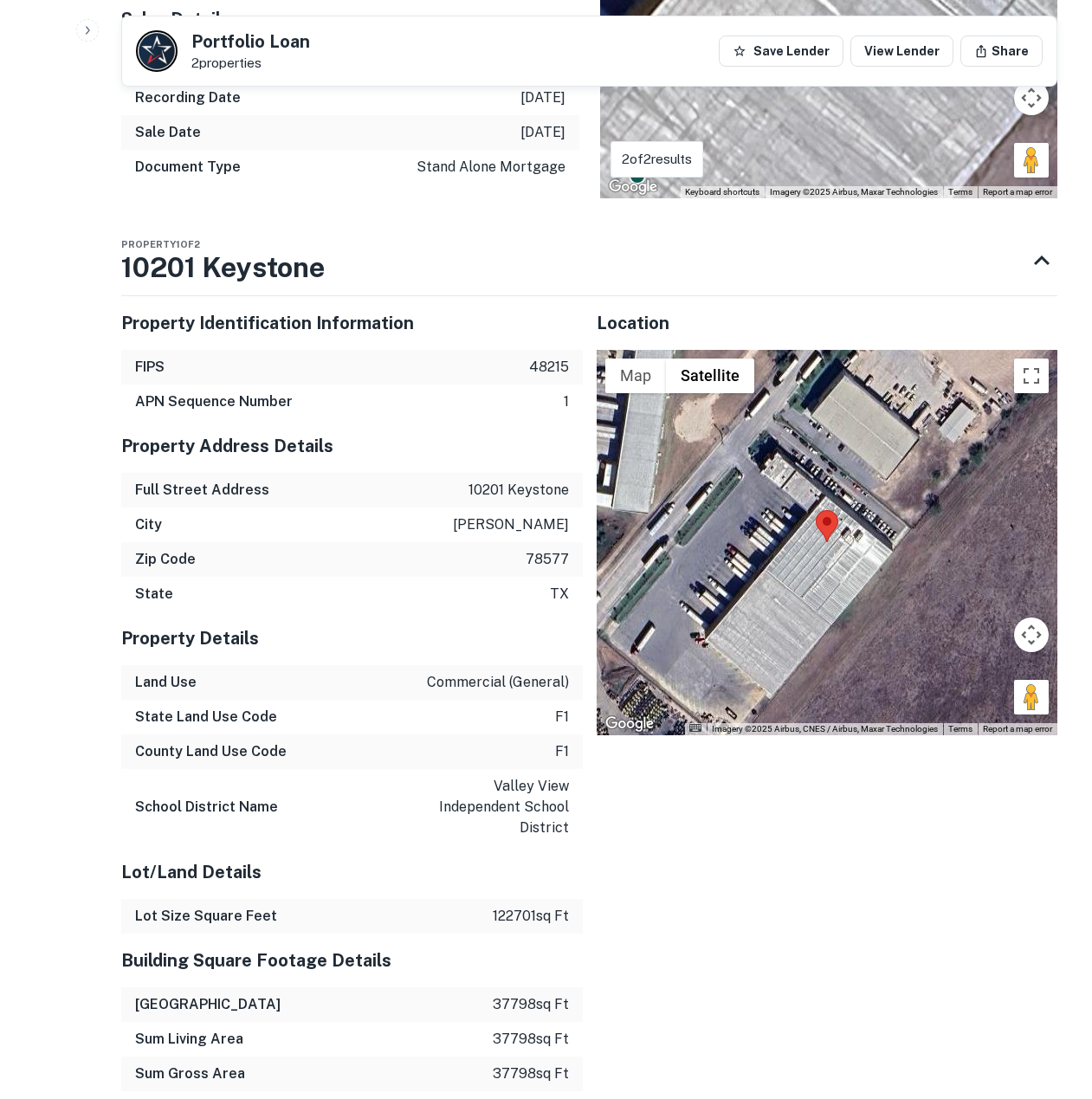
scroll to position [1363, 0]
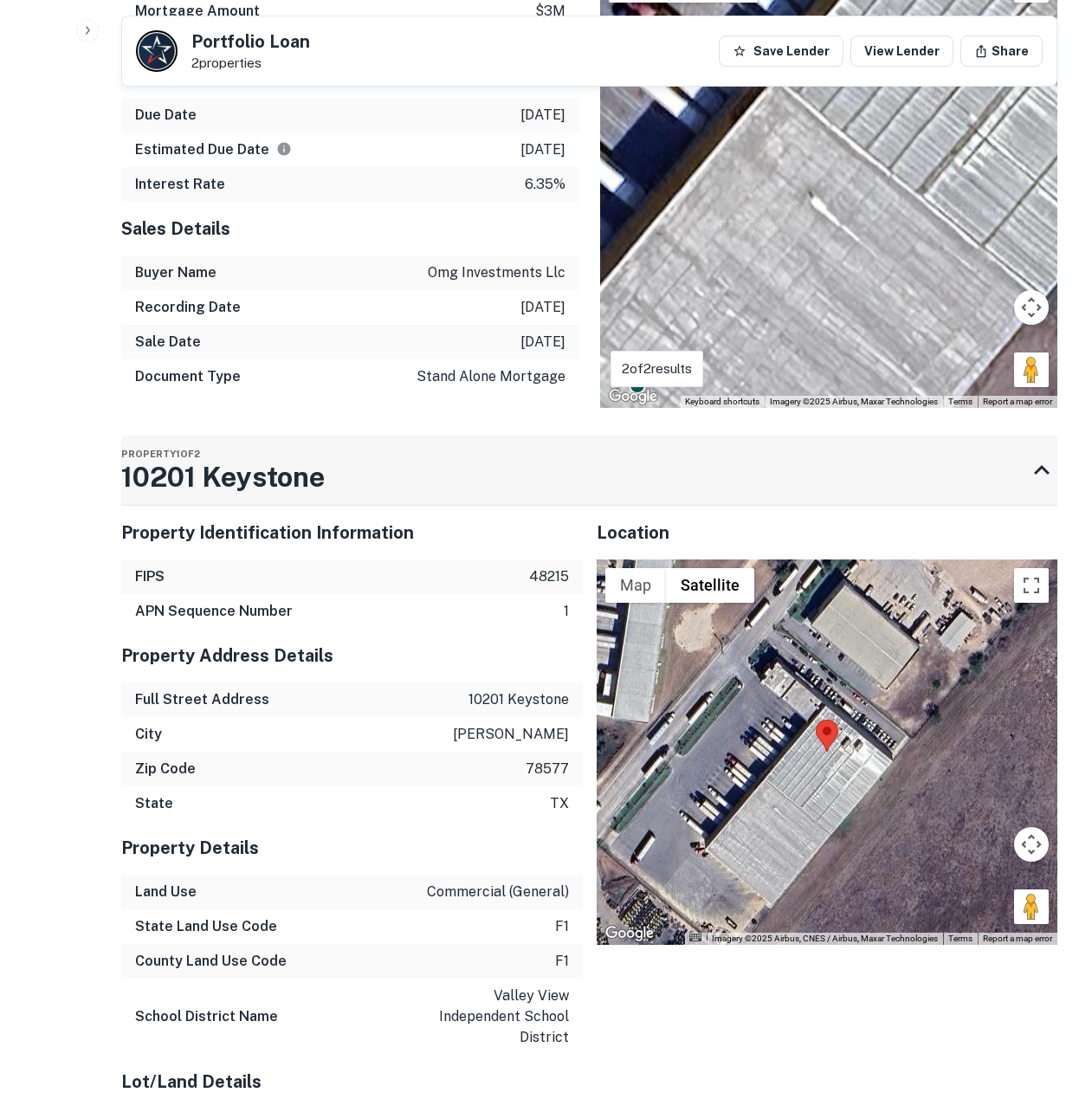
click at [557, 467] on div "Property 1 of 2 10201 Keystone" at bounding box center [573, 469] width 905 height 69
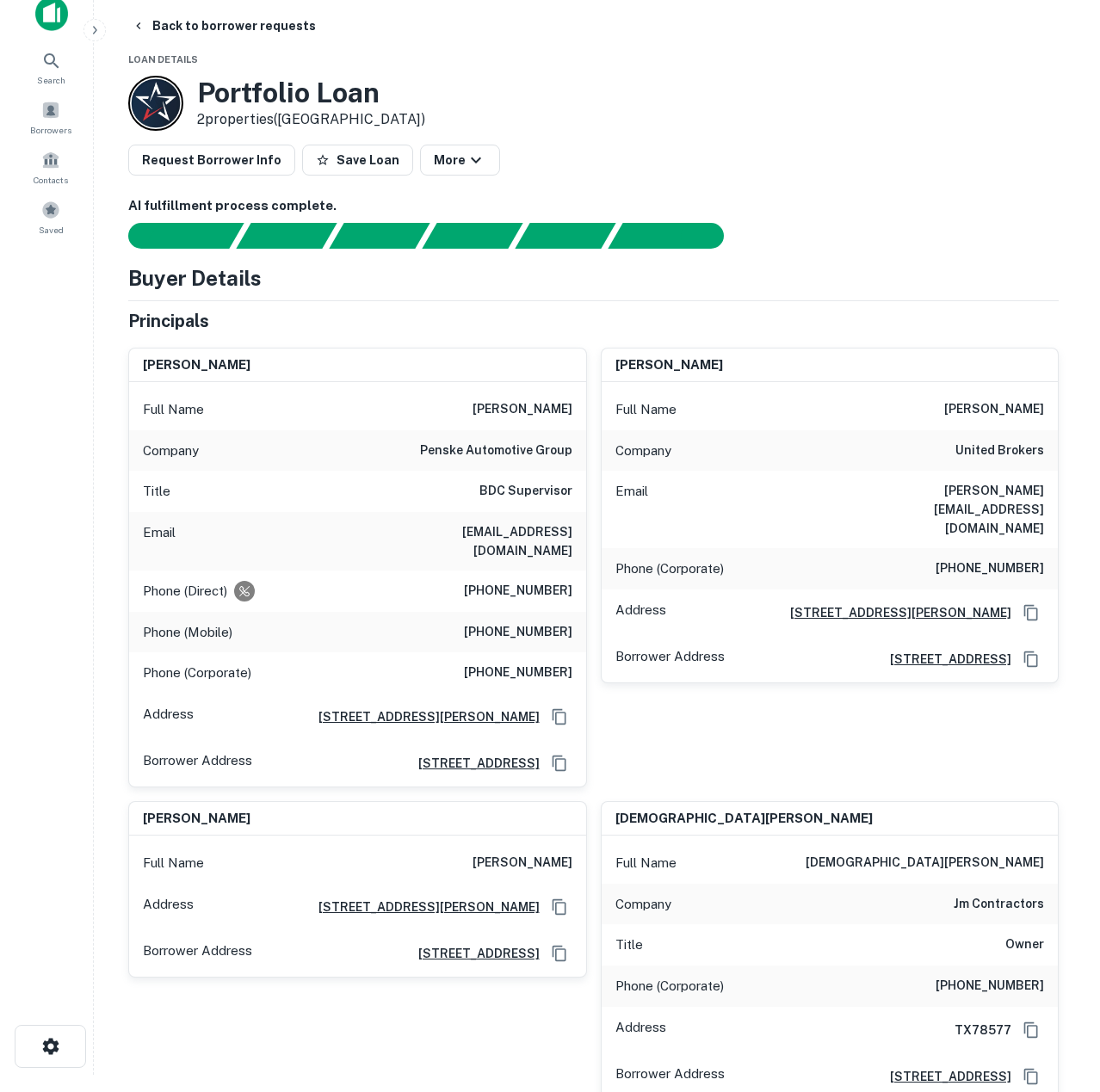
scroll to position [0, 0]
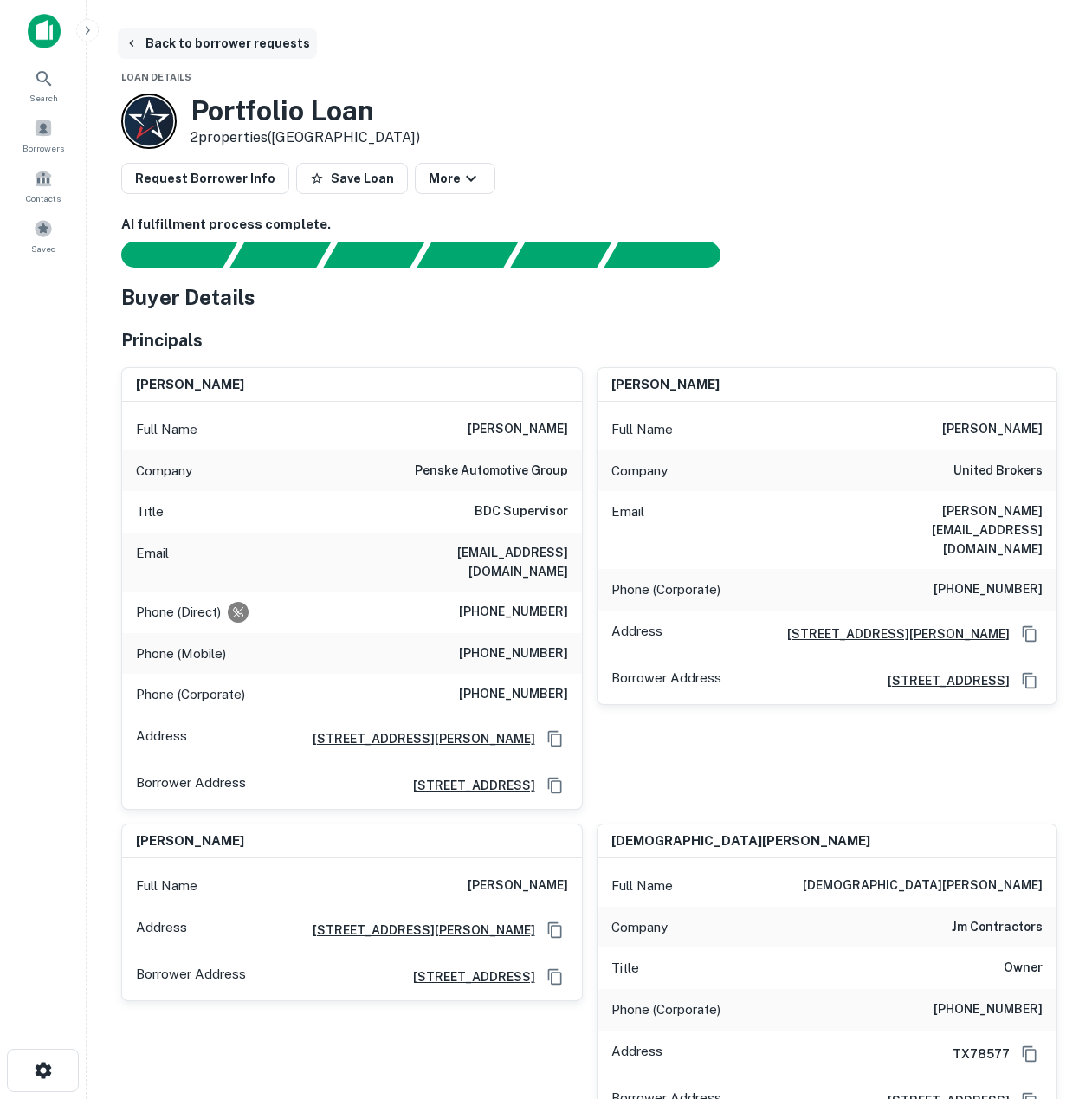
click at [131, 42] on icon "button" at bounding box center [132, 43] width 14 height 14
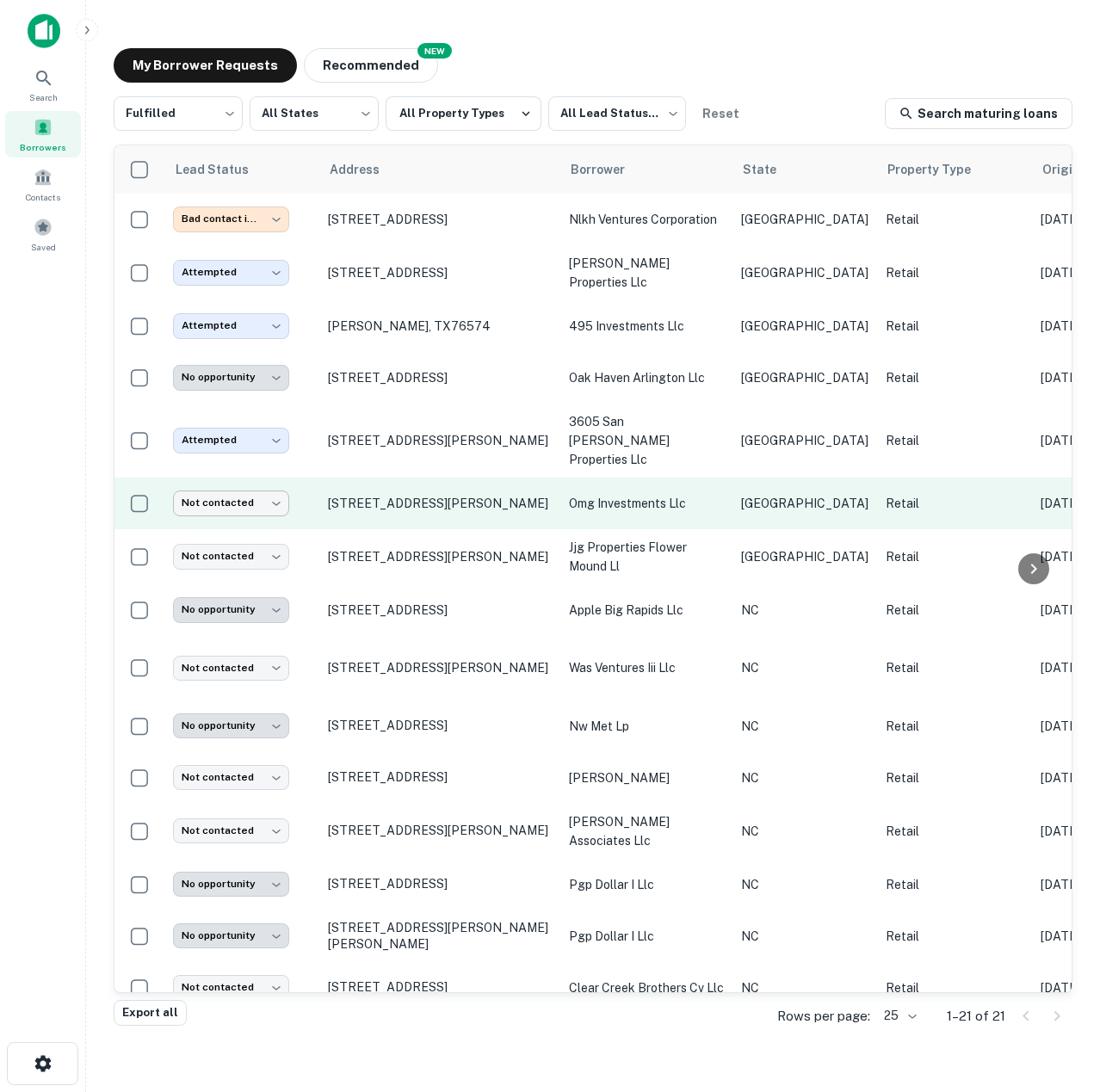
click at [259, 490] on body "**********" at bounding box center [550, 546] width 1100 height 1092
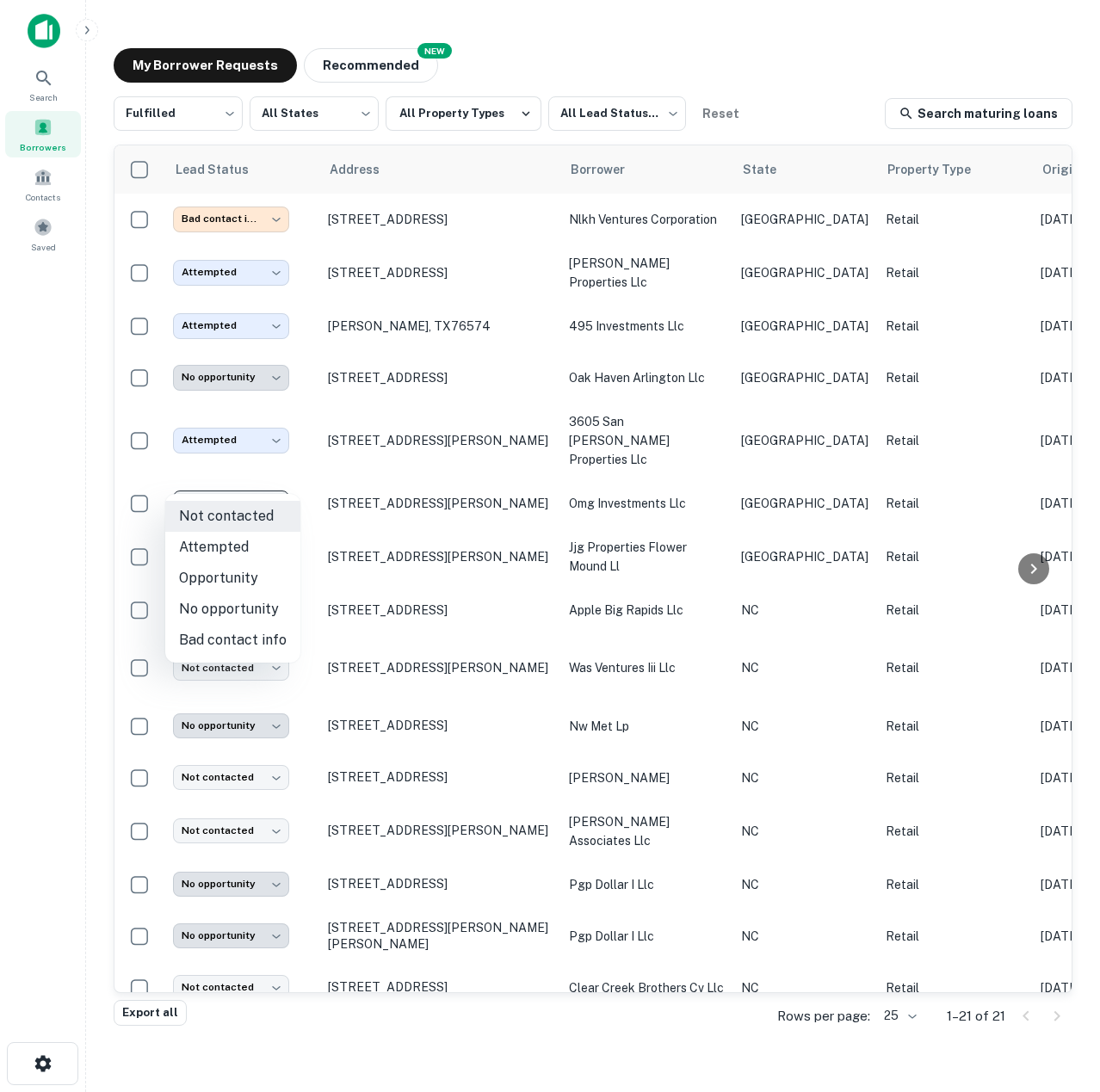
click at [239, 611] on li "No opportunity" at bounding box center [232, 609] width 135 height 31
type input "**********"
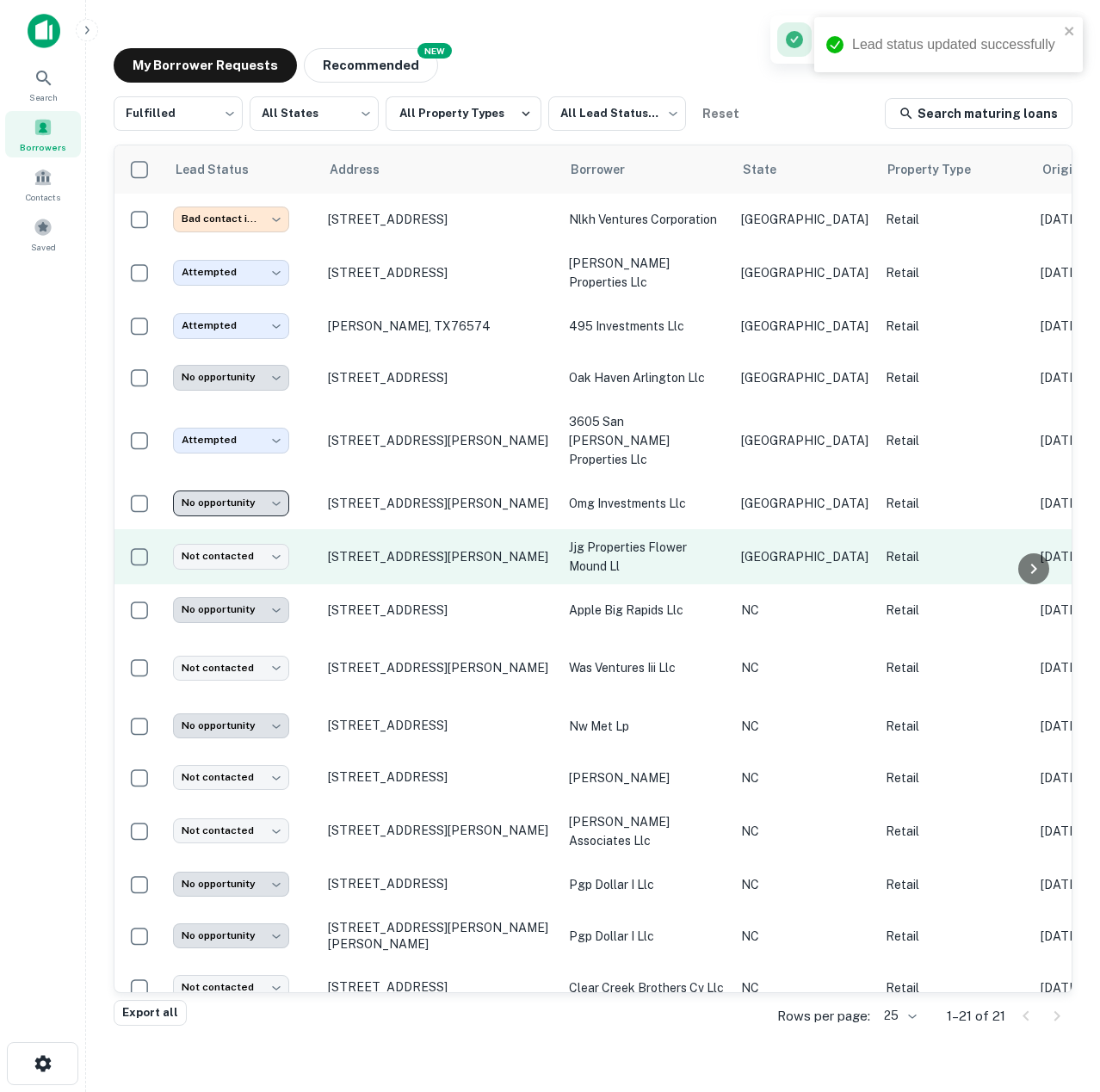
click at [553, 555] on td "[STREET_ADDRESS][PERSON_NAME]" at bounding box center [439, 557] width 242 height 55
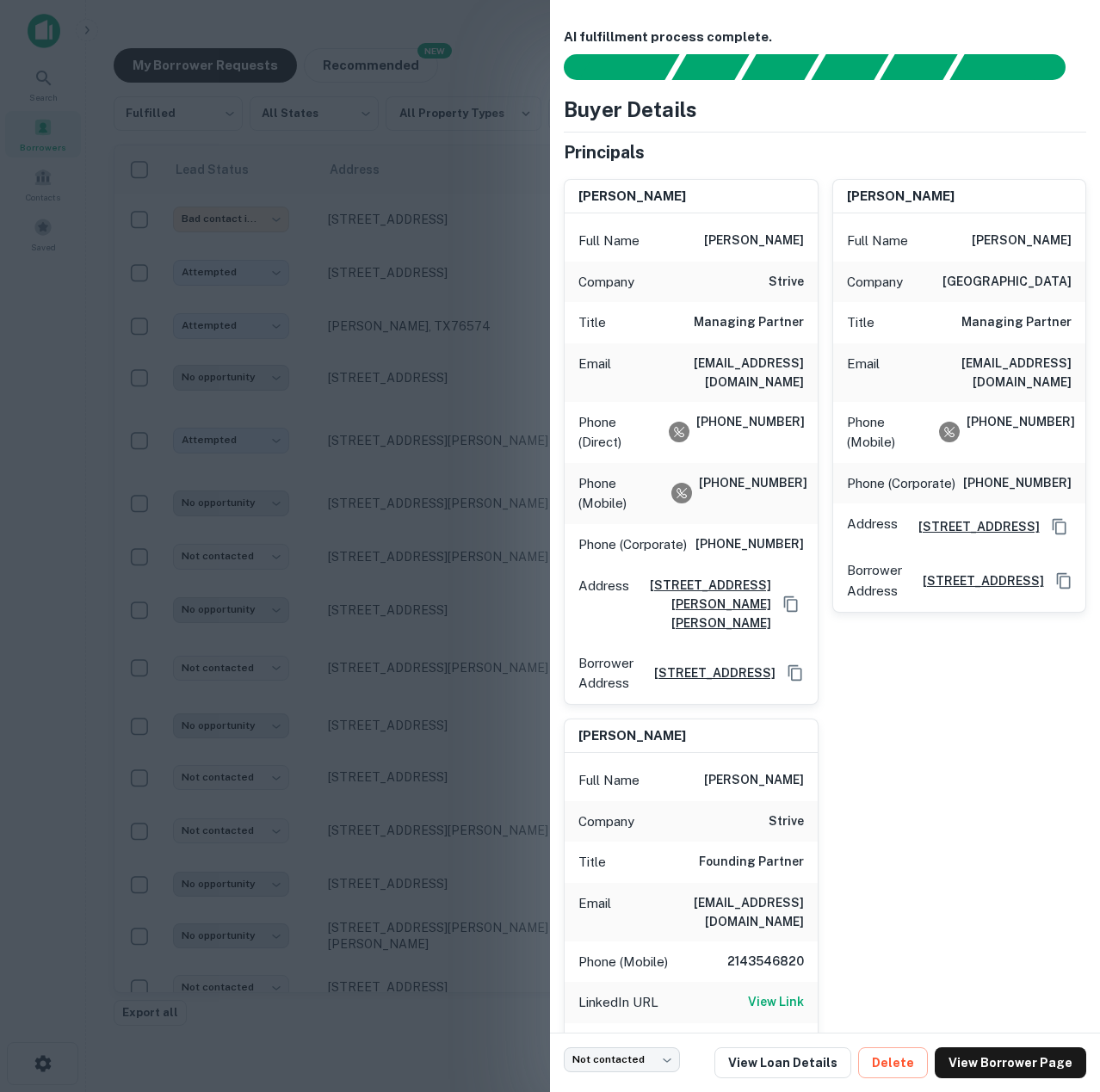
drag, startPoint x: 711, startPoint y: 244, endPoint x: 784, endPoint y: 251, distance: 73.3
click at [804, 252] on div "Full Name [PERSON_NAME]" at bounding box center [691, 241] width 253 height 42
copy h6 "[PERSON_NAME]"
click at [874, 154] on div "Principals" at bounding box center [825, 152] width 523 height 26
click at [432, 539] on div at bounding box center [550, 546] width 1100 height 1092
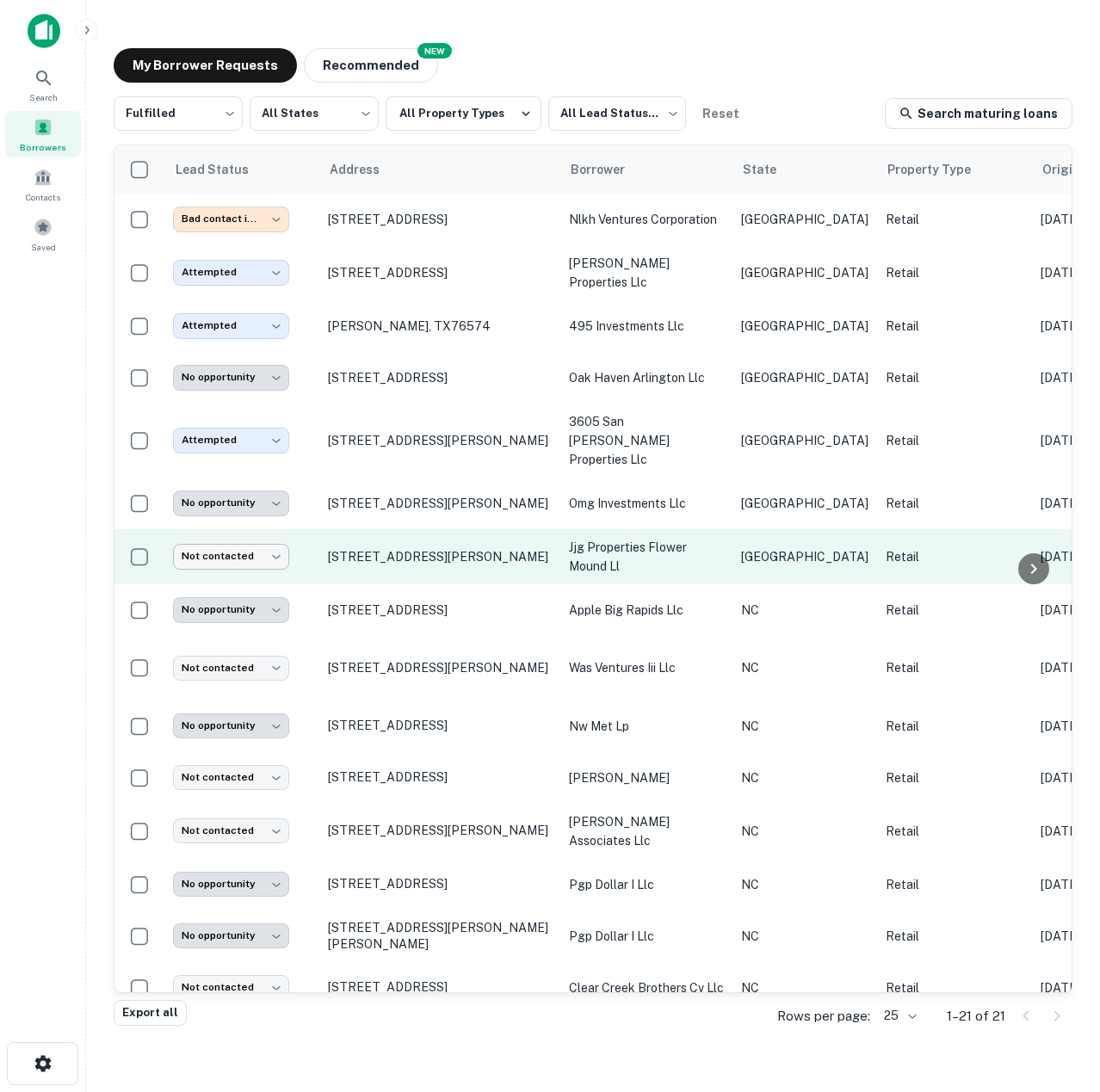
click at [273, 537] on body "**********" at bounding box center [550, 546] width 1100 height 1092
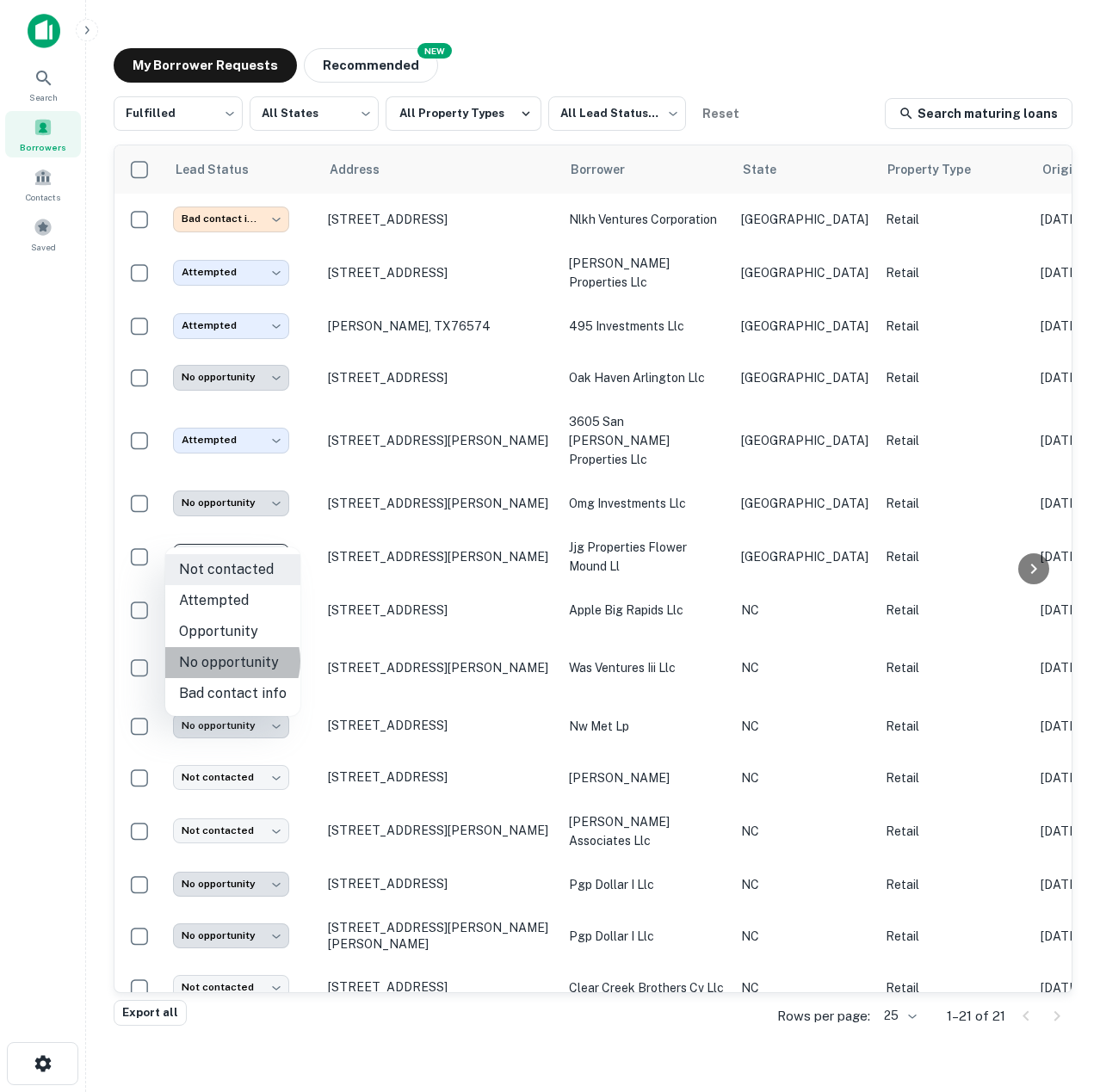
click at [231, 661] on li "No opportunity" at bounding box center [232, 662] width 135 height 31
type input "**********"
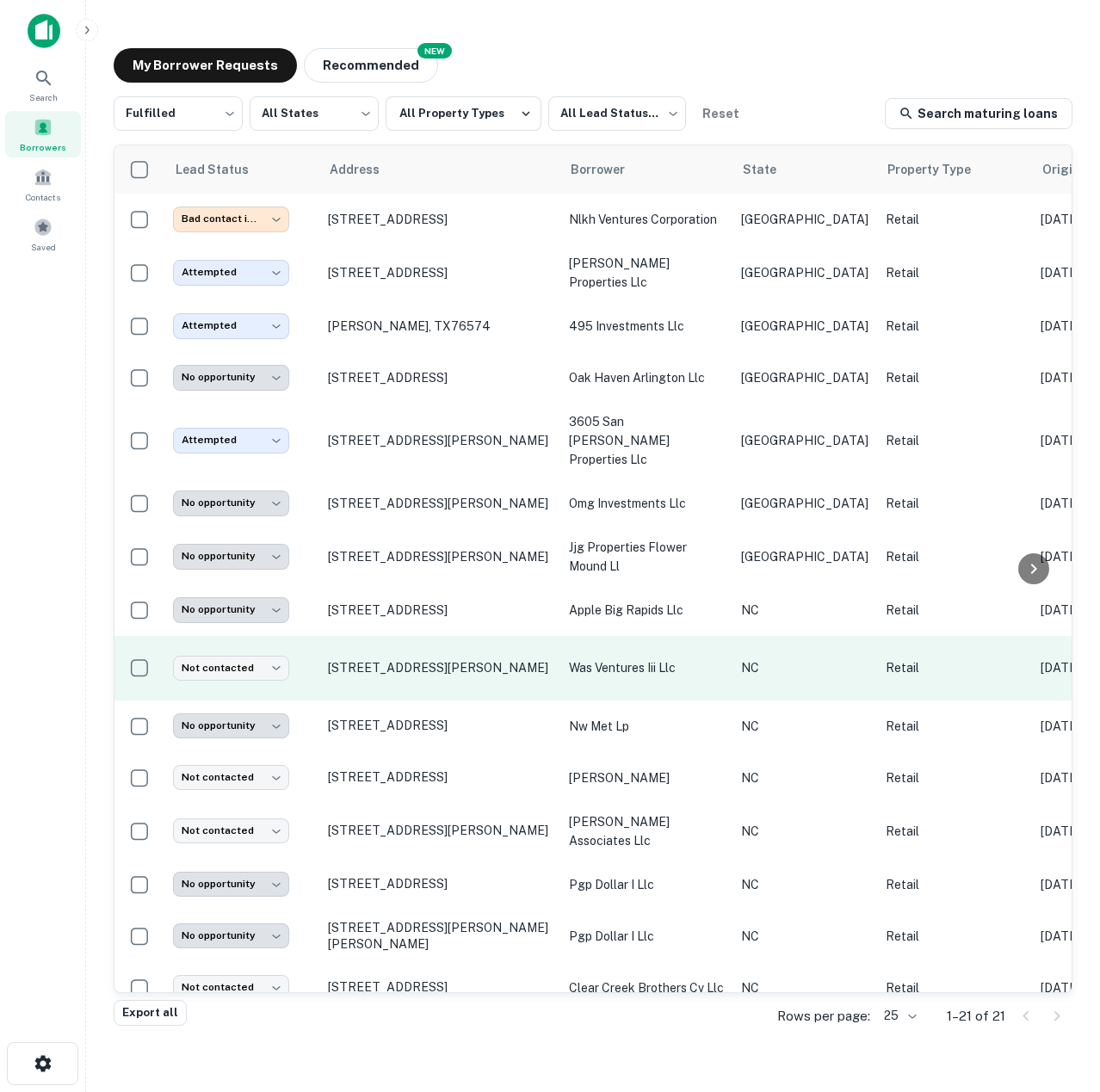
click at [501, 665] on td "[STREET_ADDRESS][PERSON_NAME]" at bounding box center [439, 668] width 242 height 65
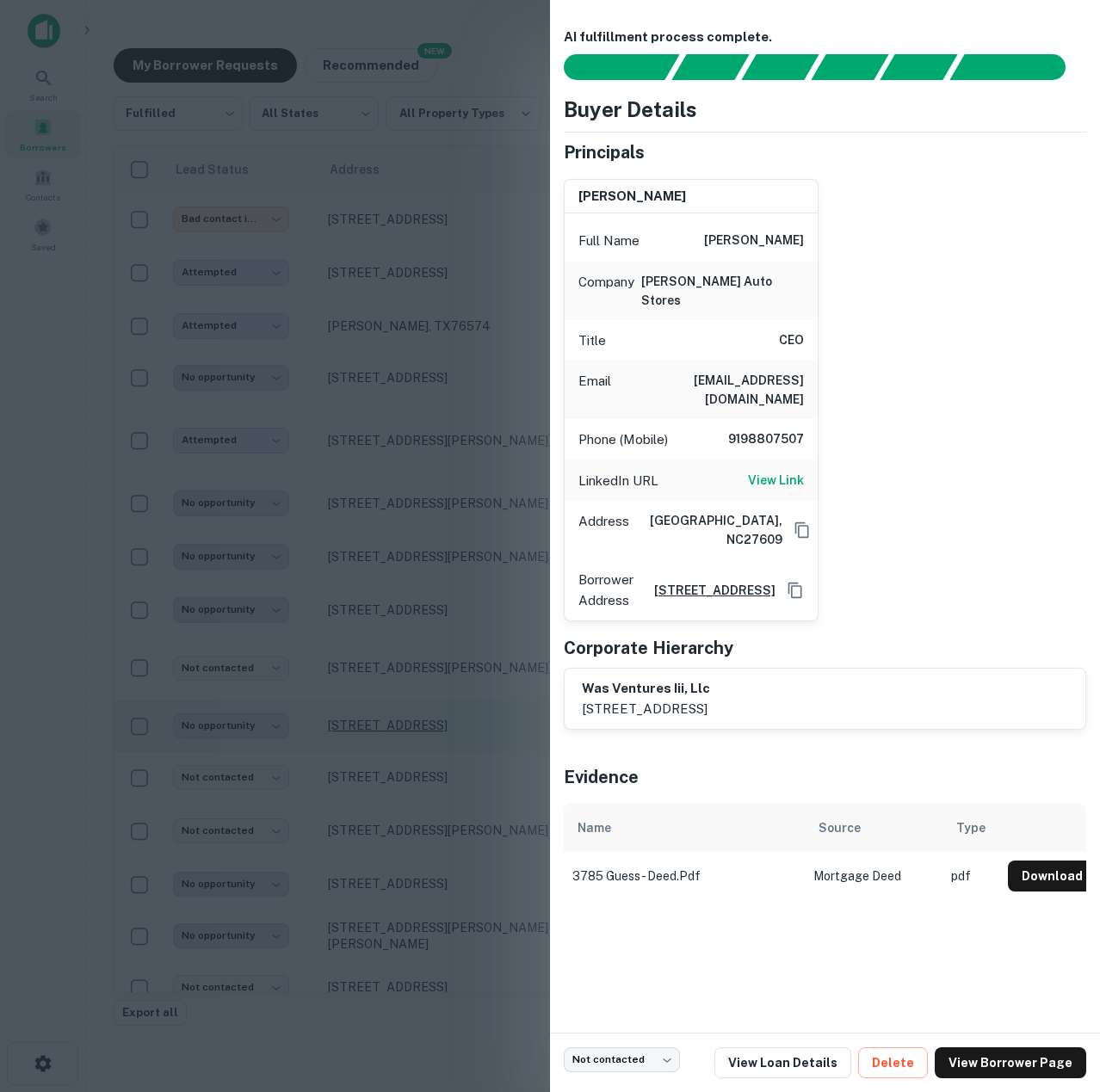
click at [494, 705] on div at bounding box center [550, 546] width 1100 height 1092
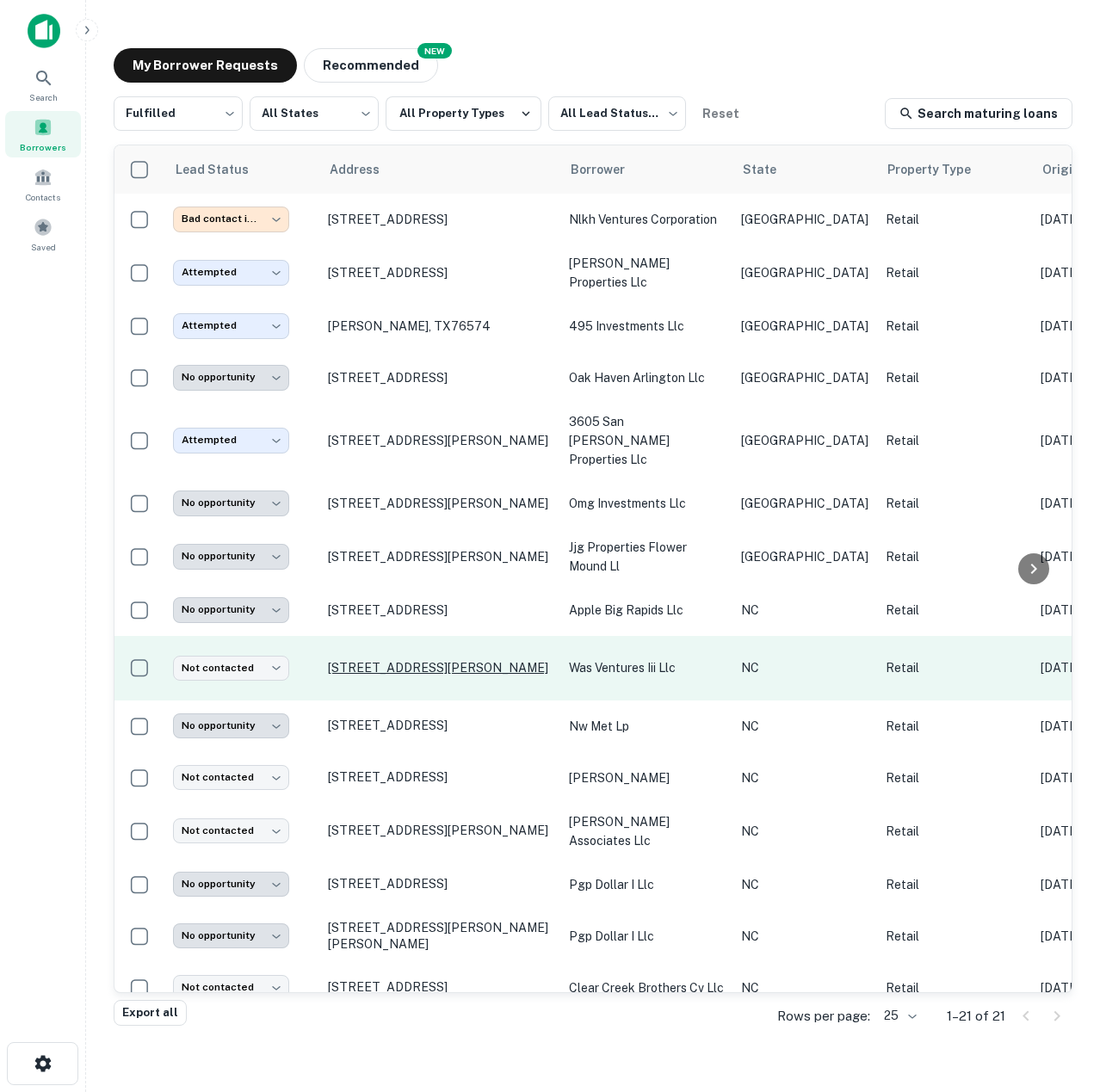
click at [472, 660] on p "[STREET_ADDRESS][PERSON_NAME]" at bounding box center [439, 668] width 224 height 16
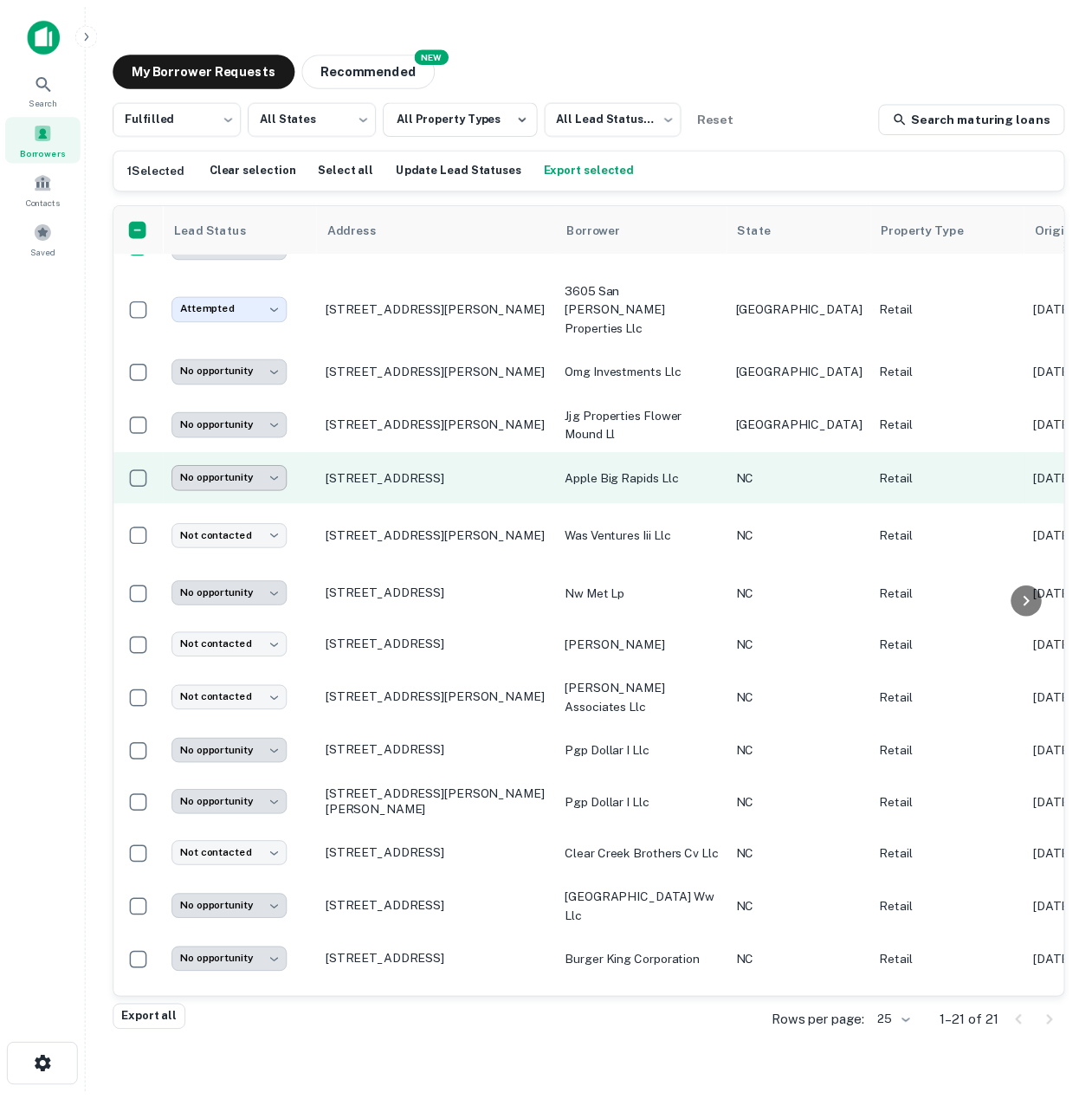
scroll to position [260, 0]
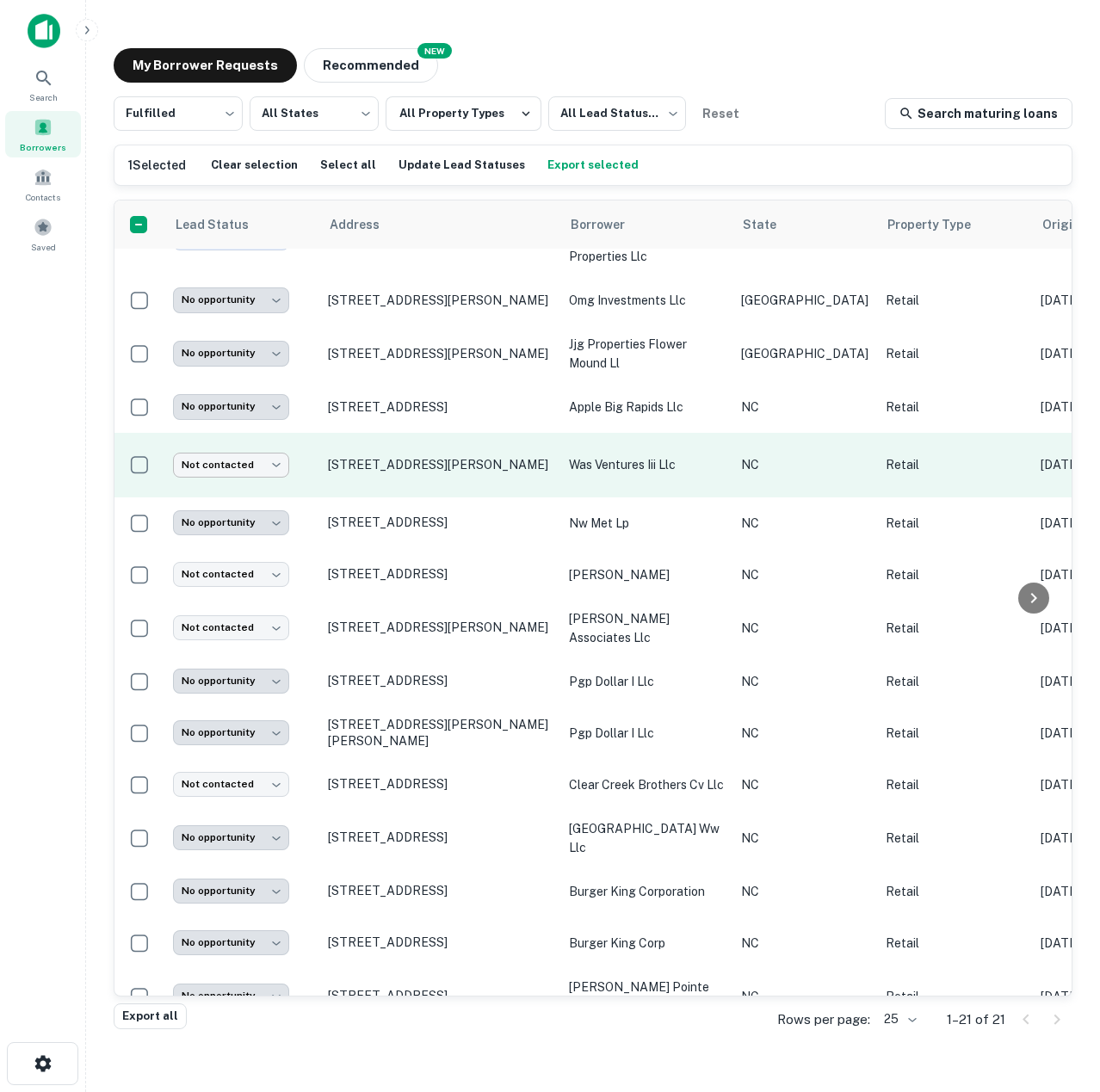
click at [224, 437] on body "**********" at bounding box center [550, 546] width 1100 height 1092
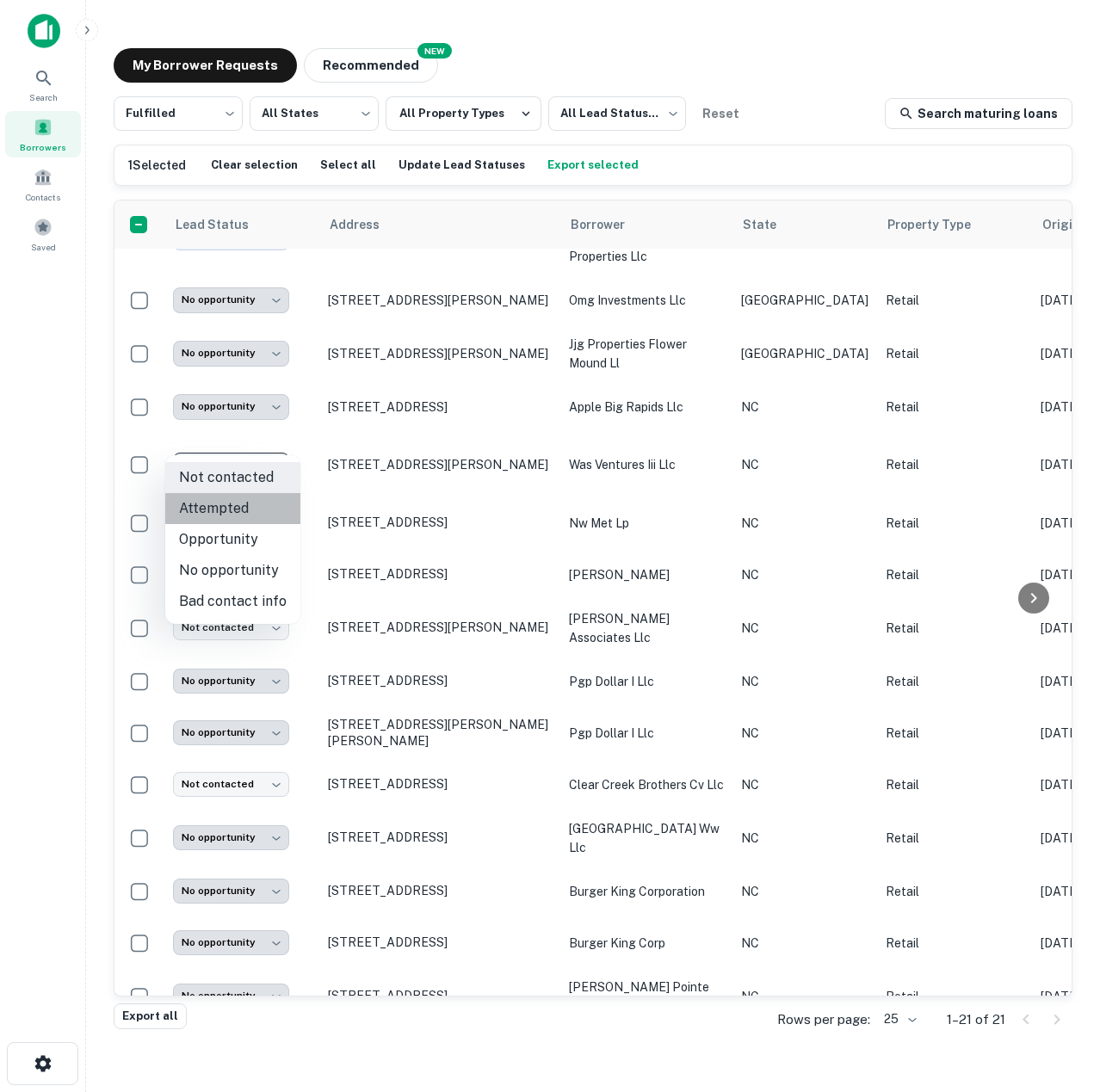
click at [238, 521] on li "Attempted" at bounding box center [232, 509] width 135 height 31
type input "*********"
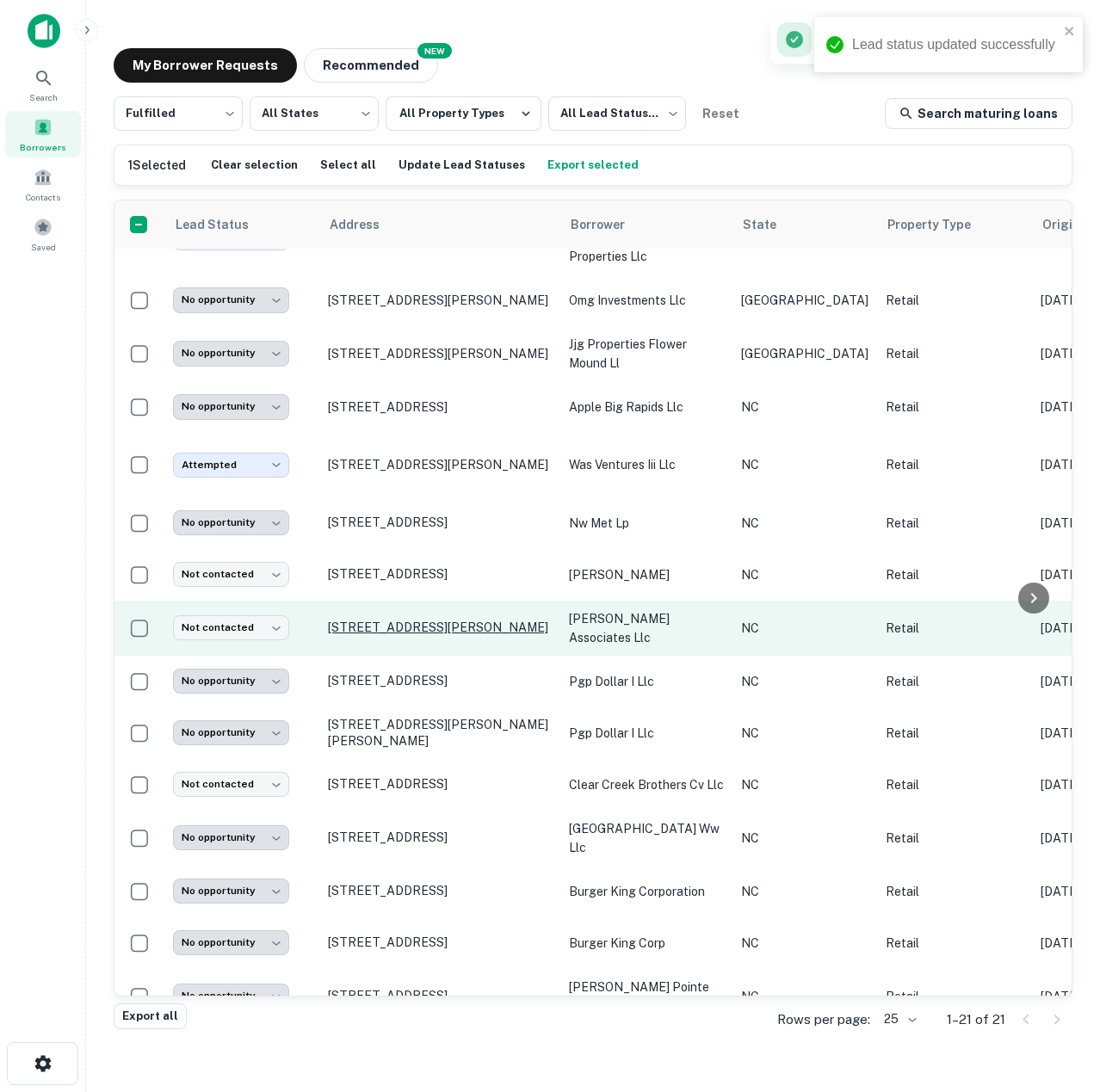
click at [405, 620] on p "[STREET_ADDRESS][PERSON_NAME]" at bounding box center [439, 627] width 224 height 16
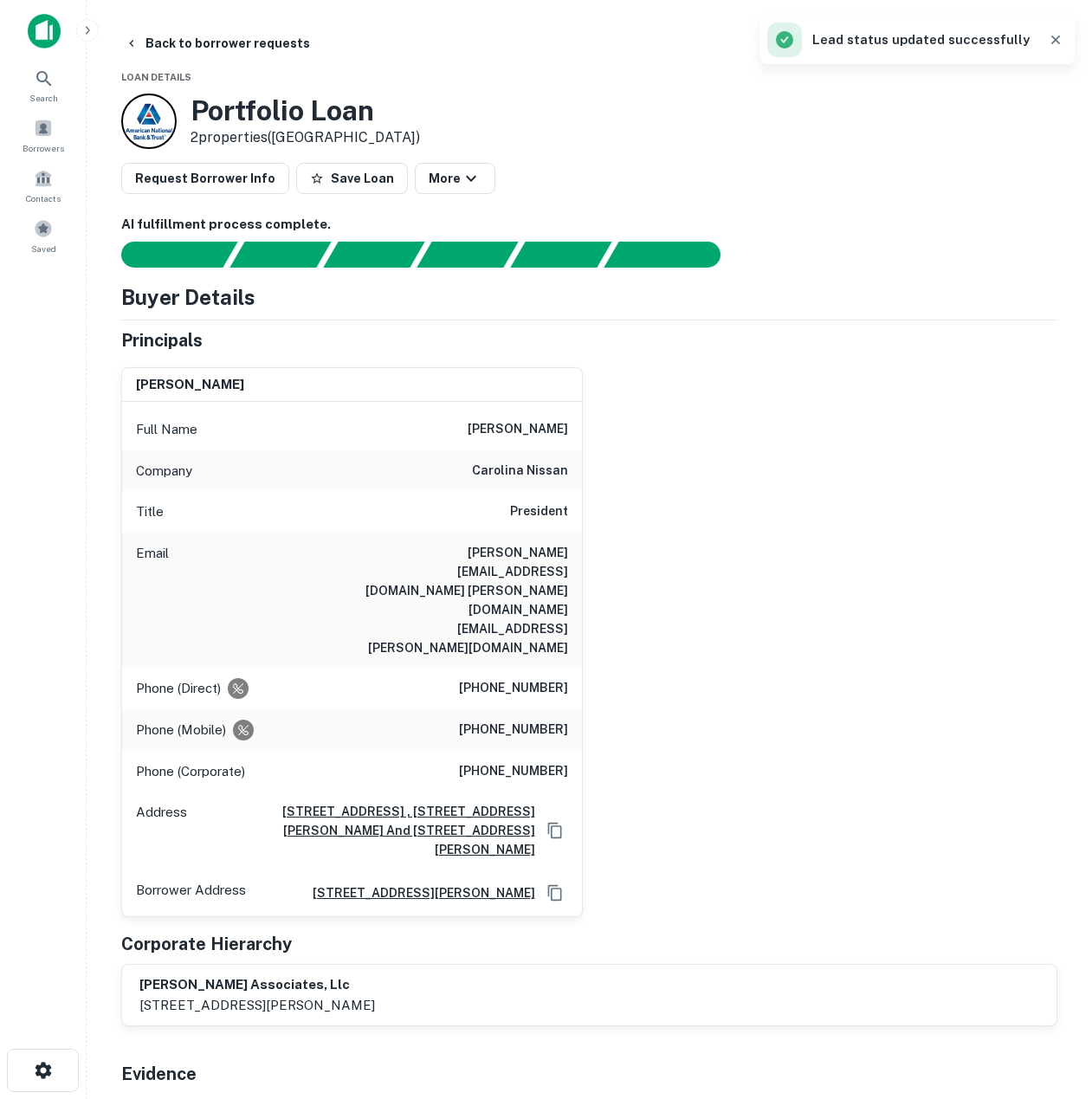
drag, startPoint x: 484, startPoint y: 428, endPoint x: 584, endPoint y: 433, distance: 100.1
click at [584, 433] on div "[PERSON_NAME] Full Name [PERSON_NAME] Company carolina nissan Title President E…" at bounding box center [583, 635] width 950 height 565
click at [504, 537] on div "Email [PERSON_NAME][EMAIL_ADDRESS][DOMAIN_NAME] [PERSON_NAME][DOMAIN_NAME][EMAI…" at bounding box center [351, 600] width 460 height 135
drag, startPoint x: 194, startPoint y: 108, endPoint x: 406, endPoint y: 113, distance: 212.1
click at [406, 113] on div "Portfolio Loan 2 properties ([GEOGRAPHIC_DATA])" at bounding box center [588, 121] width 936 height 56
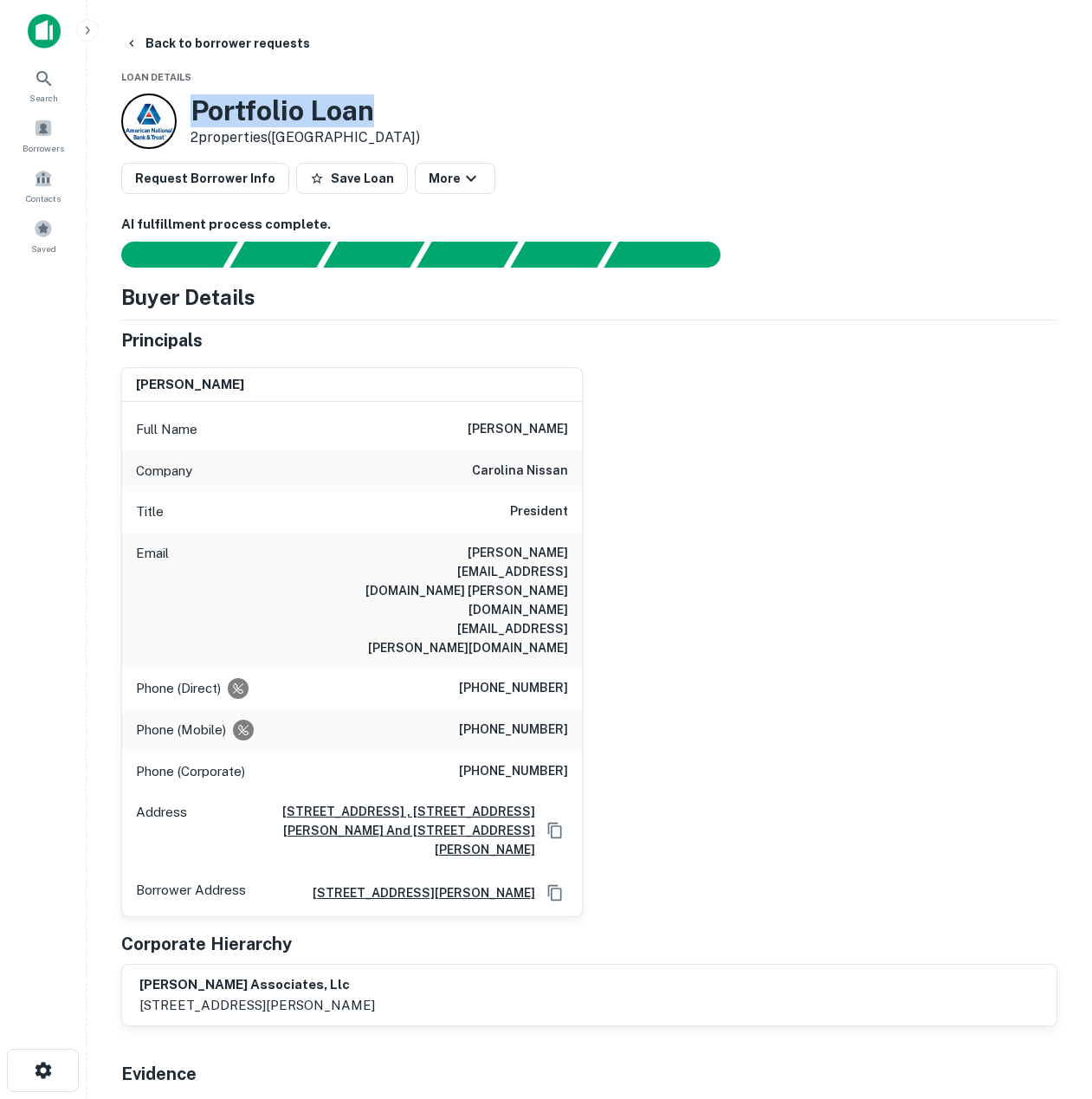
click at [433, 111] on div "Portfolio Loan 2 properties ([GEOGRAPHIC_DATA])" at bounding box center [588, 121] width 936 height 56
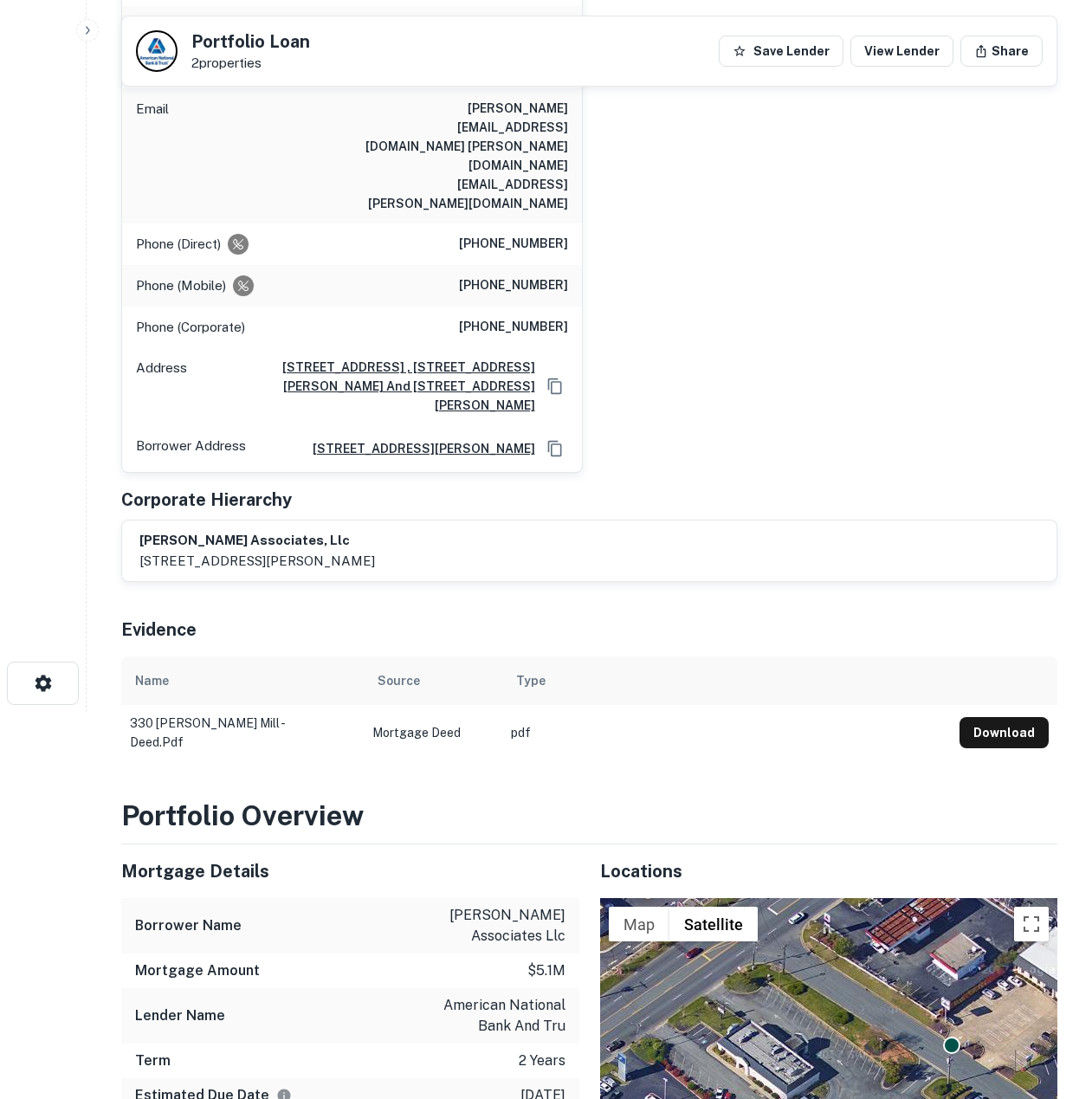
scroll to position [260, 0]
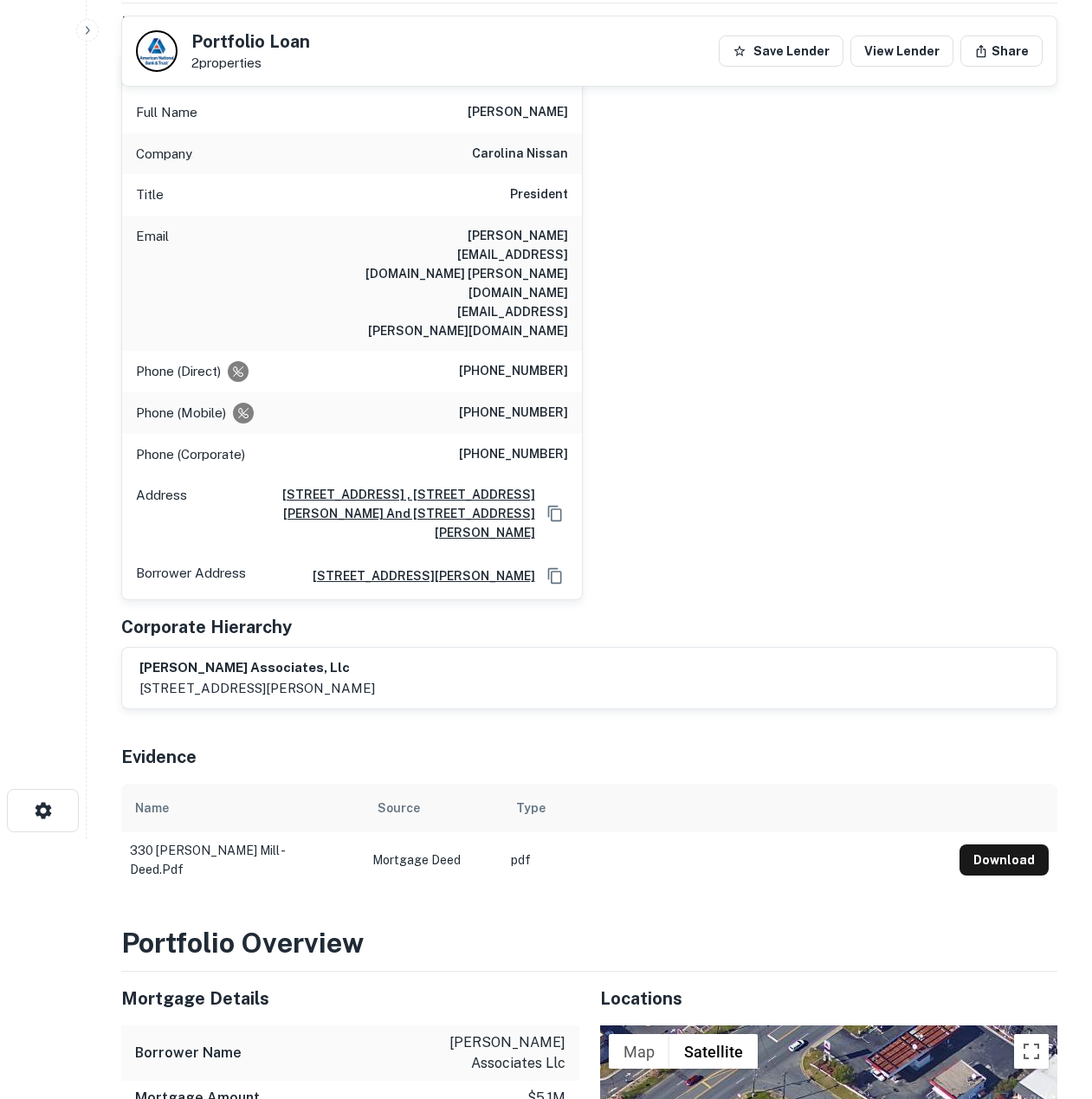
click at [705, 421] on div "[PERSON_NAME] Full Name [PERSON_NAME] Company carolina nissan Title President E…" at bounding box center [583, 318] width 950 height 565
drag, startPoint x: 550, startPoint y: 460, endPoint x: 285, endPoint y: 451, distance: 265.2
click at [285, 485] on div "[STREET_ADDRESS] , [STREET_ADDRESS][PERSON_NAME] And [STREET_ADDRESS][PERSON_NA…" at bounding box center [381, 513] width 374 height 58
click at [820, 469] on div "[PERSON_NAME] Full Name [PERSON_NAME] Company carolina nissan Title President E…" at bounding box center [583, 318] width 950 height 565
click at [763, 439] on div "[PERSON_NAME] Full Name [PERSON_NAME] Company carolina nissan Title President E…" at bounding box center [583, 318] width 950 height 565
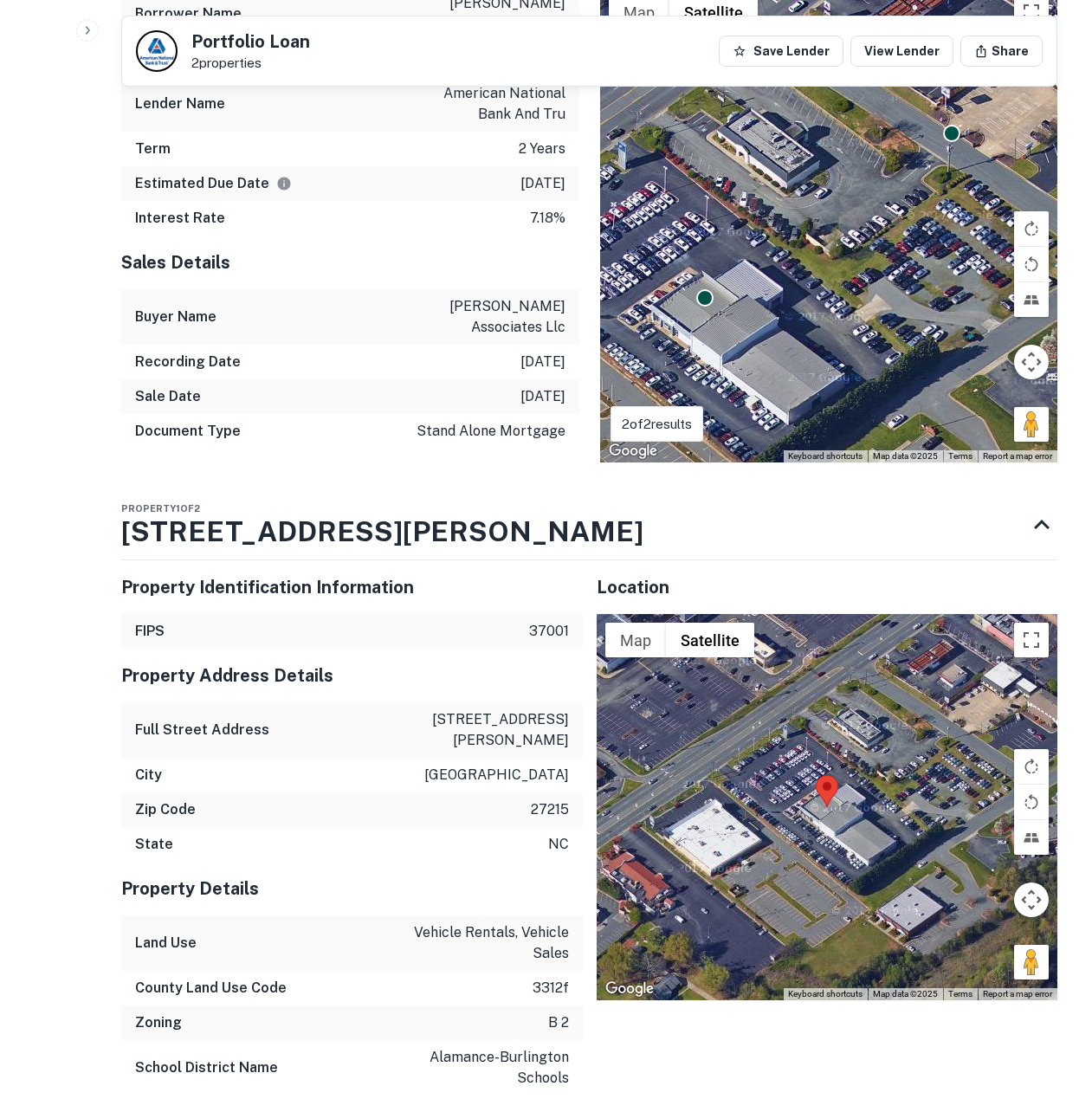
scroll to position [2246, 0]
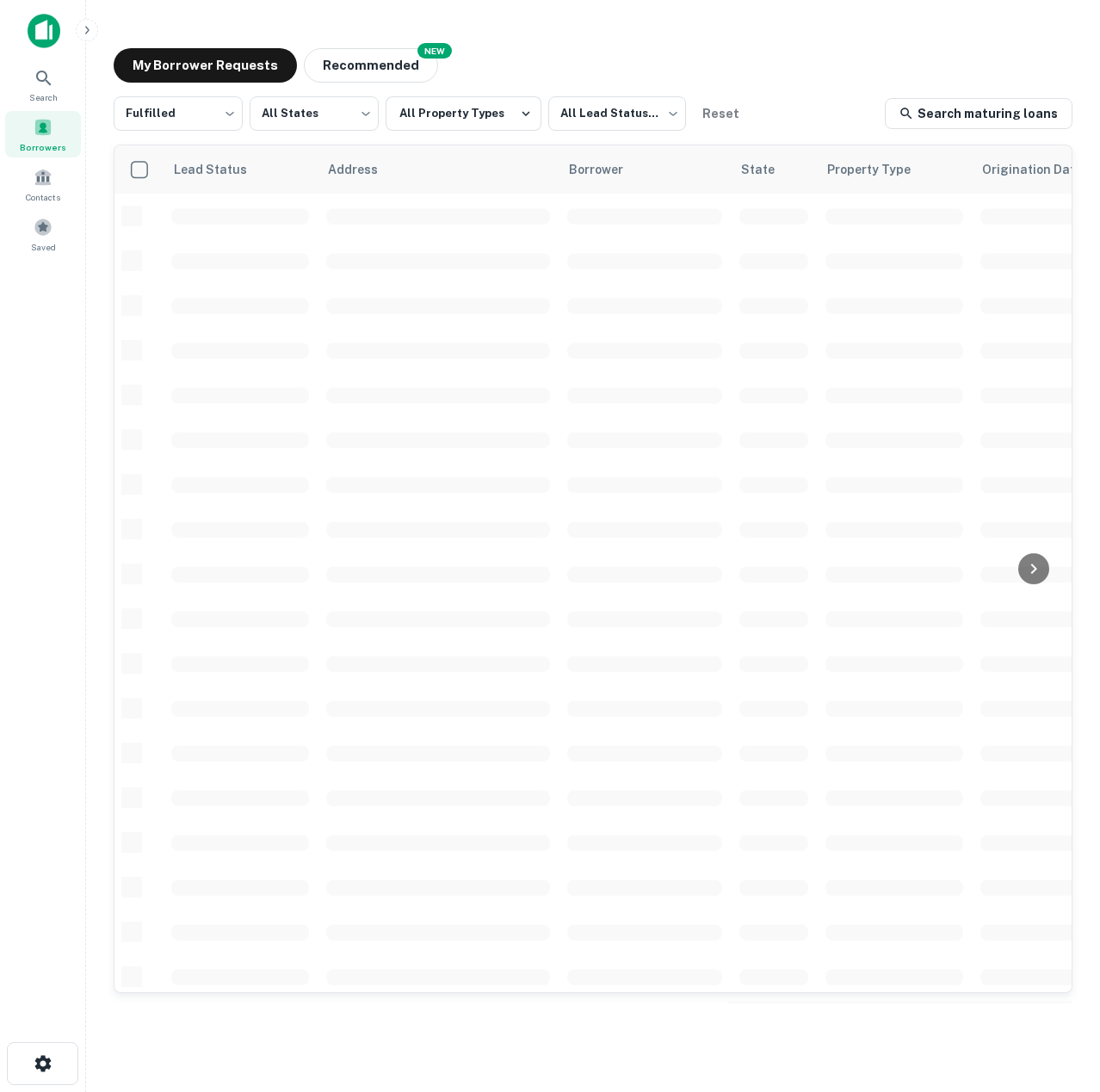
scroll to position [258, 0]
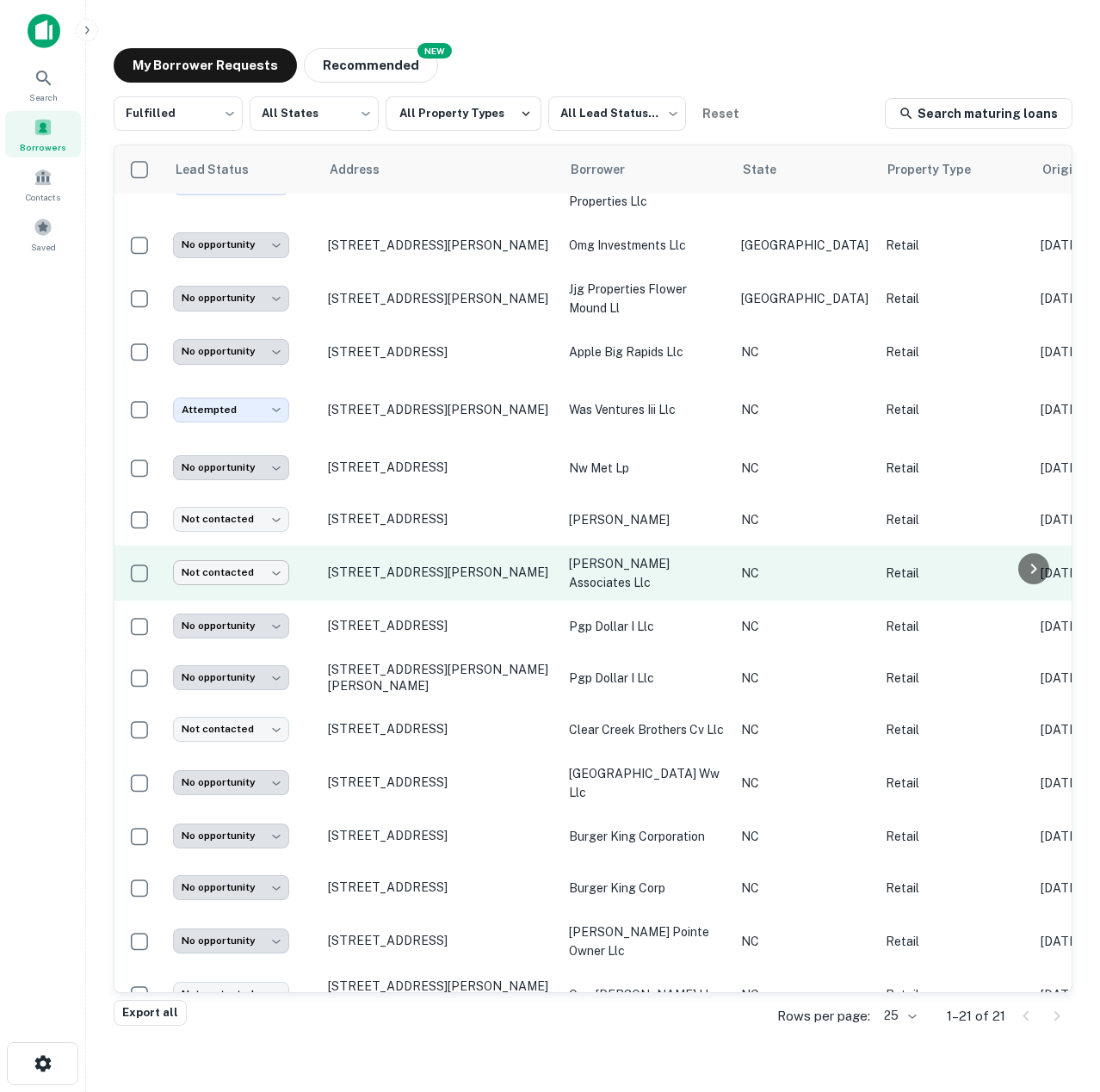
click at [252, 547] on body "**********" at bounding box center [550, 546] width 1100 height 1092
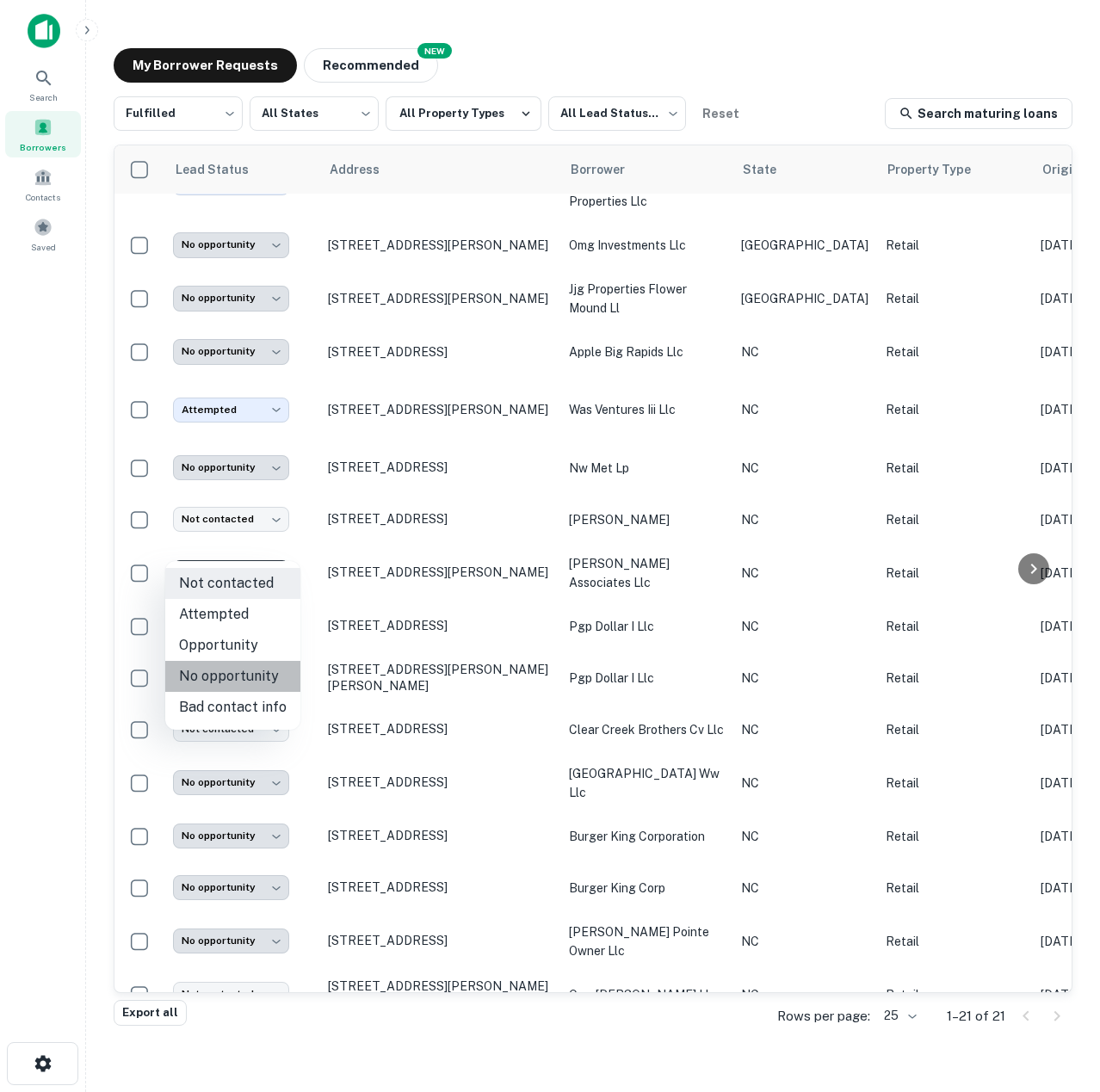
click at [256, 680] on li "No opportunity" at bounding box center [232, 677] width 135 height 31
type input "**********"
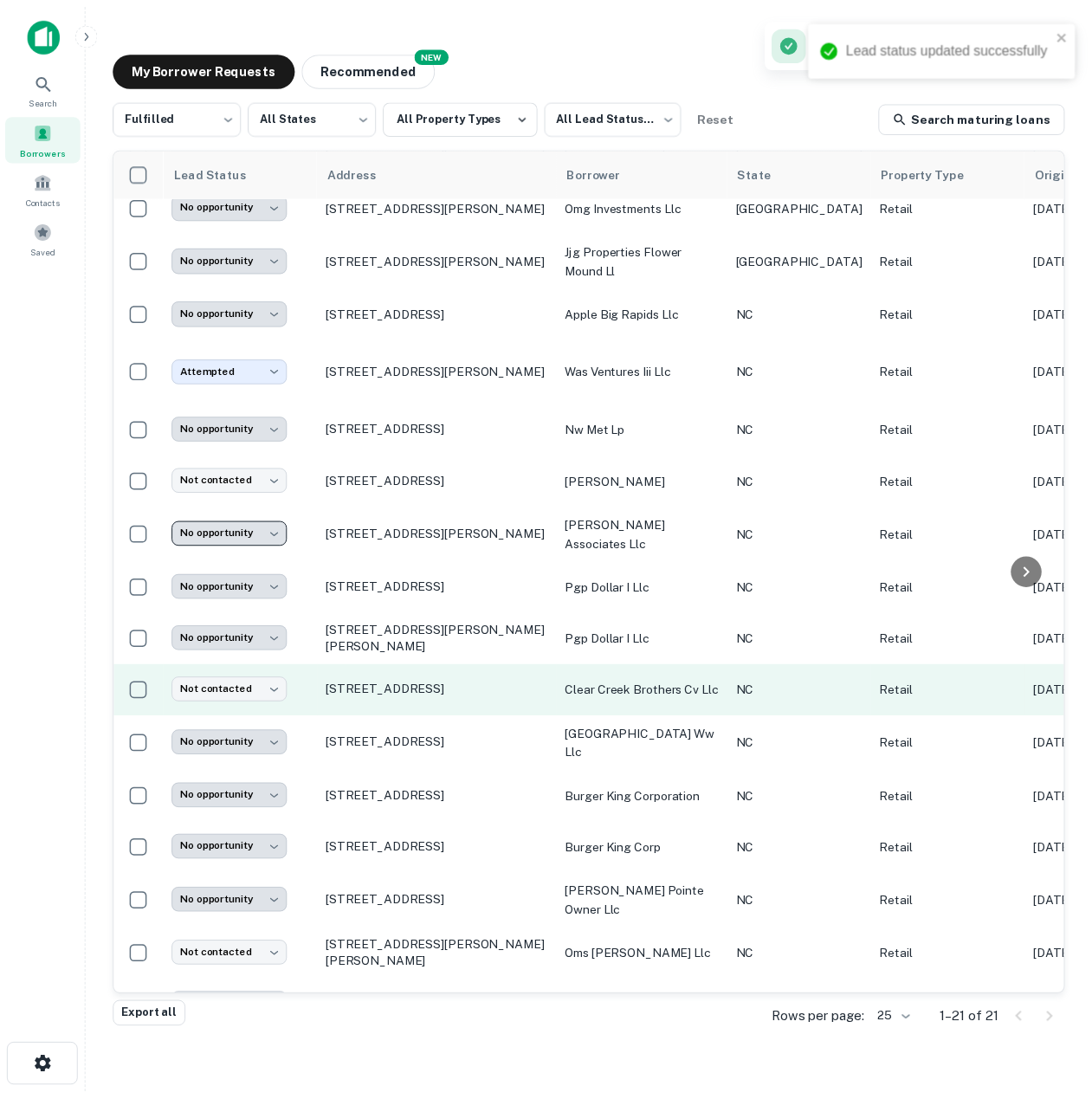
scroll to position [326, 0]
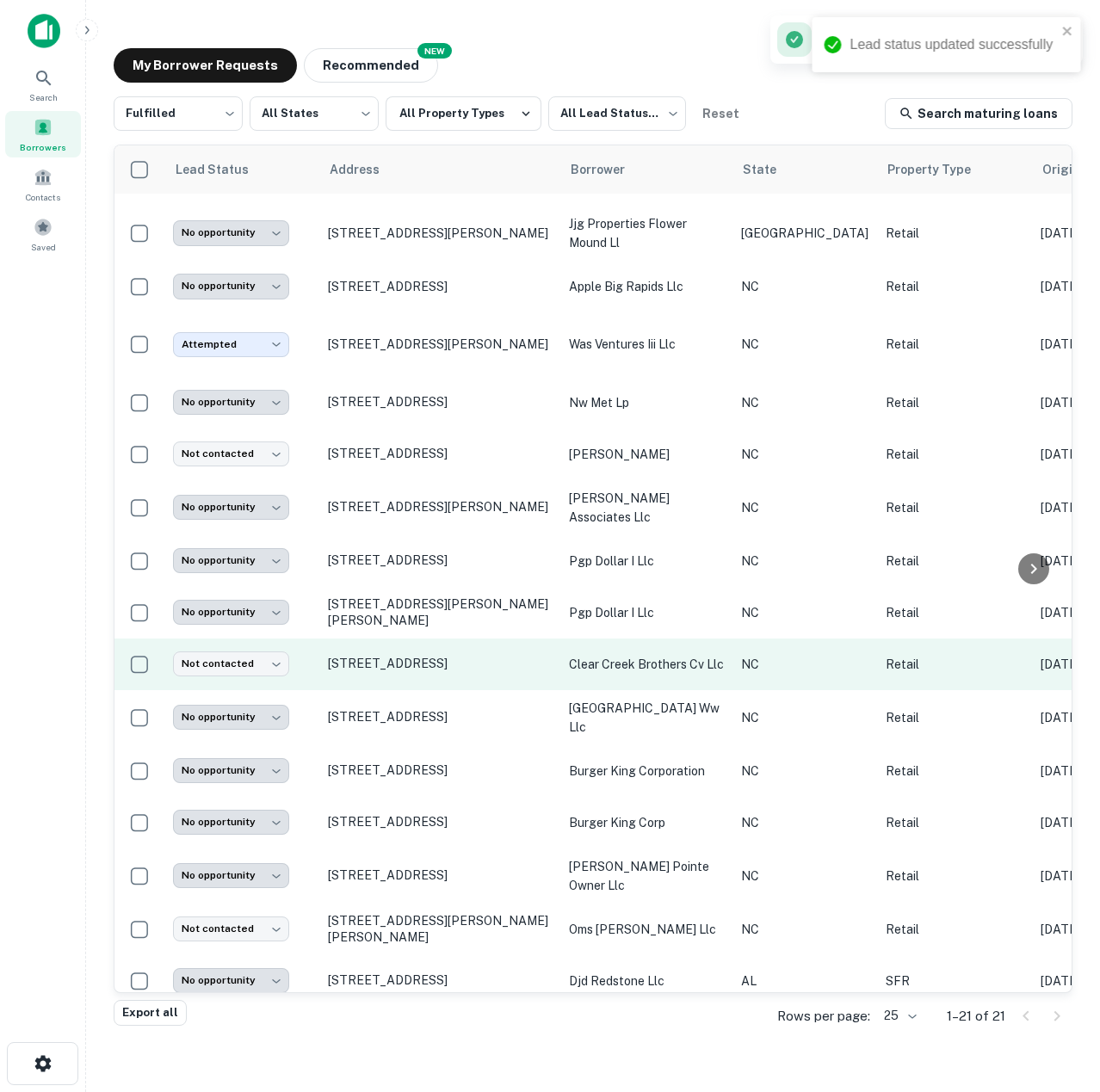
click at [567, 639] on td "clear creek brothers cv llc" at bounding box center [647, 664] width 173 height 51
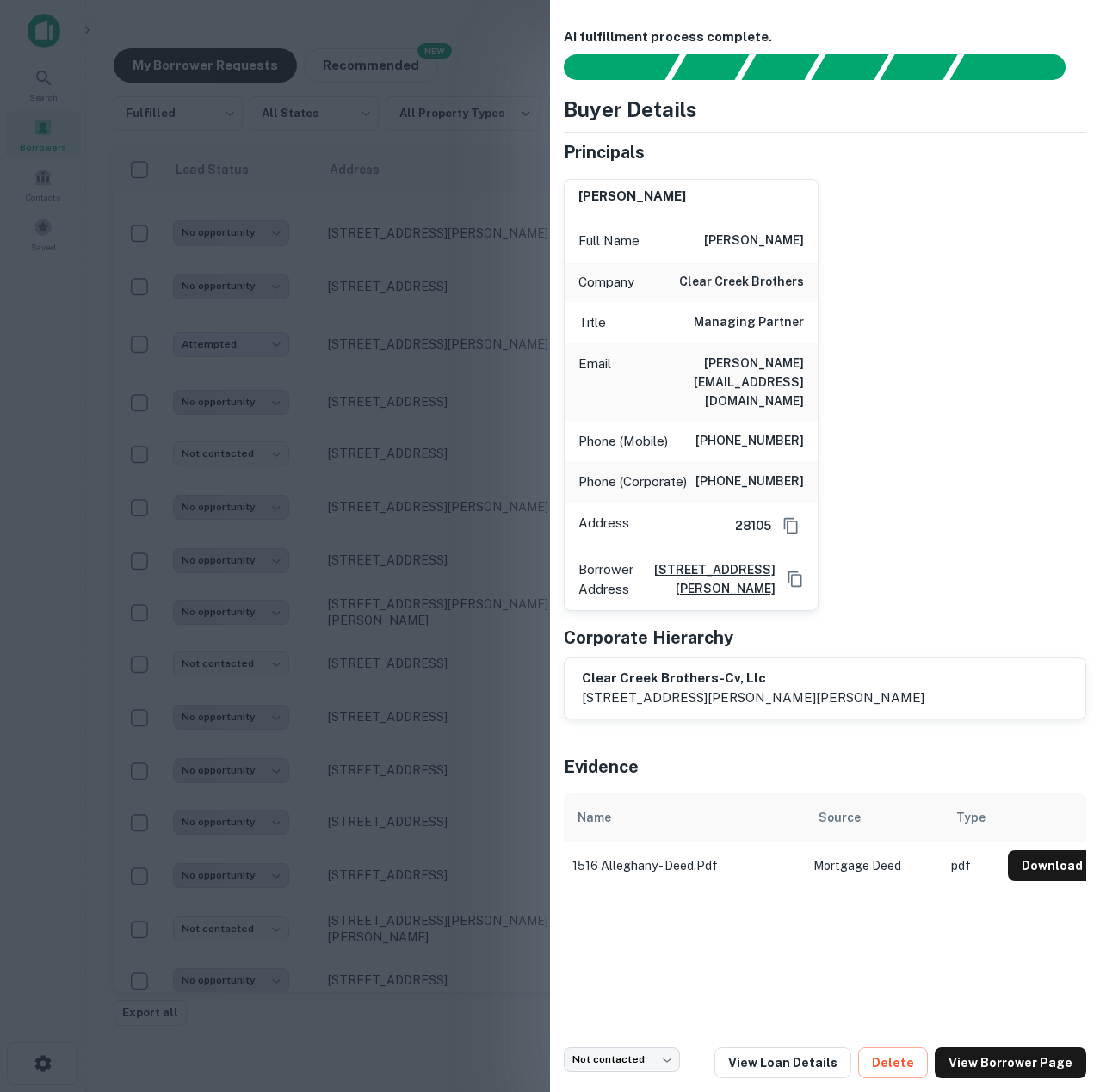
click at [422, 888] on div at bounding box center [550, 546] width 1100 height 1092
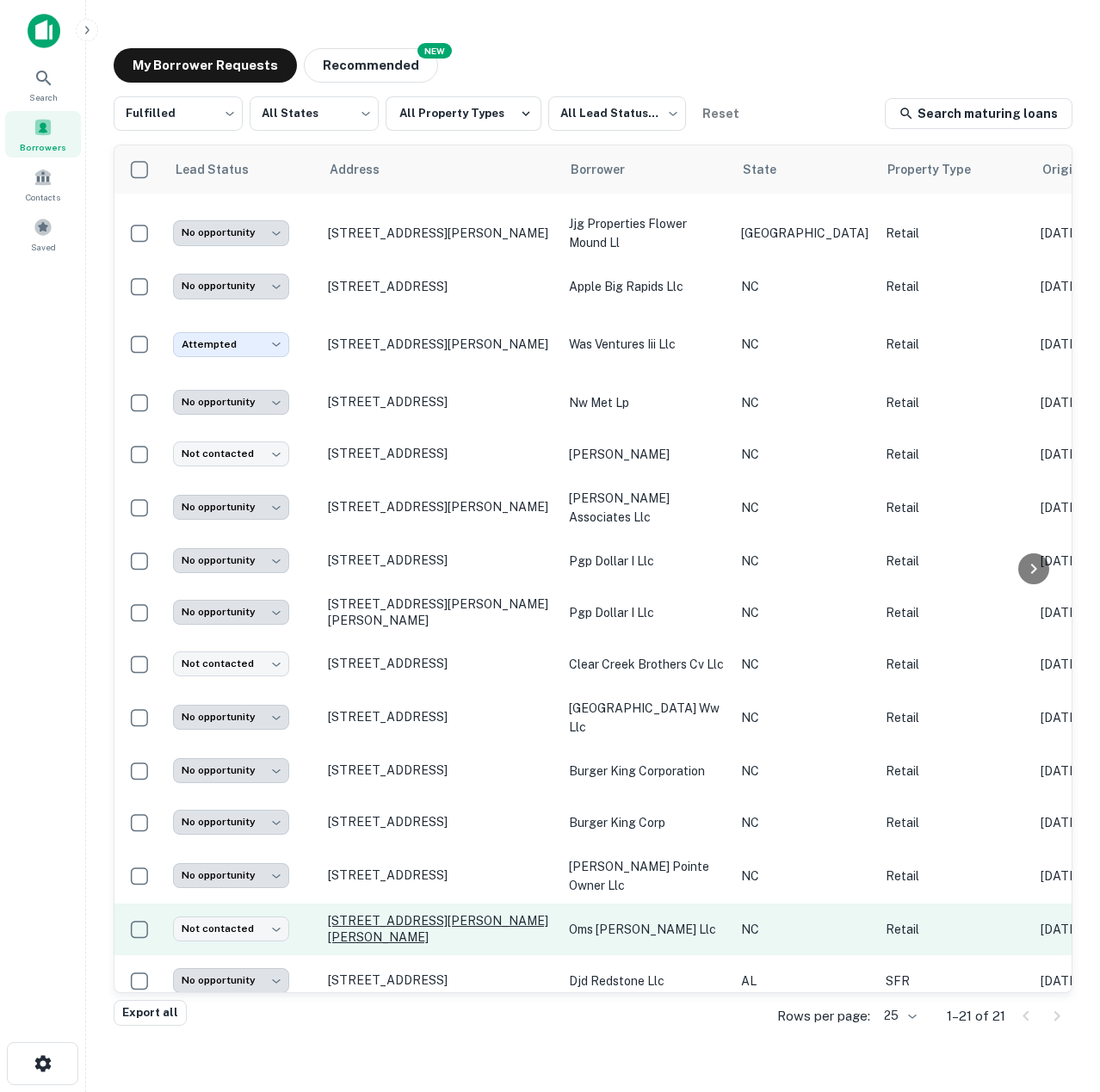
click at [470, 914] on p "[STREET_ADDRESS][PERSON_NAME][PERSON_NAME]" at bounding box center [439, 929] width 224 height 31
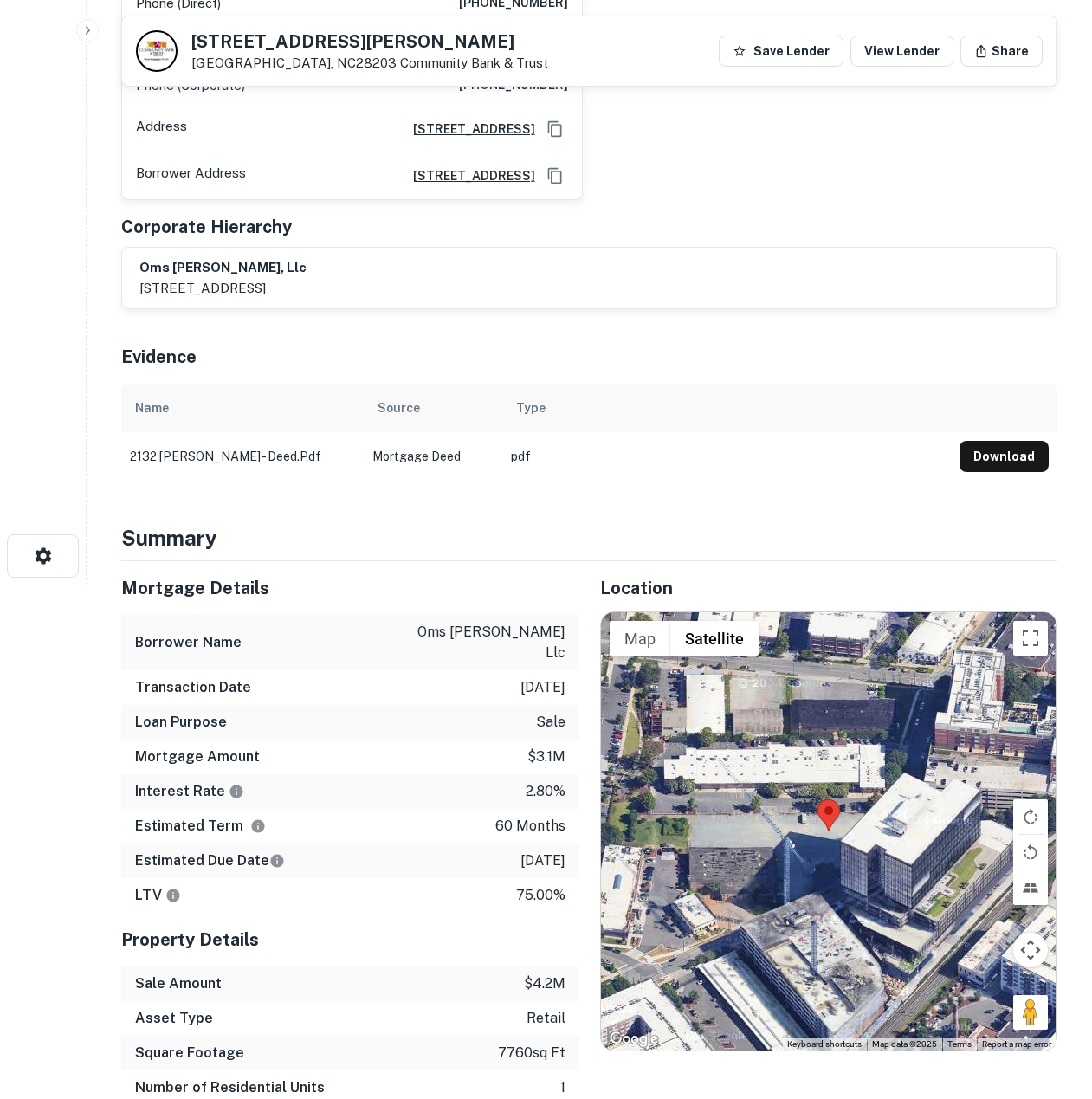
scroll to position [493, 0]
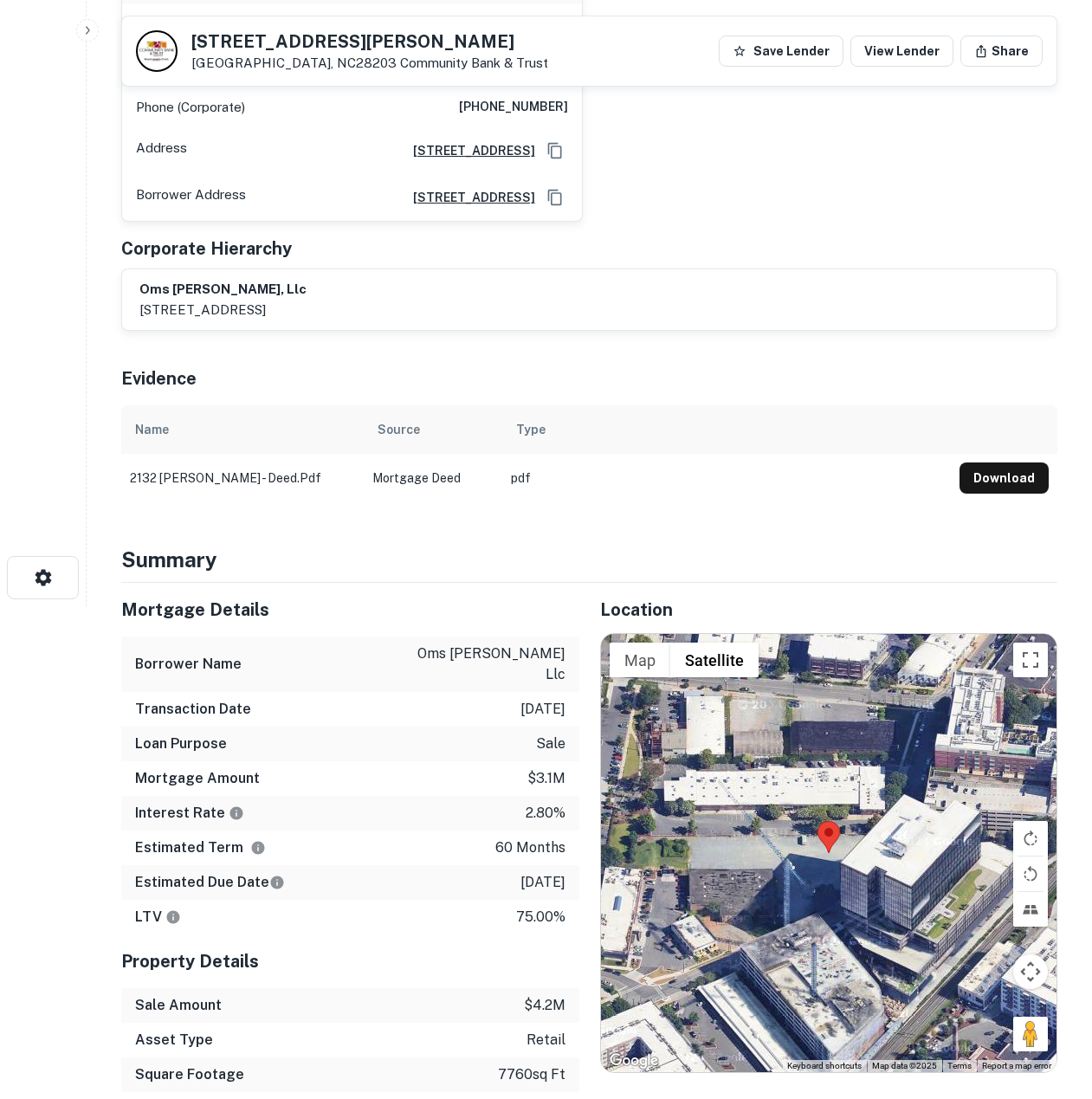
click at [927, 983] on div at bounding box center [829, 853] width 457 height 438
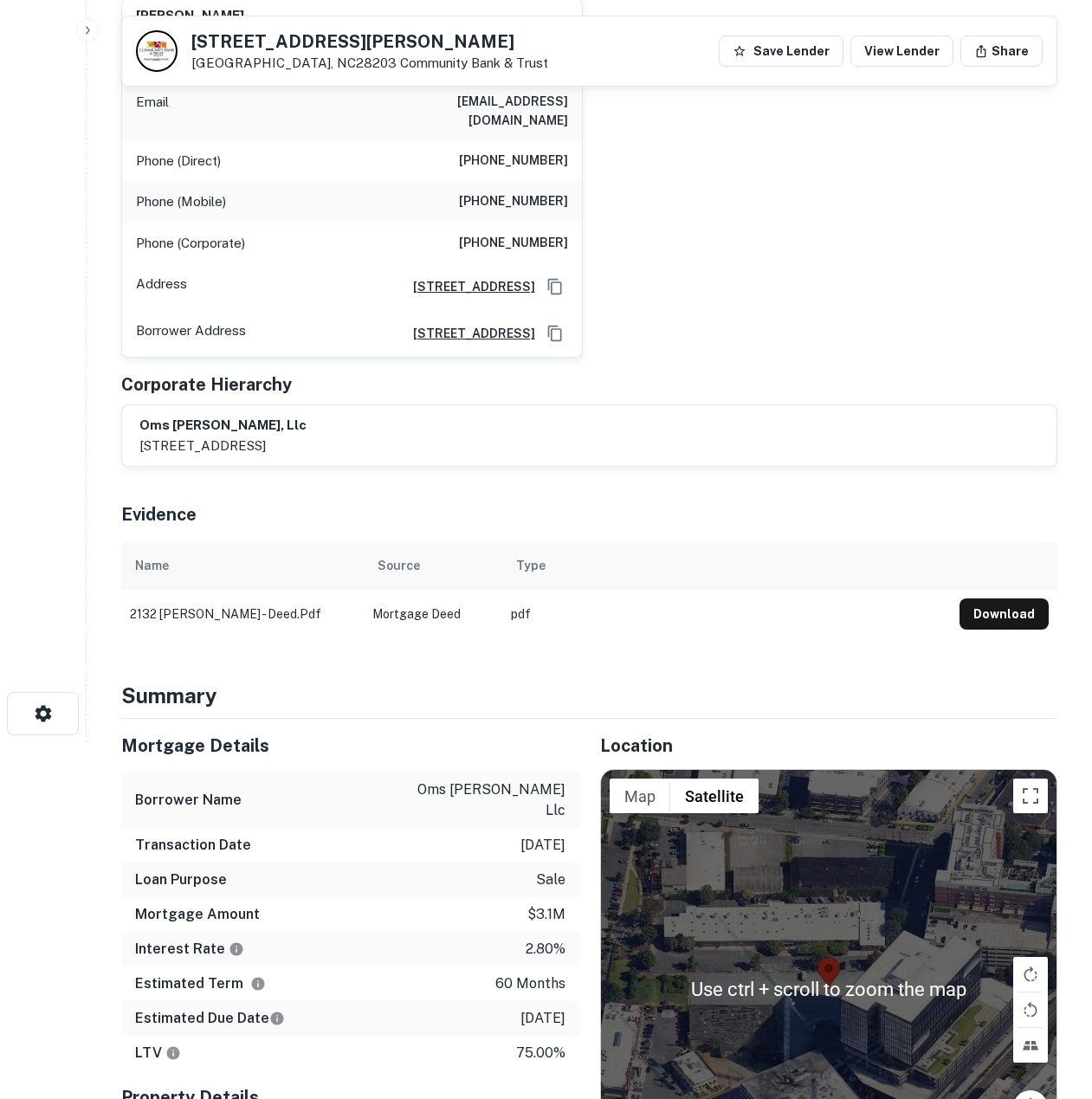
scroll to position [667, 0]
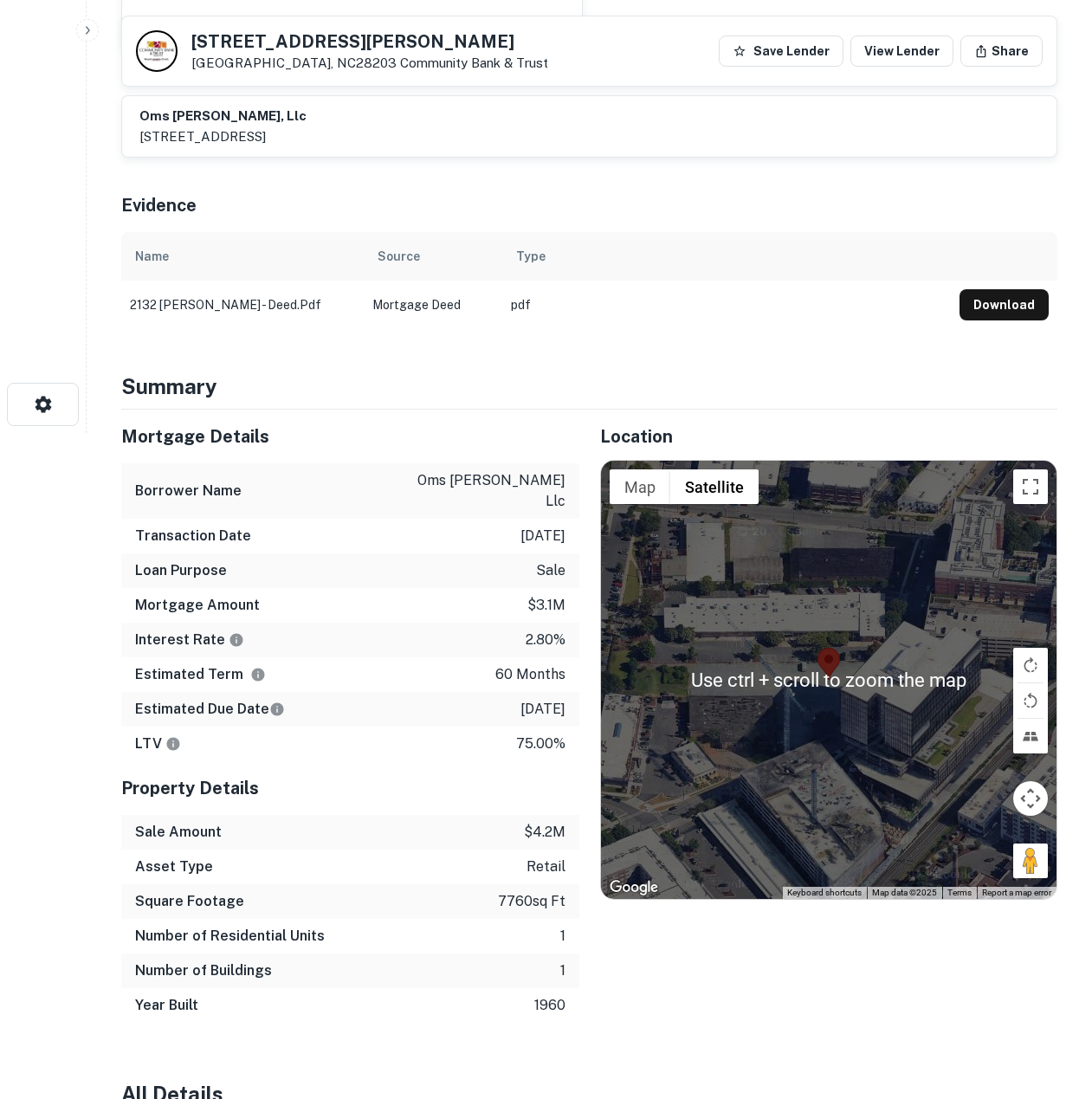
click at [939, 818] on div at bounding box center [829, 679] width 457 height 438
click at [936, 986] on div "Location ← Move left → Move right ↑ Move up ↓ Move down + Zoom in - Zoom out Ho…" at bounding box center [819, 716] width 479 height 613
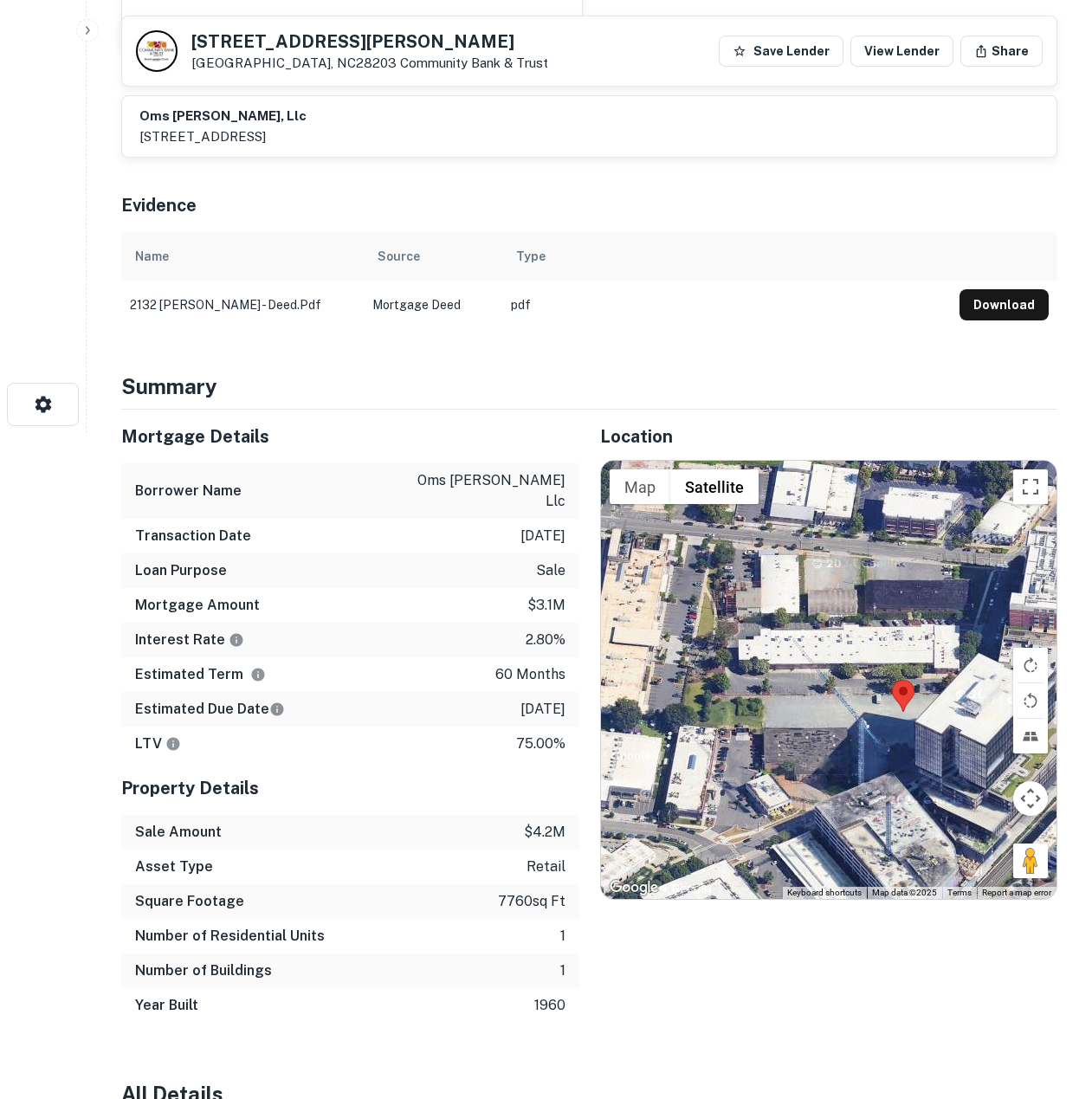
drag, startPoint x: 833, startPoint y: 747, endPoint x: 909, endPoint y: 785, distance: 85.0
click at [909, 785] on div at bounding box center [829, 679] width 457 height 438
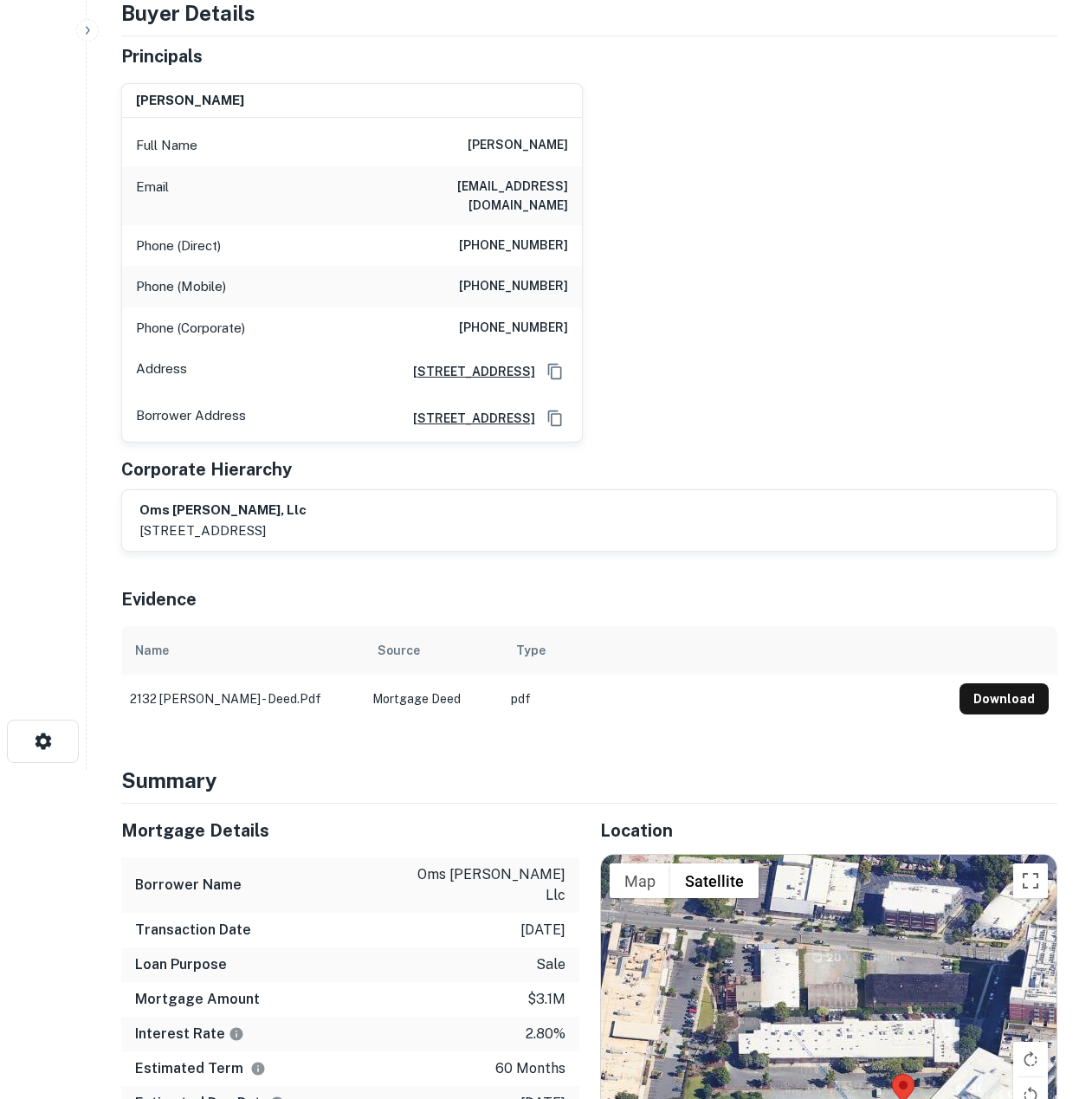
scroll to position [0, 0]
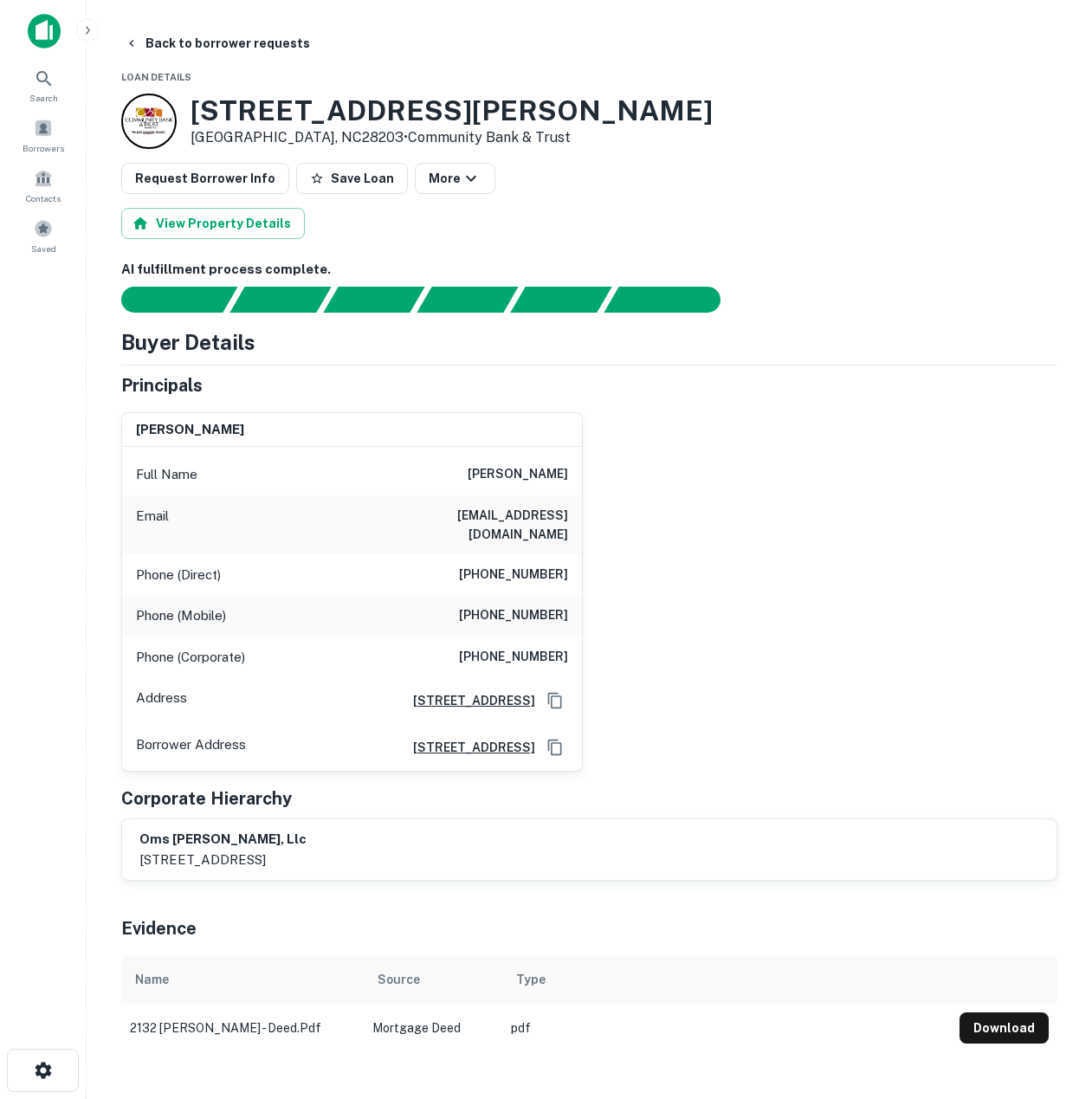
drag, startPoint x: 446, startPoint y: 474, endPoint x: 574, endPoint y: 476, distance: 128.0
click at [574, 476] on div "Full Name [PERSON_NAME]" at bounding box center [351, 474] width 460 height 42
copy h6 "[PERSON_NAME]"
drag, startPoint x: 634, startPoint y: 563, endPoint x: 709, endPoint y: 438, distance: 145.8
click at [709, 438] on div "[PERSON_NAME] Full Name [PERSON_NAME] Email [EMAIL_ADDRESS][DOMAIN_NAME] Phone …" at bounding box center [583, 585] width 950 height 374
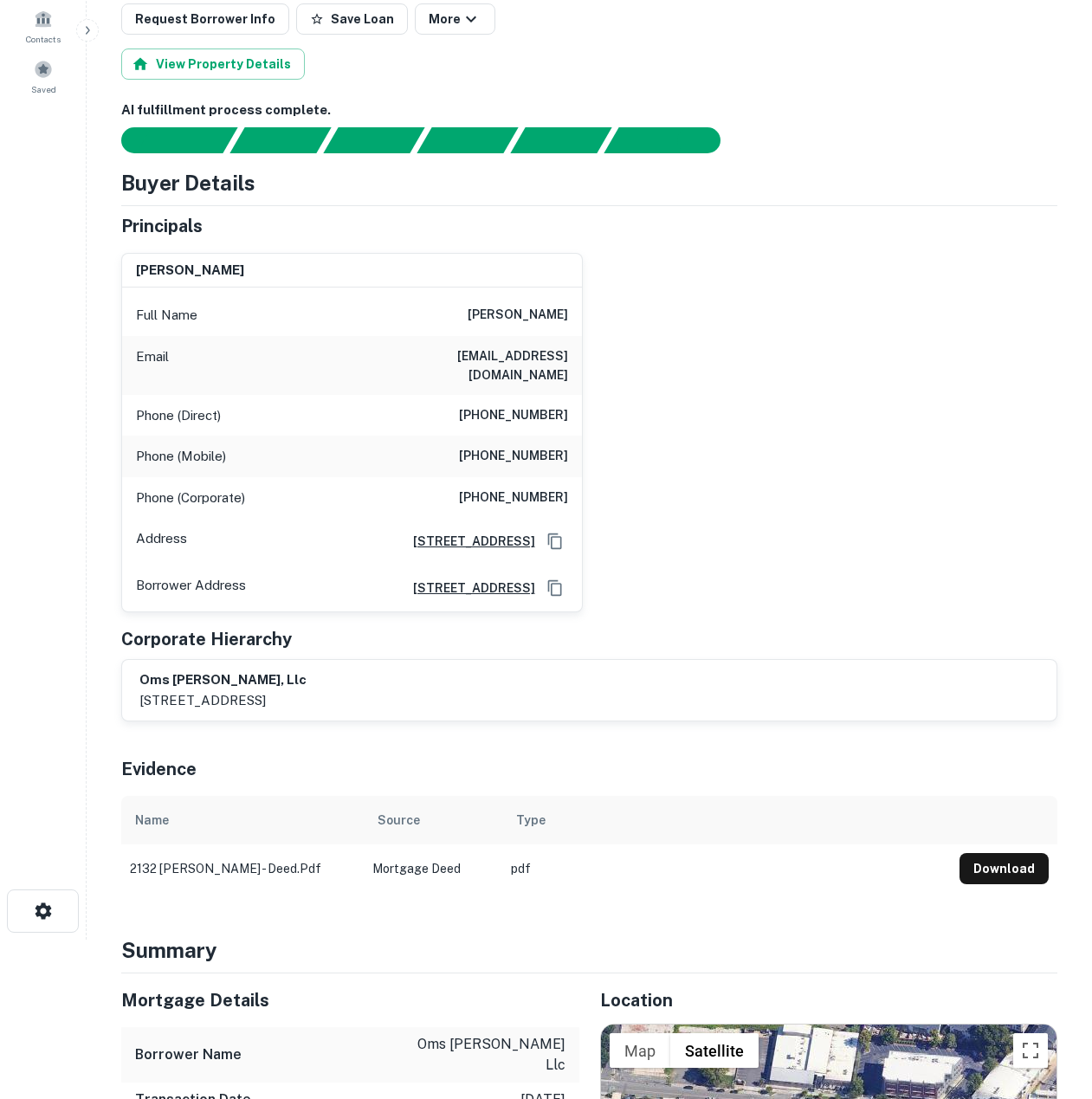
scroll to position [346, 0]
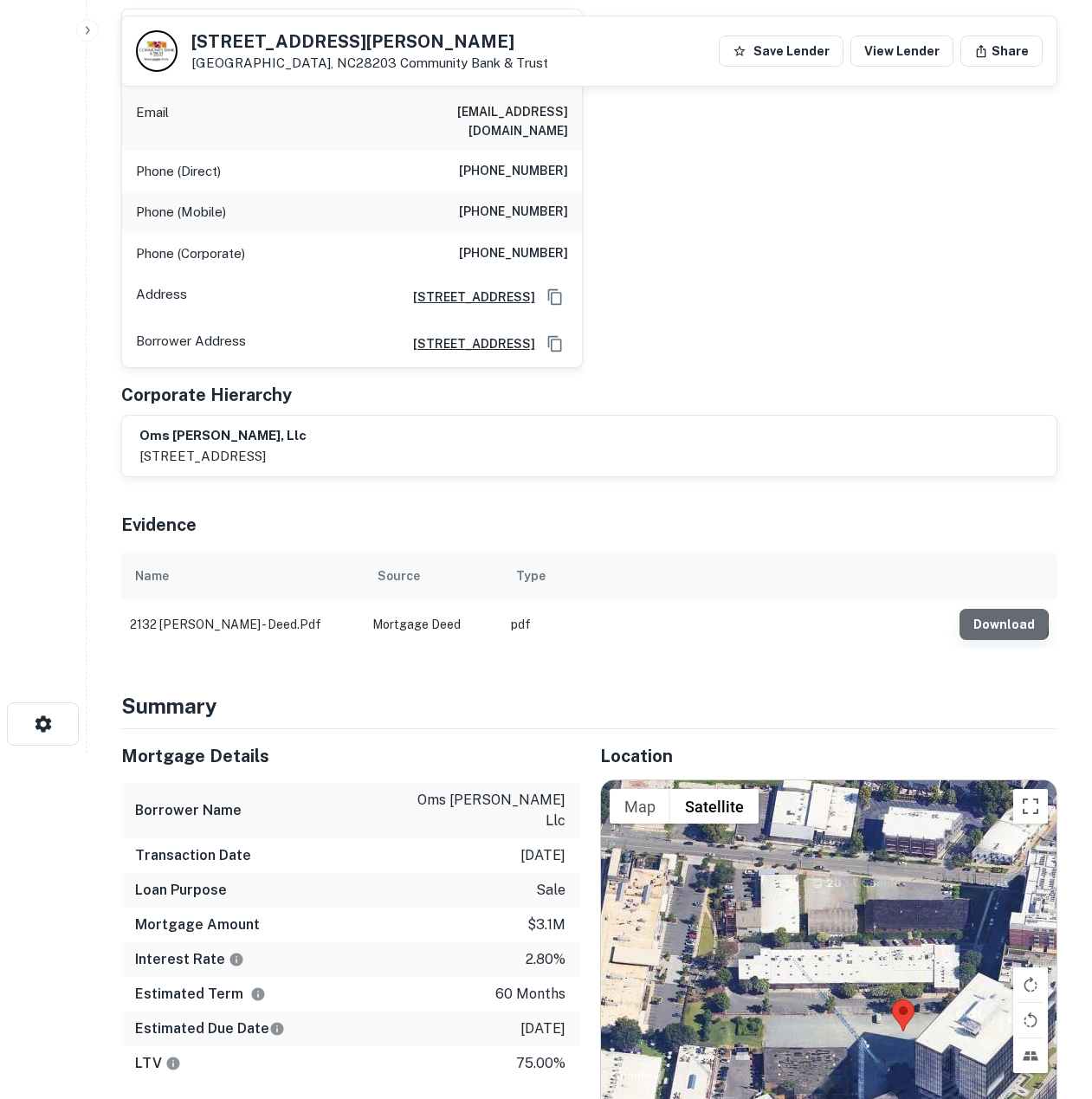
click at [998, 632] on button "Download" at bounding box center [1003, 625] width 89 height 31
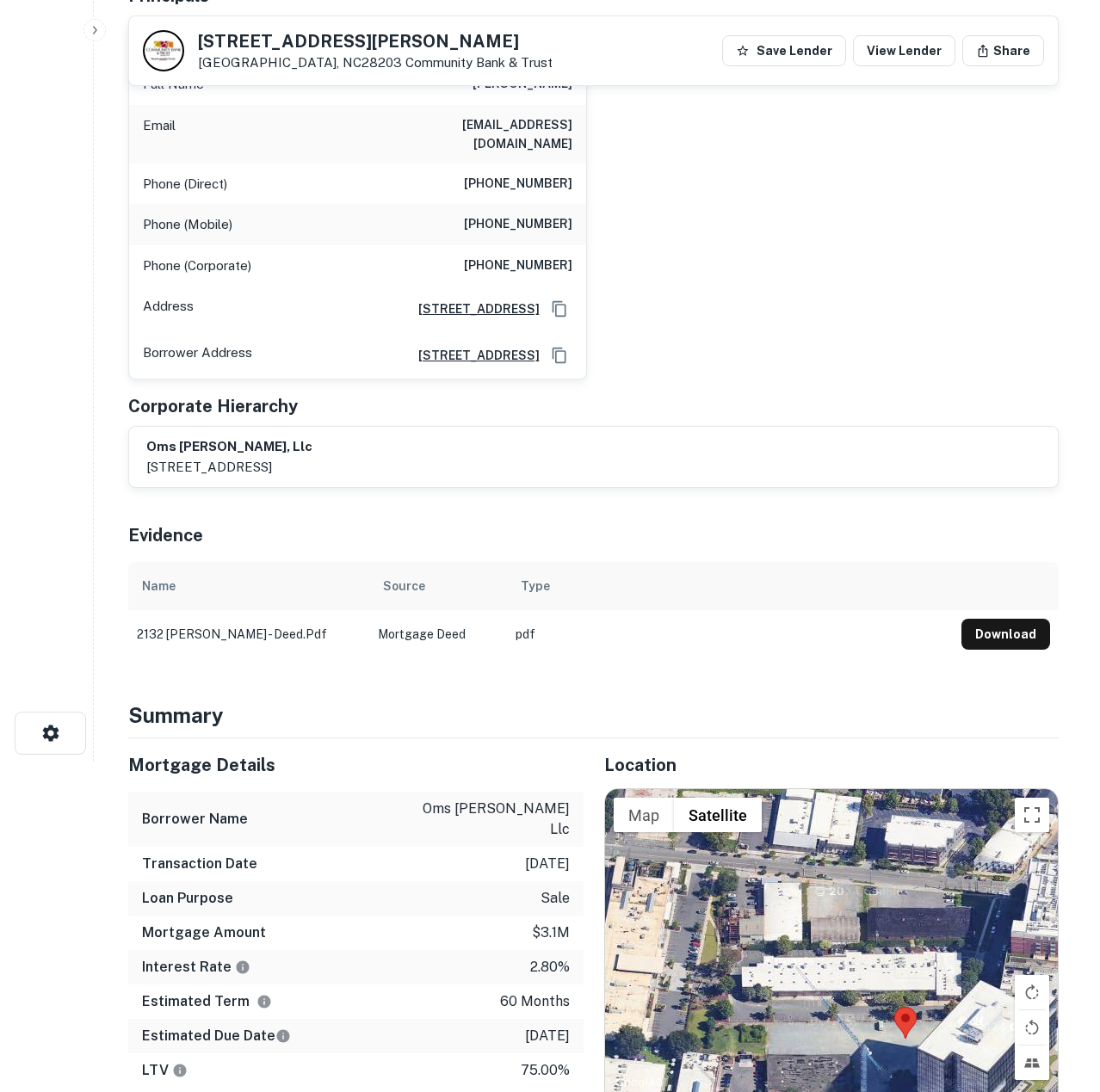
scroll to position [0, 0]
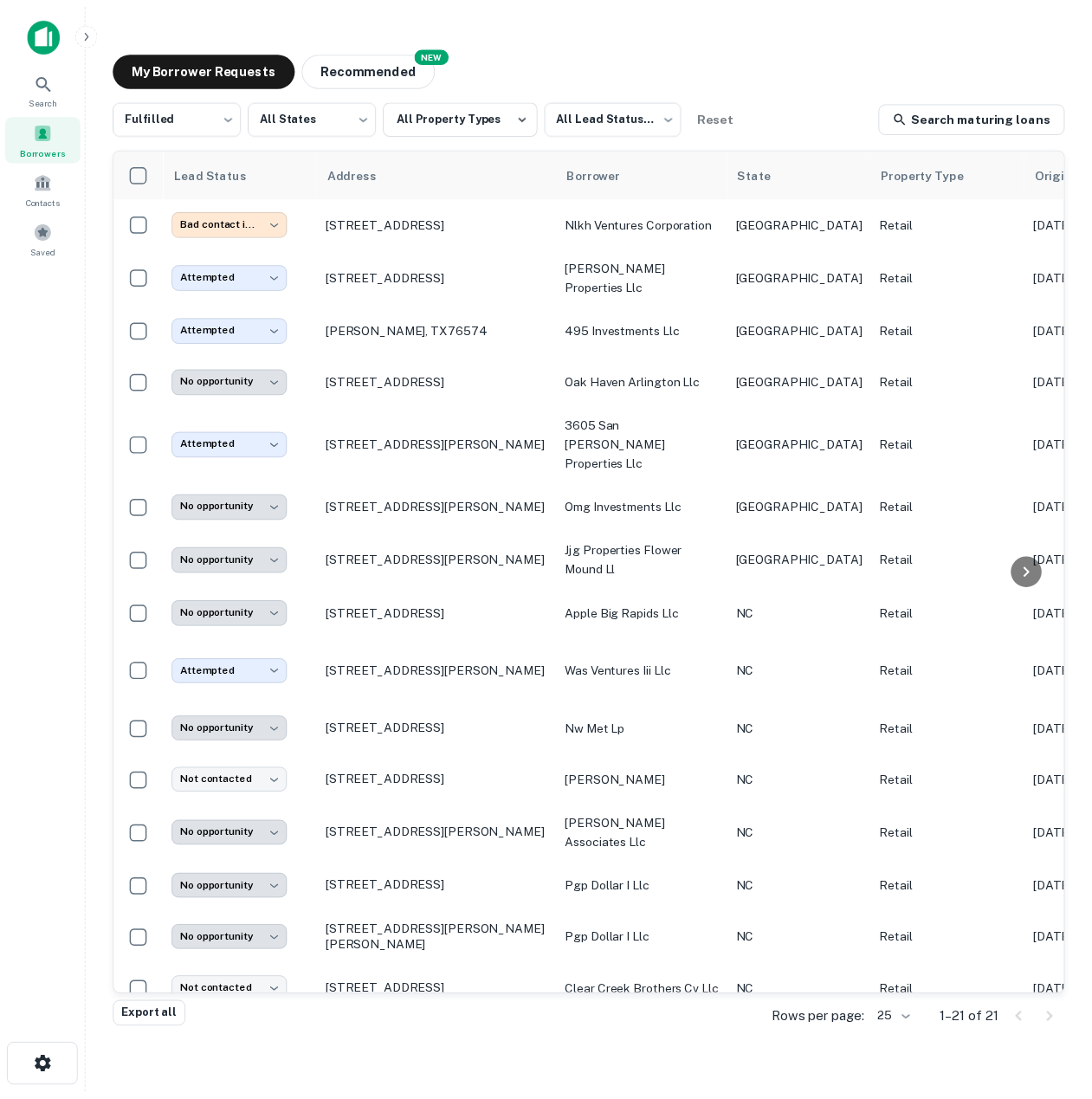
scroll to position [326, 0]
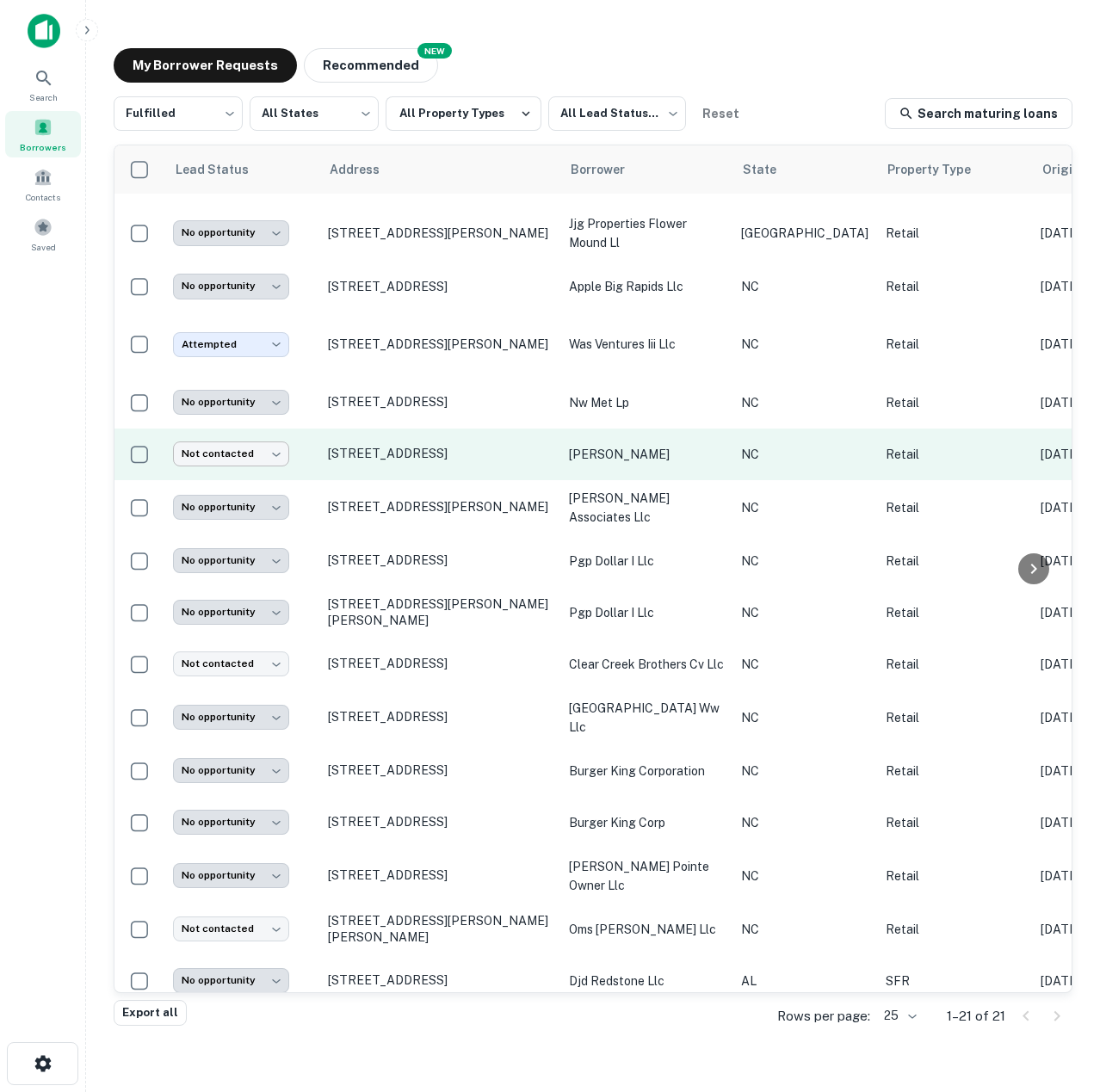
click at [245, 431] on body "**********" at bounding box center [550, 546] width 1100 height 1092
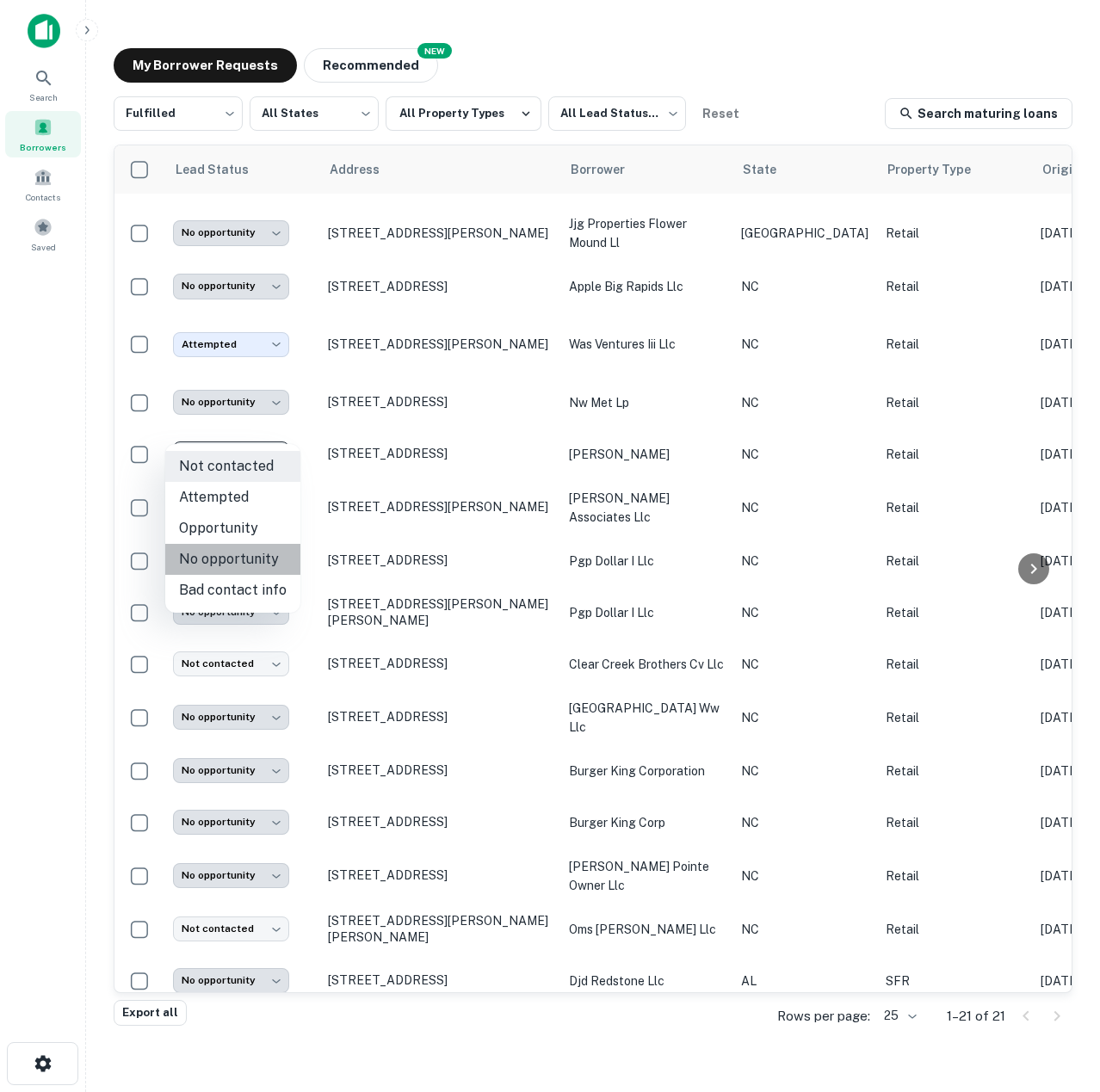
click at [243, 555] on li "No opportunity" at bounding box center [232, 560] width 135 height 31
type input "**********"
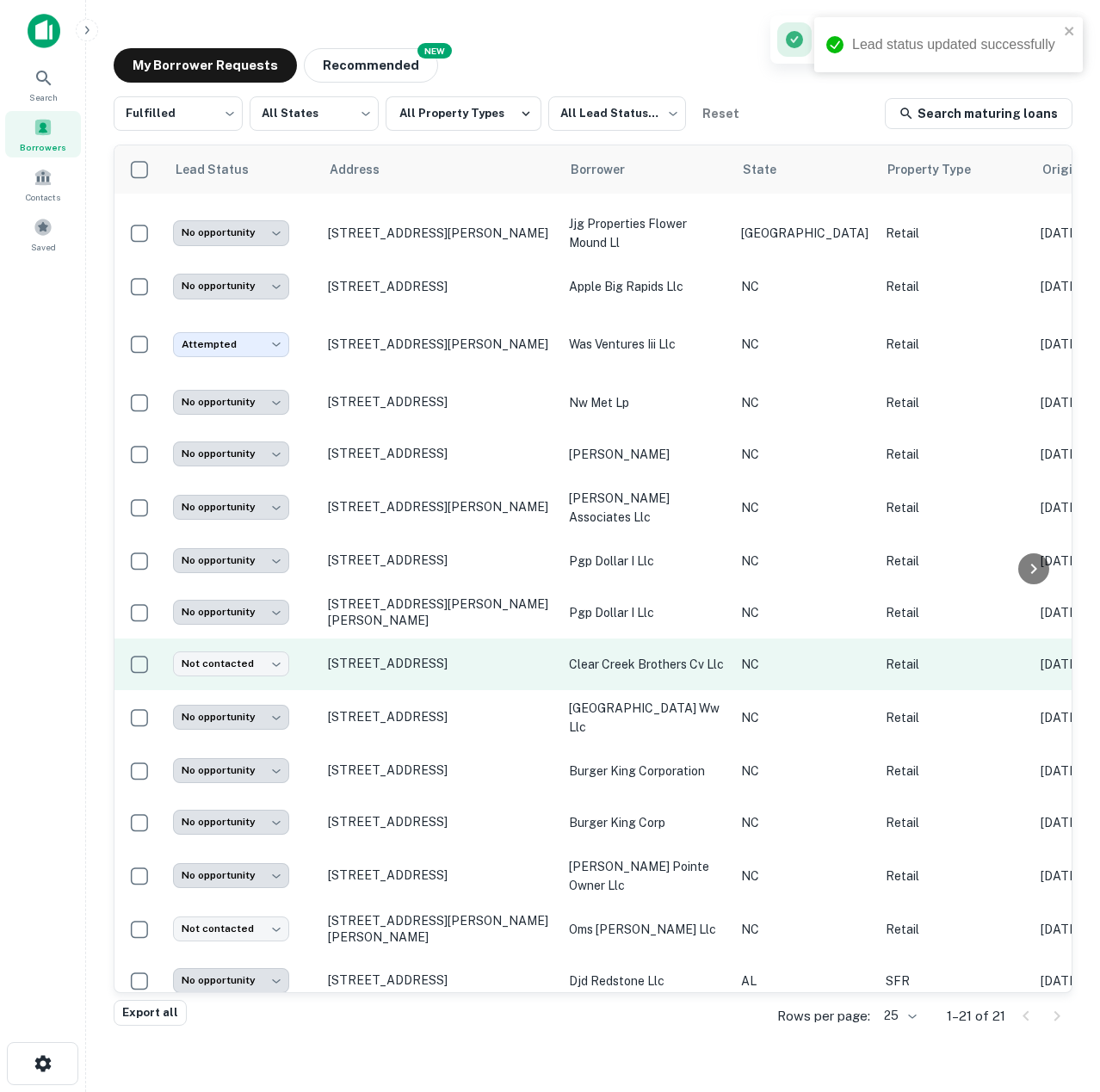
click at [800, 655] on p "NC" at bounding box center [804, 664] width 127 height 19
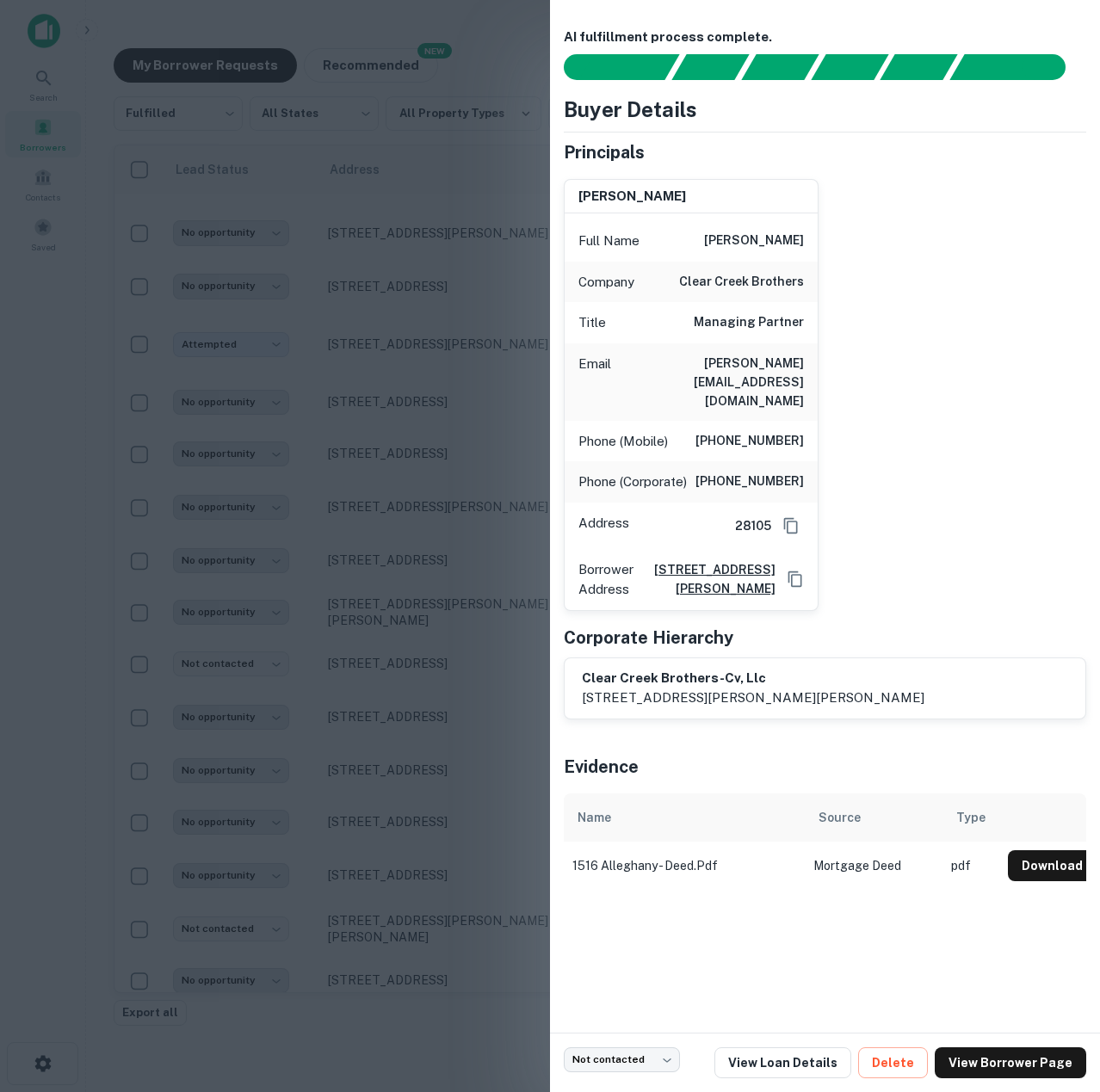
click at [511, 686] on div at bounding box center [550, 546] width 1100 height 1092
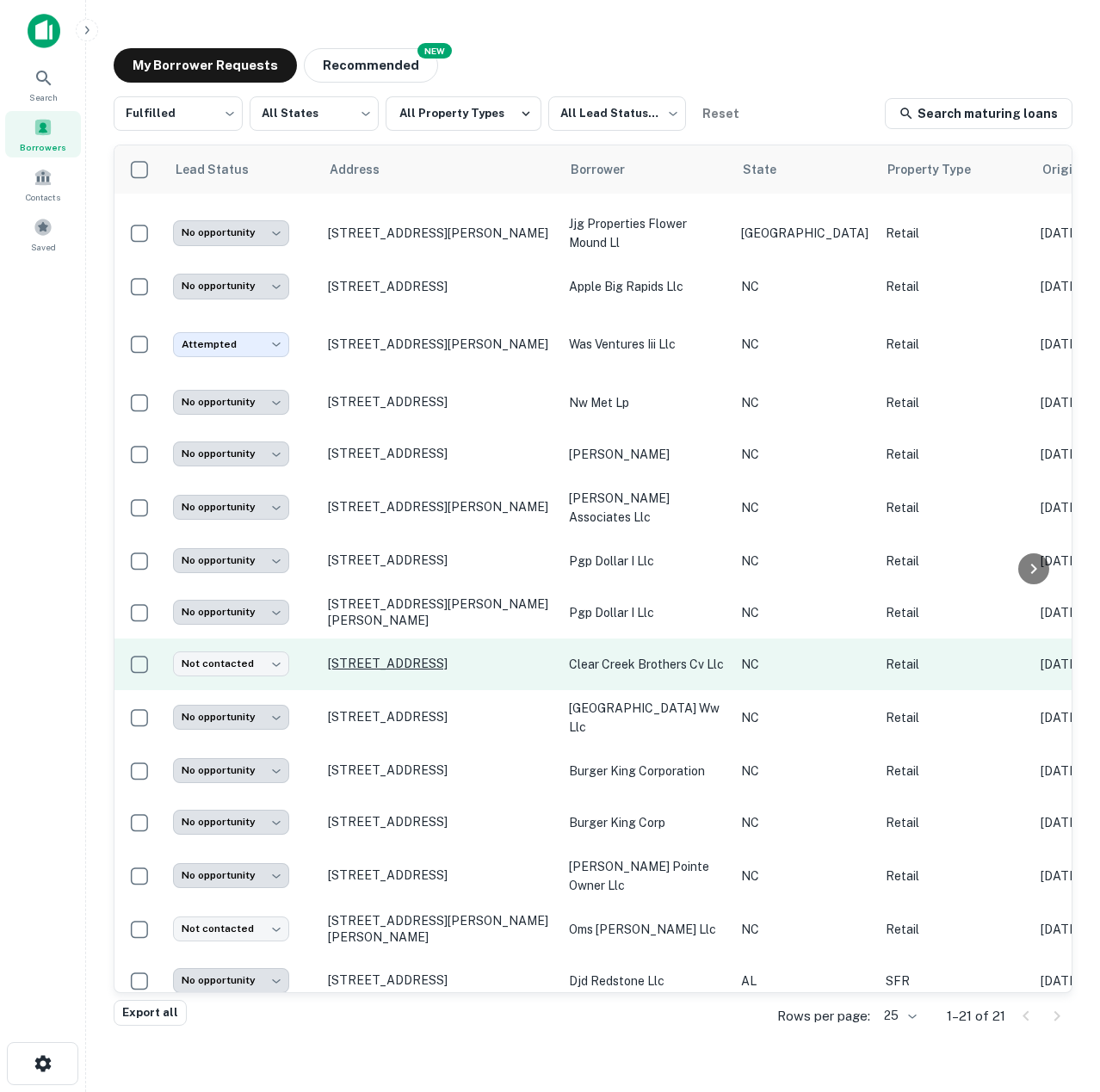
click at [402, 656] on p "[STREET_ADDRESS]" at bounding box center [439, 663] width 224 height 16
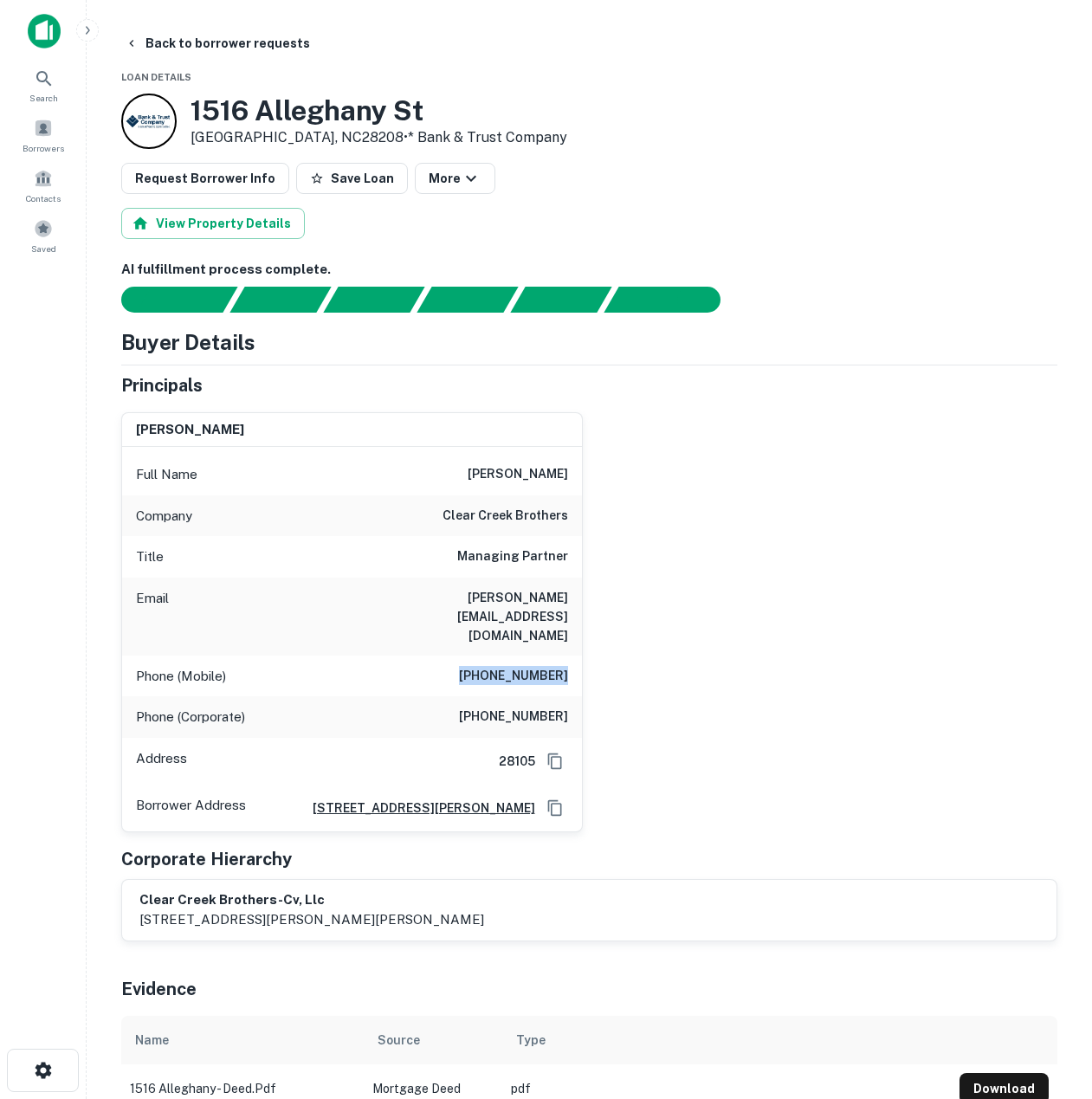
drag, startPoint x: 462, startPoint y: 631, endPoint x: 576, endPoint y: 625, distance: 114.2
click at [576, 656] on div "Phone (Mobile) [PHONE_NUMBER]" at bounding box center [351, 676] width 460 height 42
copy h6 "[PHONE_NUMBER]"
copy h6 "[PERSON_NAME][EMAIL_ADDRESS][DOMAIN_NAME]"
drag, startPoint x: 390, startPoint y: 596, endPoint x: 568, endPoint y: 588, distance: 178.2
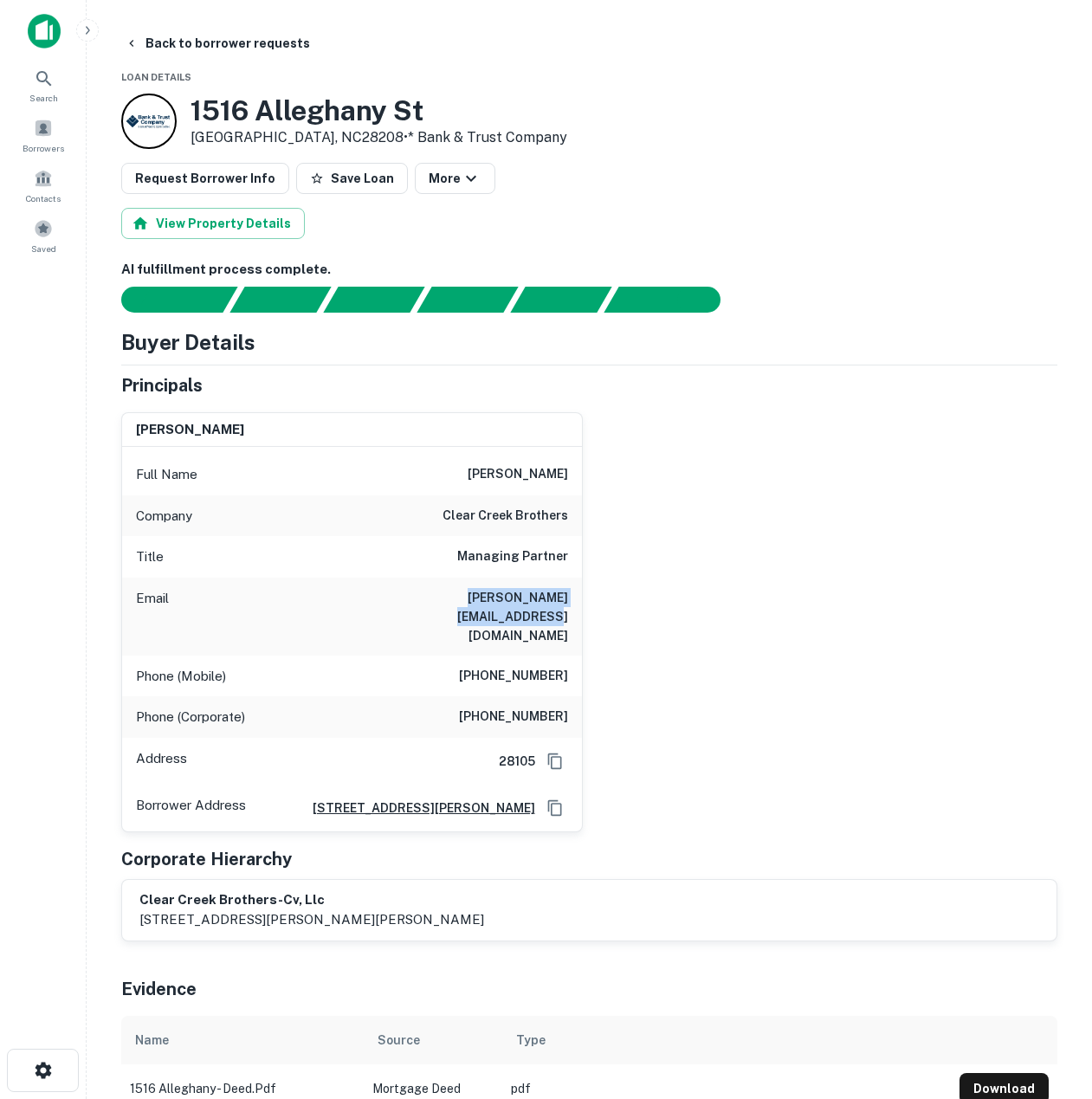
click at [568, 588] on div "Email [PERSON_NAME][EMAIL_ADDRESS][DOMAIN_NAME]" at bounding box center [351, 617] width 460 height 78
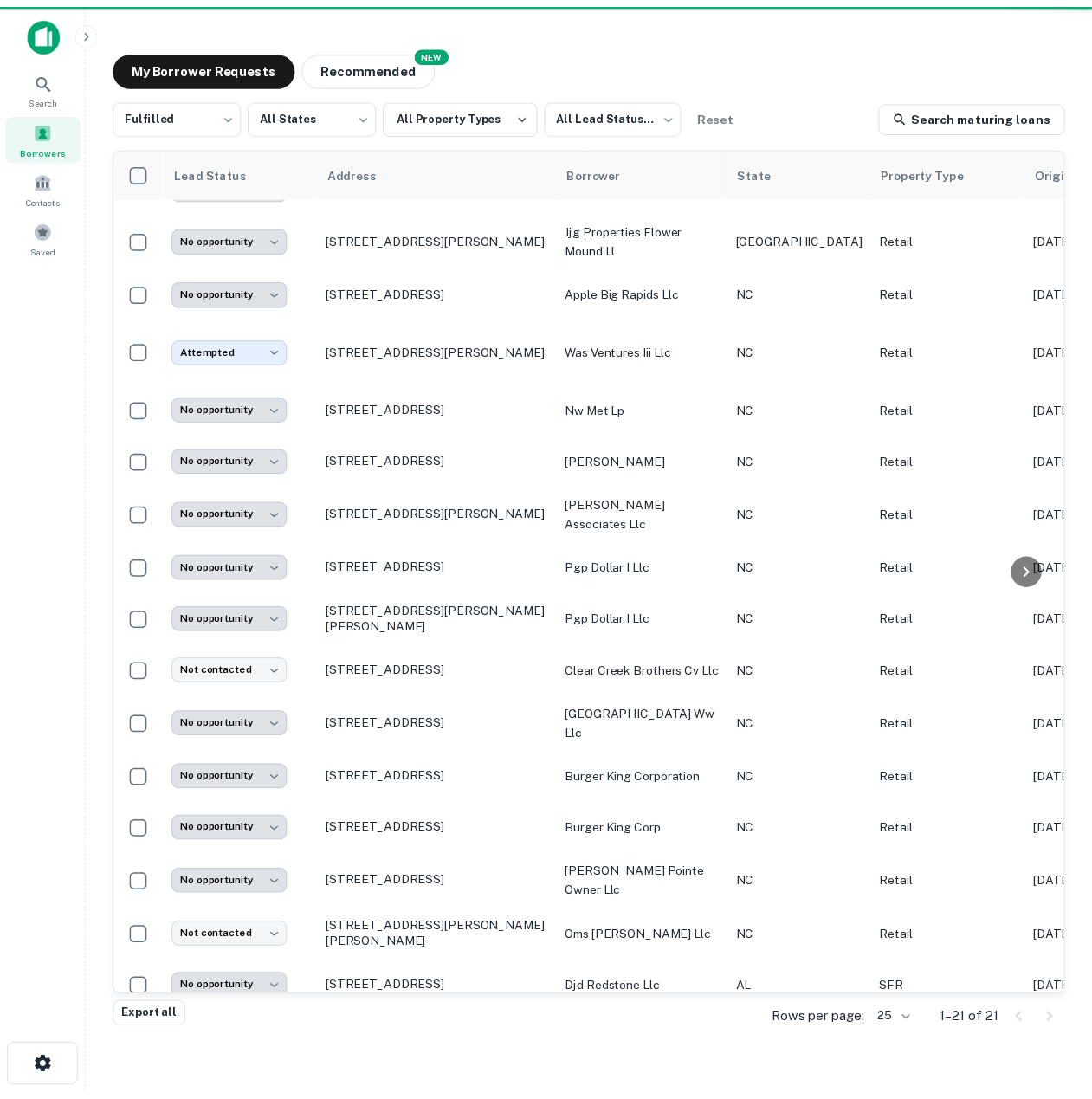
scroll to position [326, 0]
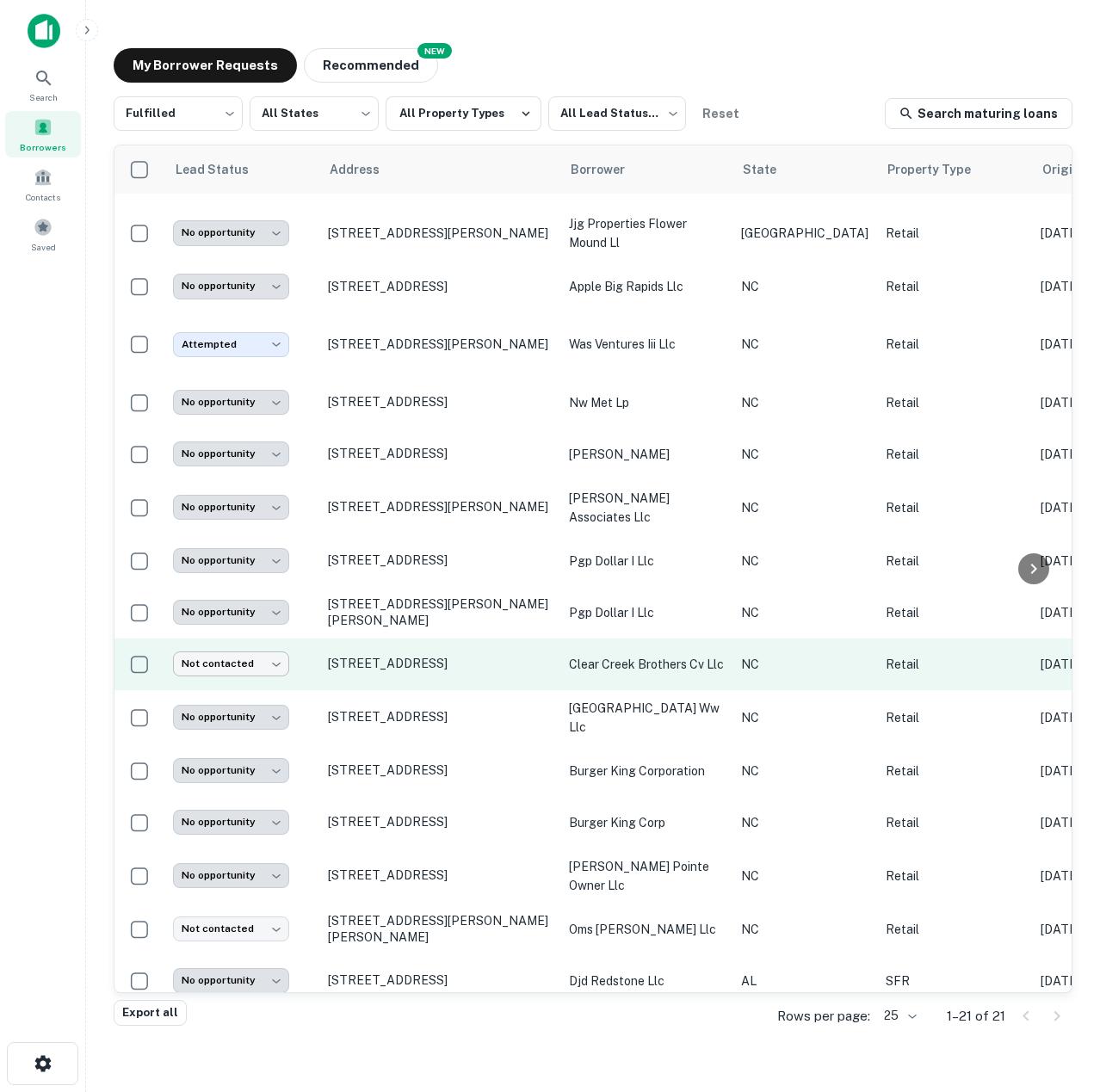
click at [237, 637] on body "**********" at bounding box center [550, 546] width 1100 height 1092
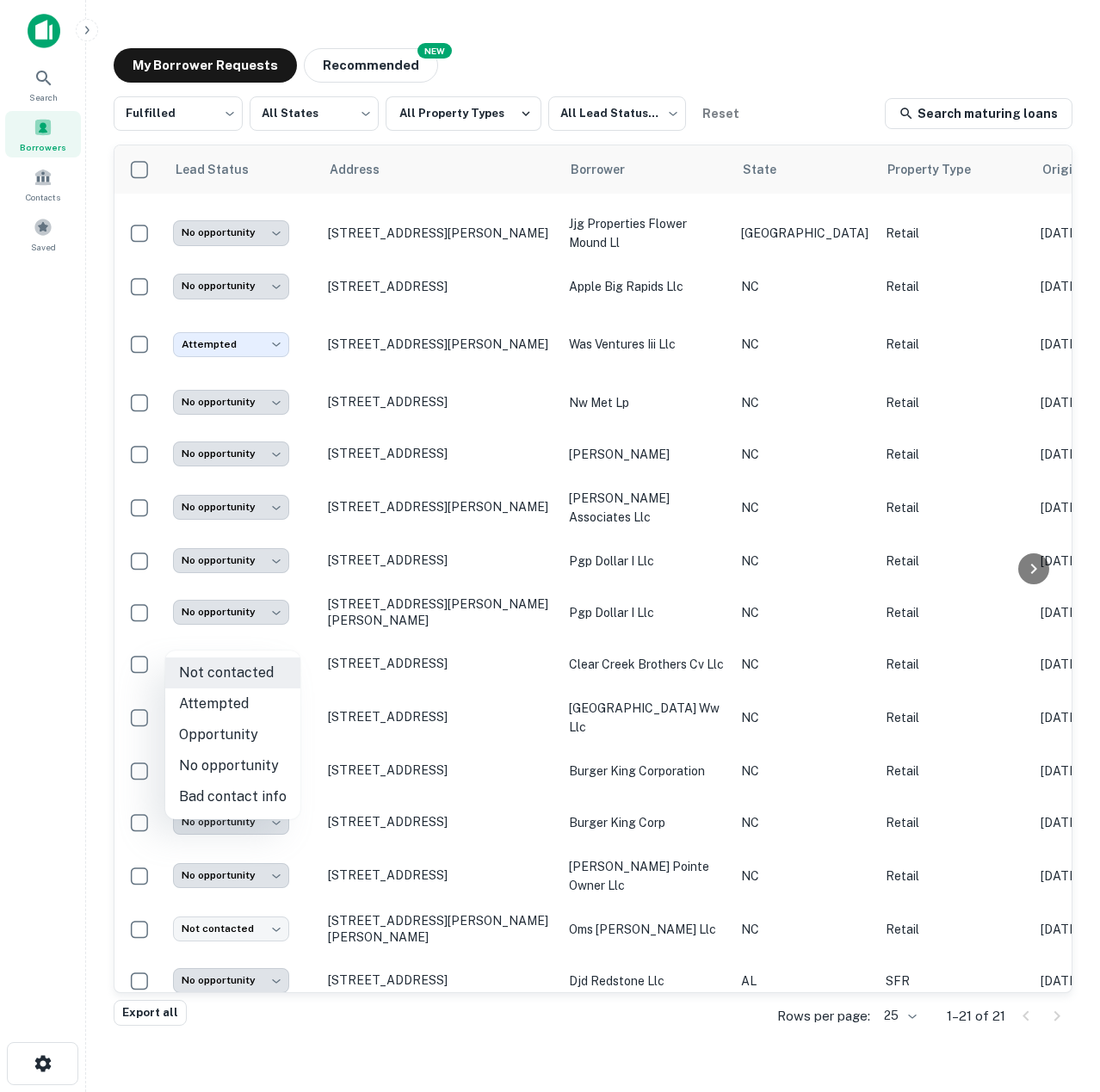
click at [228, 708] on li "Attempted" at bounding box center [232, 704] width 135 height 31
type input "*********"
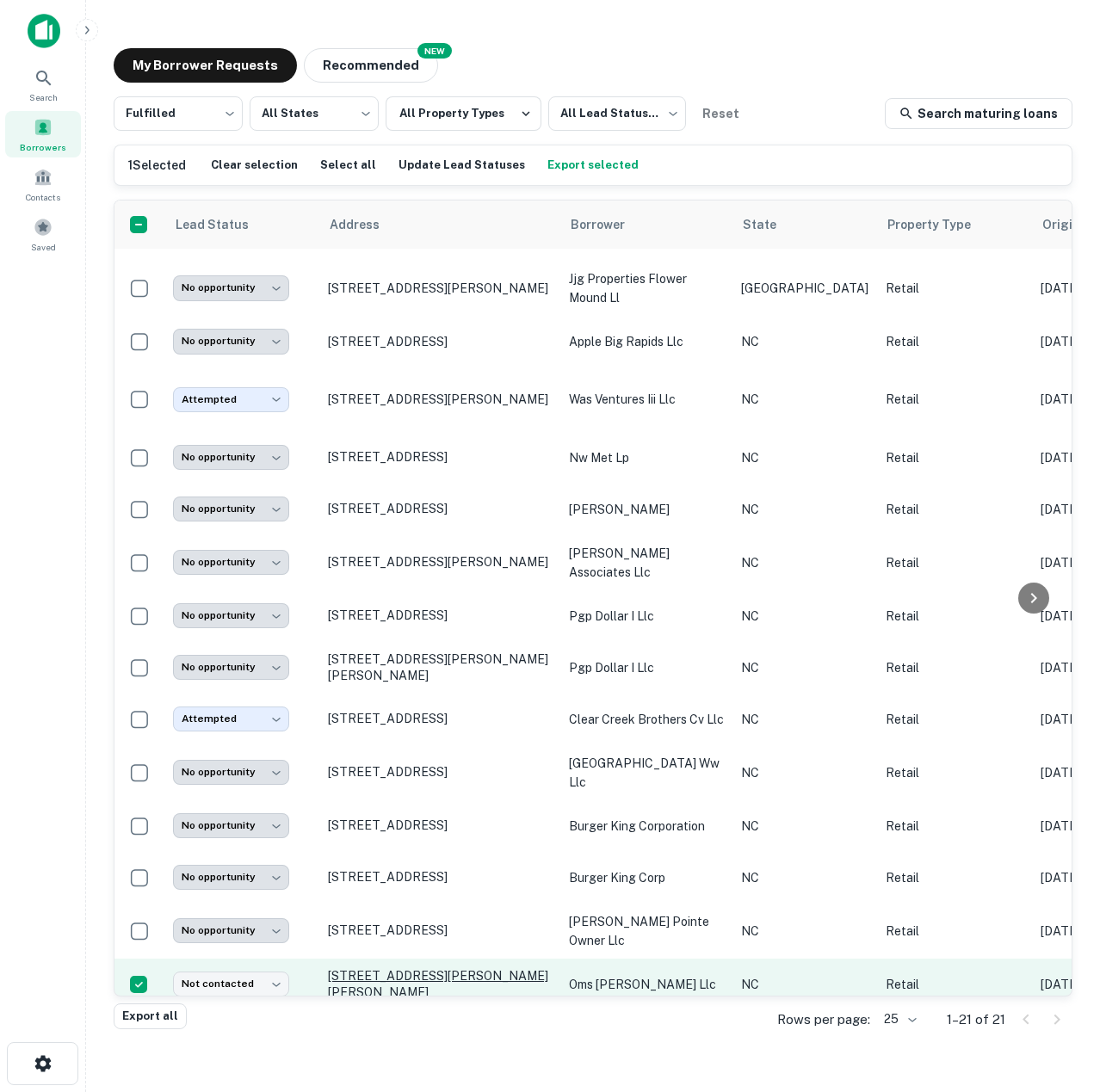
click at [373, 968] on p "[STREET_ADDRESS][PERSON_NAME][PERSON_NAME]" at bounding box center [439, 983] width 224 height 31
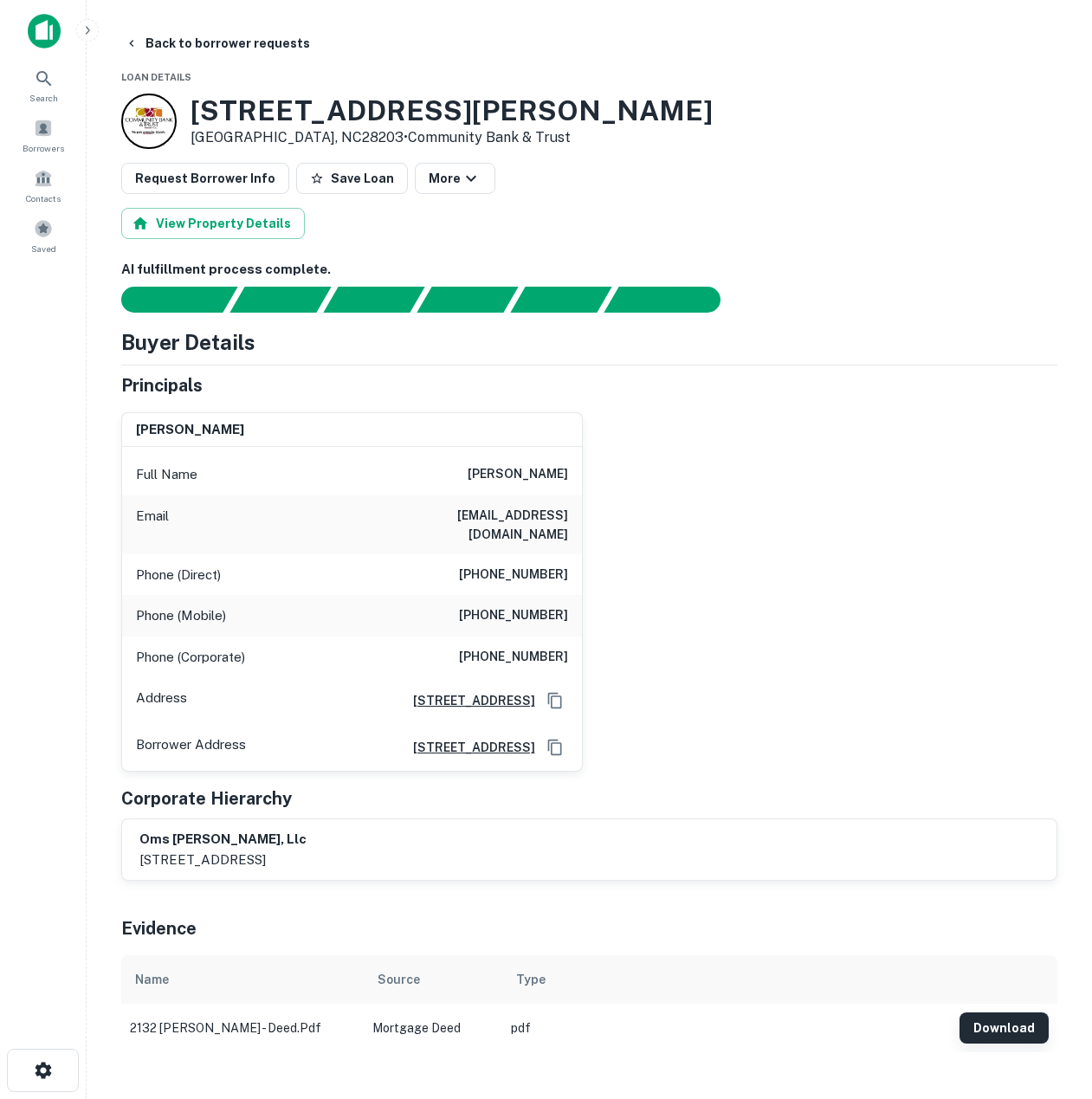
click at [992, 1043] on button "Download" at bounding box center [1003, 1029] width 89 height 31
click at [461, 176] on icon "button" at bounding box center [470, 178] width 20 height 20
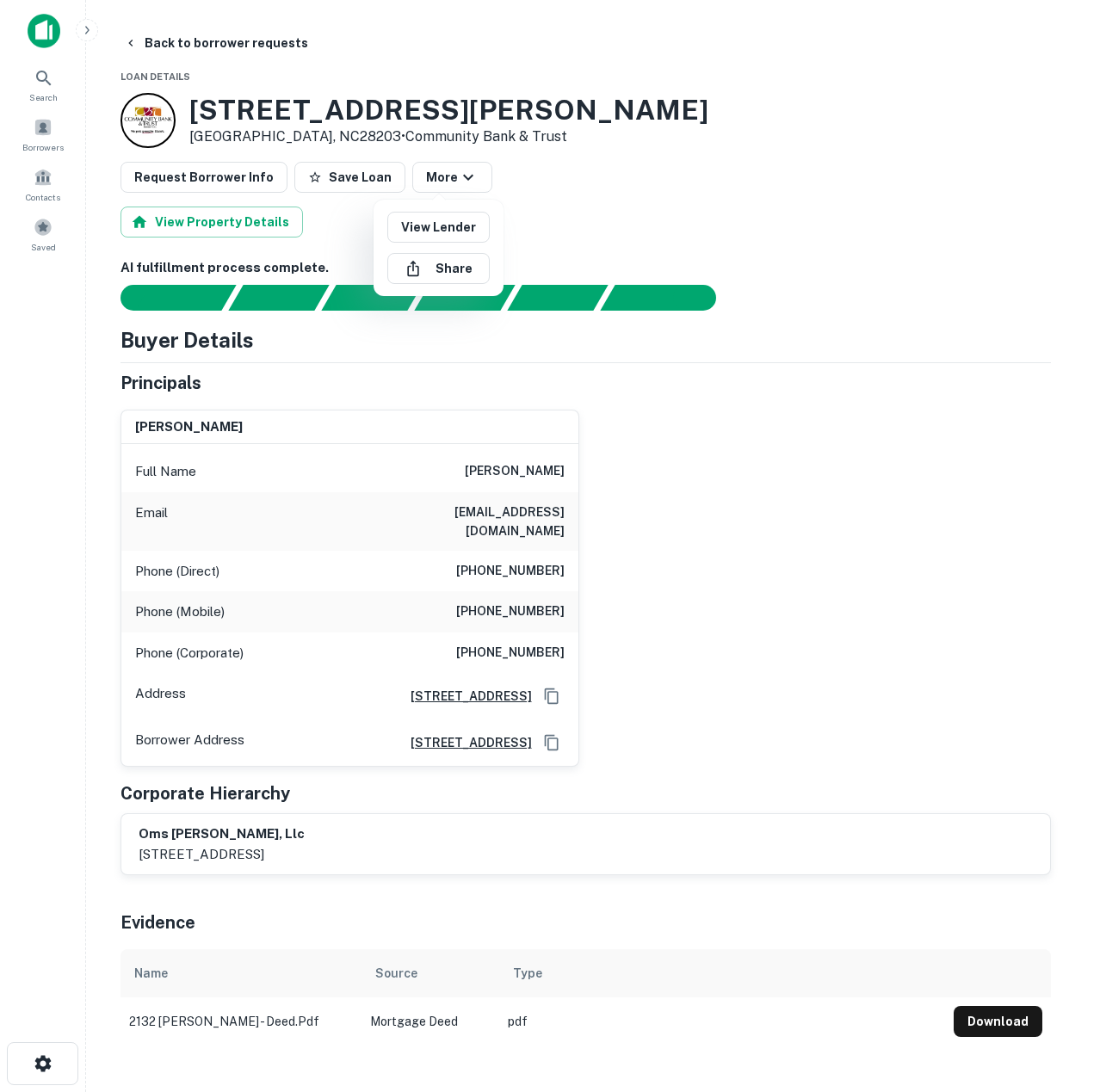
click at [560, 204] on div at bounding box center [550, 546] width 1100 height 1092
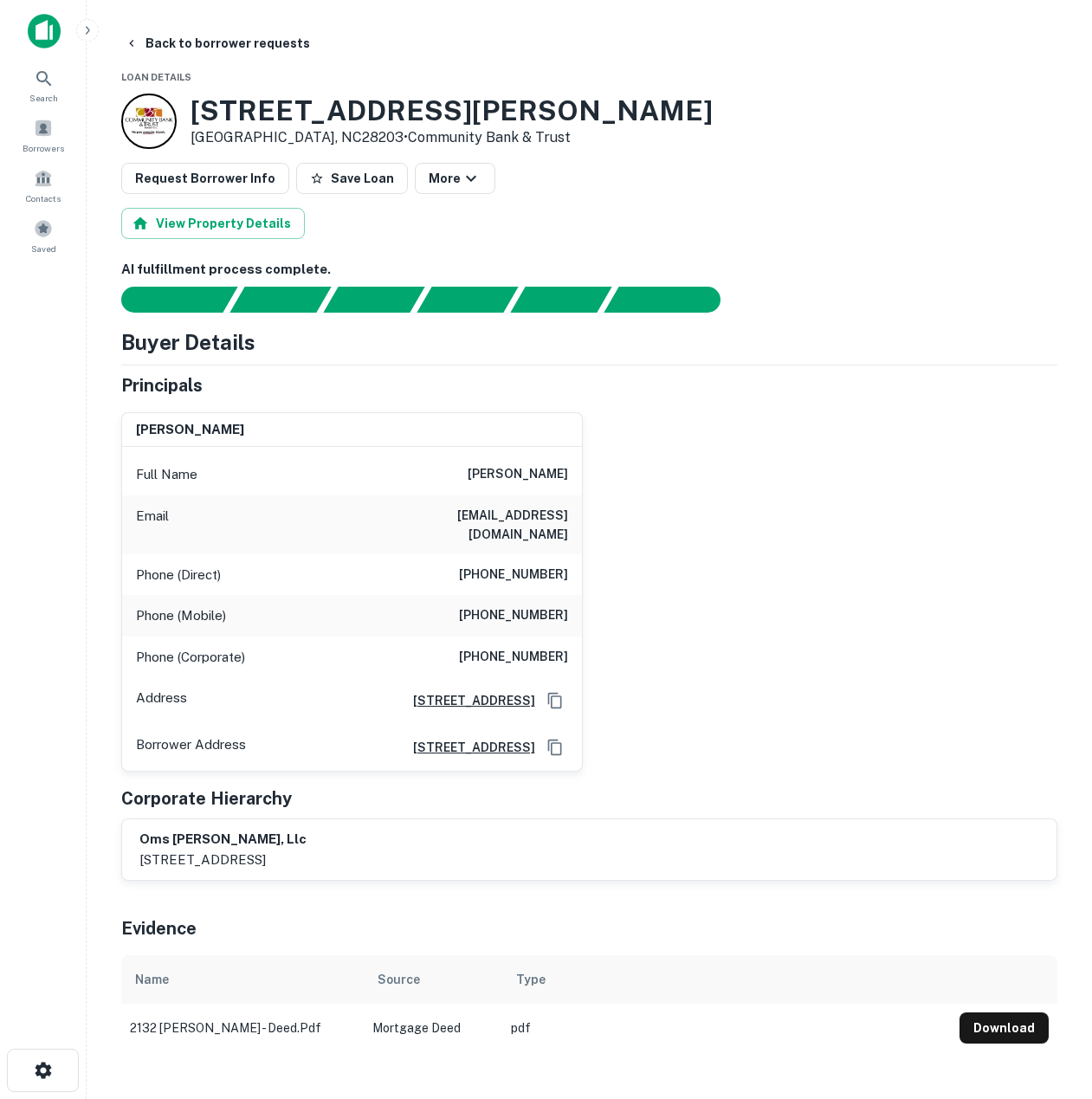
click at [331, 180] on button "Save Loan" at bounding box center [352, 179] width 111 height 31
click at [472, 181] on button "More" at bounding box center [463, 179] width 81 height 31
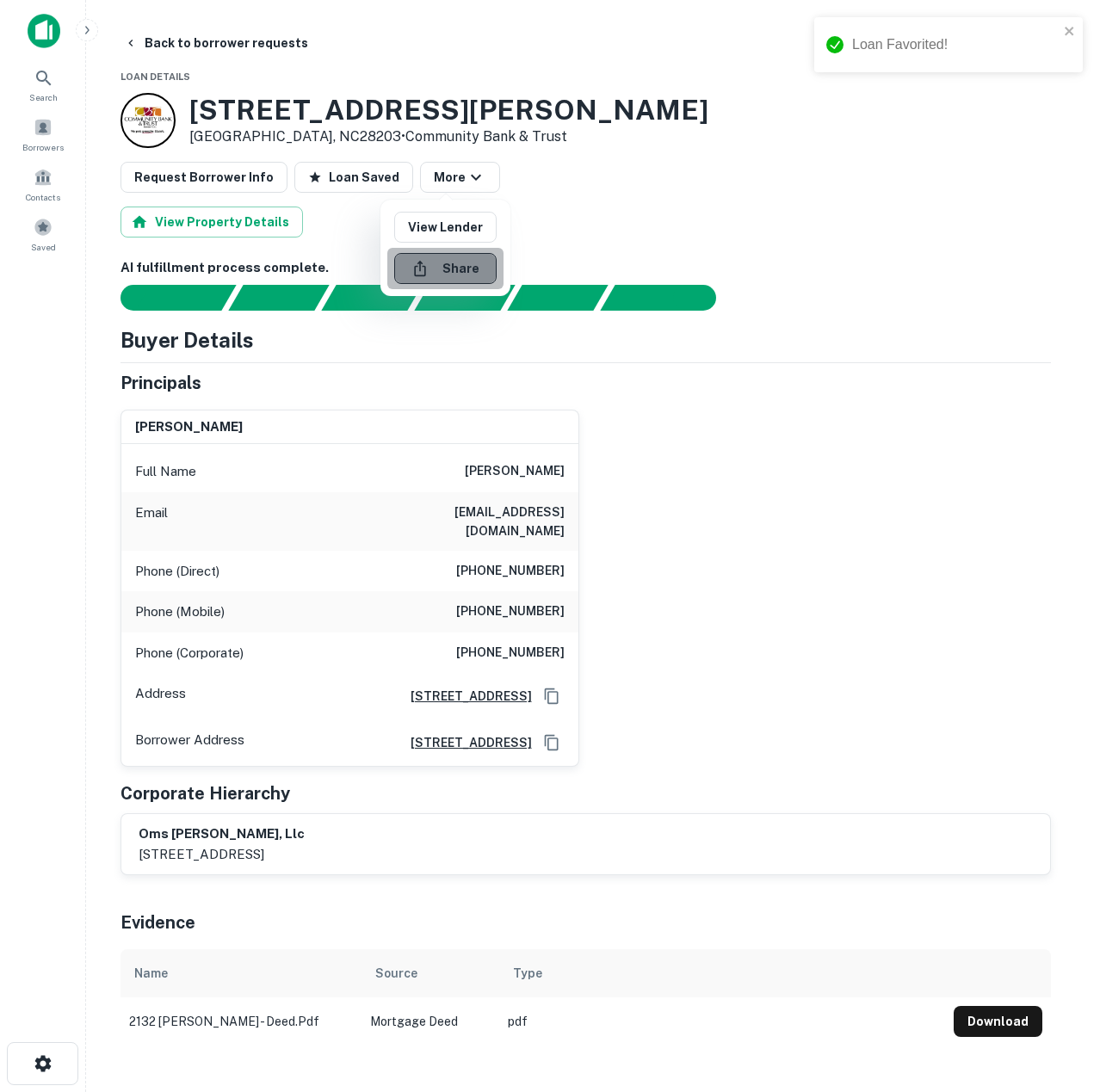
click at [460, 274] on button "Share" at bounding box center [445, 269] width 103 height 31
click at [438, 269] on button "Share" at bounding box center [445, 269] width 103 height 31
click at [777, 623] on div at bounding box center [550, 546] width 1100 height 1092
